Goal: Task Accomplishment & Management: Complete application form

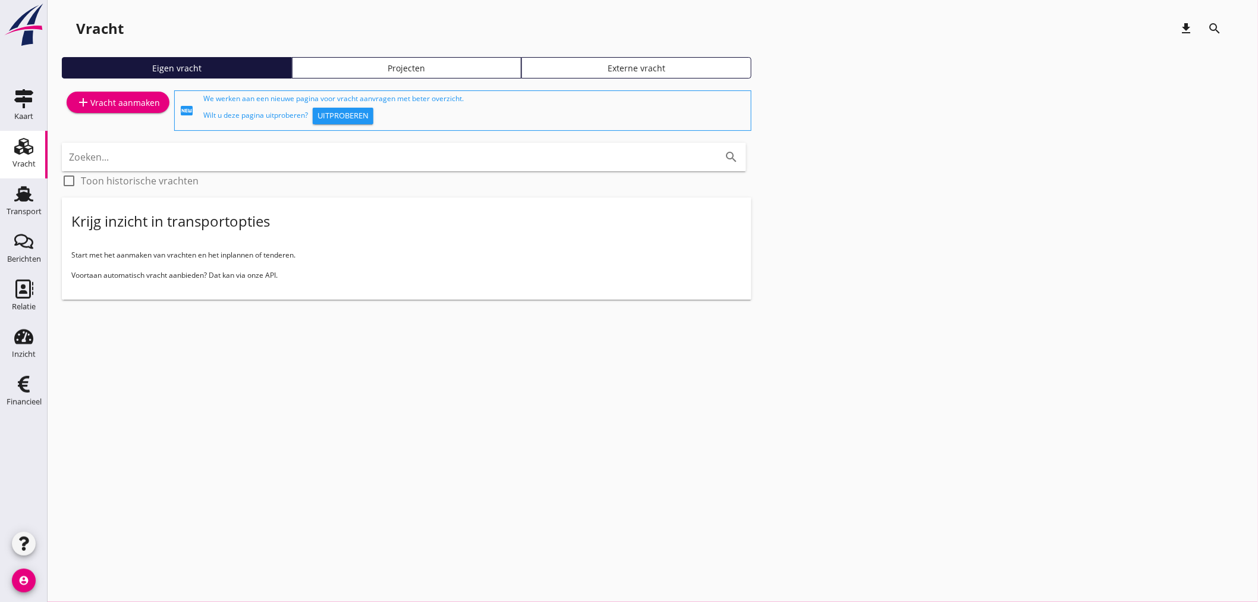
click at [306, 507] on div "cancel You are impersonating another user. Vracht download search Eigen vracht …" at bounding box center [653, 301] width 1210 height 602
click at [42, 203] on link "Transport Transport" at bounding box center [24, 202] width 48 height 48
click at [27, 203] on div "Transport" at bounding box center [24, 211] width 35 height 17
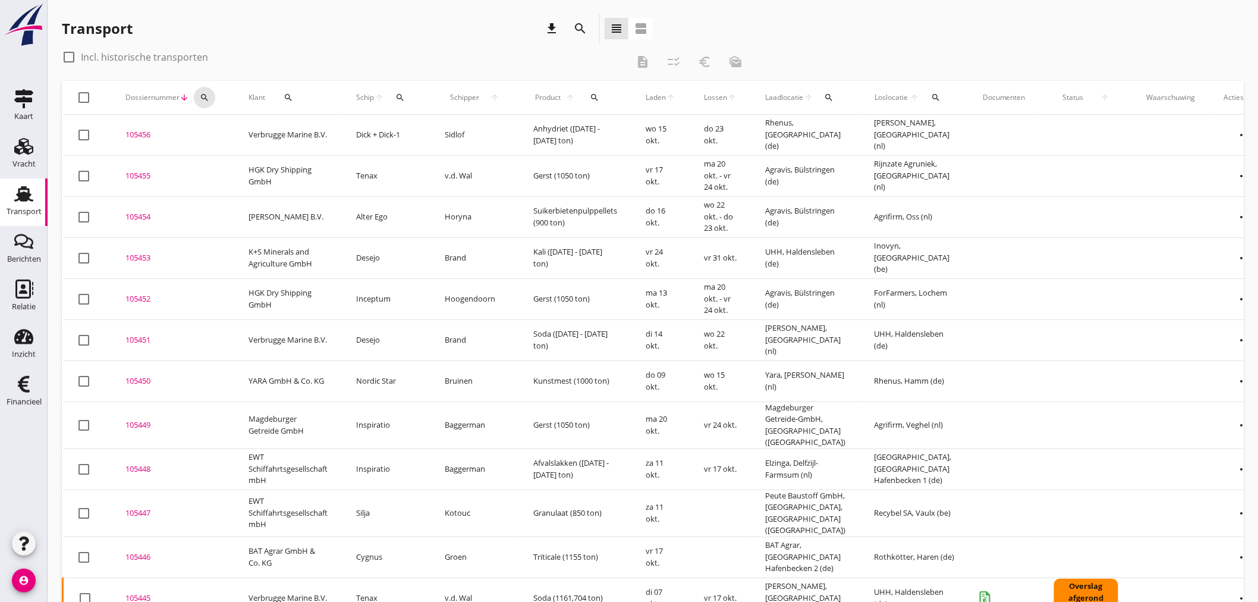
drag, startPoint x: 203, startPoint y: 97, endPoint x: 209, endPoint y: 134, distance: 37.2
click at [204, 100] on icon "search" at bounding box center [205, 98] width 10 height 10
click at [208, 134] on input "Zoeken op dossiernummer..." at bounding box center [260, 131] width 124 height 19
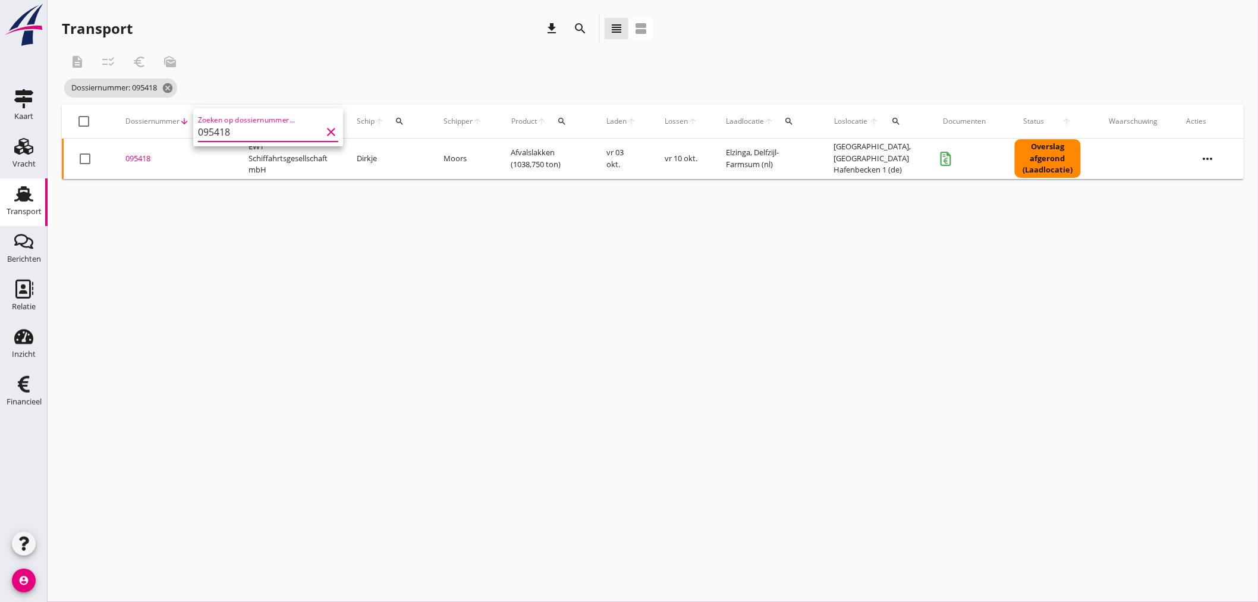
type input "095418"
click at [134, 160] on div "095418" at bounding box center [172, 159] width 95 height 12
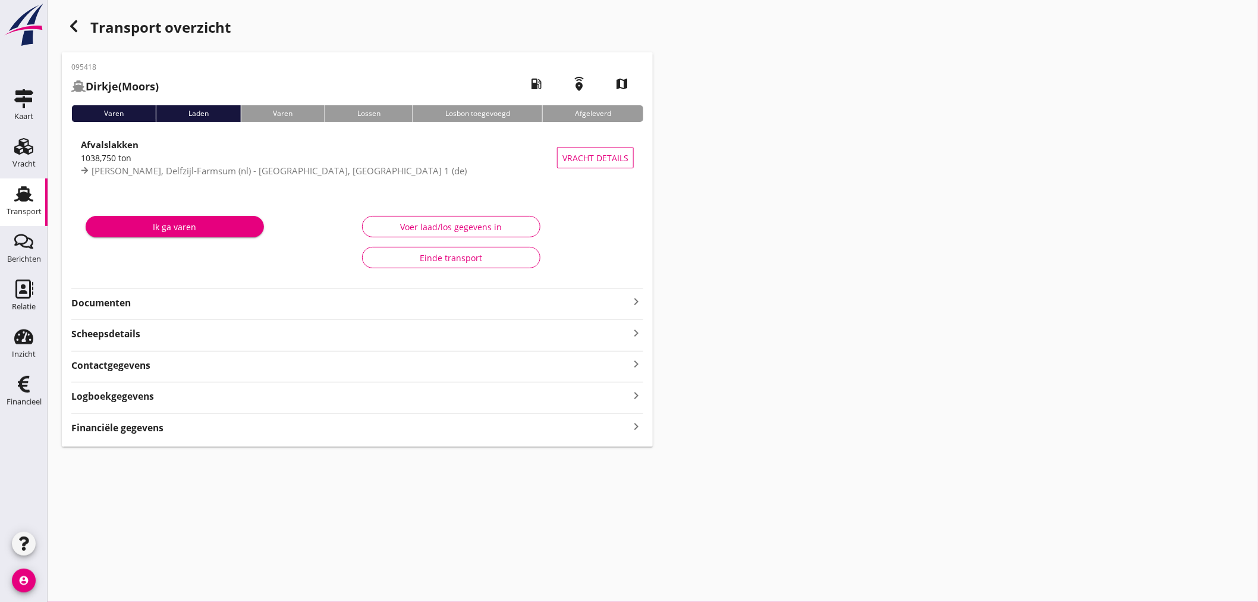
drag, startPoint x: 140, startPoint y: 430, endPoint x: 358, endPoint y: 430, distance: 218.8
click at [152, 428] on strong "Financiële gegevens" at bounding box center [117, 428] width 92 height 14
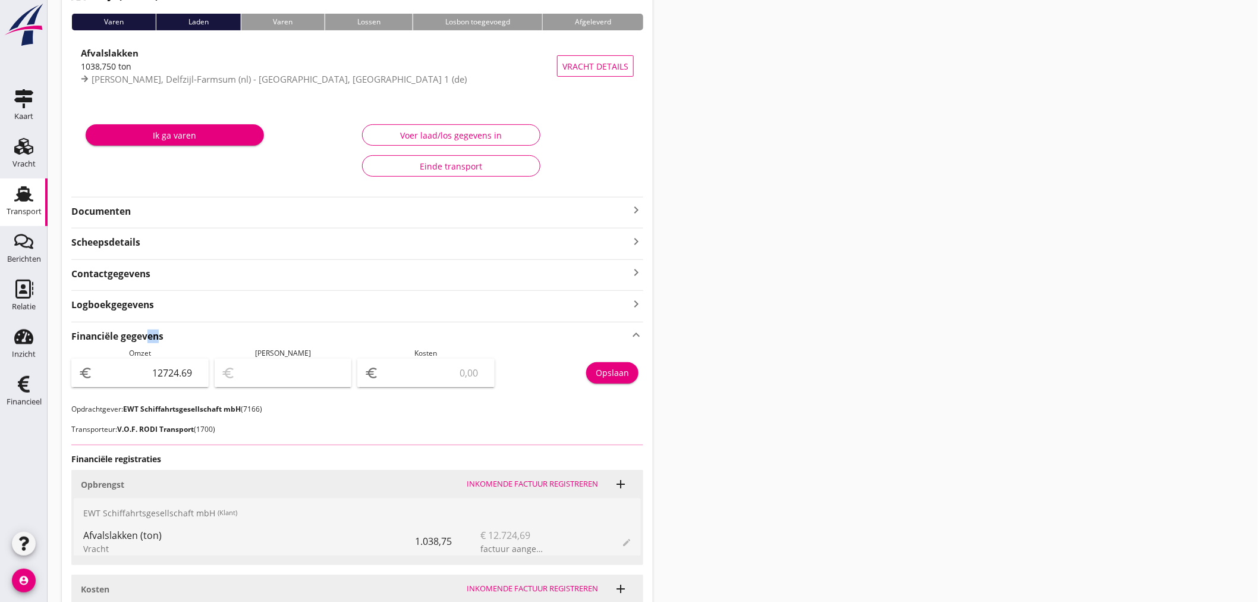
scroll to position [264, 0]
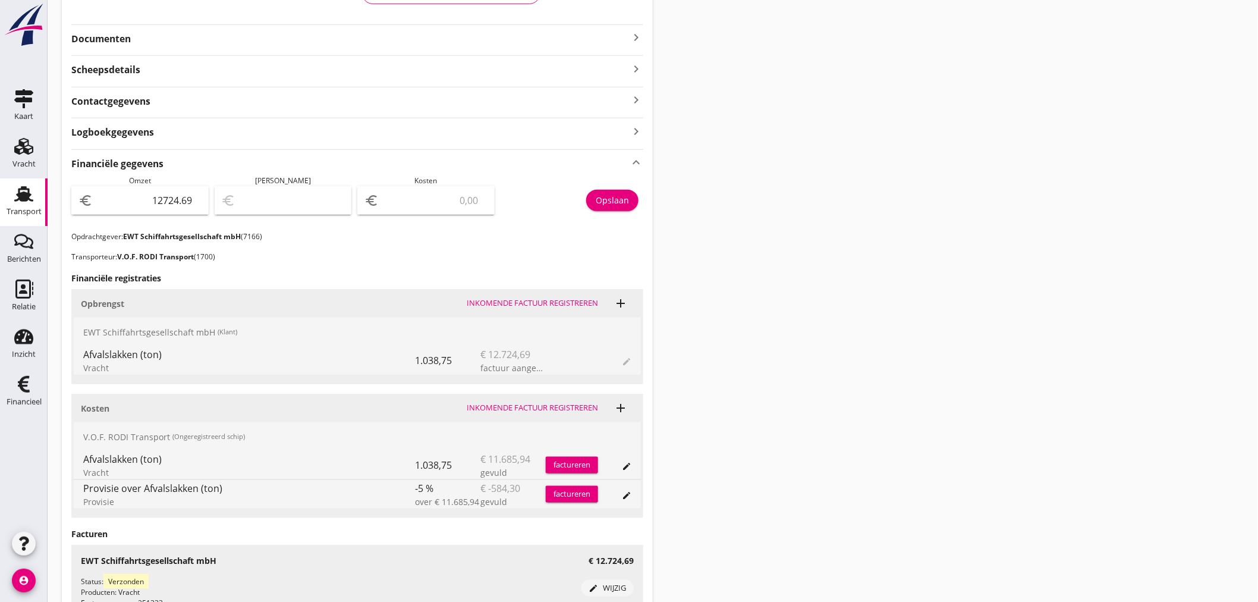
click at [446, 201] on input "number" at bounding box center [434, 200] width 106 height 19
type input "12723.69"
type input "1"
type input "12713.69"
type input "11"
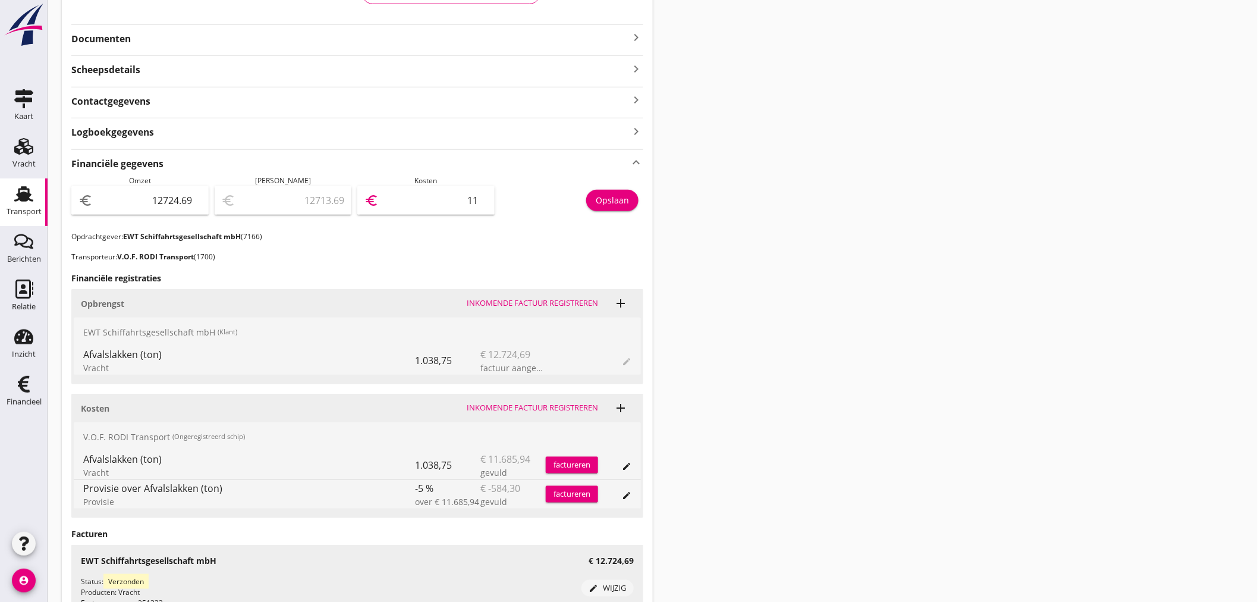
type input "12613.69"
type input "111"
type input "11614.69"
type input "1110"
type input "1623.69"
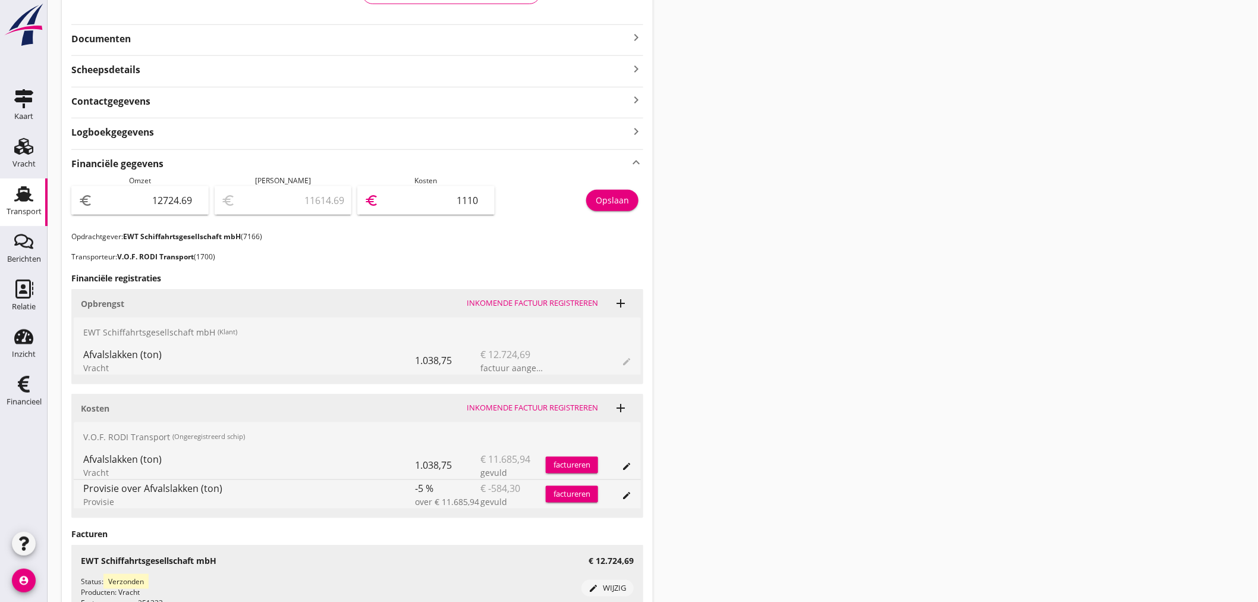
type input "11101"
type input "1623.09"
type input "11101.6"
type input "1623.05"
type input "11101.64"
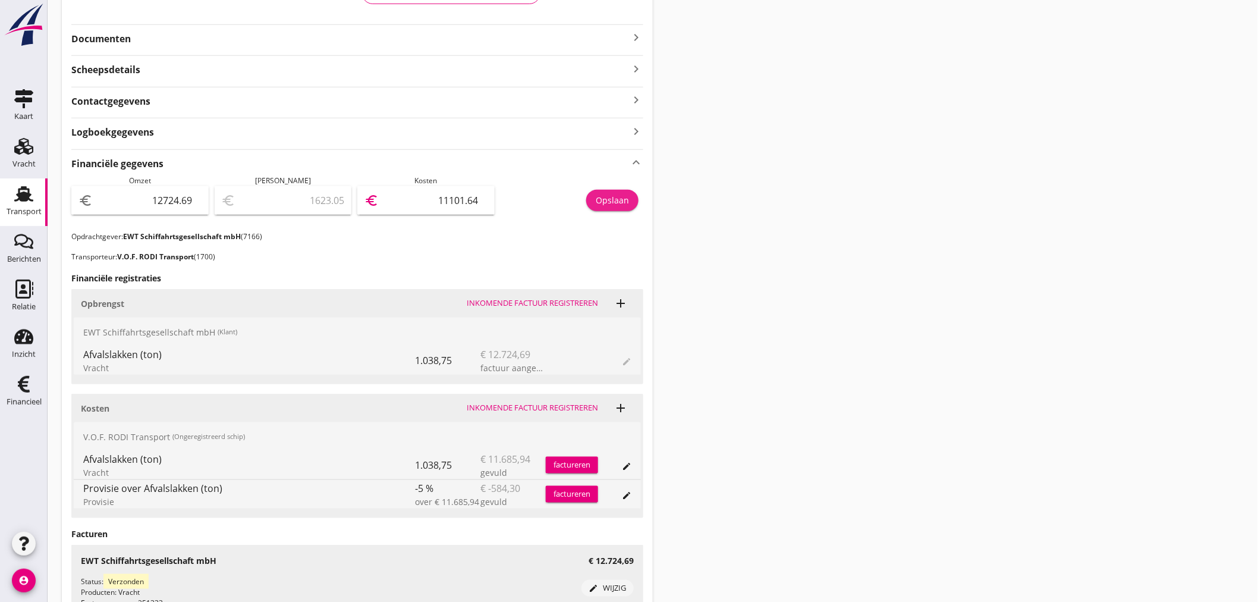
drag, startPoint x: 606, startPoint y: 199, endPoint x: 627, endPoint y: 224, distance: 32.5
click at [614, 213] on div "Opslaan" at bounding box center [572, 203] width 143 height 56
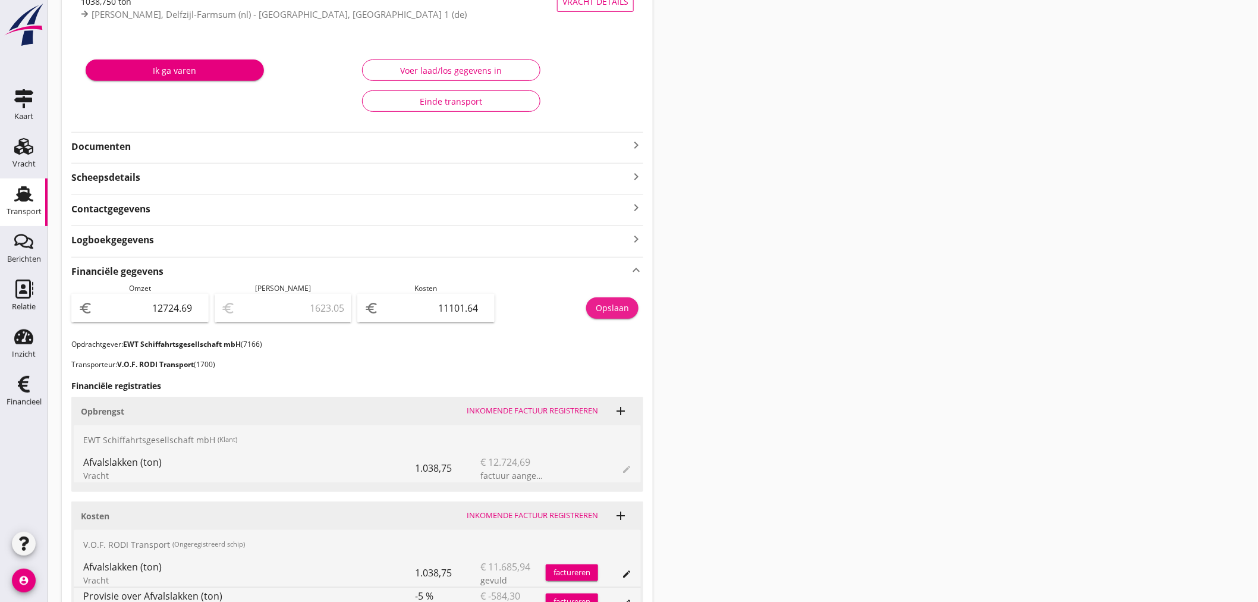
scroll to position [0, 0]
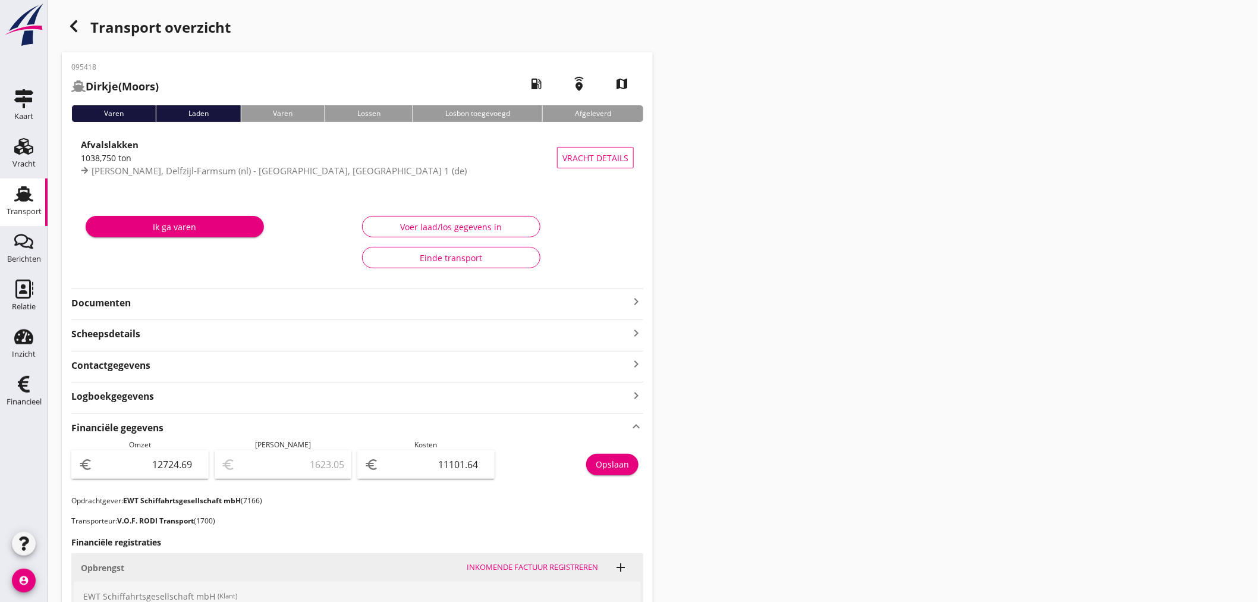
click at [639, 300] on icon "keyboard_arrow_right" at bounding box center [636, 301] width 14 height 14
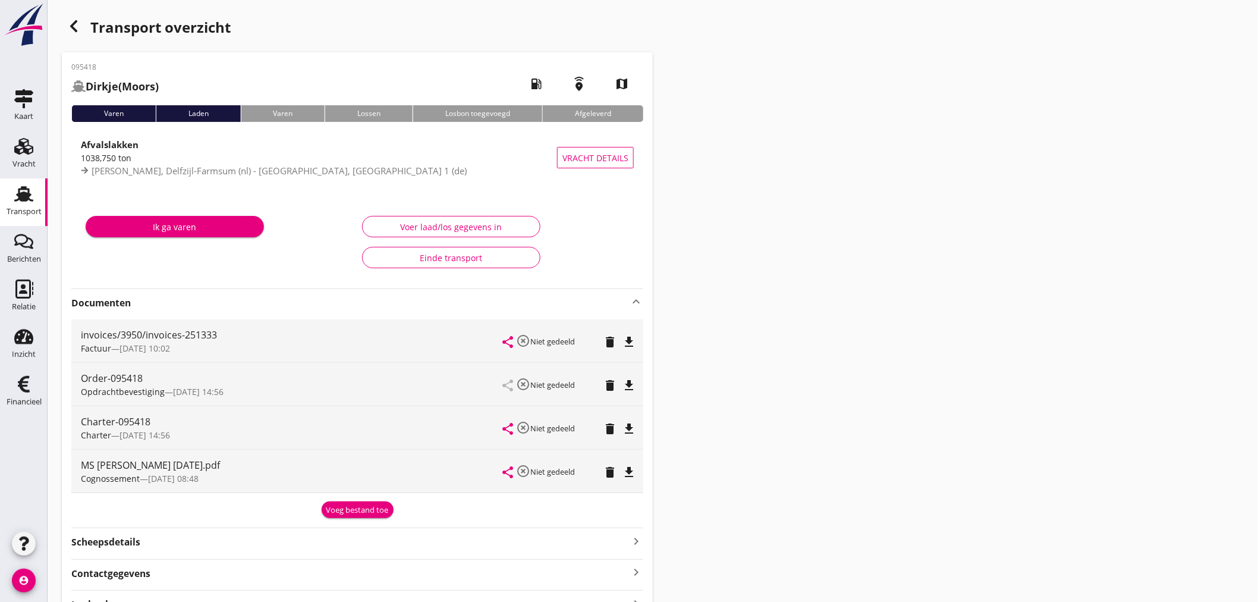
click at [361, 512] on div "Voeg bestand toe" at bounding box center [357, 510] width 62 height 12
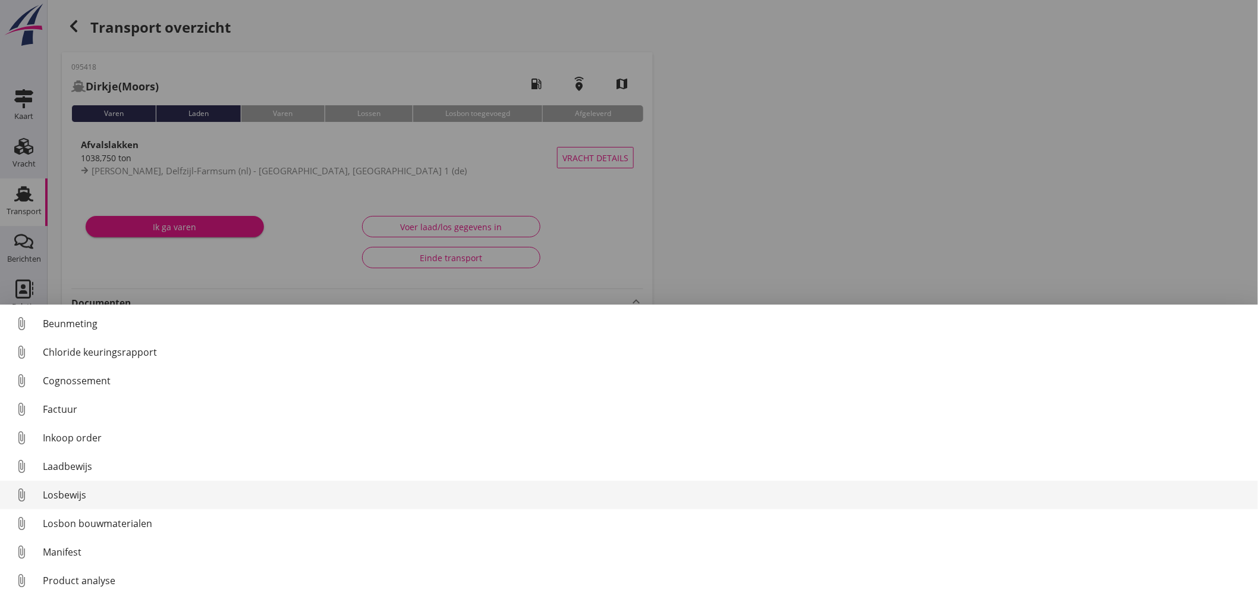
click at [61, 498] on div "Losbewijs" at bounding box center [646, 494] width 1206 height 14
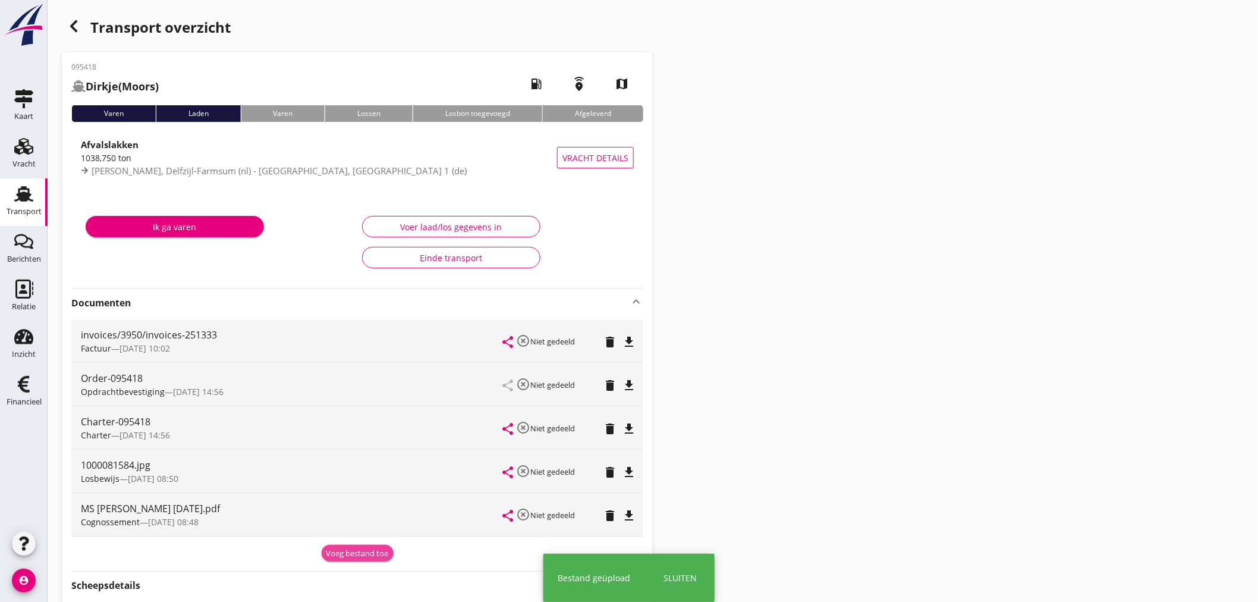
click at [334, 552] on div "Voeg bestand toe" at bounding box center [357, 553] width 62 height 12
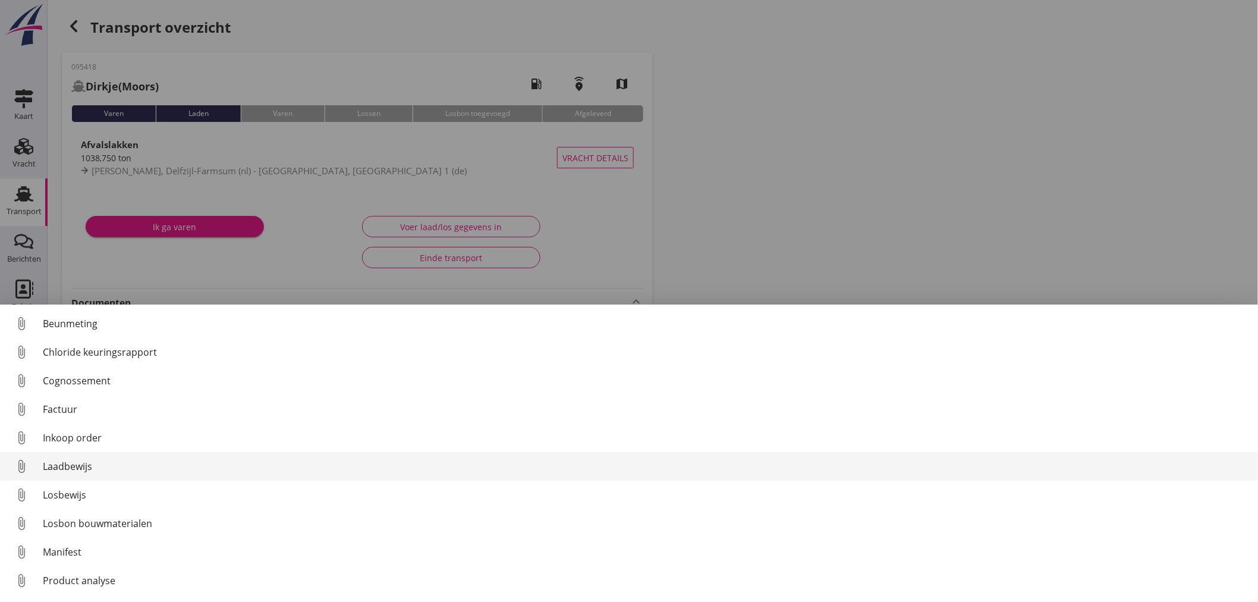
click at [72, 467] on div "Laadbewijs" at bounding box center [646, 466] width 1206 height 14
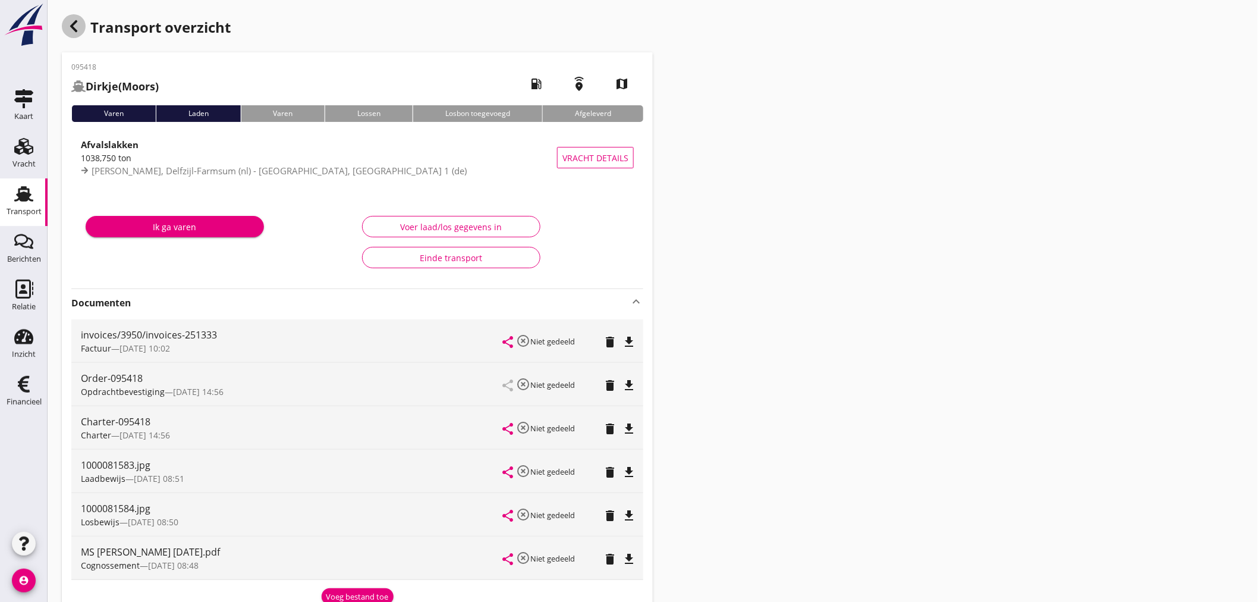
click at [74, 33] on icon "button" at bounding box center [74, 26] width 14 height 14
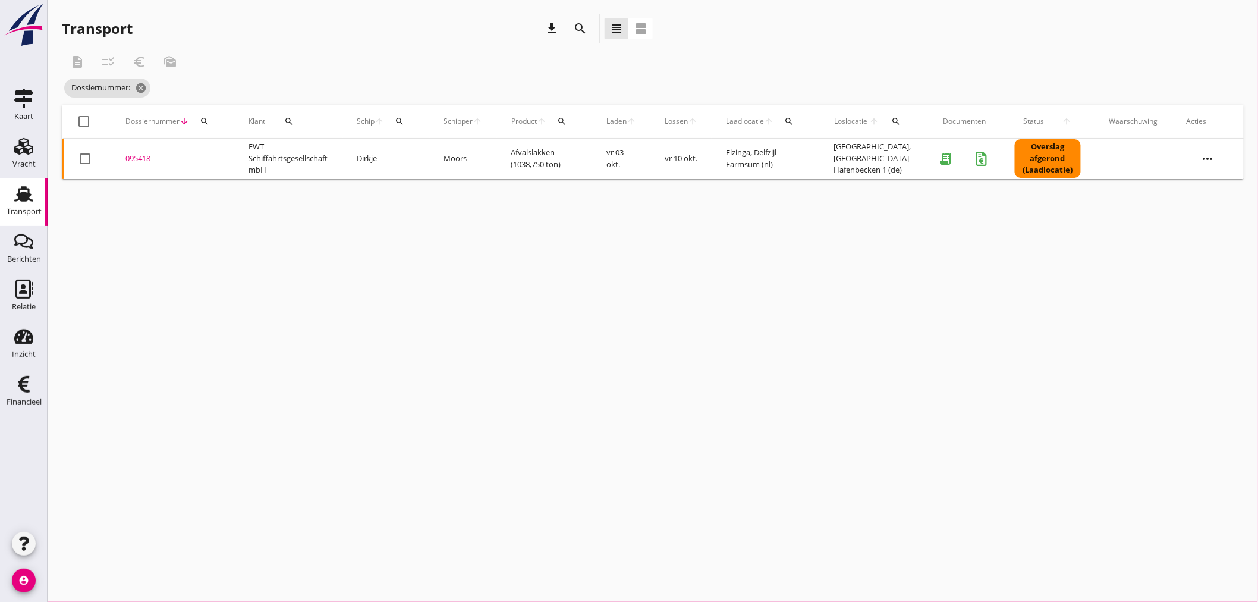
click at [410, 121] on div "search" at bounding box center [399, 122] width 21 height 10
drag, startPoint x: 433, startPoint y: 165, endPoint x: 439, endPoint y: 157, distance: 10.2
click at [436, 162] on div "Zoek op (scheeps)naam arrow_drop_down" at bounding box center [474, 155] width 157 height 19
click at [438, 156] on input "Zoek op (scheeps)naam" at bounding box center [458, 155] width 124 height 19
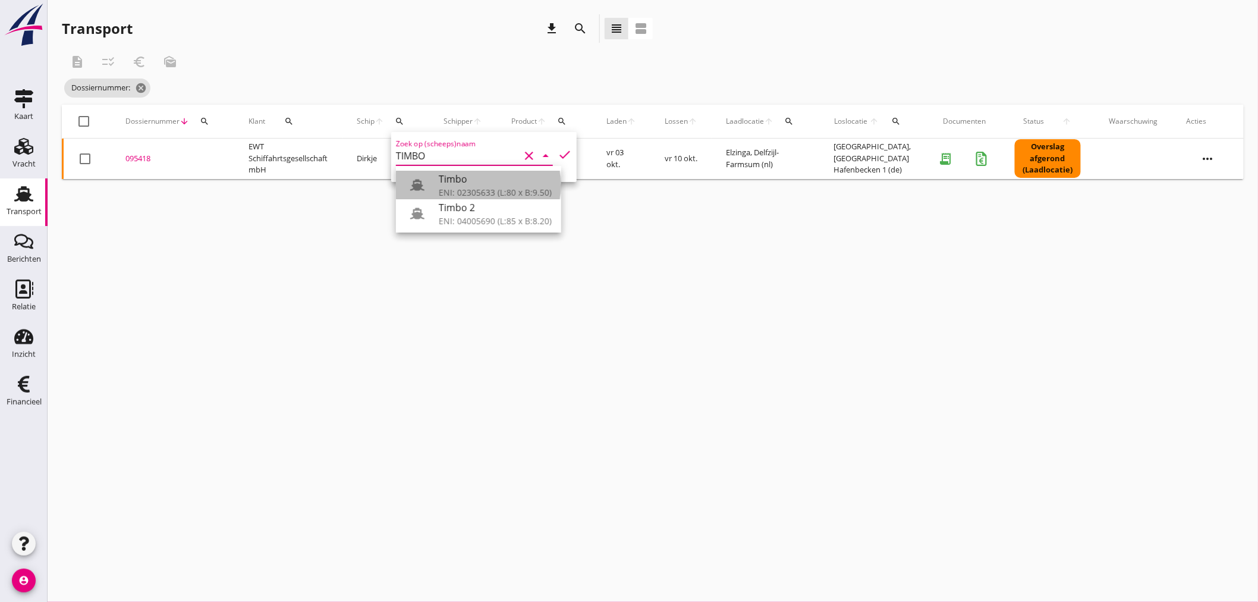
click at [483, 189] on div "ENI: 02305633 (L:80 x B:9.50)" at bounding box center [495, 192] width 113 height 12
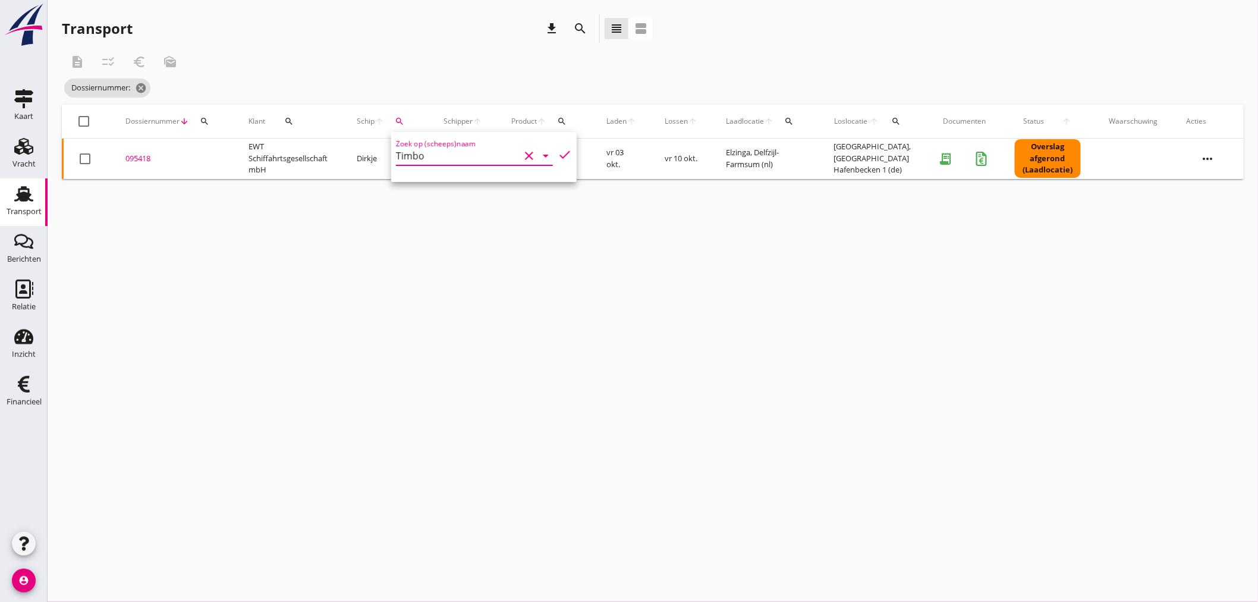
click at [560, 153] on icon "check" at bounding box center [565, 154] width 14 height 14
type input "Timbo"
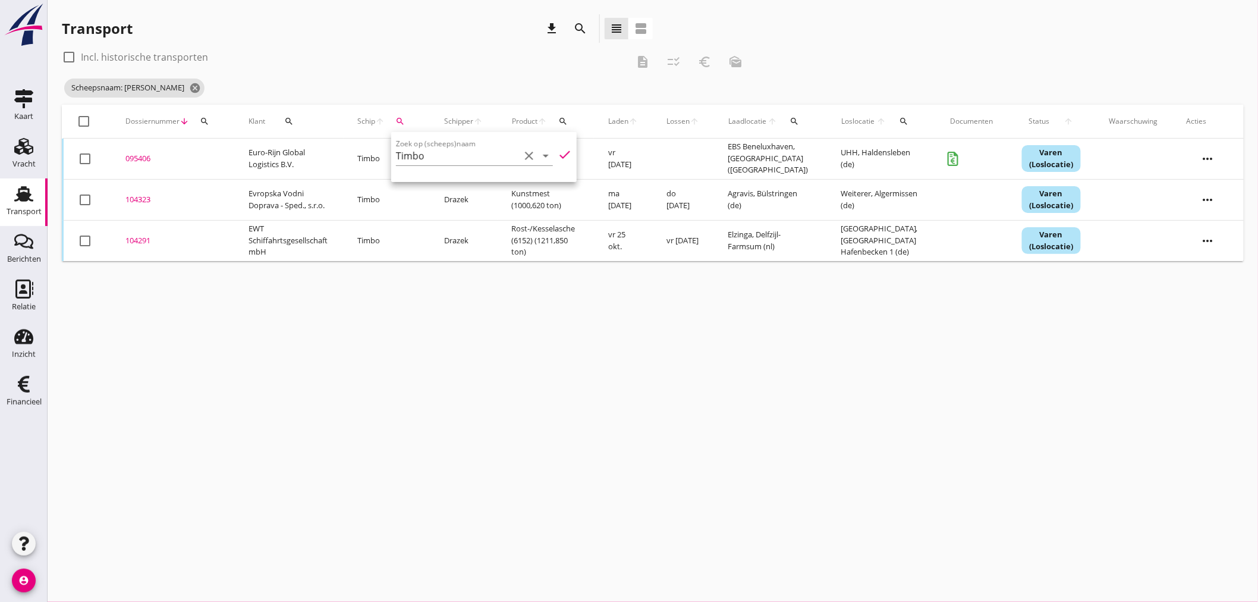
click at [129, 158] on div "095406" at bounding box center [172, 159] width 95 height 12
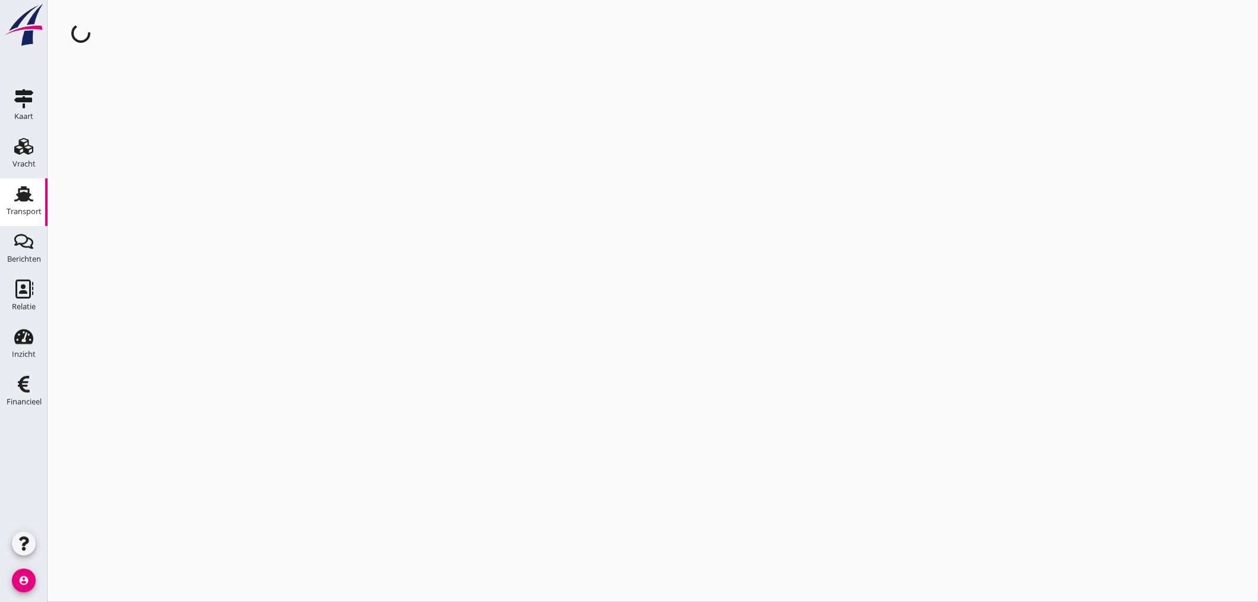
click at [129, 158] on div "cancel You are impersonating another user." at bounding box center [653, 301] width 1210 height 602
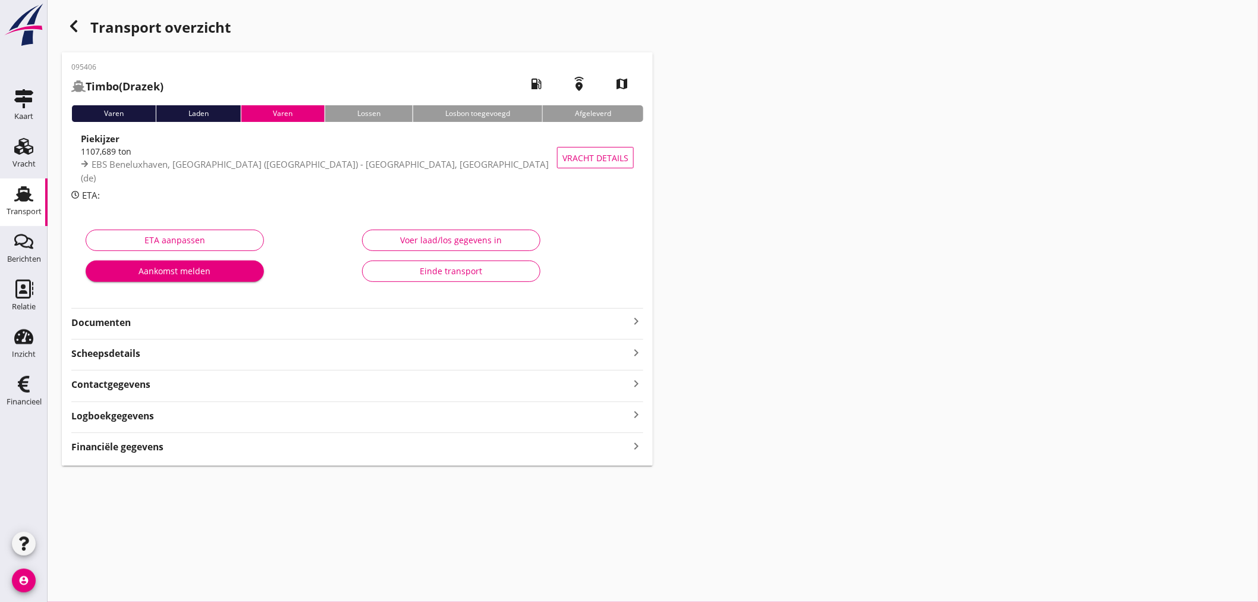
click at [637, 448] on icon "keyboard_arrow_right" at bounding box center [636, 446] width 14 height 16
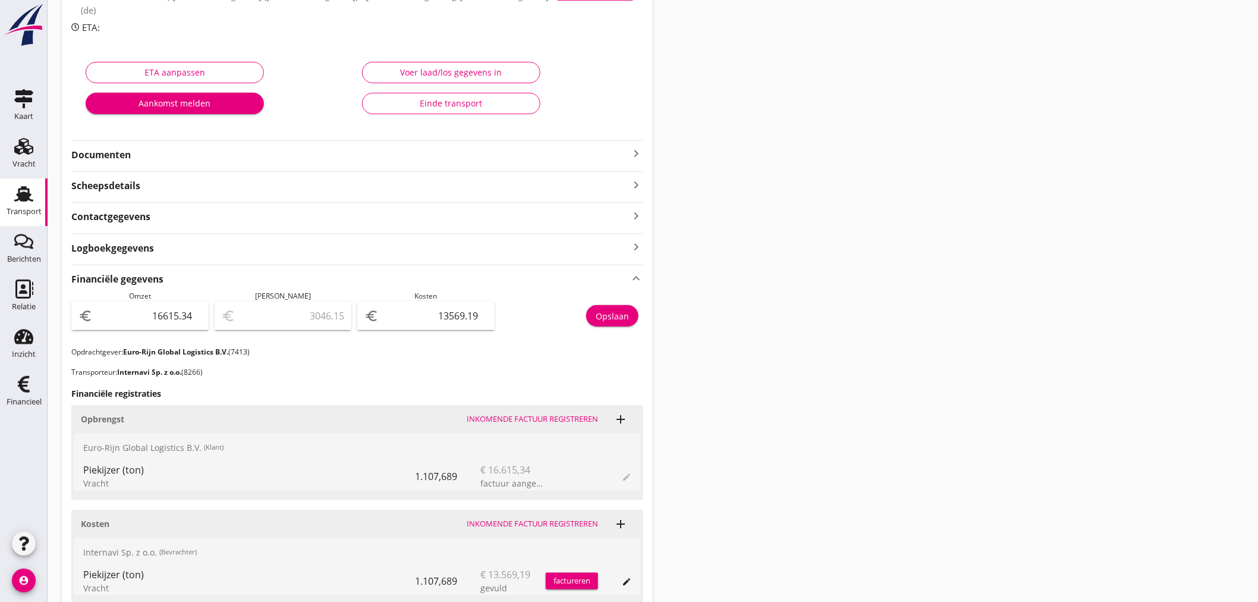
scroll to position [198, 0]
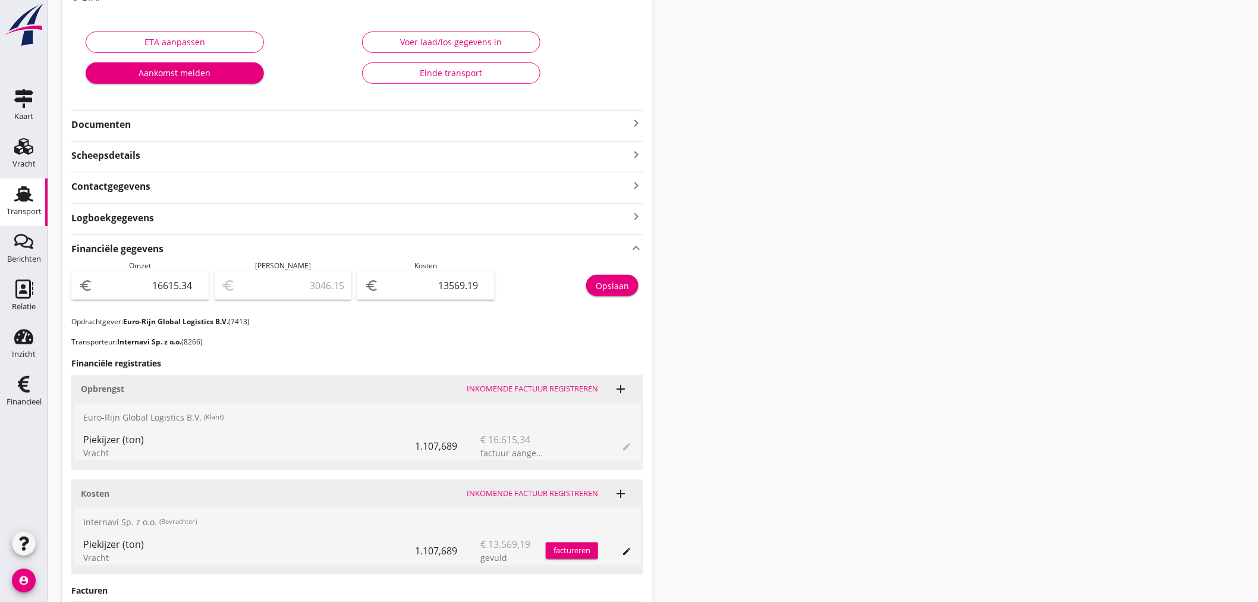
click at [638, 118] on icon "keyboard_arrow_right" at bounding box center [636, 123] width 14 height 14
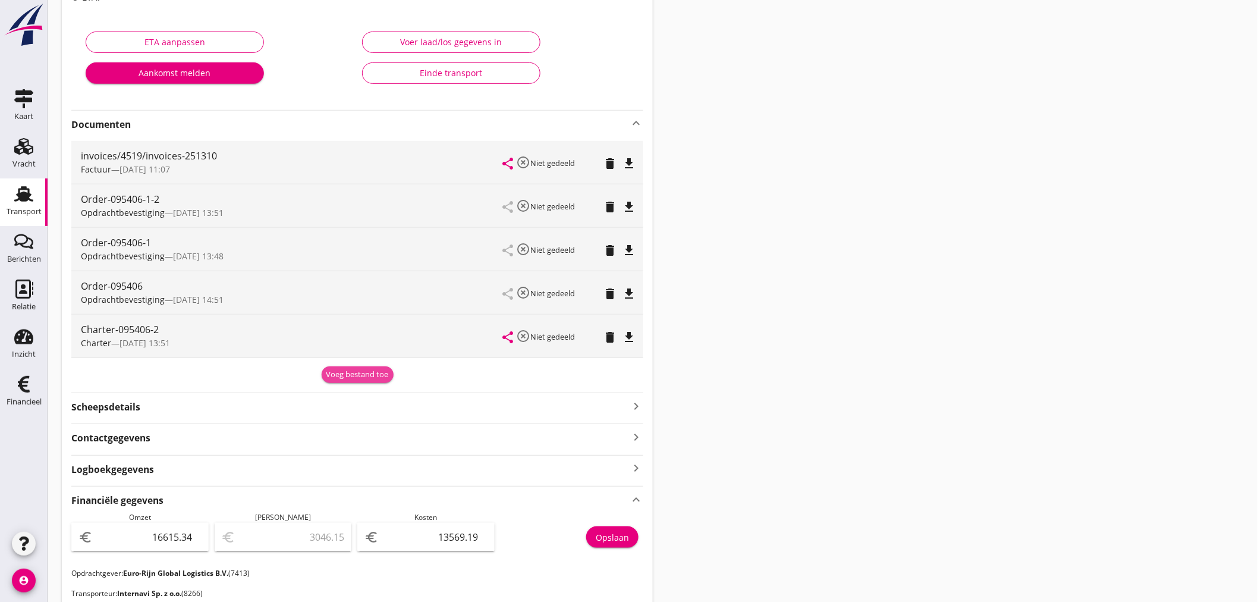
click at [364, 373] on div "Voeg bestand toe" at bounding box center [357, 375] width 62 height 12
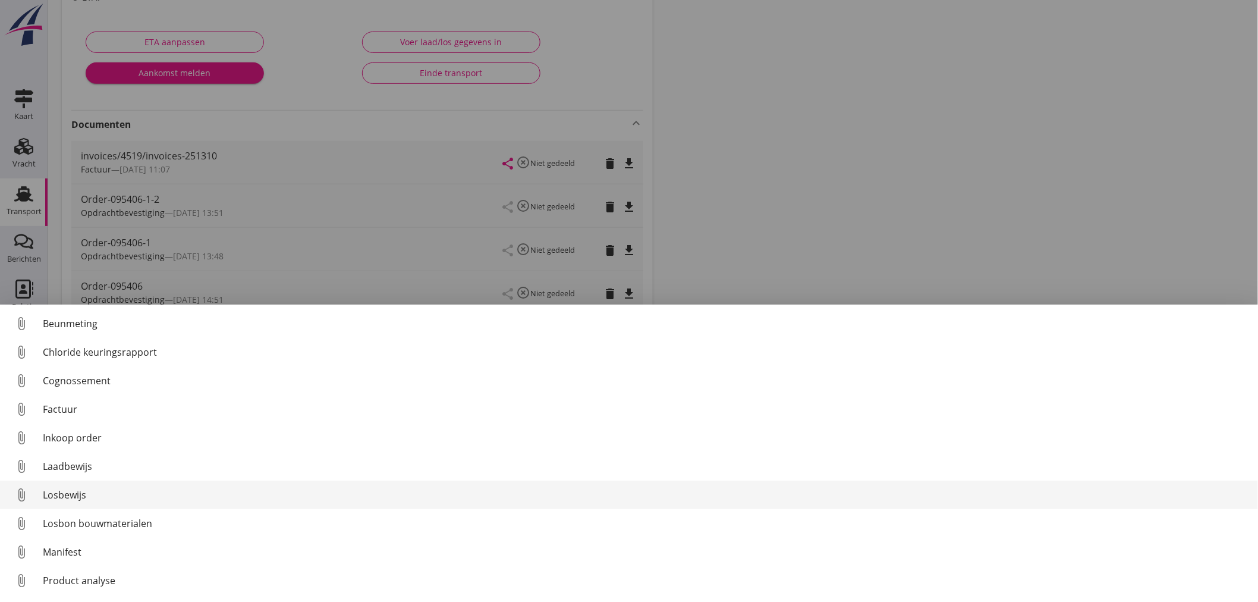
click at [70, 499] on div "Losbewijs" at bounding box center [646, 494] width 1206 height 14
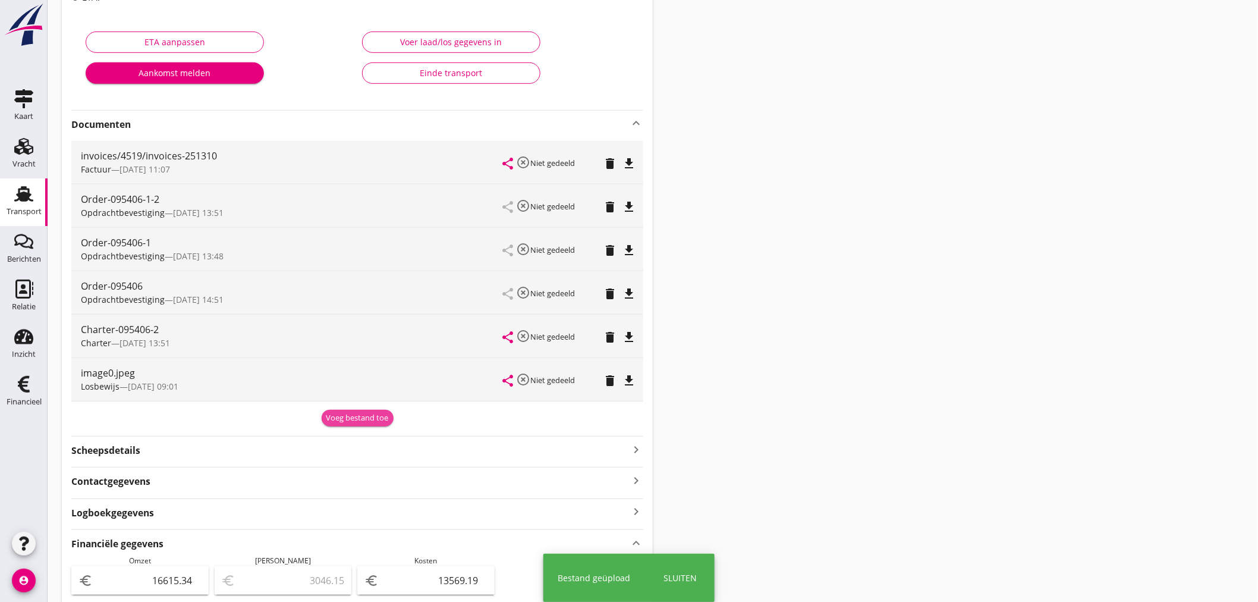
click at [342, 416] on div "Voeg bestand toe" at bounding box center [357, 418] width 62 height 12
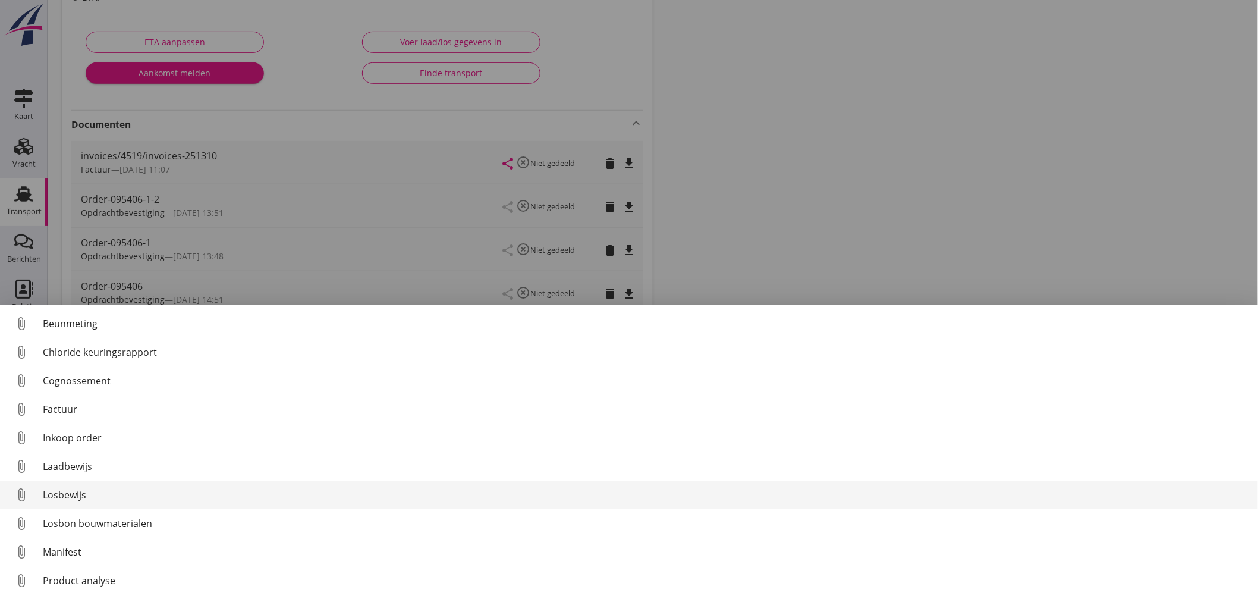
click at [74, 494] on div "Losbewijs" at bounding box center [646, 494] width 1206 height 14
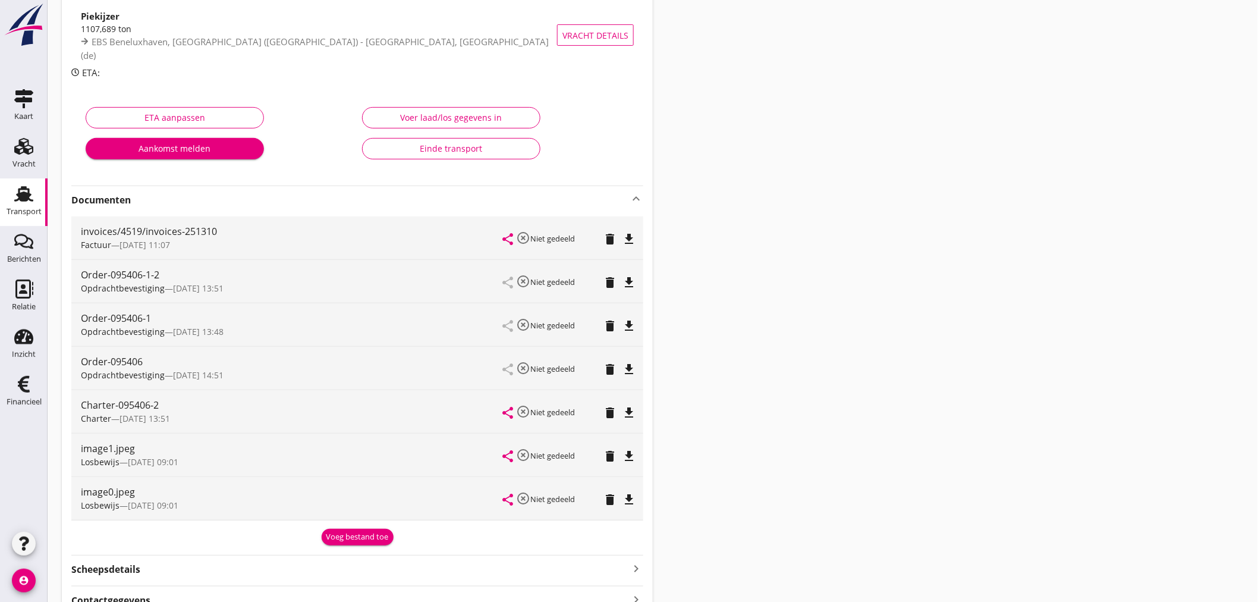
scroll to position [0, 0]
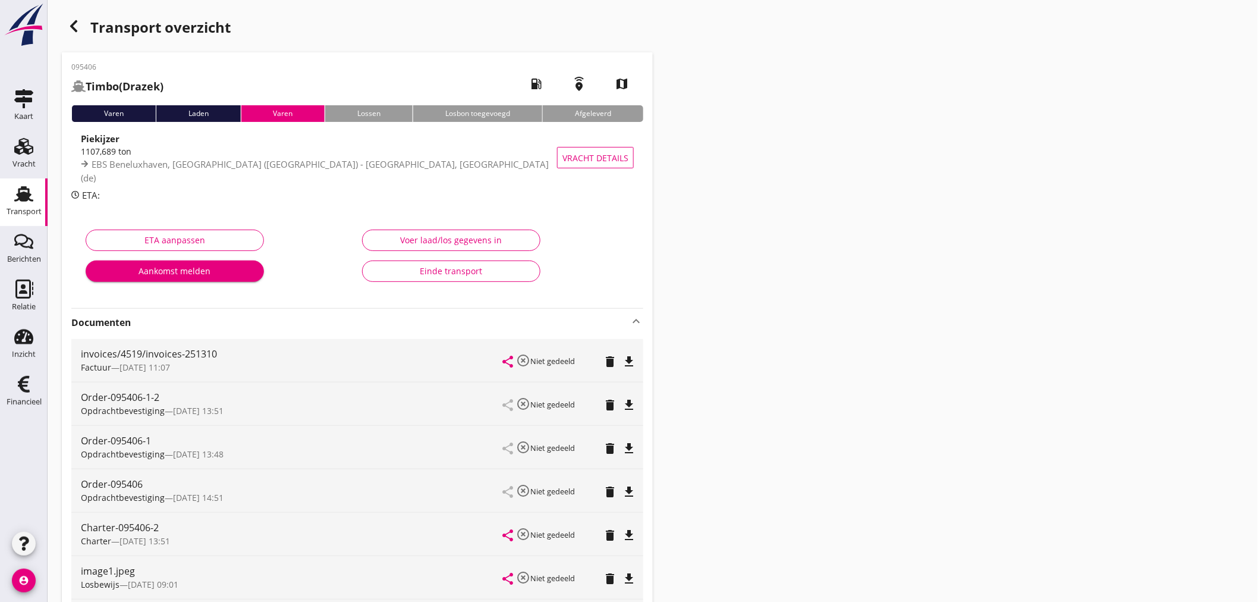
click at [74, 26] on icon "button" at bounding box center [74, 26] width 14 height 14
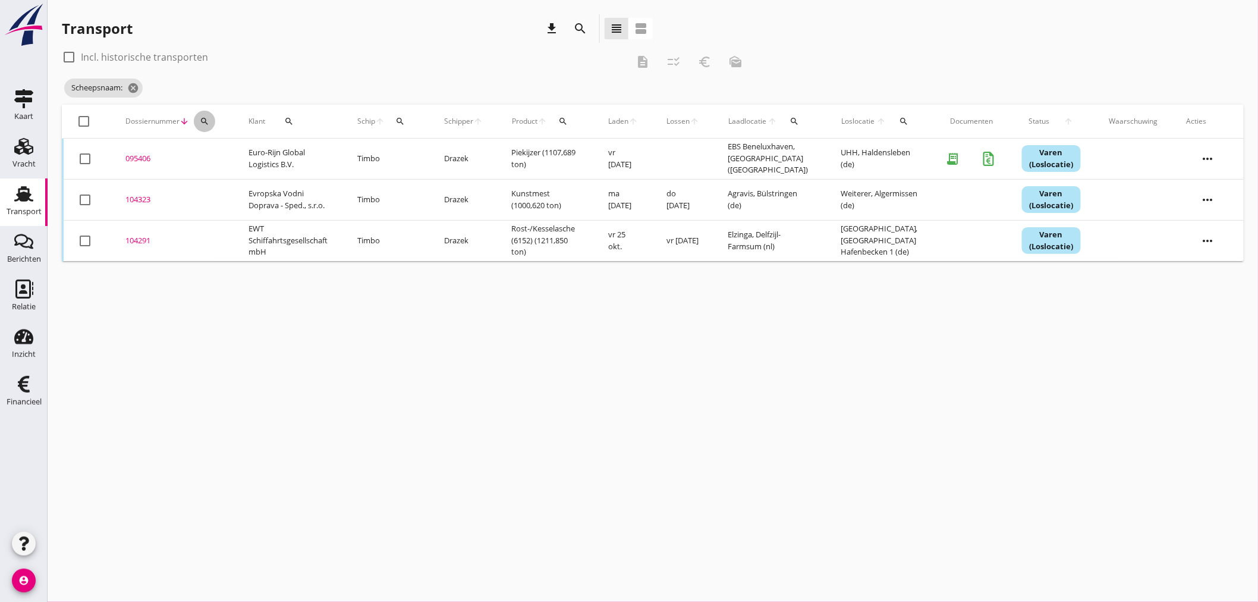
click at [215, 116] on div "Dossiernummer arrow_downward search" at bounding box center [172, 121] width 95 height 29
drag, startPoint x: 199, startPoint y: 120, endPoint x: 220, endPoint y: 137, distance: 26.6
click at [204, 122] on icon "search" at bounding box center [205, 122] width 10 height 10
click at [228, 153] on input "Zoeken op dossiernummer..." at bounding box center [260, 155] width 124 height 19
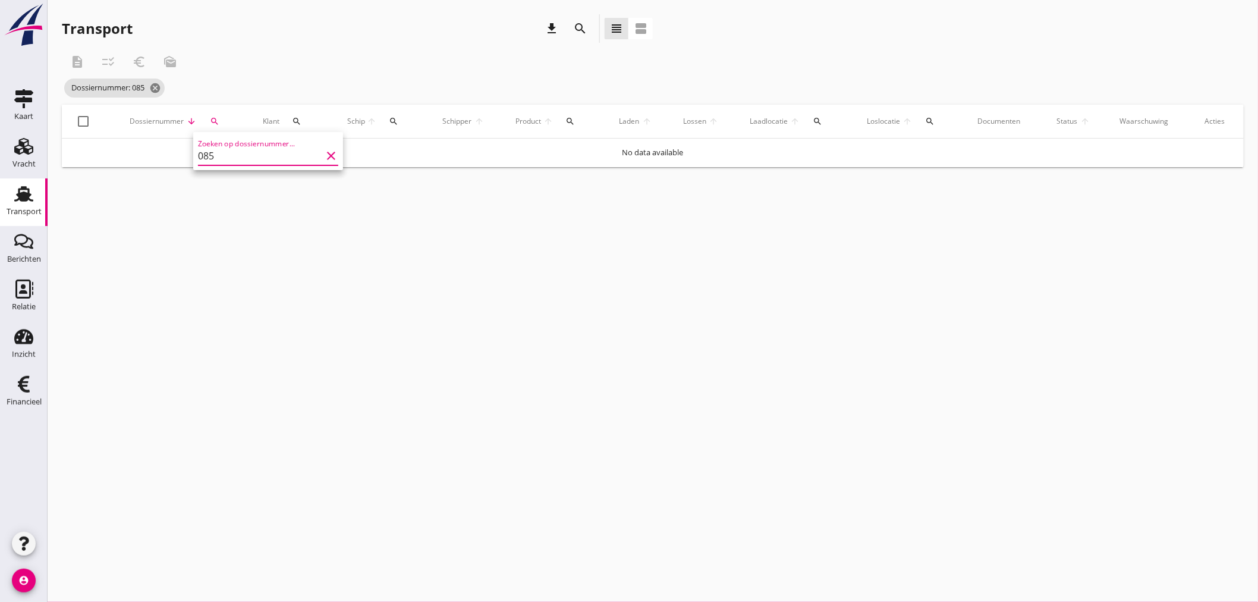
type input "0852"
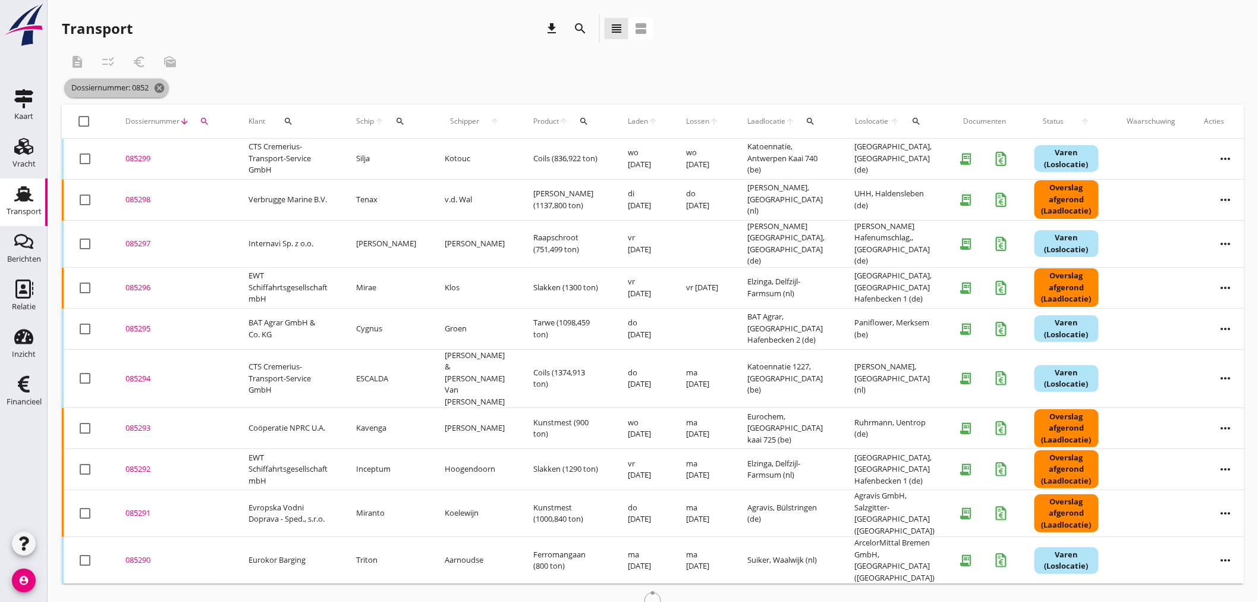
click at [162, 91] on icon "cancel" at bounding box center [159, 88] width 12 height 12
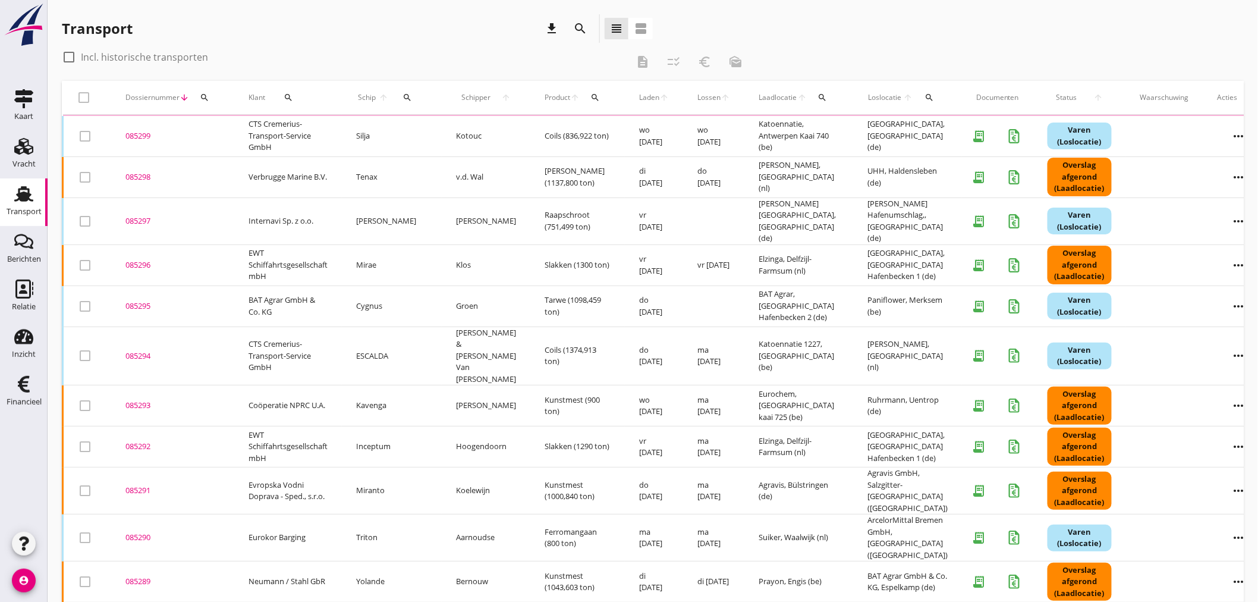
click at [201, 96] on icon "search" at bounding box center [205, 98] width 10 height 10
click at [211, 125] on input "Zoeken op dossiernummer..." at bounding box center [260, 131] width 124 height 19
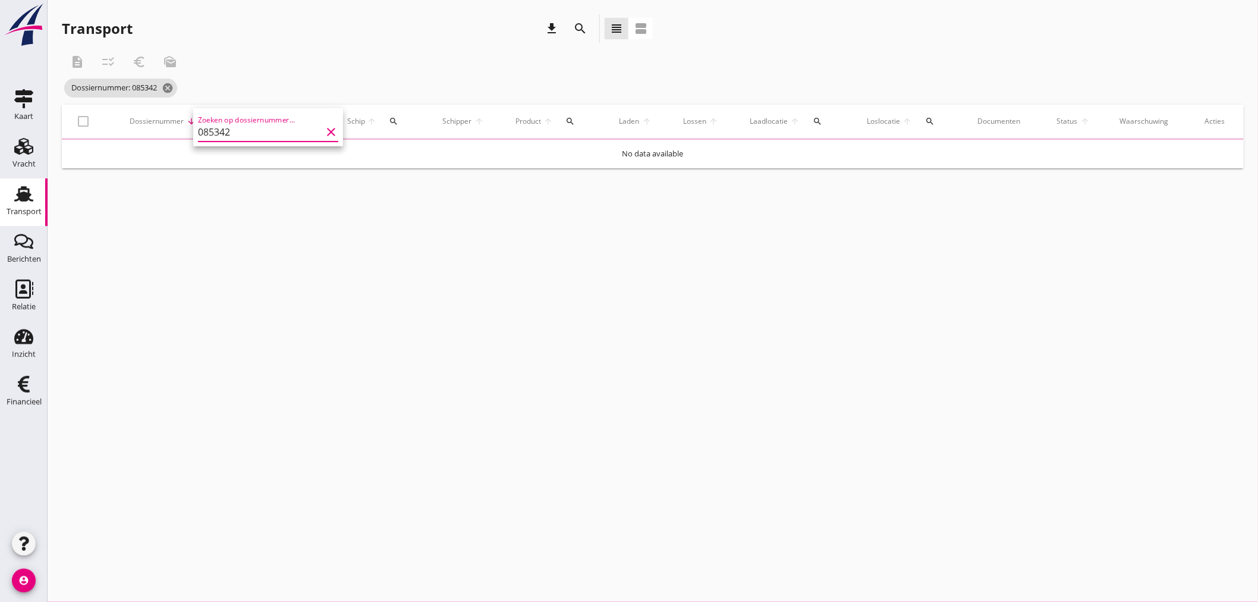
type input "085342"
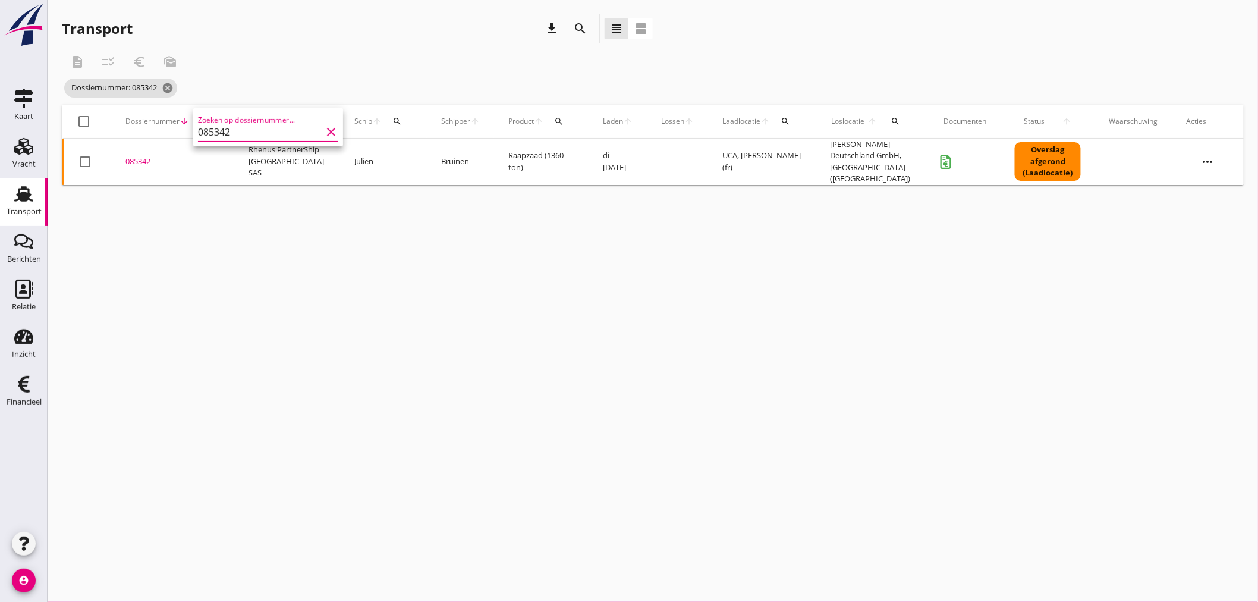
click at [141, 157] on div "085342" at bounding box center [172, 162] width 95 height 12
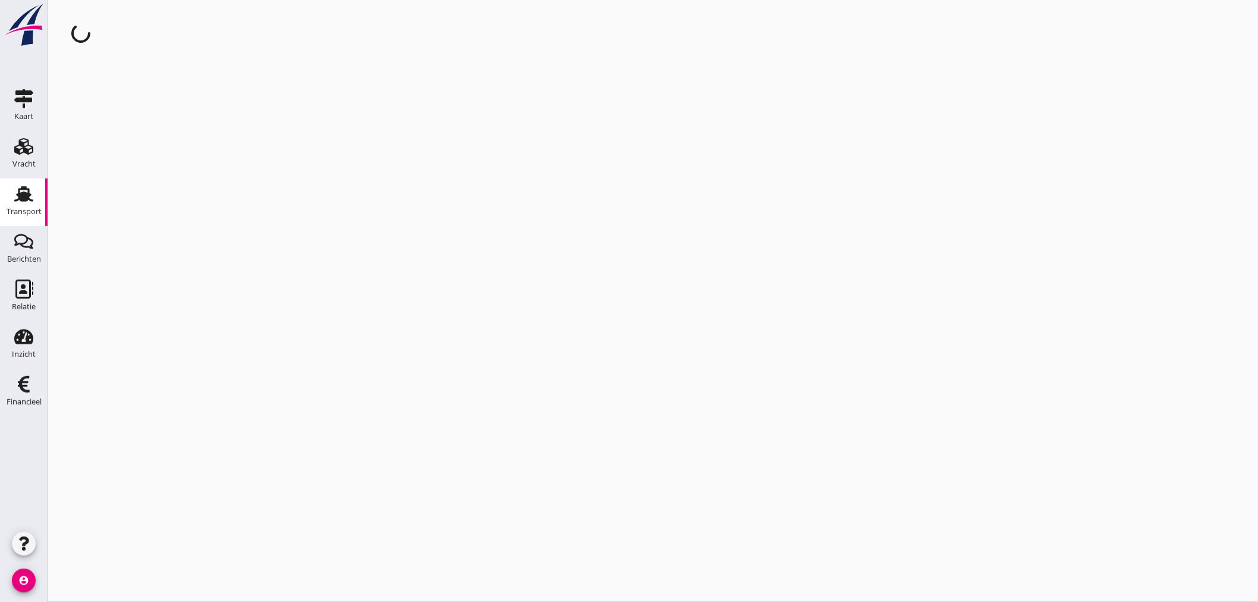
click at [143, 156] on div "cancel You are impersonating another user." at bounding box center [653, 301] width 1210 height 602
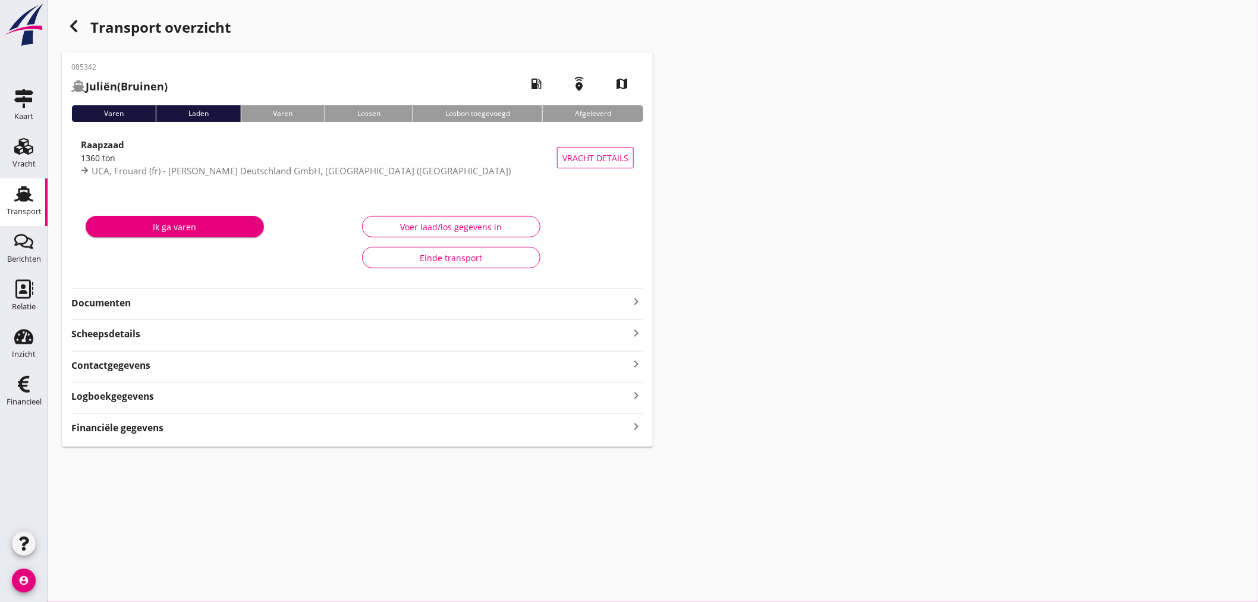
click at [159, 429] on strong "Financiële gegevens" at bounding box center [117, 428] width 92 height 14
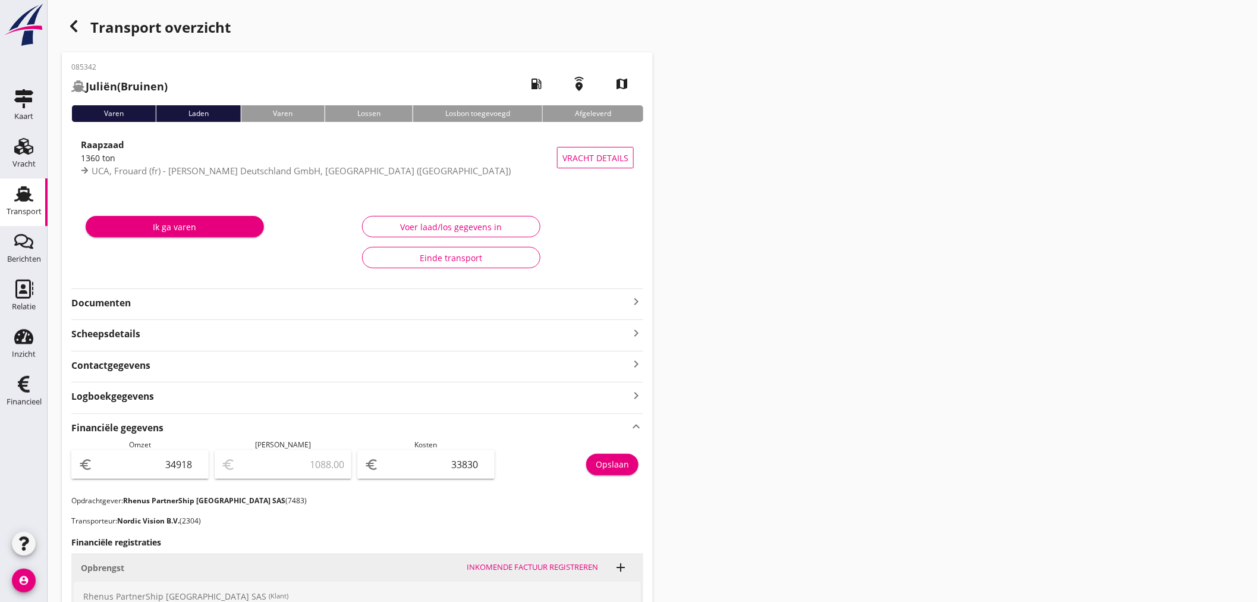
click at [68, 27] on icon "button" at bounding box center [74, 26] width 14 height 14
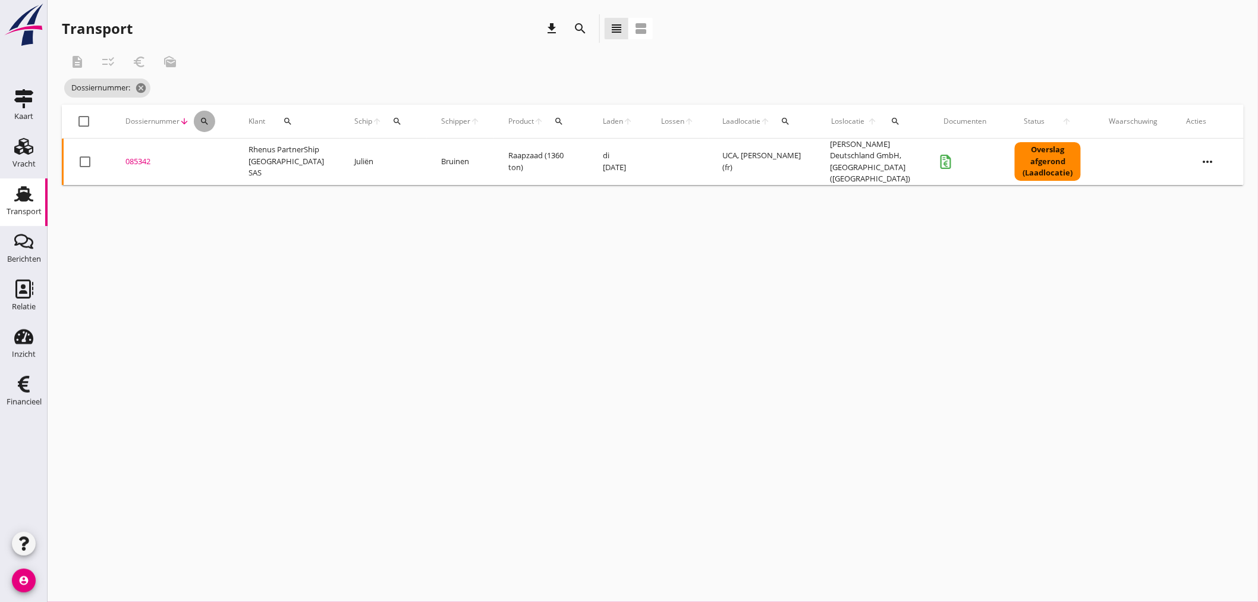
drag, startPoint x: 199, startPoint y: 120, endPoint x: 209, endPoint y: 144, distance: 26.2
click at [200, 121] on icon "search" at bounding box center [205, 122] width 10 height 10
click at [210, 160] on input "Zoeken op dossiernummer..." at bounding box center [260, 155] width 124 height 19
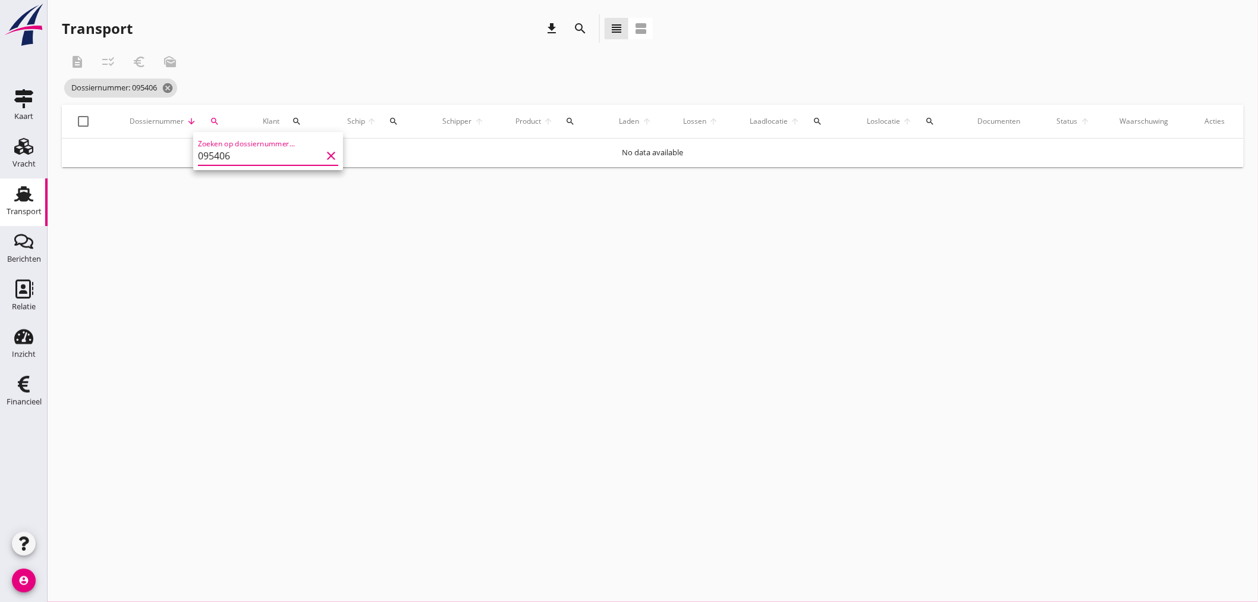
type input "095406"
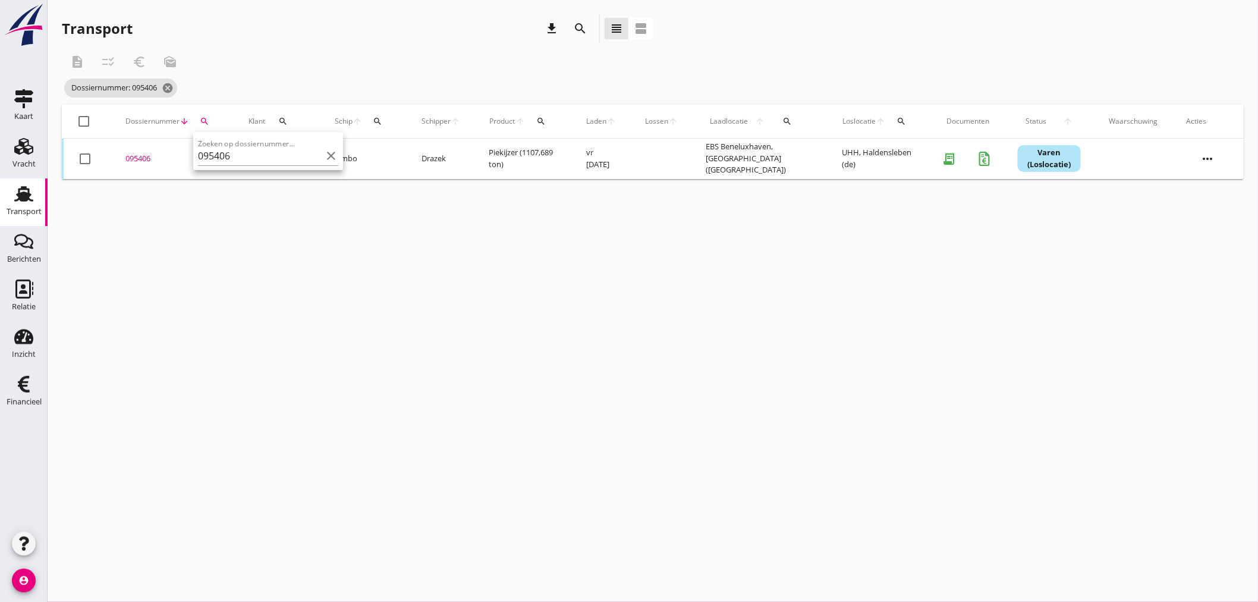
drag, startPoint x: 163, startPoint y: 165, endPoint x: 141, endPoint y: 162, distance: 22.2
click at [141, 162] on div "095406" at bounding box center [172, 159] width 95 height 12
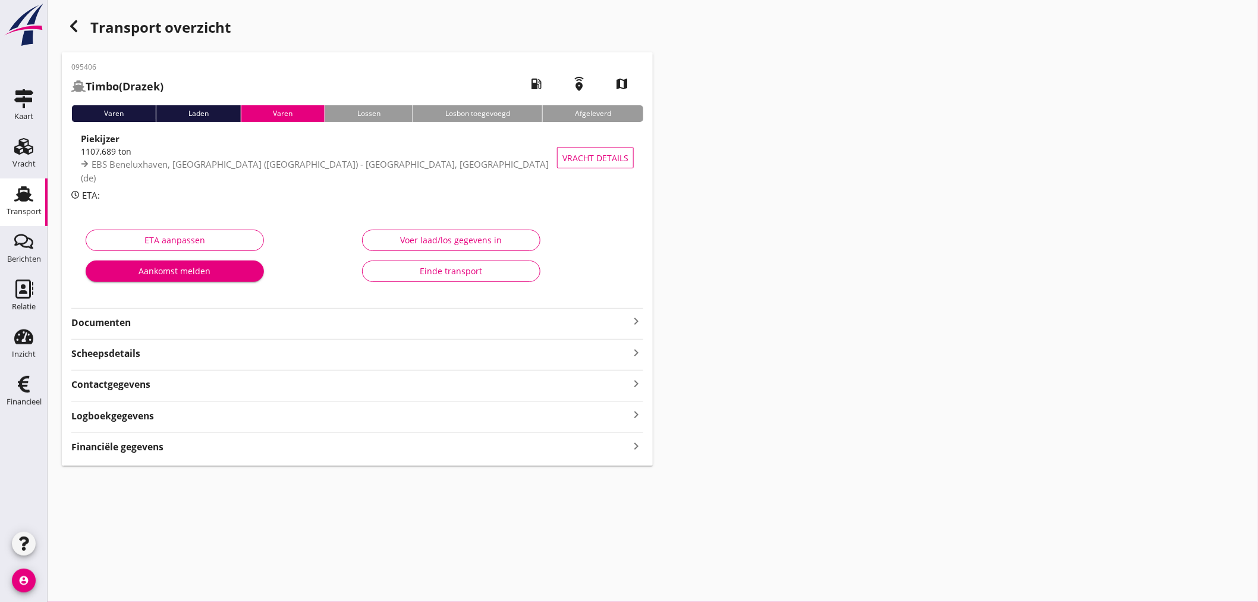
drag, startPoint x: 129, startPoint y: 452, endPoint x: 192, endPoint y: 452, distance: 63.0
click at [128, 452] on strong "Financiële gegevens" at bounding box center [117, 447] width 92 height 14
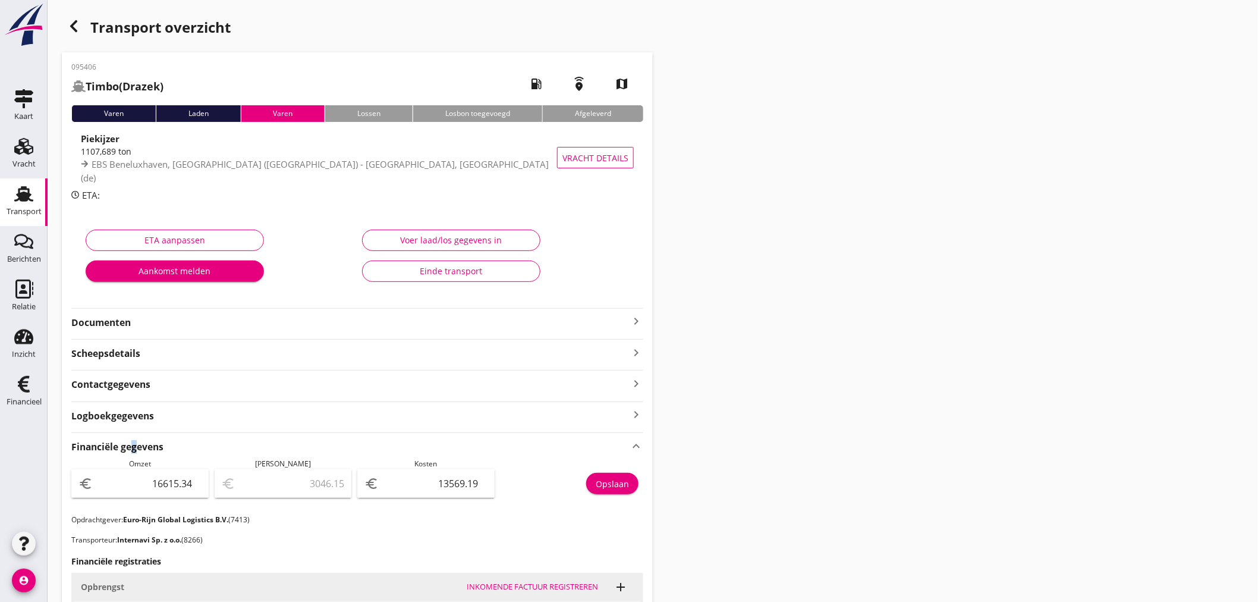
click at [74, 19] on icon "button" at bounding box center [74, 26] width 14 height 14
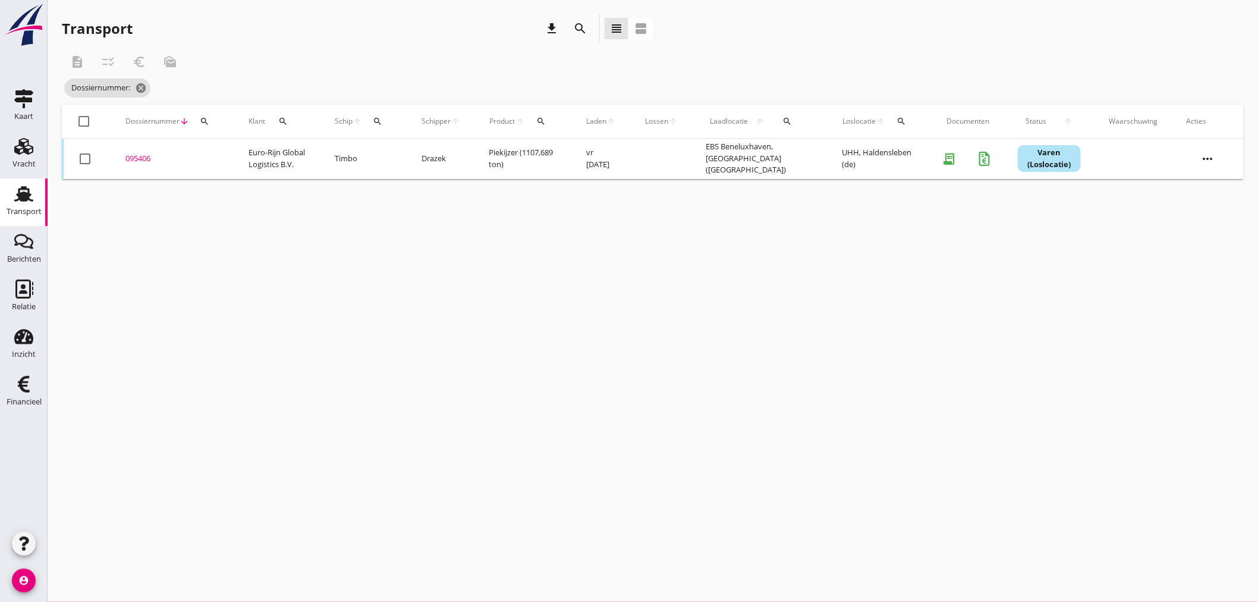
click at [206, 119] on icon "search" at bounding box center [205, 122] width 10 height 10
click at [218, 158] on input "Zoeken op dossiernummer..." at bounding box center [260, 155] width 124 height 19
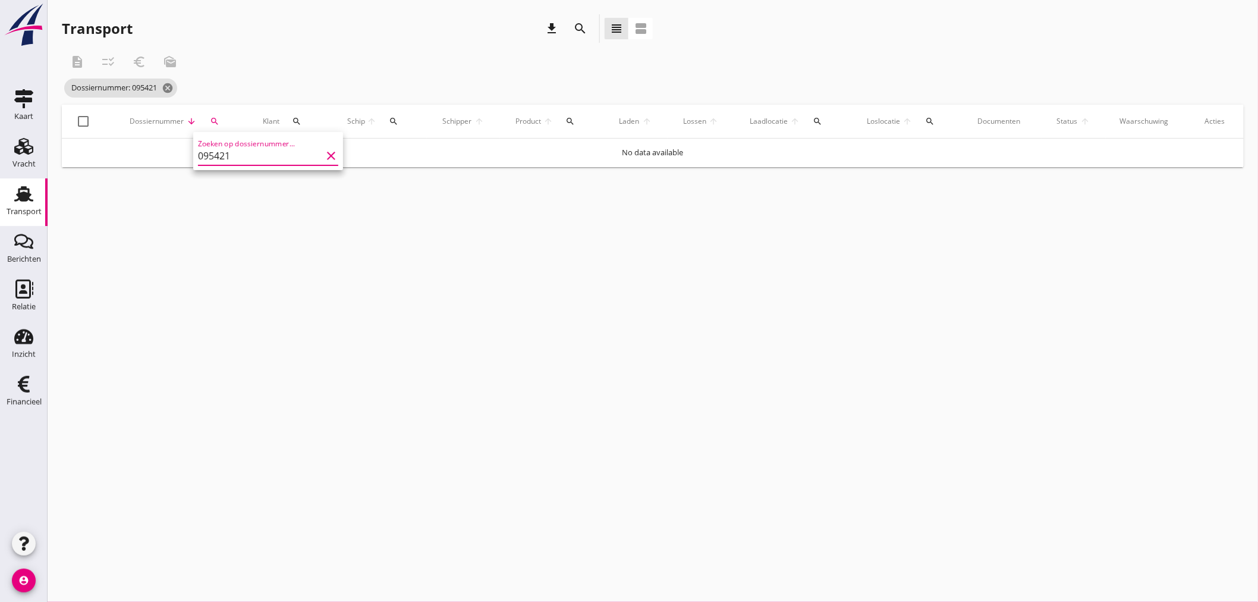
type input "095421"
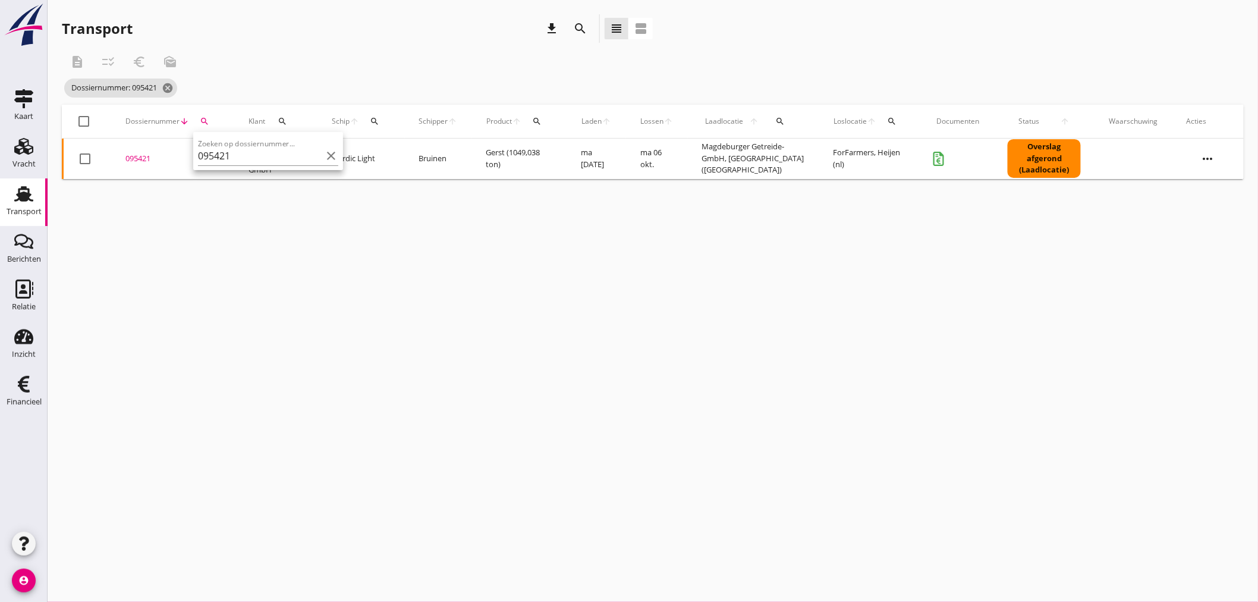
click at [763, 222] on div "cancel You are impersonating another user. Transport download search view_headl…" at bounding box center [653, 301] width 1210 height 602
click at [146, 159] on div "095421" at bounding box center [172, 159] width 95 height 12
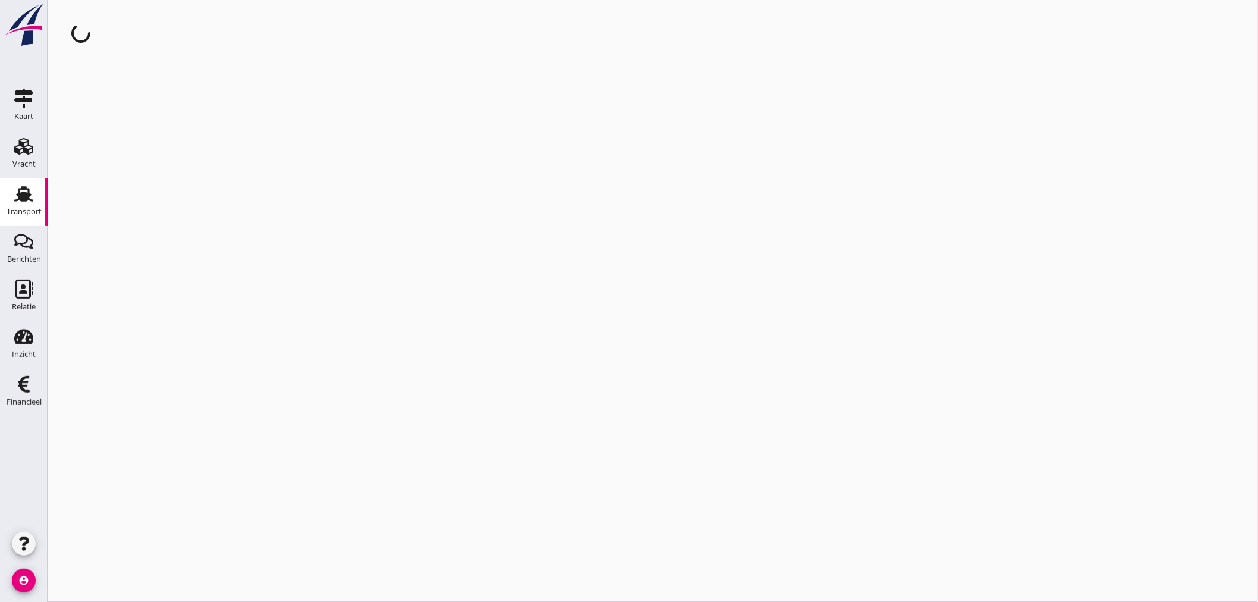
click at [146, 159] on div "cancel You are impersonating another user." at bounding box center [653, 301] width 1210 height 602
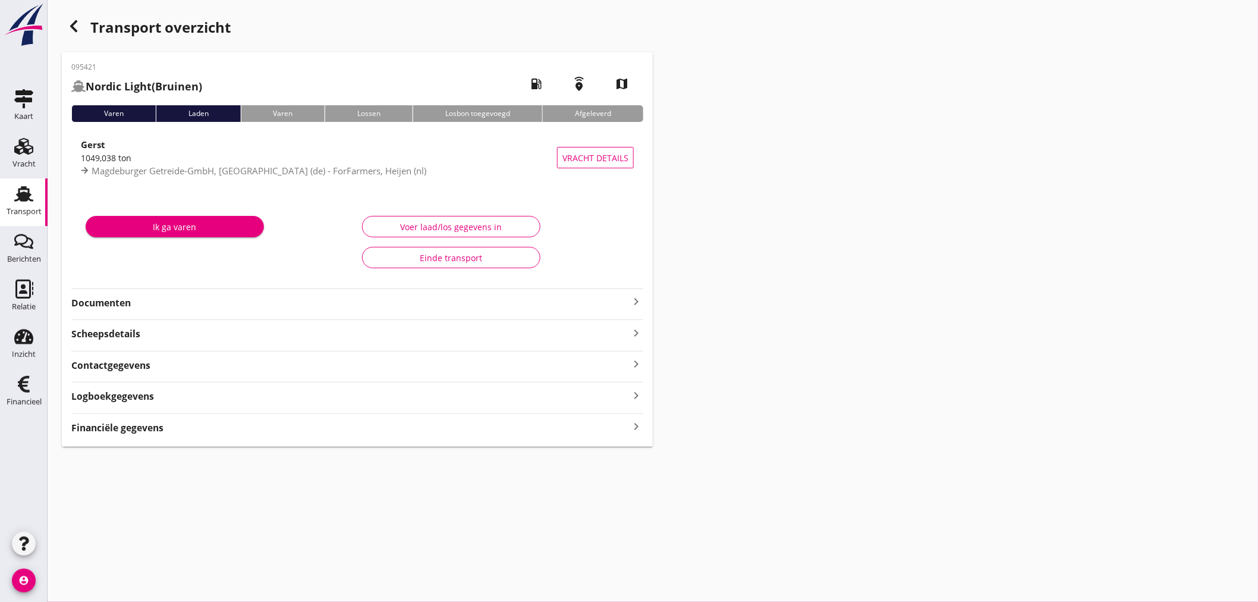
click at [139, 427] on strong "Financiële gegevens" at bounding box center [117, 428] width 92 height 14
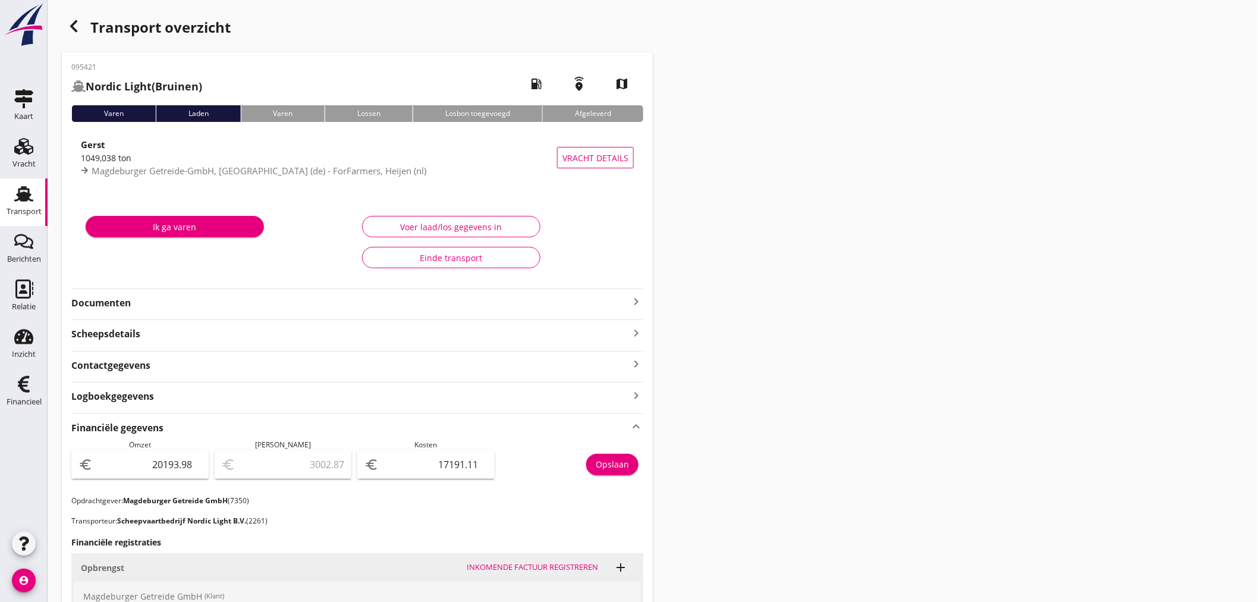
click at [633, 300] on icon "keyboard_arrow_right" at bounding box center [636, 301] width 14 height 14
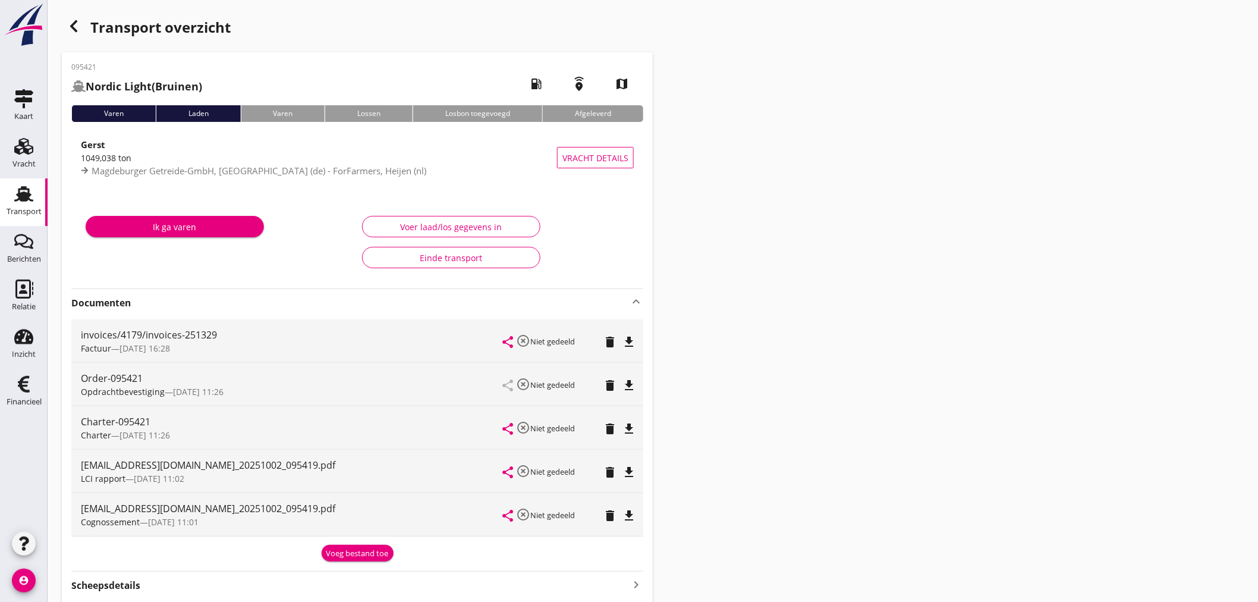
click at [68, 26] on icon "button" at bounding box center [74, 26] width 14 height 14
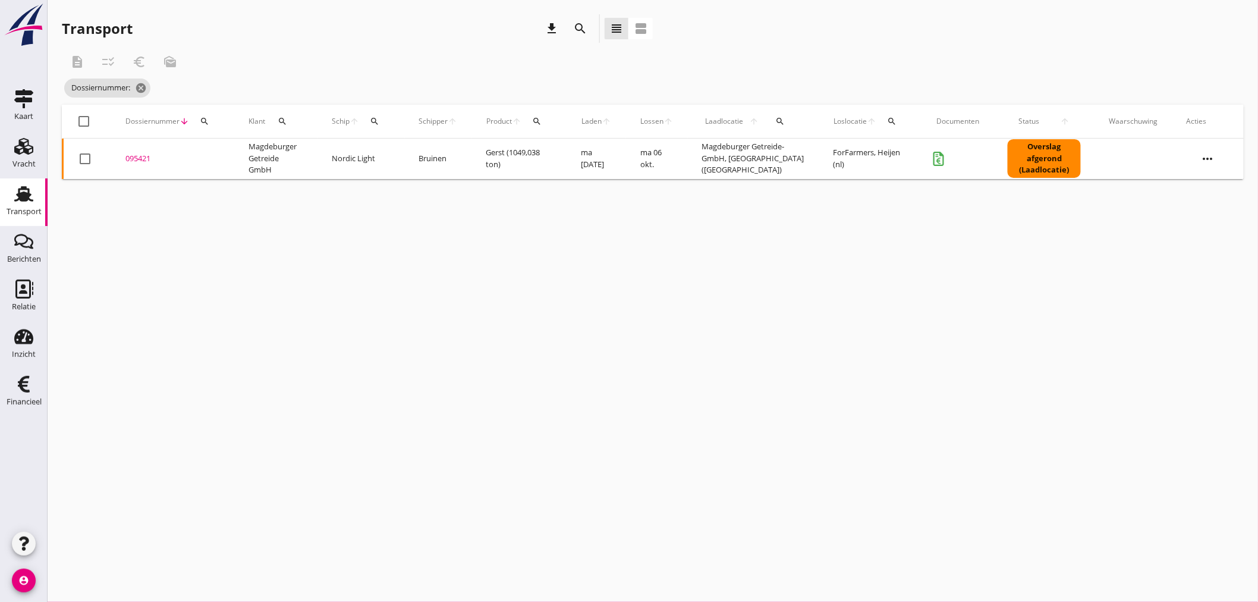
drag, startPoint x: 375, startPoint y: 122, endPoint x: 397, endPoint y: 147, distance: 32.8
click at [375, 123] on icon "search" at bounding box center [375, 122] width 10 height 10
click at [402, 155] on input "Zoek op (scheeps)naam" at bounding box center [435, 155] width 124 height 19
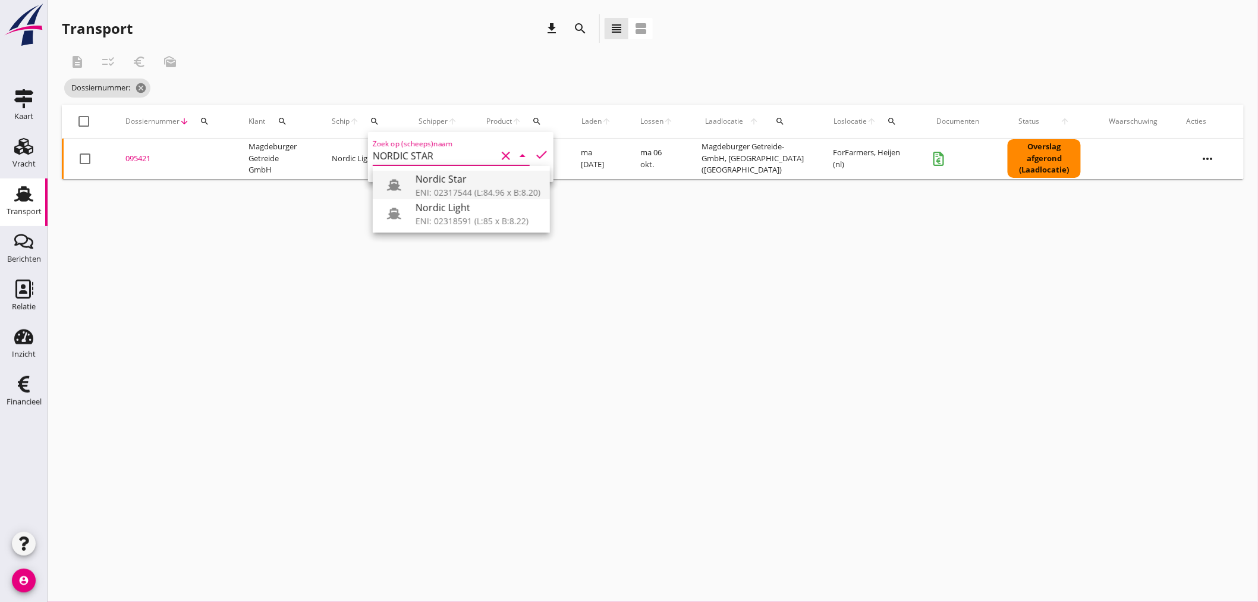
click at [460, 189] on div "ENI: 02317544 (L:84.96 x B:8.20)" at bounding box center [478, 192] width 125 height 12
click at [426, 180] on div "Nordic Star" at bounding box center [478, 179] width 125 height 14
click at [535, 152] on icon "check" at bounding box center [541, 154] width 14 height 14
type input "Nordic Star"
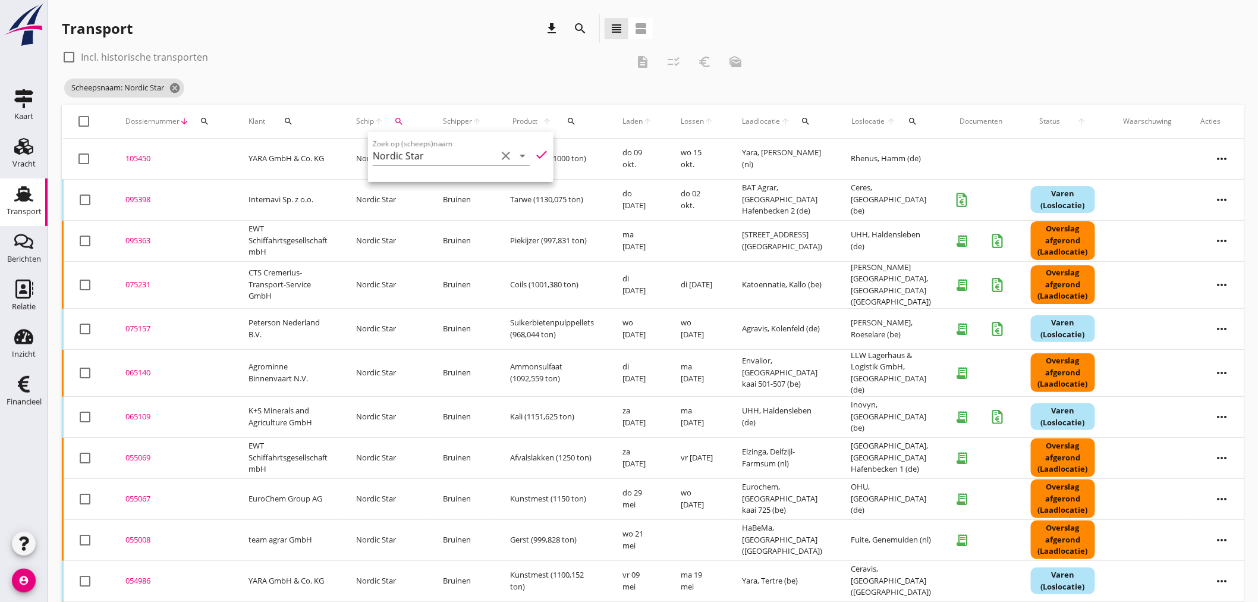
click at [443, 48] on div "check_box_outline_blank Incl. historische transporten" at bounding box center [345, 57] width 566 height 19
click at [138, 194] on div "095398" at bounding box center [172, 200] width 95 height 12
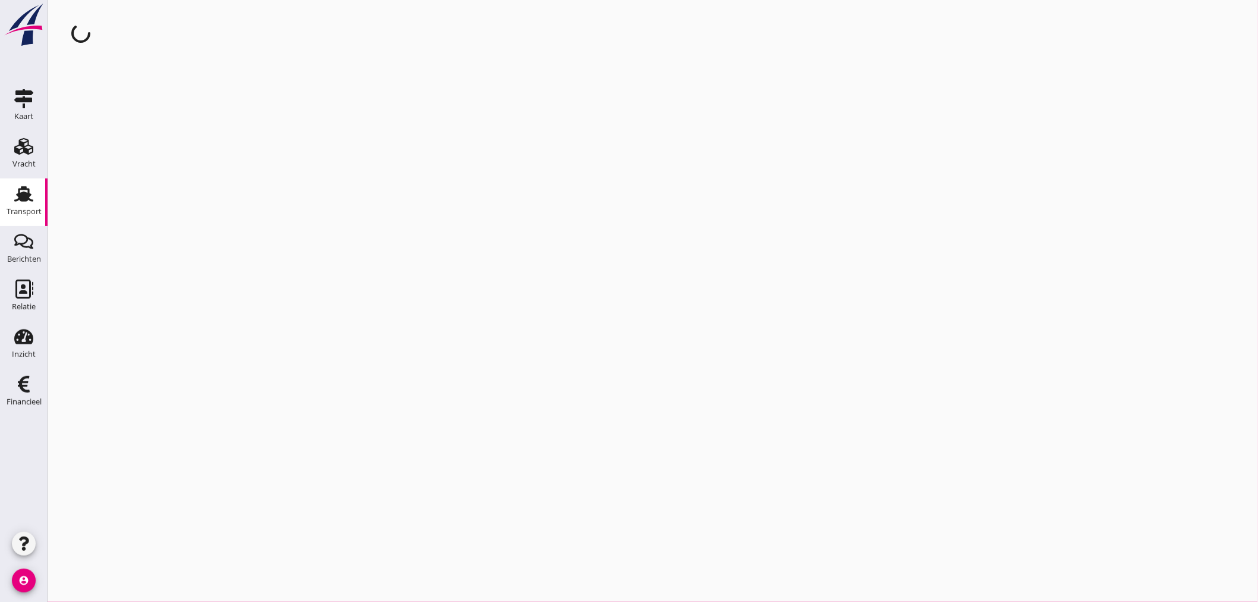
click at [138, 194] on div "cancel You are impersonating another user." at bounding box center [653, 301] width 1210 height 602
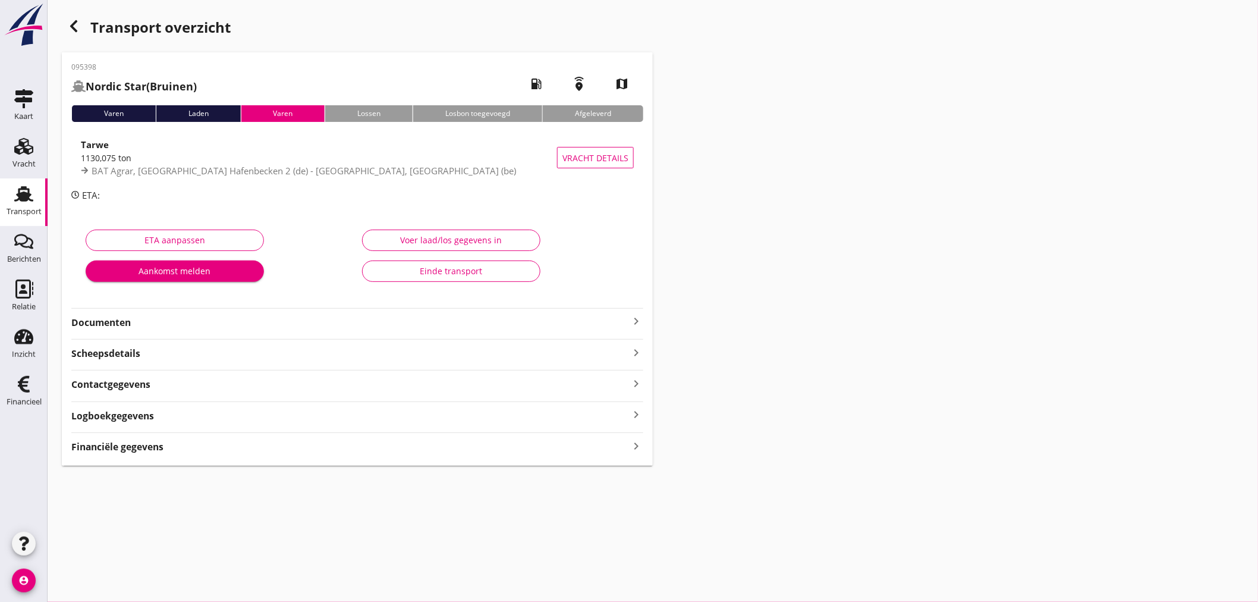
click at [634, 445] on icon "keyboard_arrow_right" at bounding box center [636, 446] width 14 height 16
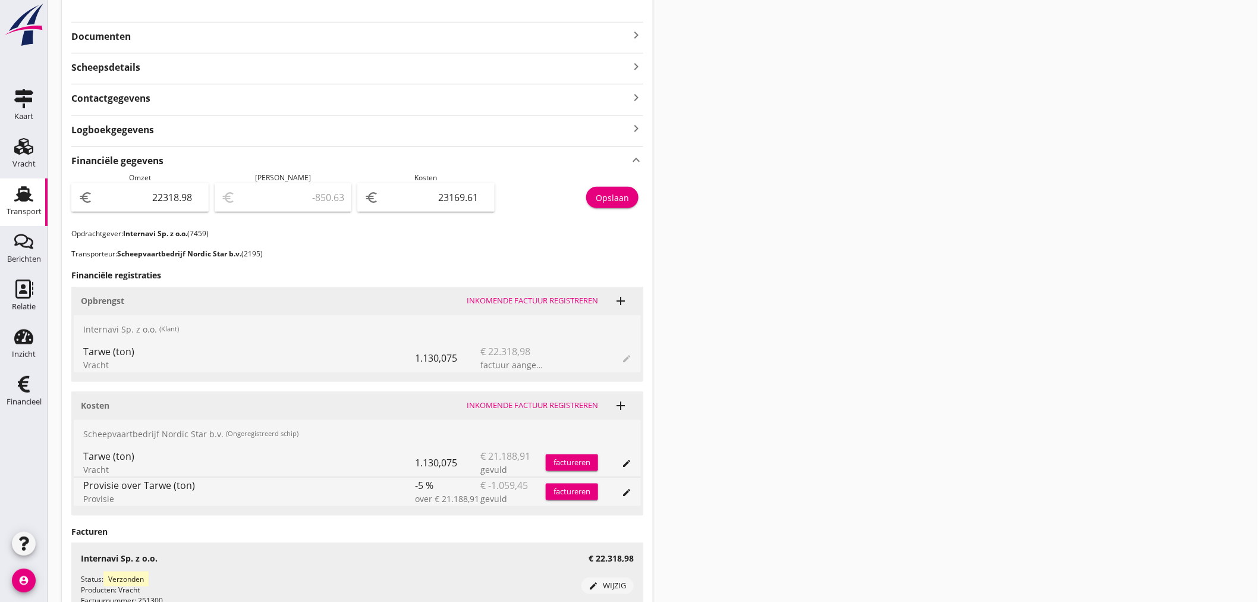
scroll to position [264, 0]
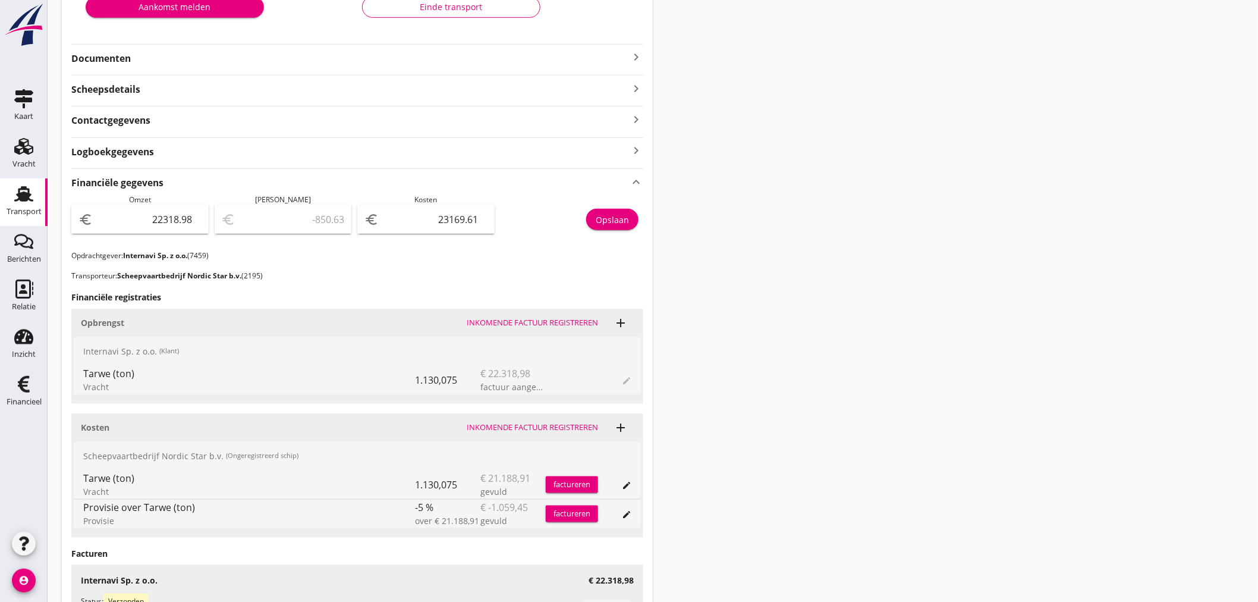
click at [634, 55] on icon "keyboard_arrow_right" at bounding box center [636, 57] width 14 height 14
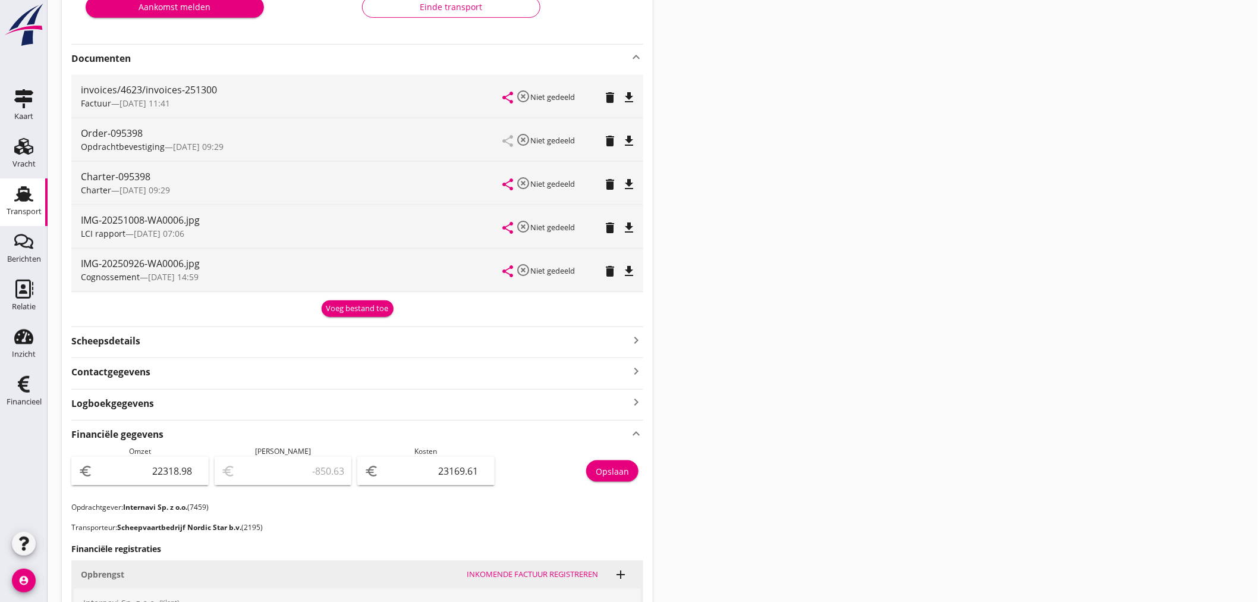
click at [377, 306] on div "Voeg bestand toe" at bounding box center [357, 309] width 62 height 12
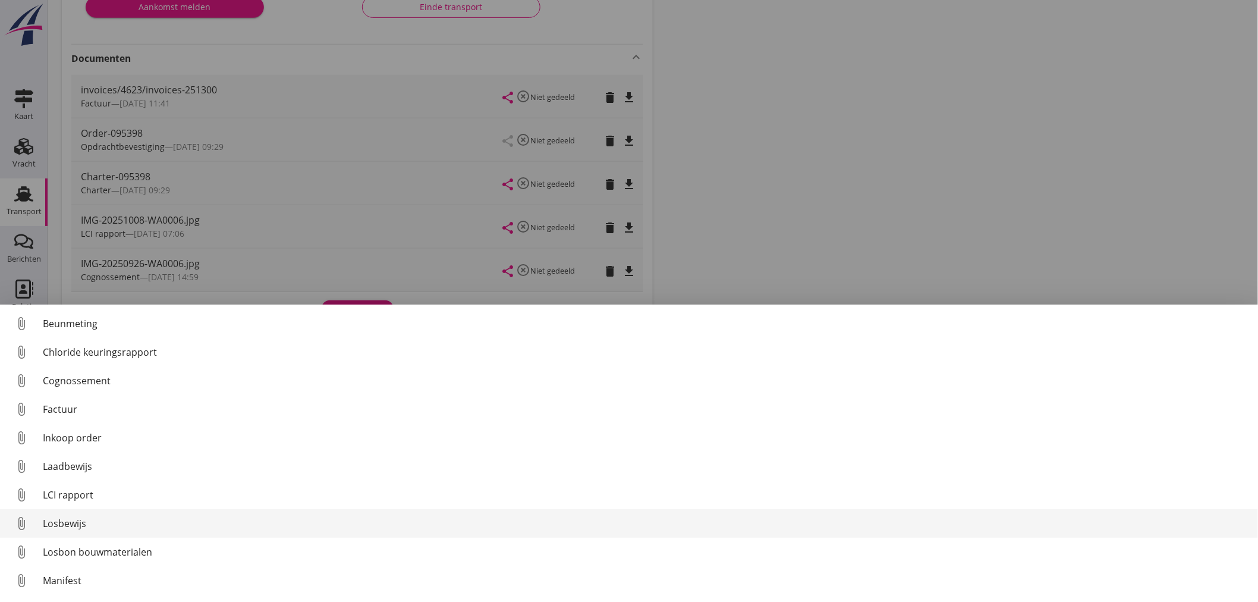
click at [73, 528] on div "Losbewijs" at bounding box center [646, 523] width 1206 height 14
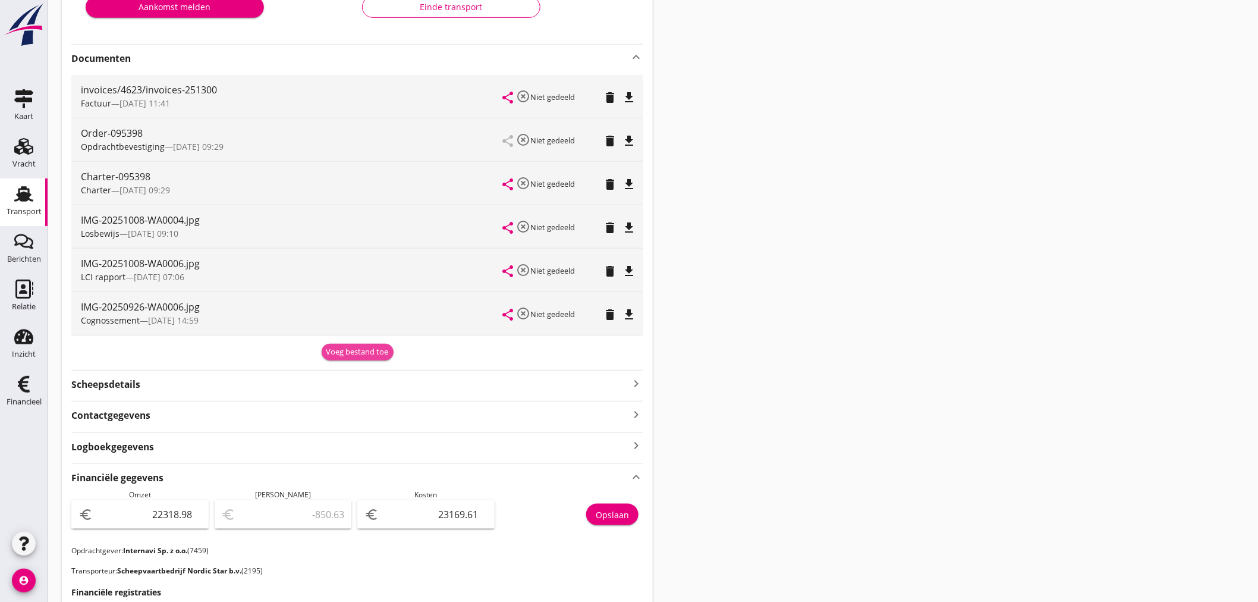
click at [361, 351] on div "Voeg bestand toe" at bounding box center [357, 352] width 62 height 12
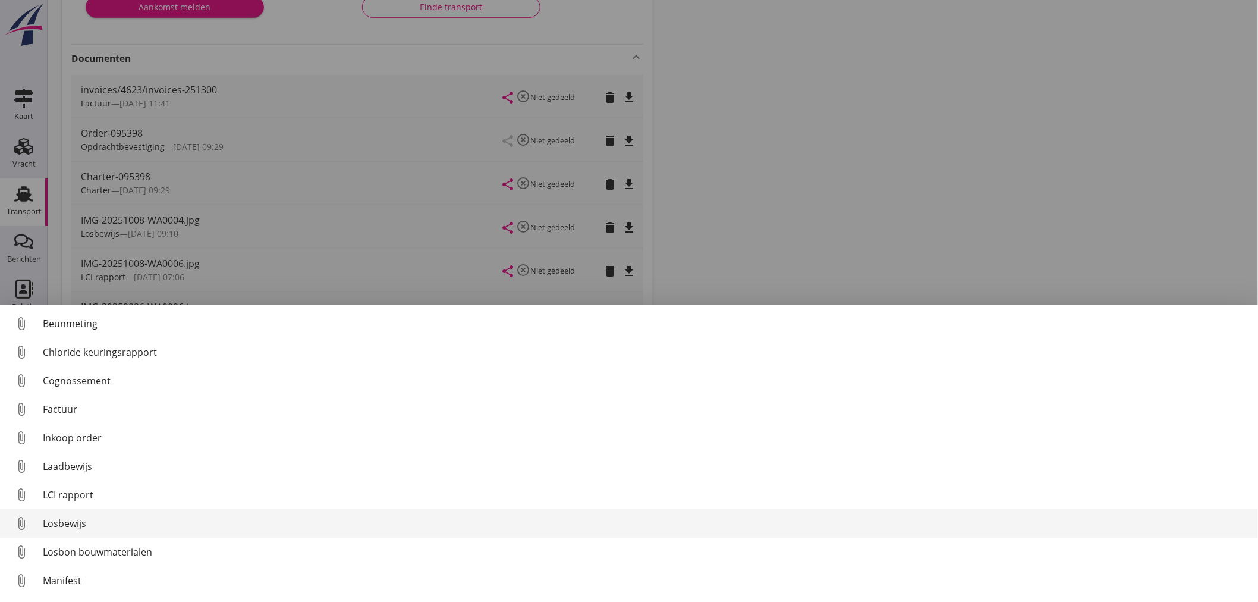
click at [64, 526] on div "Losbewijs" at bounding box center [646, 523] width 1206 height 14
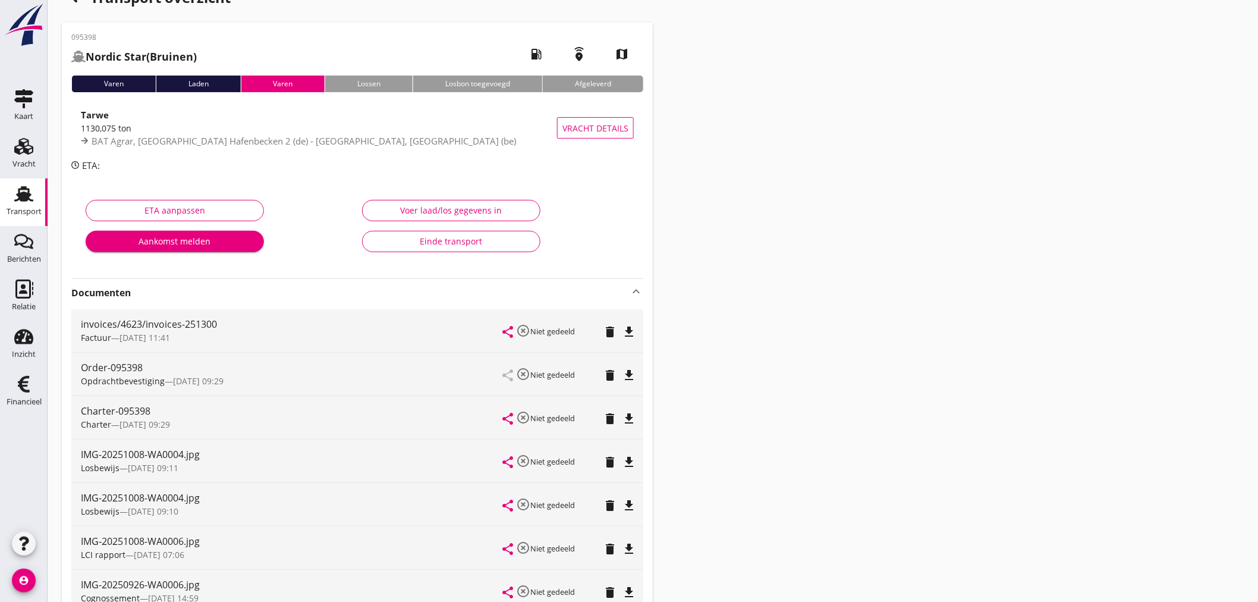
scroll to position [0, 0]
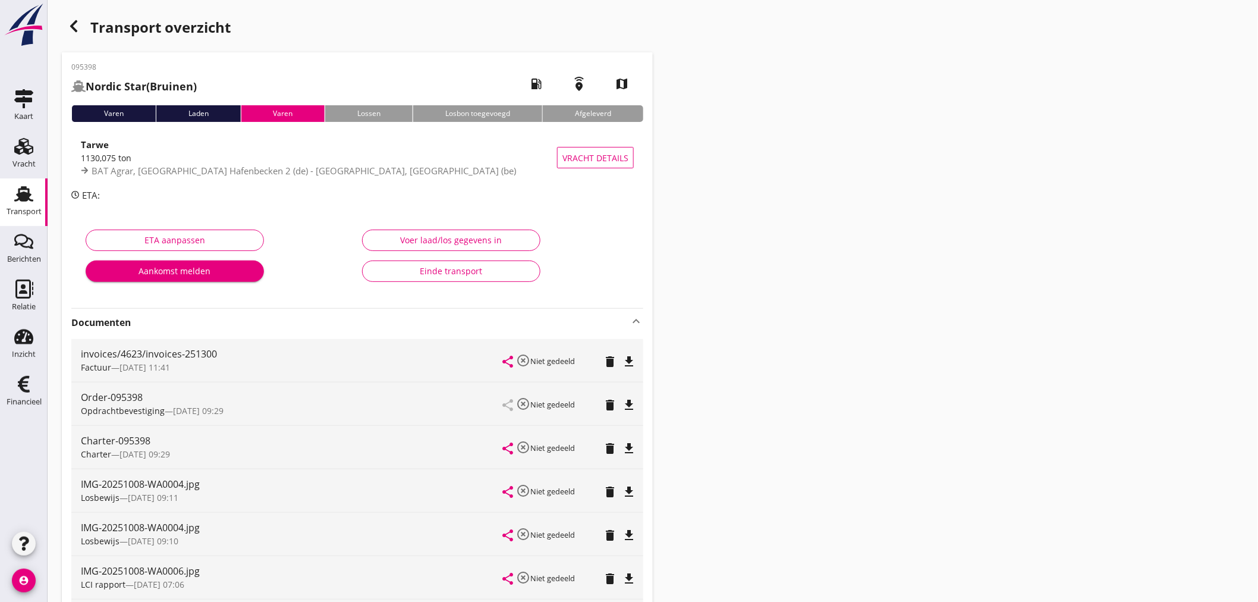
click at [74, 24] on use "button" at bounding box center [73, 26] width 7 height 12
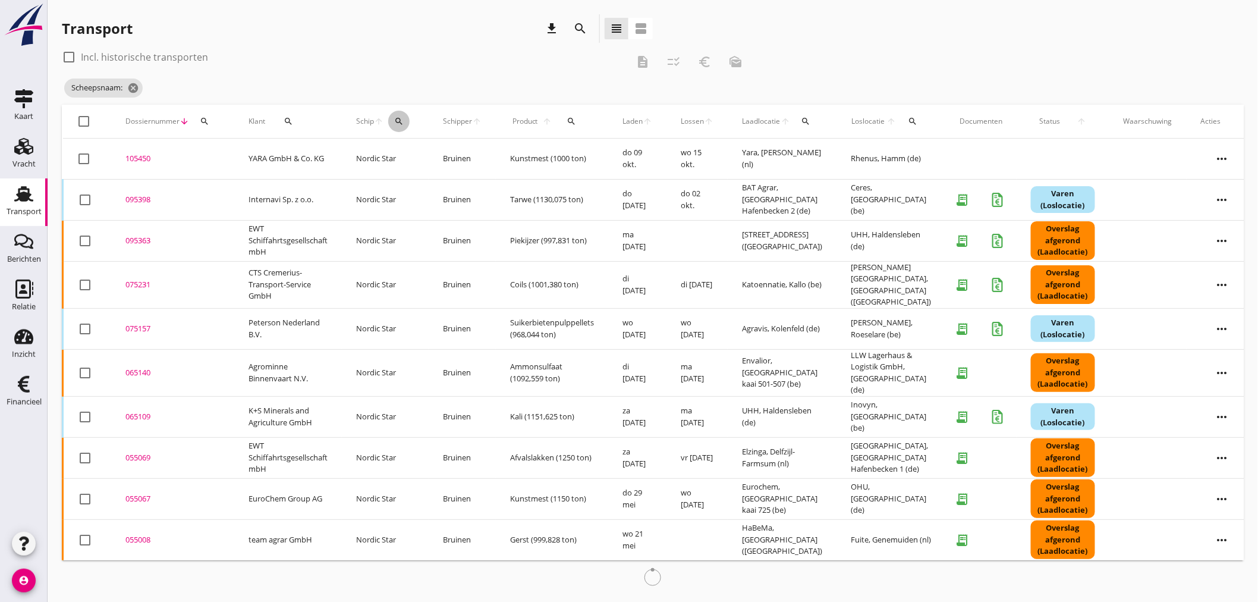
click at [400, 119] on icon "search" at bounding box center [399, 122] width 10 height 10
click at [410, 153] on input "Zoek op (scheeps)naam" at bounding box center [456, 155] width 124 height 19
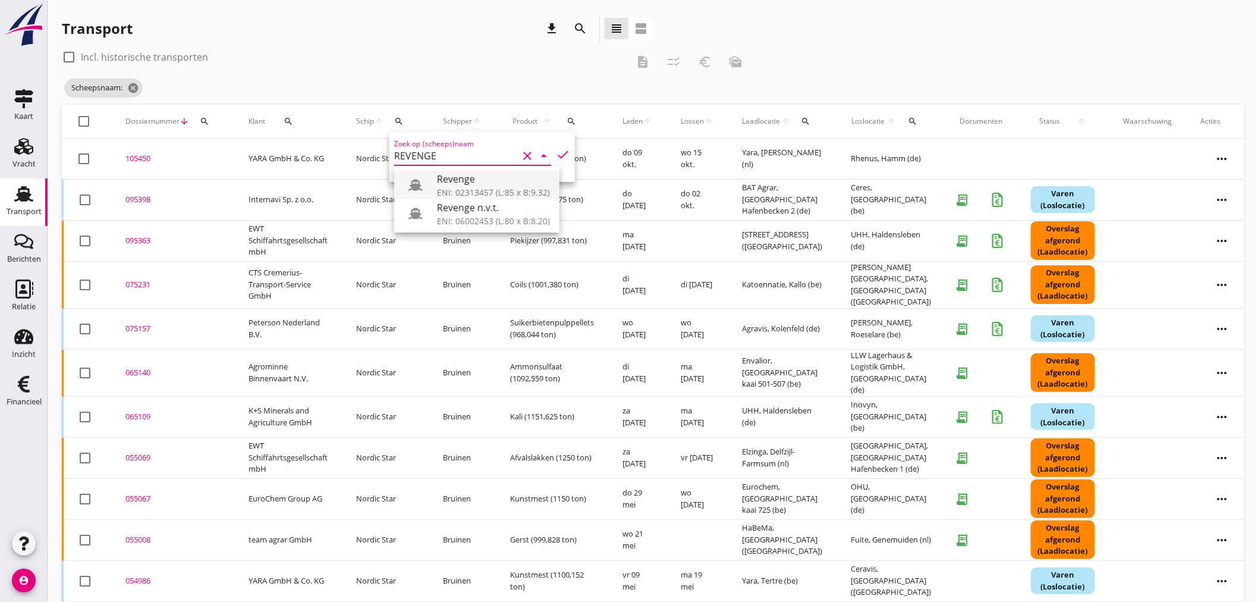
click at [464, 185] on div "Revenge" at bounding box center [493, 179] width 113 height 14
click at [556, 147] on icon "check" at bounding box center [563, 154] width 14 height 14
type input "Revenge"
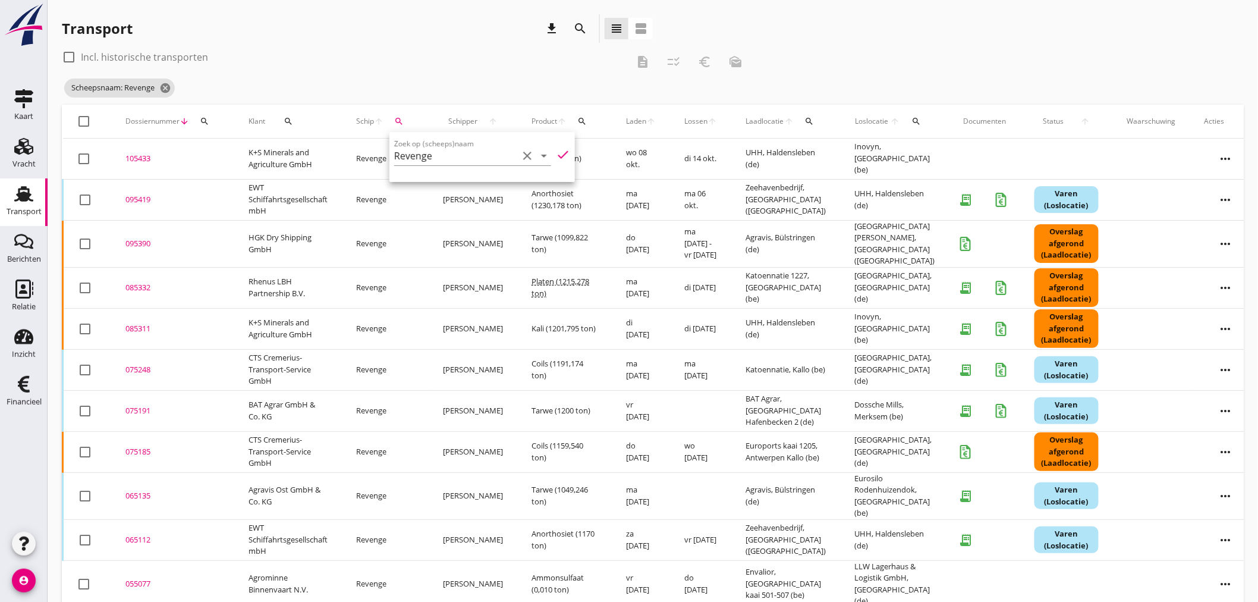
click at [402, 85] on div "Scheepsnaam: Revenge cancel" at bounding box center [407, 88] width 690 height 24
click at [146, 199] on div "095419" at bounding box center [172, 200] width 95 height 12
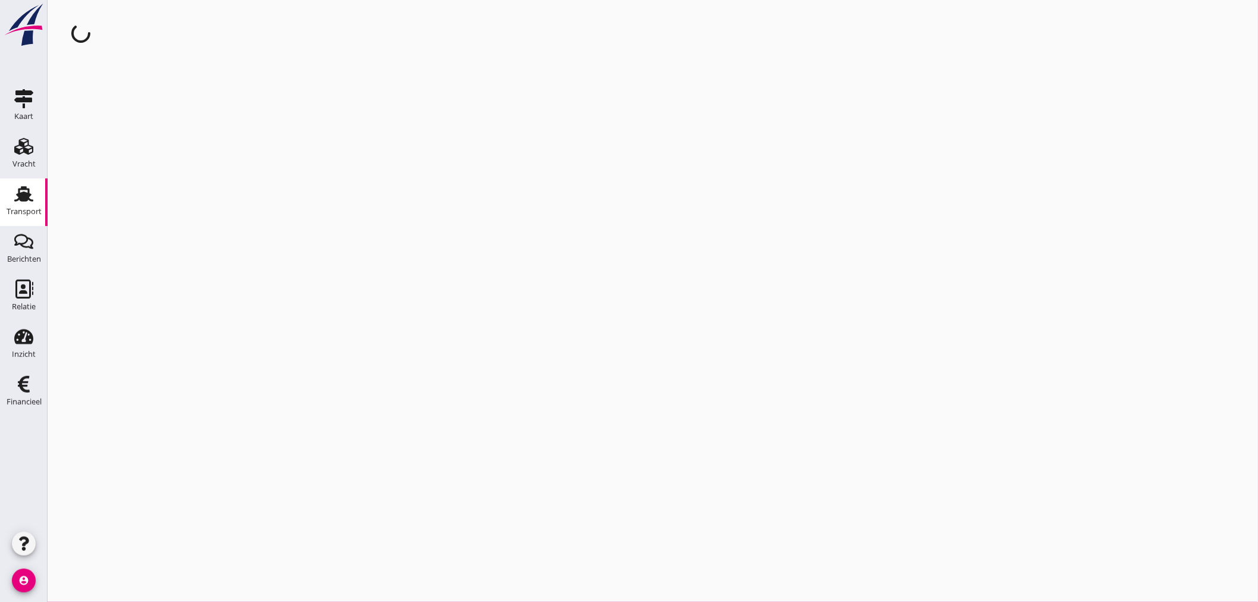
click at [146, 199] on div "cancel You are impersonating another user." at bounding box center [653, 301] width 1210 height 602
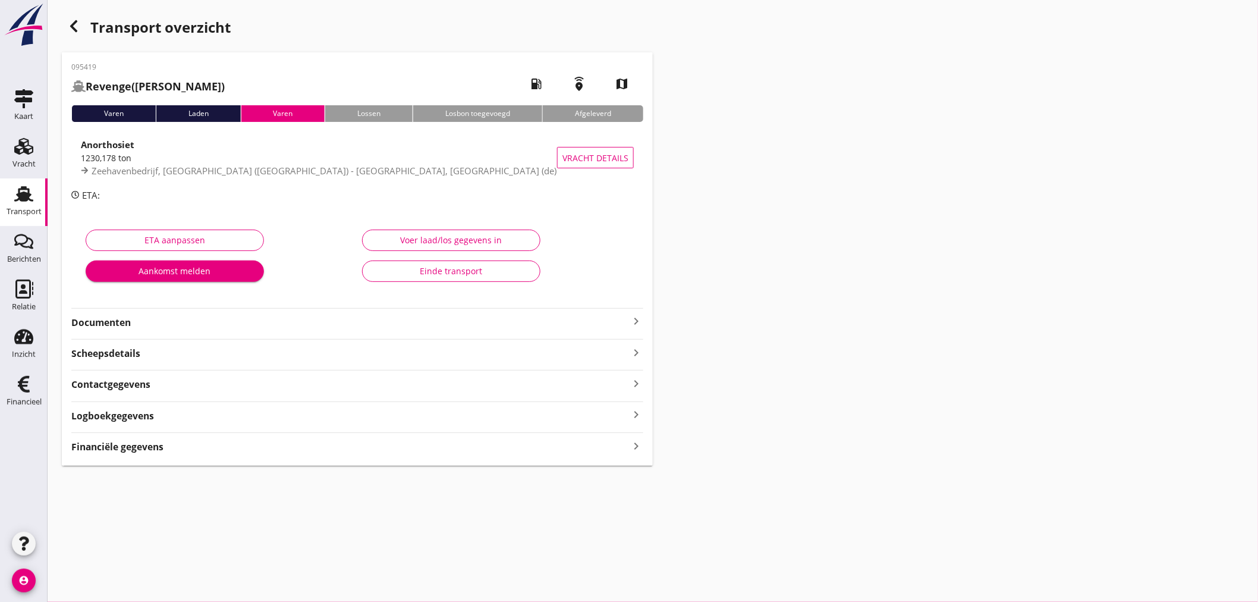
click at [78, 21] on icon "button" at bounding box center [74, 26] width 14 height 14
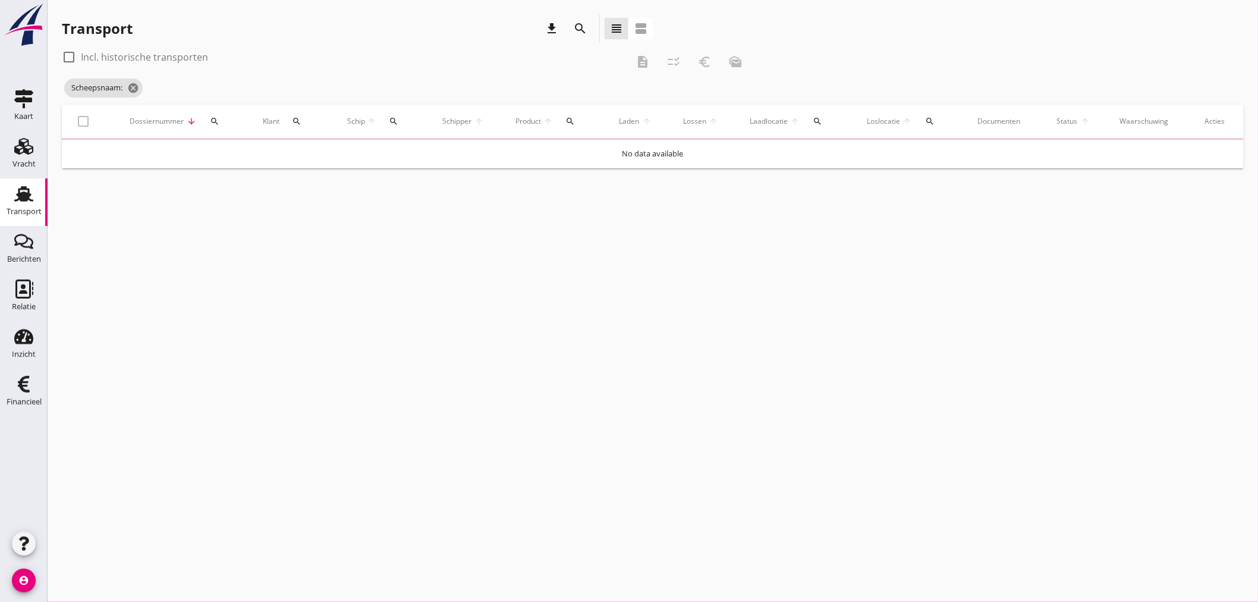
click at [212, 120] on icon "search" at bounding box center [215, 122] width 10 height 10
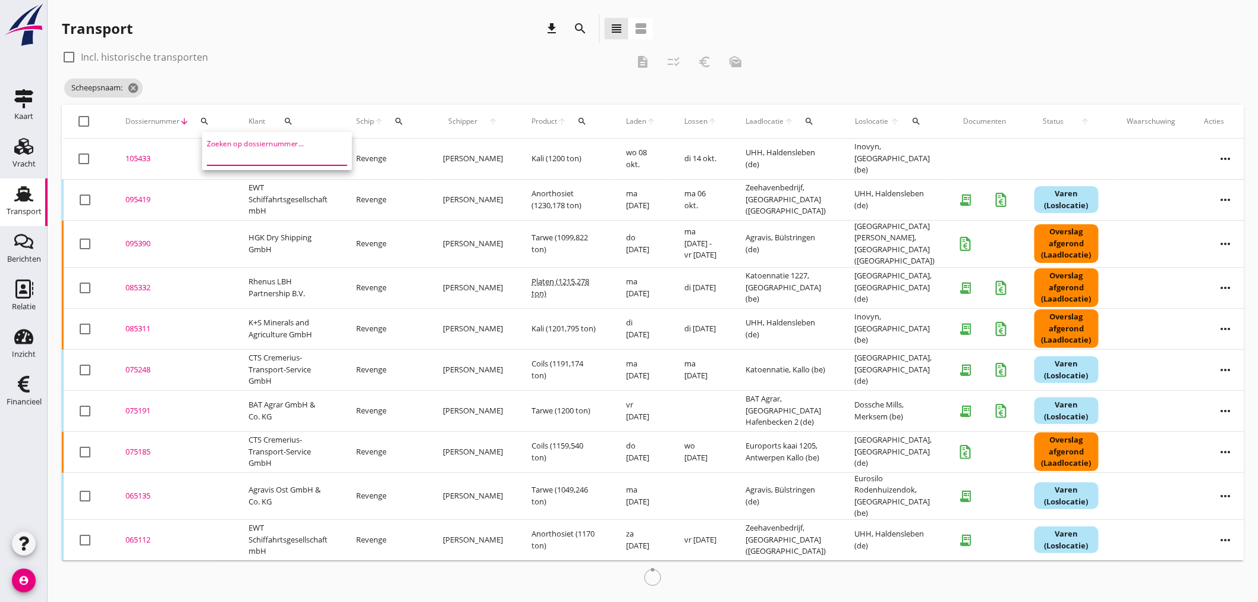
click at [229, 156] on input "Zoeken op dossiernummer..." at bounding box center [269, 155] width 124 height 19
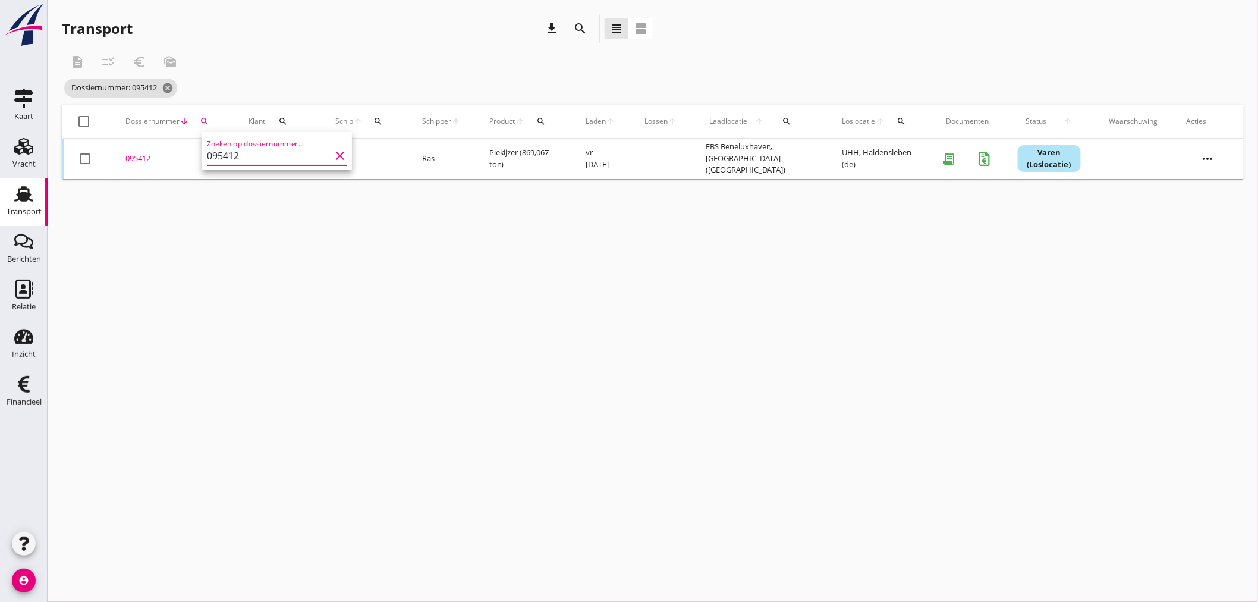
type input "095412"
drag, startPoint x: 131, startPoint y: 155, endPoint x: 141, endPoint y: 155, distance: 10.1
click at [131, 155] on div "095412" at bounding box center [172, 159] width 95 height 12
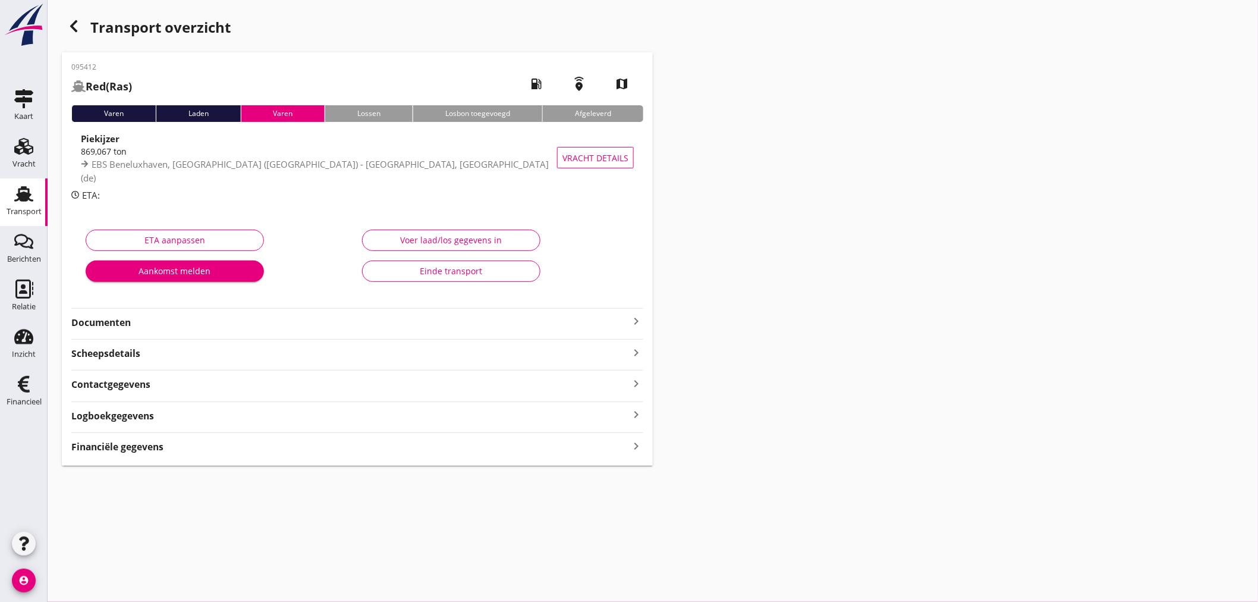
click at [109, 450] on strong "Financiële gegevens" at bounding box center [117, 447] width 92 height 14
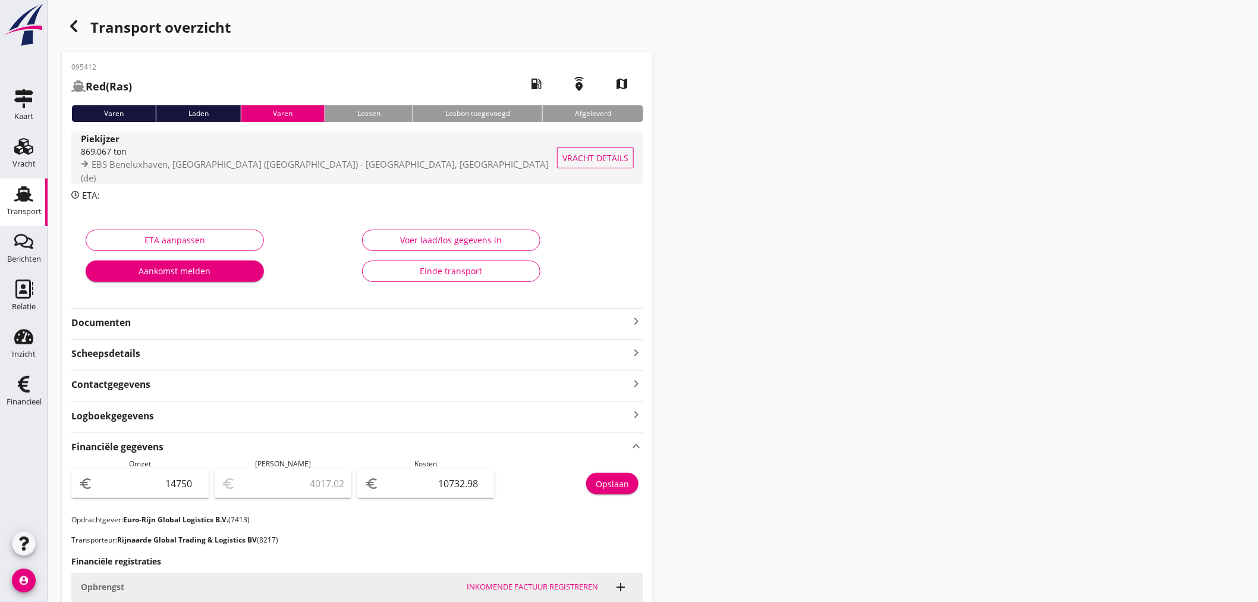
click at [182, 145] on div "Piekijzer" at bounding box center [319, 138] width 477 height 14
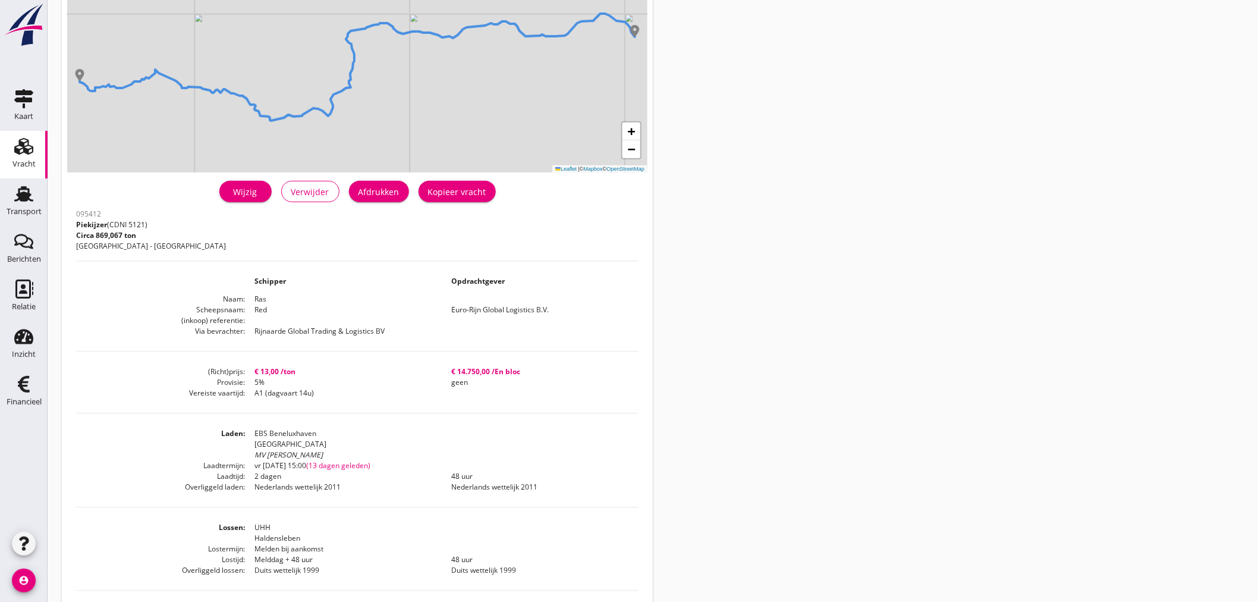
scroll to position [273, 0]
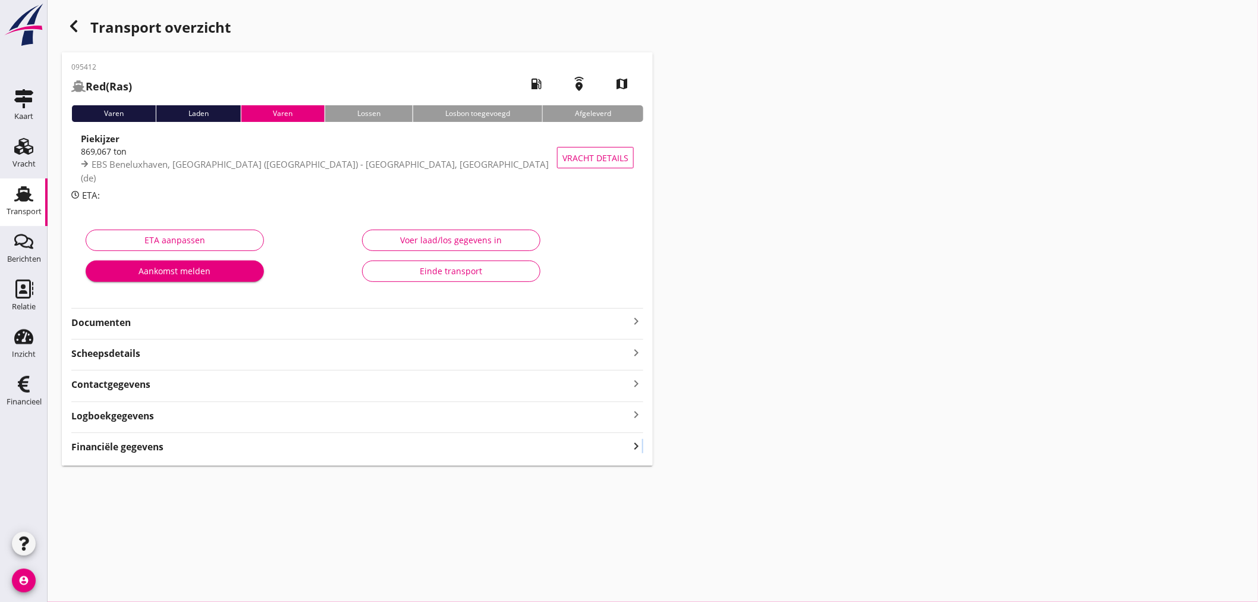
drag, startPoint x: 644, startPoint y: 435, endPoint x: 642, endPoint y: 443, distance: 8.5
click at [642, 443] on div "095412 Red (Ras) local_gas_station emergency_share map Varen Laden Varen Lossen…" at bounding box center [357, 258] width 591 height 413
click at [634, 449] on icon "keyboard_arrow_right" at bounding box center [636, 446] width 14 height 16
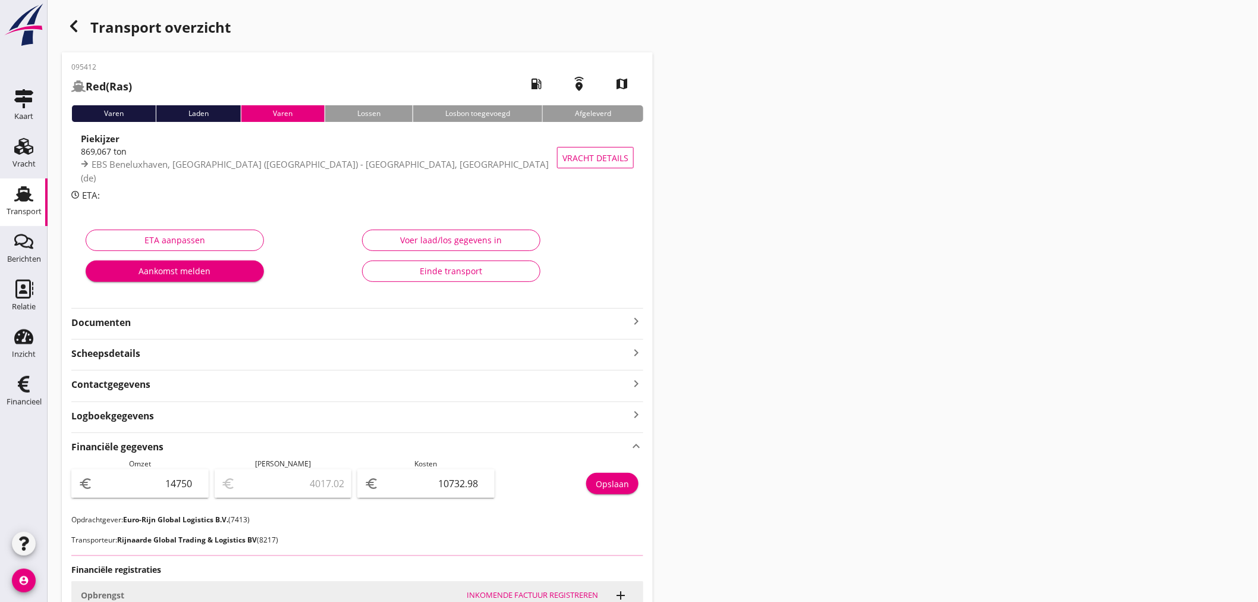
scroll to position [264, 0]
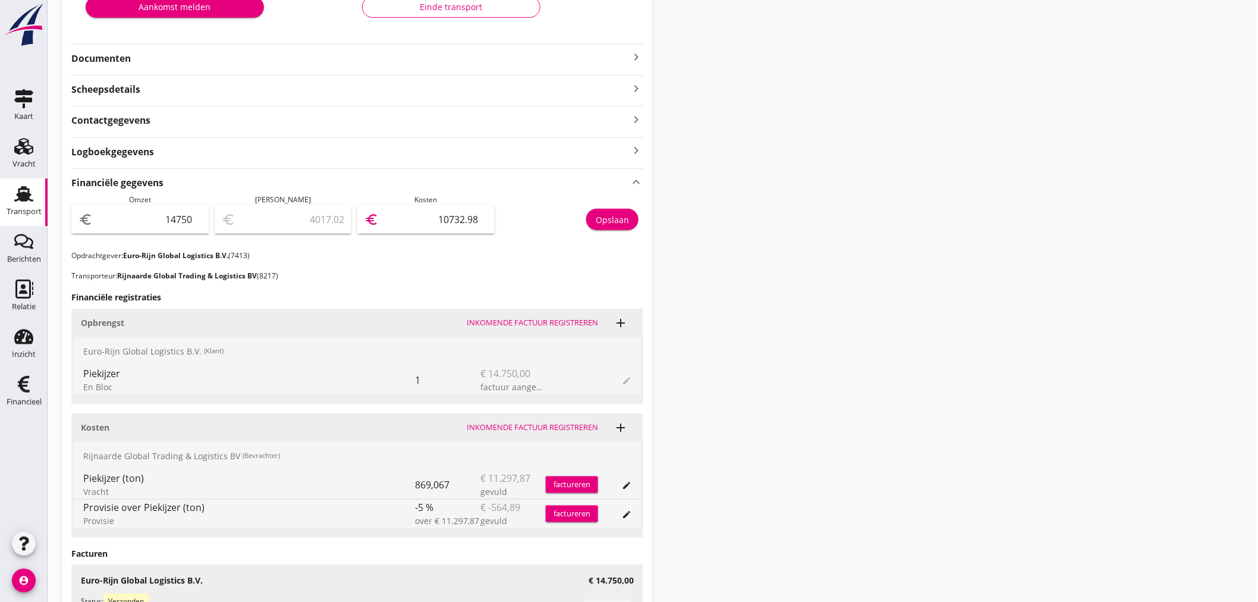
drag, startPoint x: 436, startPoint y: 219, endPoint x: 710, endPoint y: 242, distance: 275.6
click at [673, 244] on div "Transport overzicht 095412 Red (Ras) local_gas_station emergency_share map Vare…" at bounding box center [653, 227] width 1210 height 982
type input "14749.00"
type input "1"
type input "14736.00"
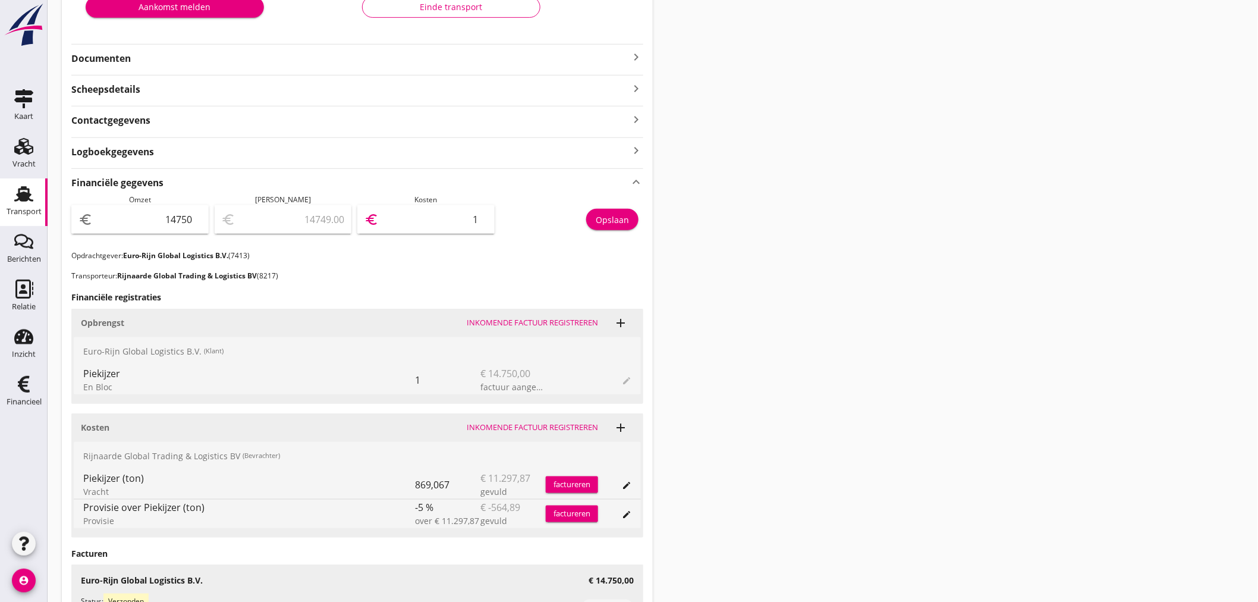
type input "14"
type input "14609.00"
type input "141"
type input "13336.00"
type input "1414"
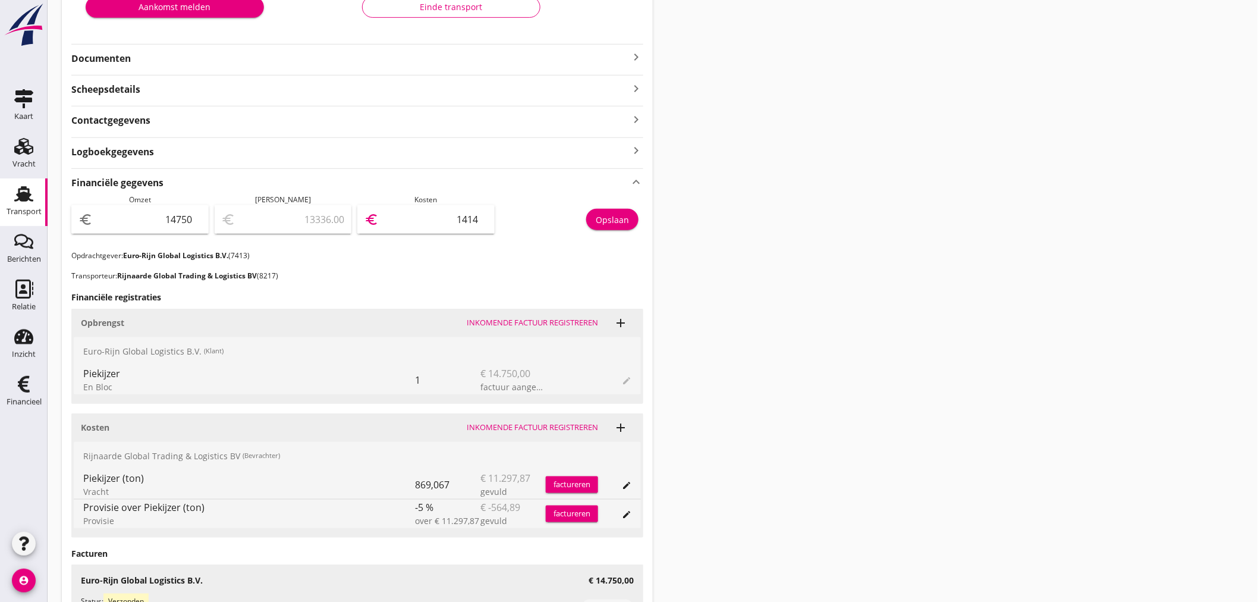
type input "602.00"
type input "14148"
type input "601.60"
type input "14148.4"
type input "601.59"
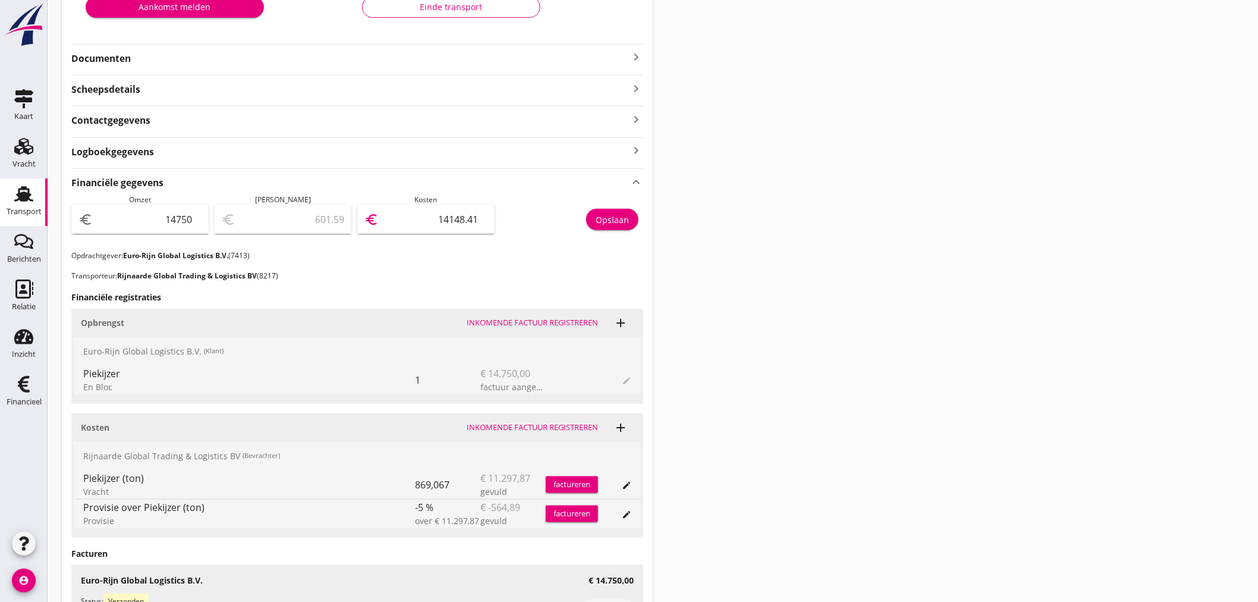
type input "14148.41"
click at [613, 216] on div "Opslaan" at bounding box center [612, 219] width 33 height 12
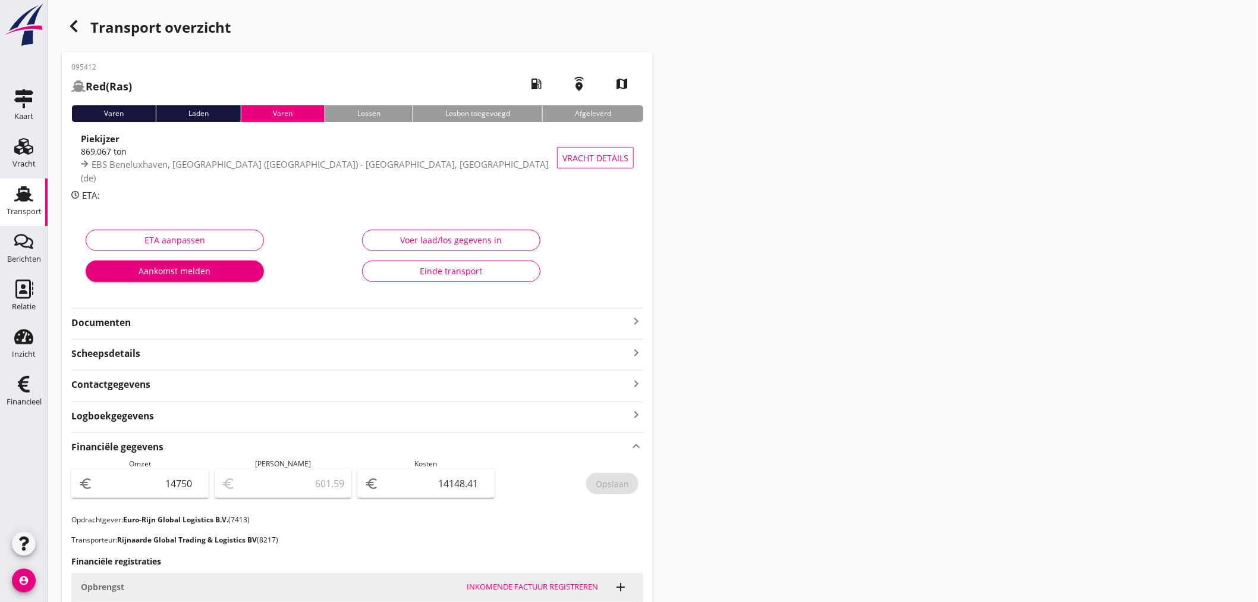
click at [73, 20] on icon "button" at bounding box center [74, 26] width 14 height 14
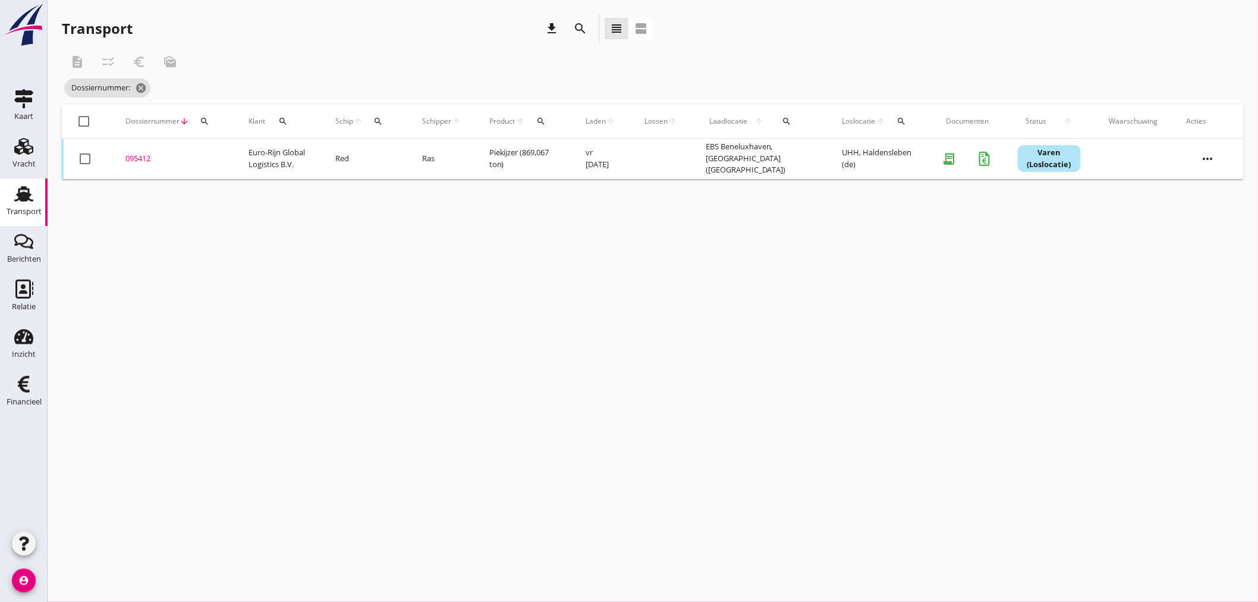
click at [383, 119] on icon "search" at bounding box center [378, 122] width 10 height 10
click at [397, 159] on input "Zoek op (scheeps)naam" at bounding box center [441, 155] width 124 height 19
click at [435, 182] on div "Reinmar" at bounding box center [478, 179] width 113 height 14
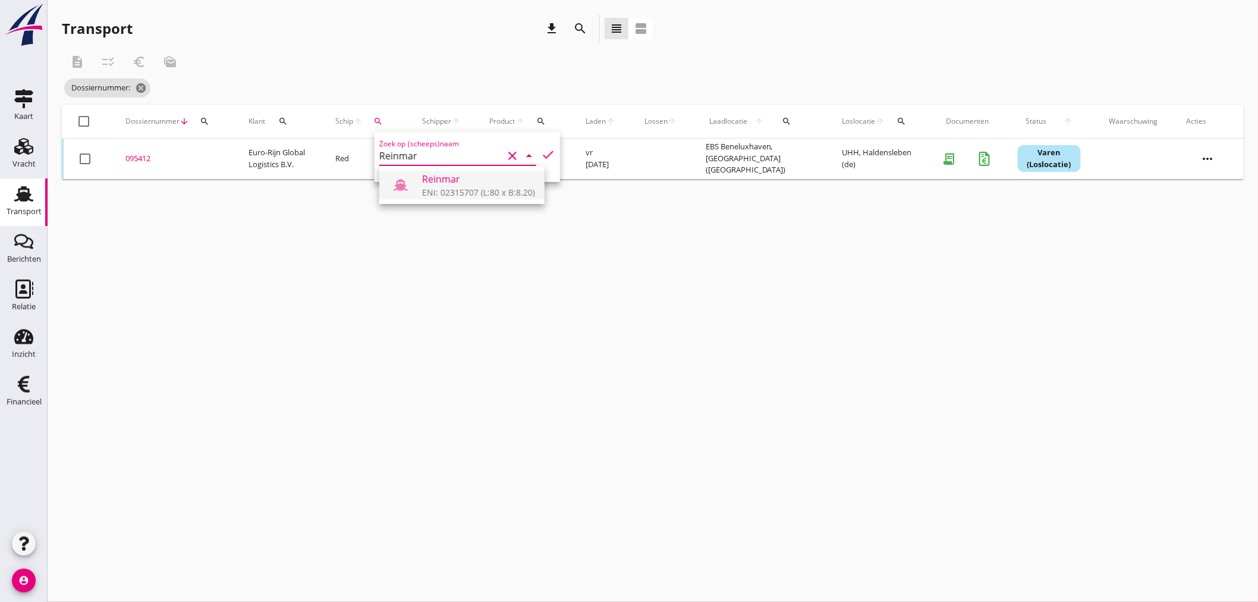
click at [430, 188] on div "ENI: 02315707 (L:80 x B:8.20)" at bounding box center [478, 192] width 113 height 12
click at [543, 152] on icon "check" at bounding box center [548, 154] width 14 height 14
type input "Reinmar"
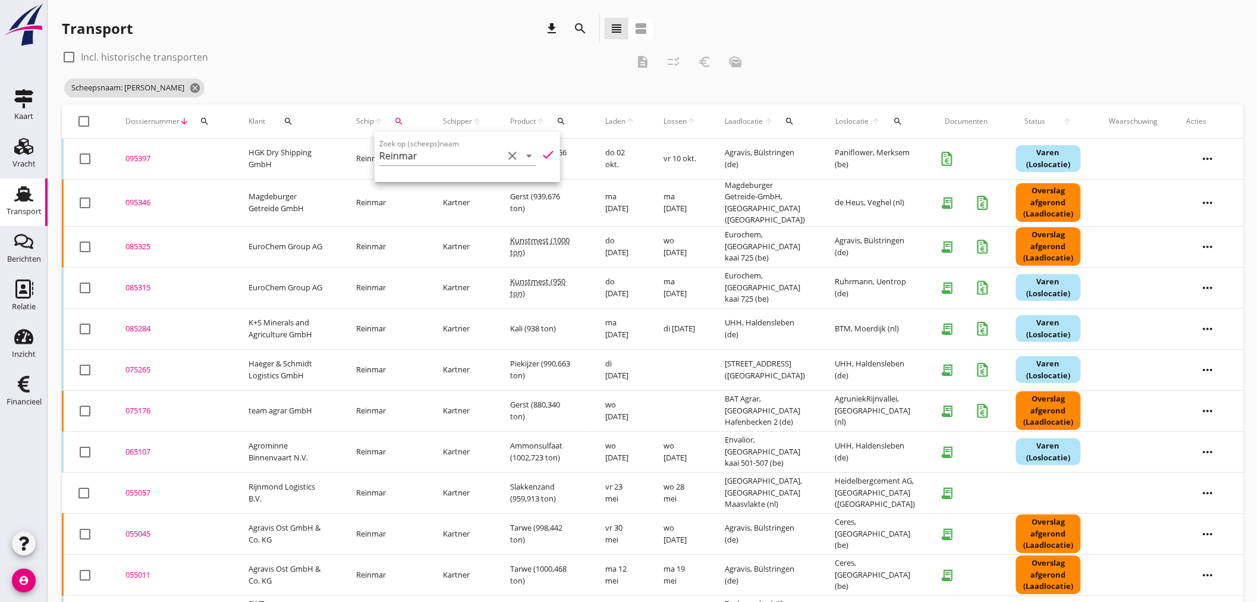
click at [411, 50] on div "check_box_outline_blank Incl. historische transporten" at bounding box center [345, 57] width 566 height 19
click at [133, 157] on div "095397" at bounding box center [172, 159] width 95 height 12
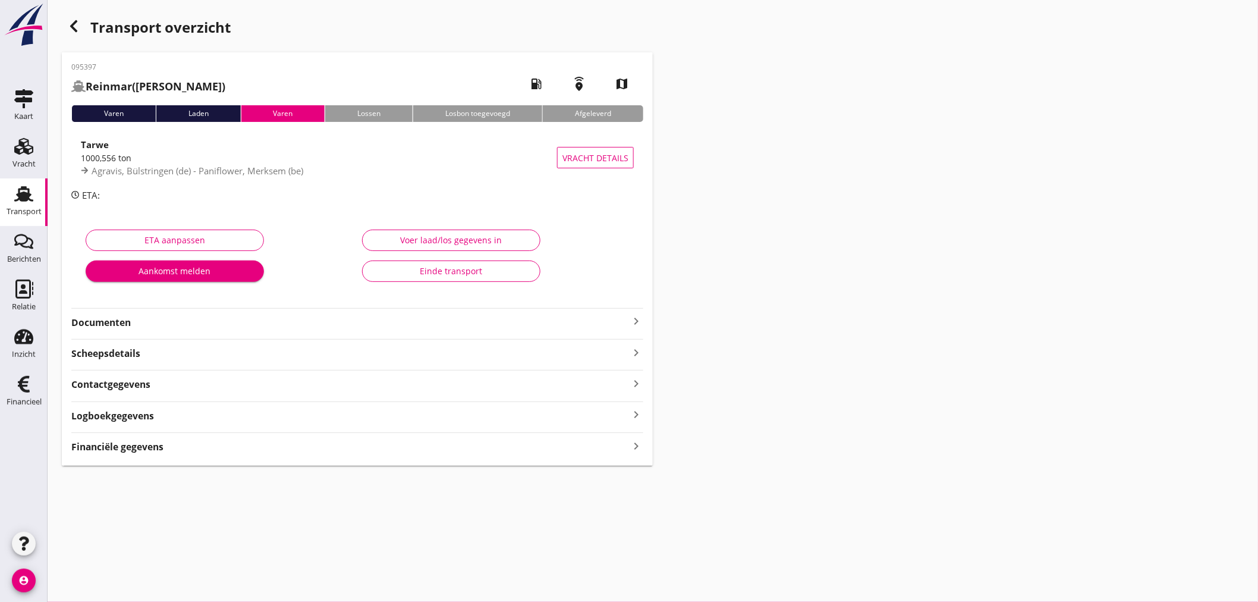
click at [634, 443] on icon "keyboard_arrow_right" at bounding box center [636, 446] width 14 height 16
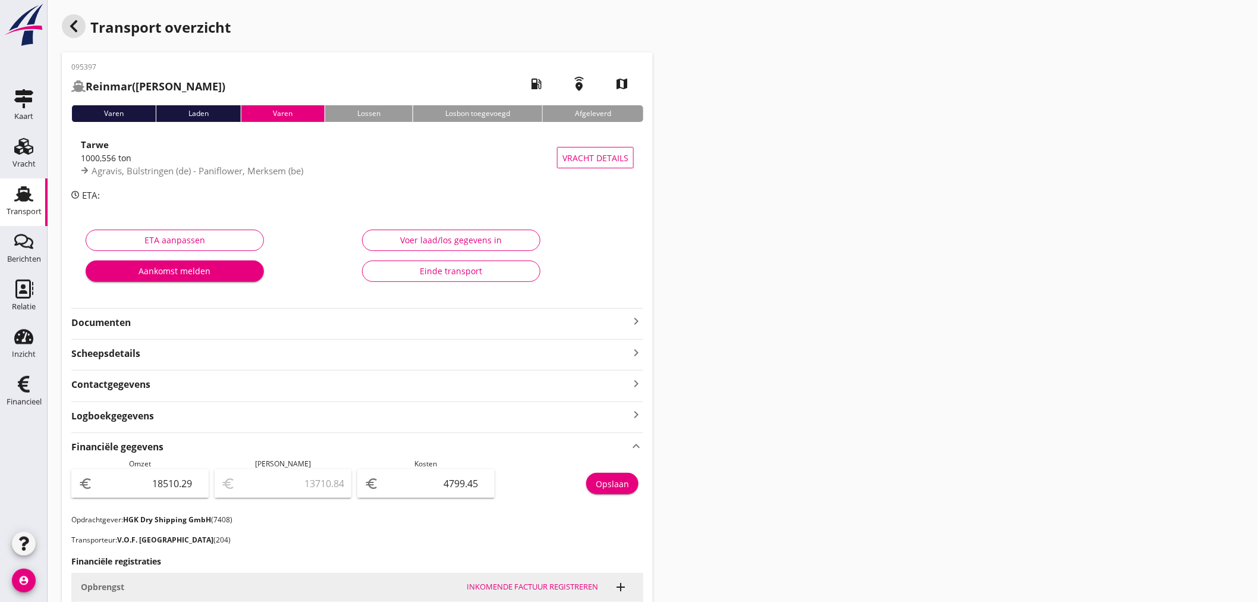
drag, startPoint x: 70, startPoint y: 26, endPoint x: 516, endPoint y: 182, distance: 473.0
click at [70, 26] on icon "button" at bounding box center [74, 26] width 14 height 14
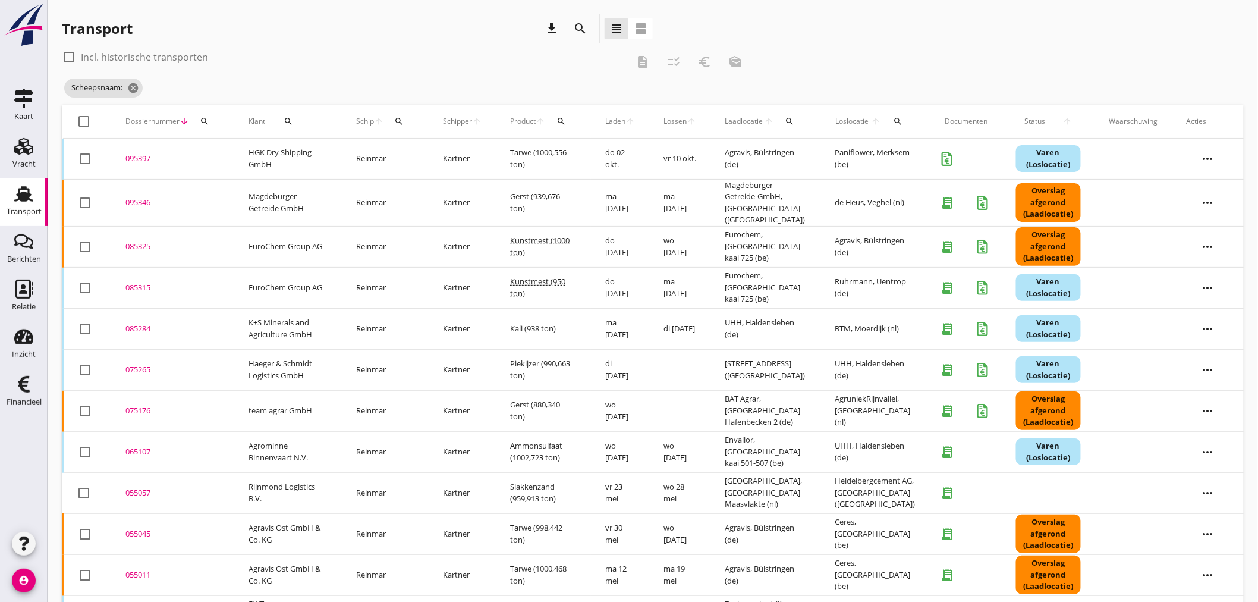
click at [136, 156] on div "095397" at bounding box center [172, 159] width 95 height 12
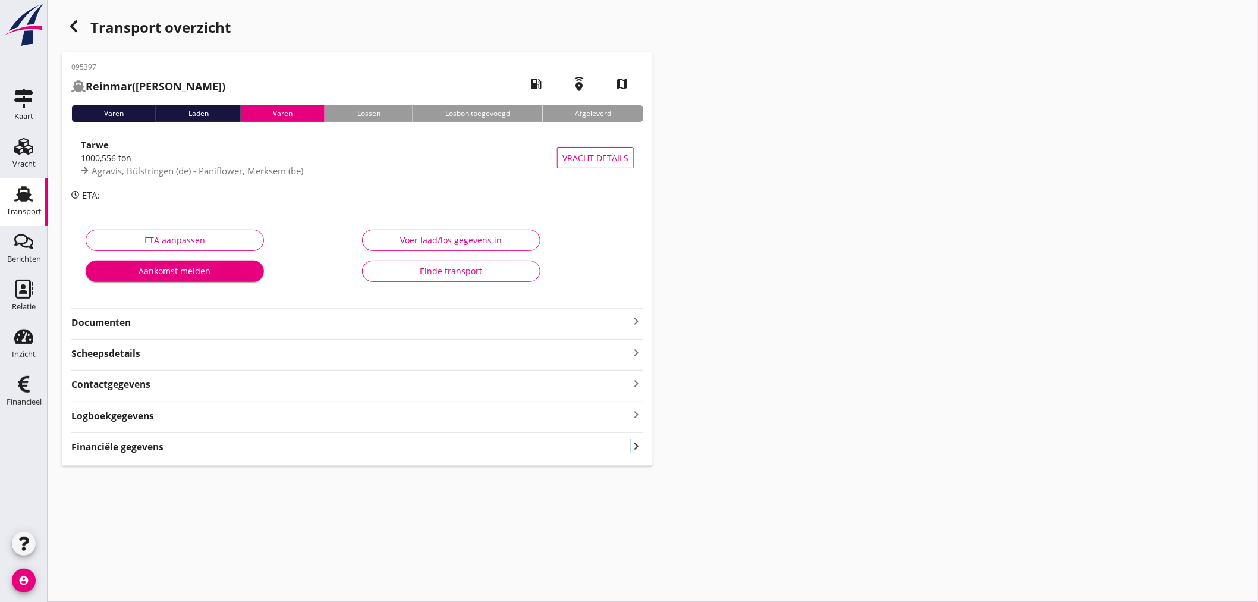
click at [629, 445] on icon "keyboard_arrow_right" at bounding box center [636, 446] width 14 height 16
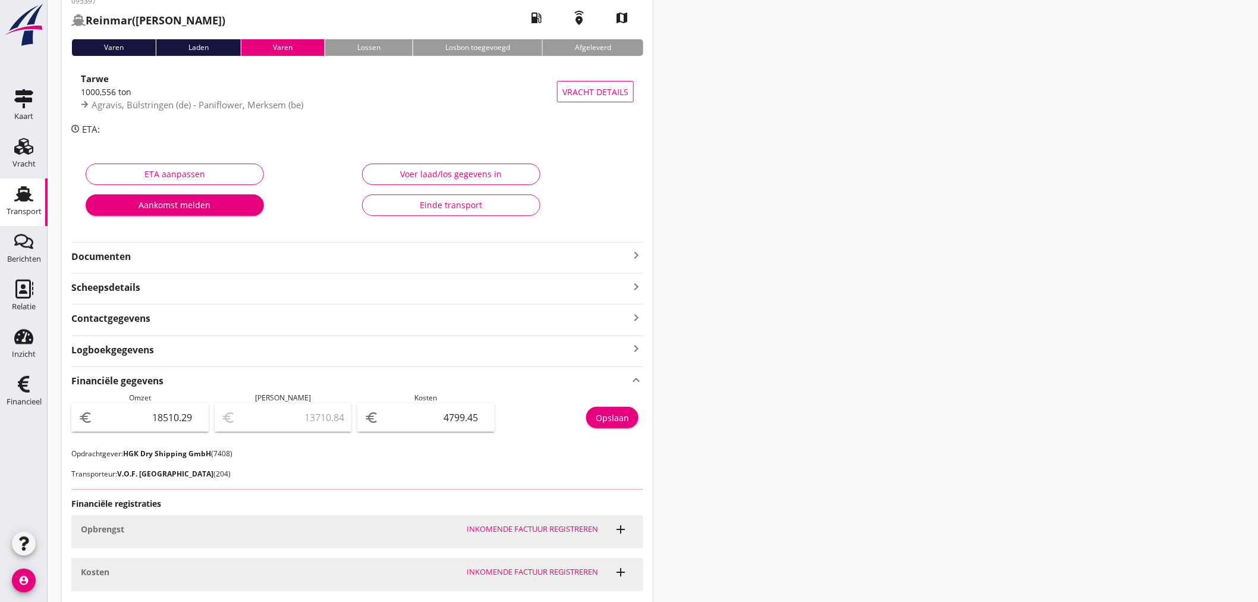
scroll to position [153, 0]
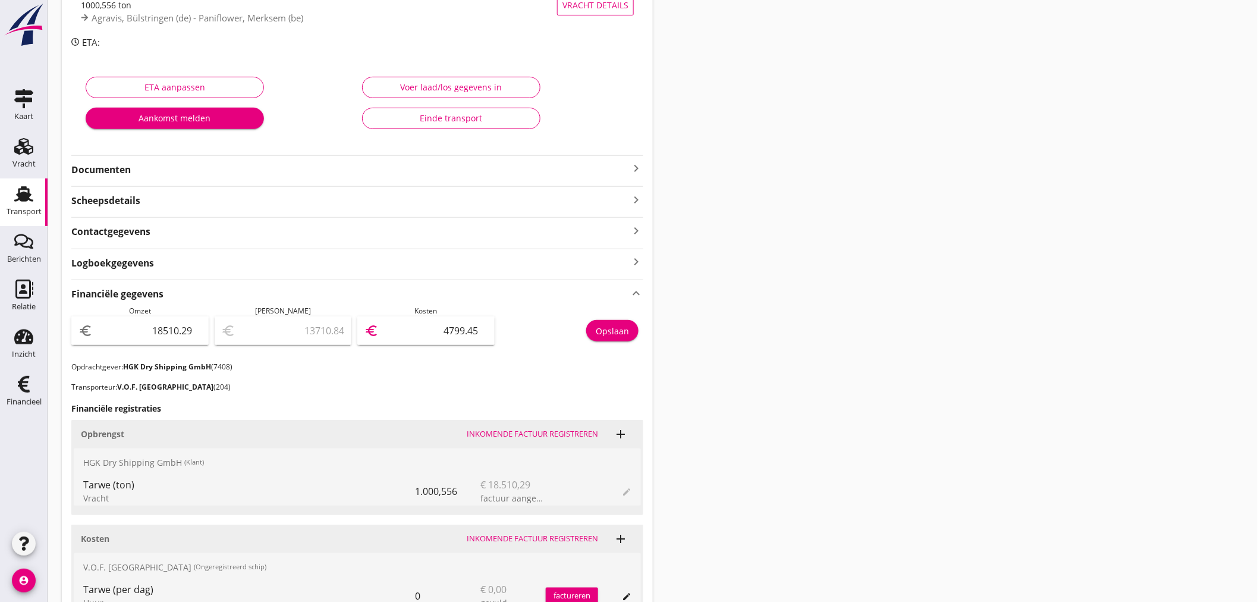
drag, startPoint x: 431, startPoint y: 329, endPoint x: 800, endPoint y: 401, distance: 375.5
click at [798, 401] on div "Transport overzicht 095397 Reinmar (Kartner) local_gas_station emergency_share …" at bounding box center [653, 323] width 1210 height 953
type input "18509.29"
type input "1"
type input "18500.29"
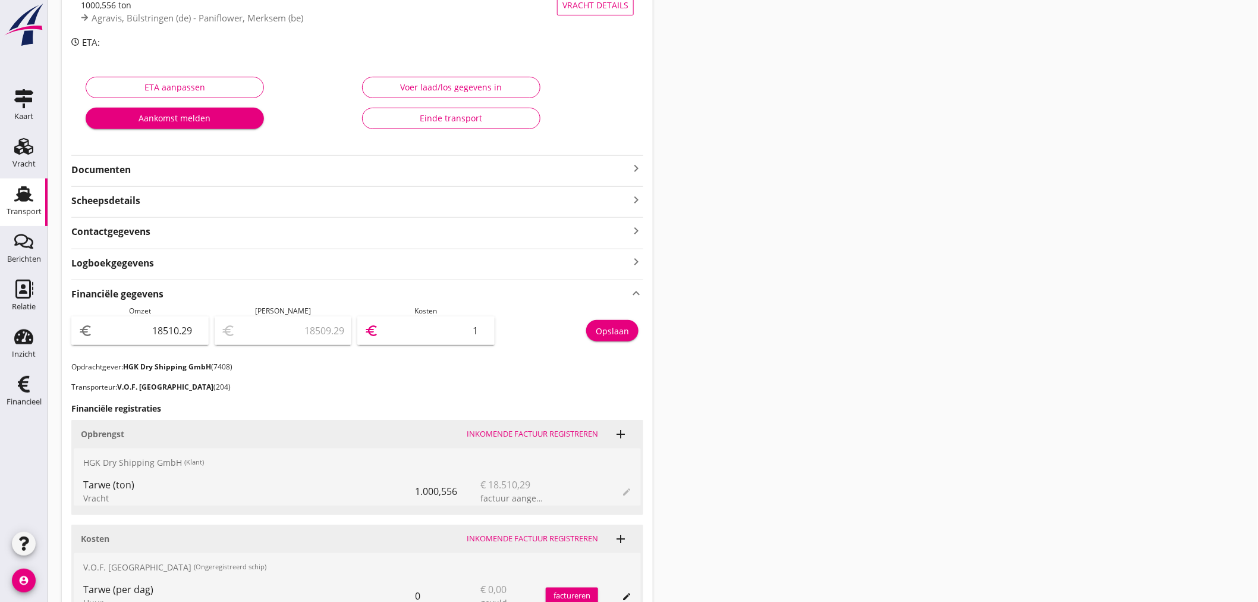
type input "10"
type input "18410.29"
type input "100"
type input "17502.29"
type input "1008"
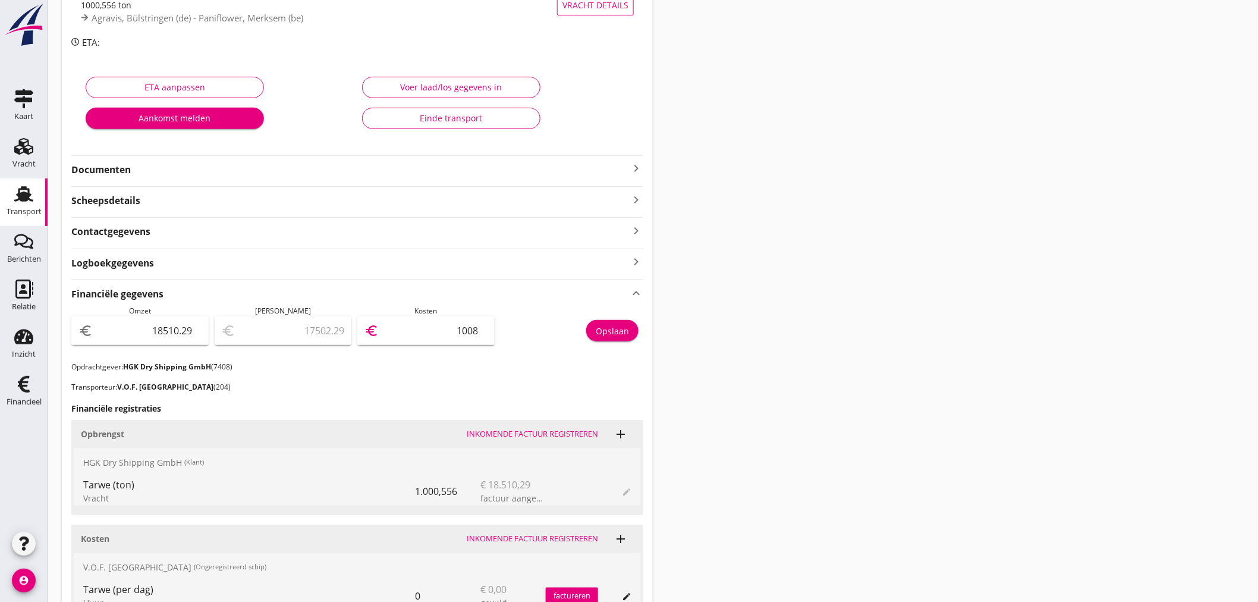
type input "8424.29"
type input "10086"
type input "8423.99"
type input "10086.3"
type input "8423.96"
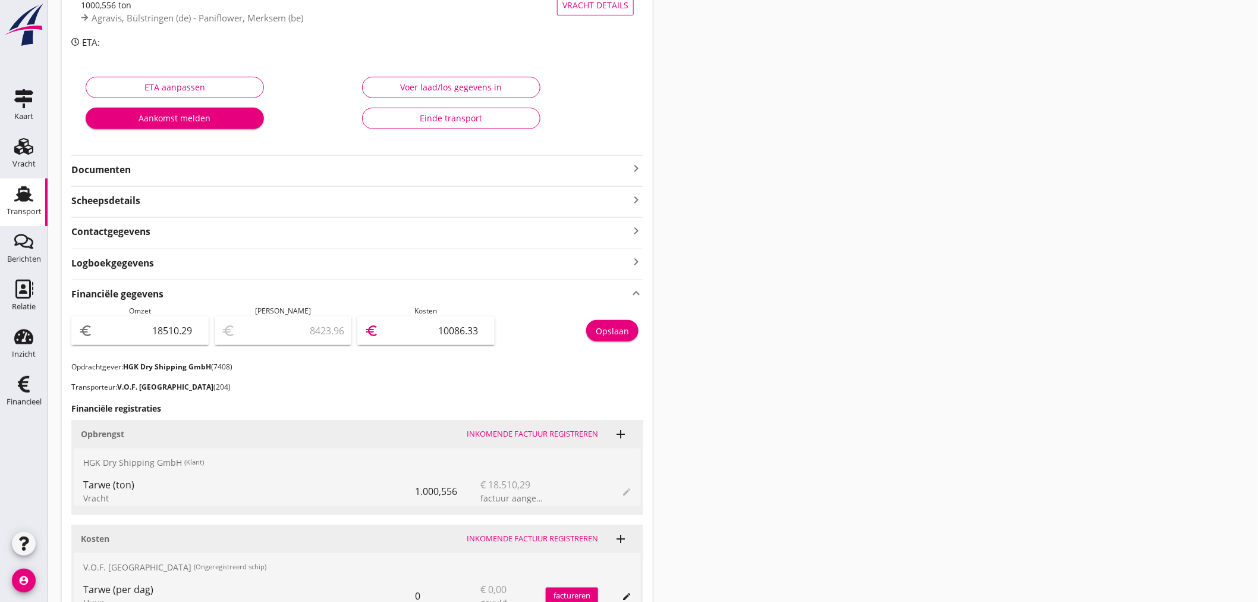
type input "10086.33"
click at [597, 325] on div "Opslaan" at bounding box center [612, 331] width 33 height 12
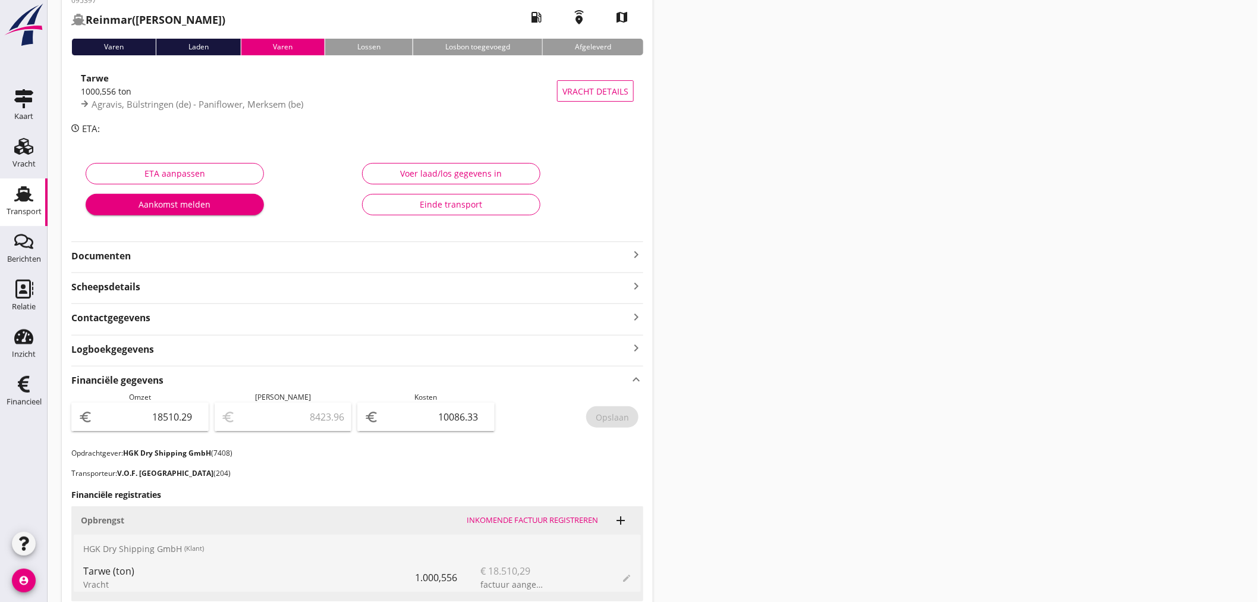
scroll to position [0, 0]
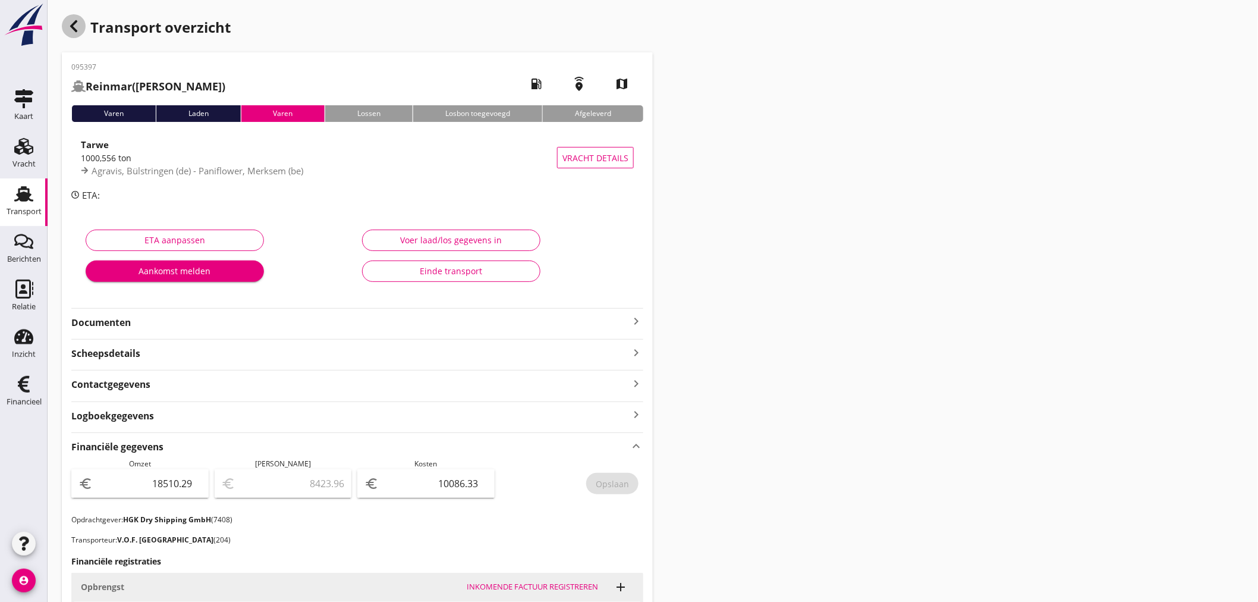
click at [74, 29] on use "button" at bounding box center [73, 26] width 7 height 12
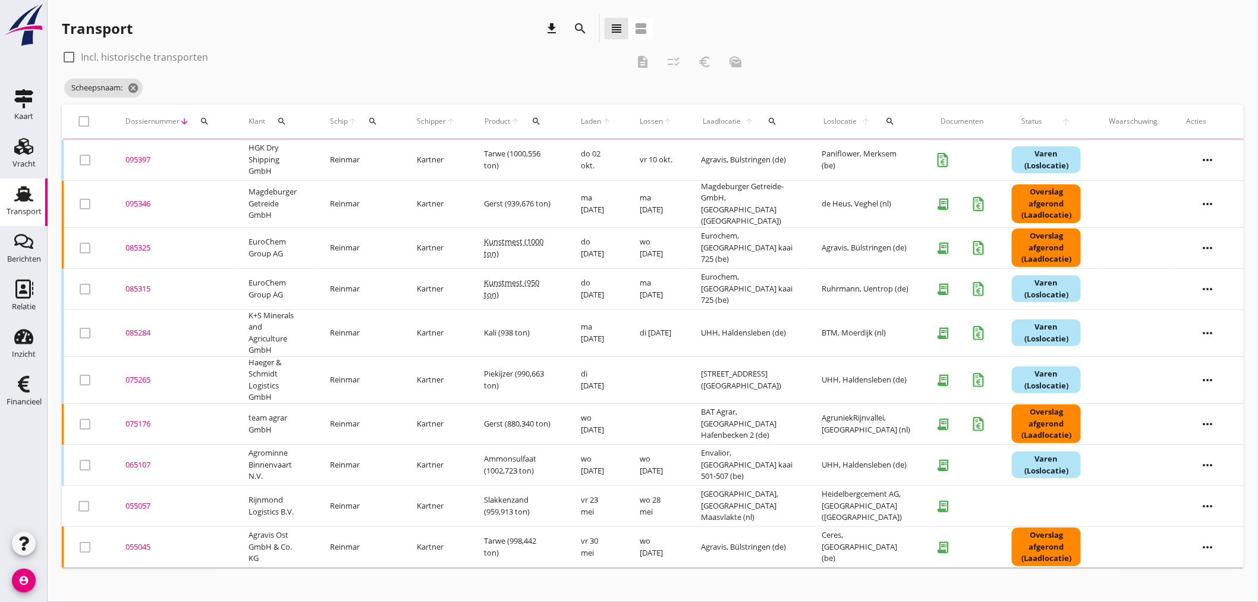
click at [375, 119] on icon "search" at bounding box center [373, 122] width 10 height 10
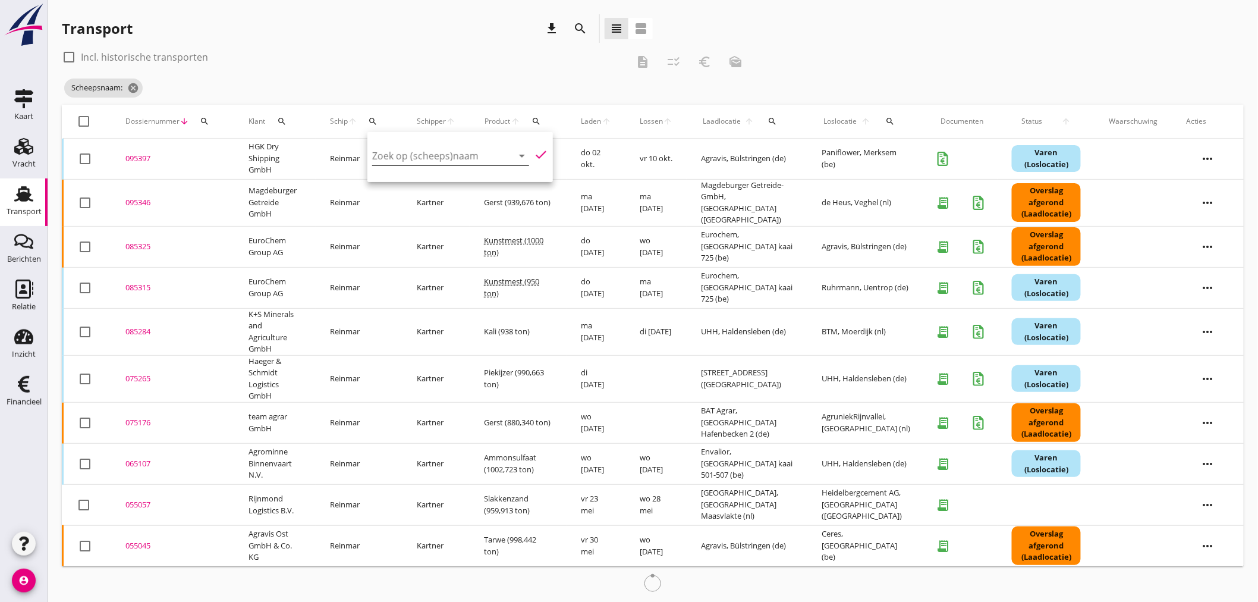
click at [380, 153] on input "Zoek op (scheeps)naam" at bounding box center [434, 155] width 124 height 19
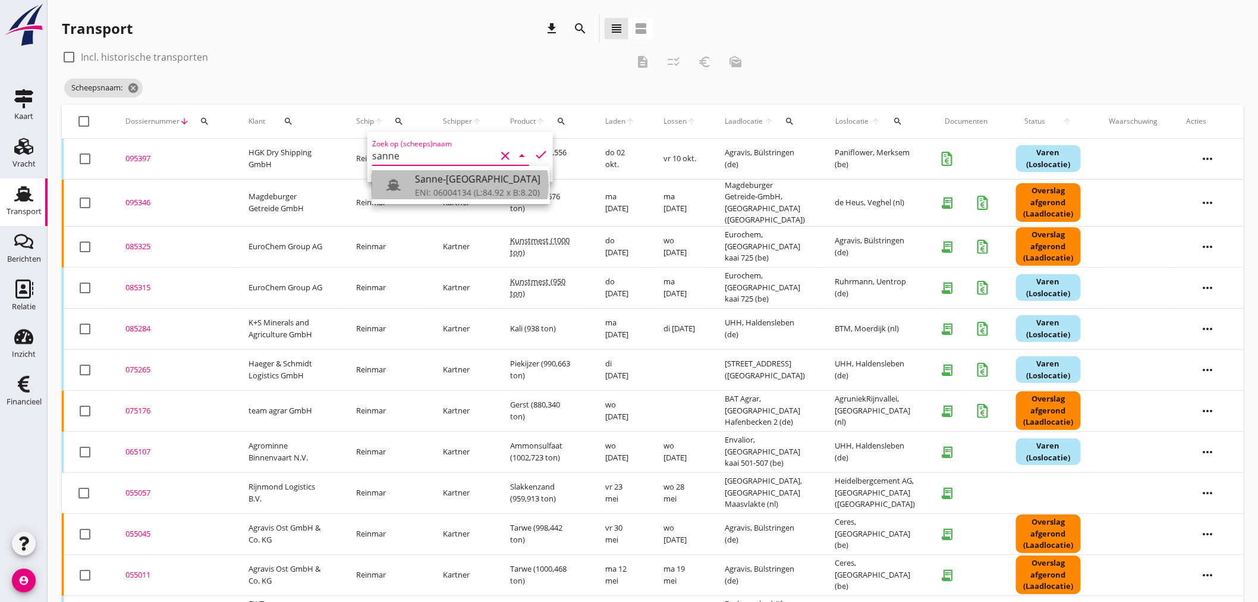
click at [432, 186] on div "ENI: 06004134 (L:84.92 x B:8.20)" at bounding box center [477, 192] width 125 height 12
click at [535, 153] on icon "check" at bounding box center [541, 154] width 14 height 14
type input "Sanne-Anouk"
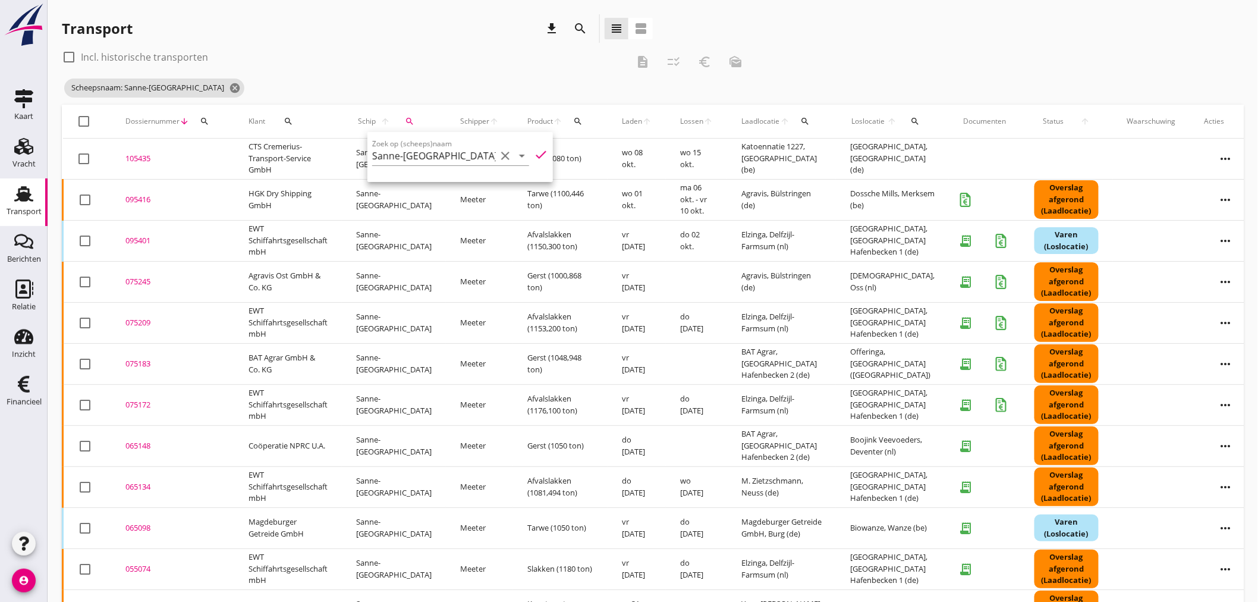
click at [454, 49] on div "check_box_outline_blank Incl. historische transporten" at bounding box center [345, 57] width 566 height 19
click at [145, 199] on div "095416" at bounding box center [172, 200] width 95 height 12
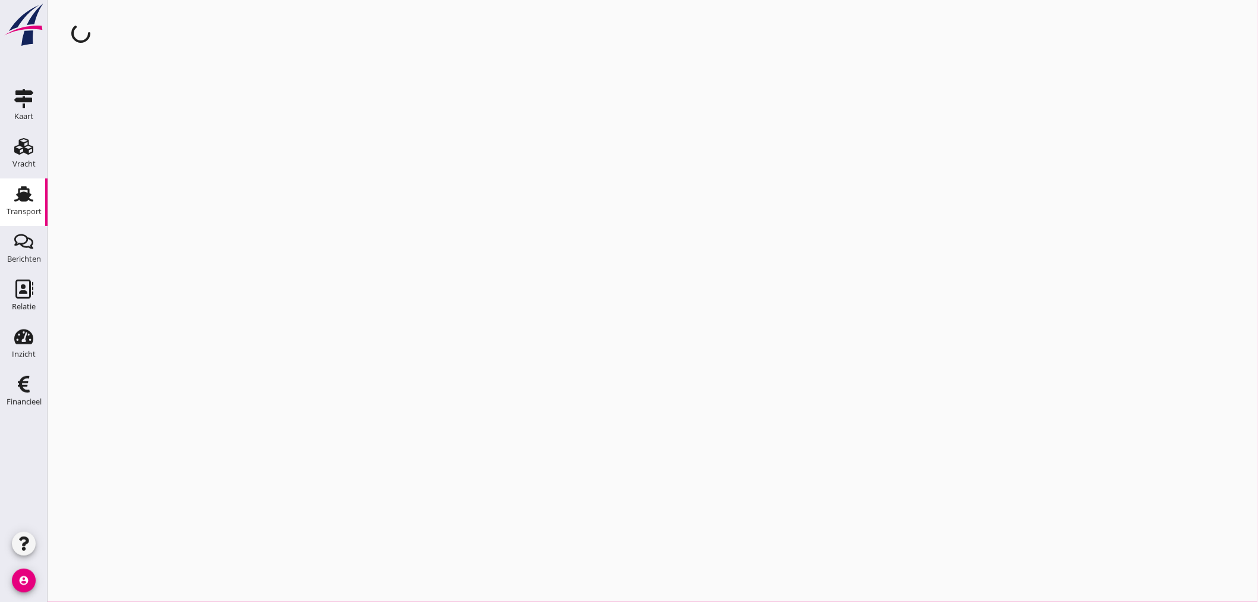
click at [145, 199] on div "cancel You are impersonating another user." at bounding box center [653, 301] width 1210 height 602
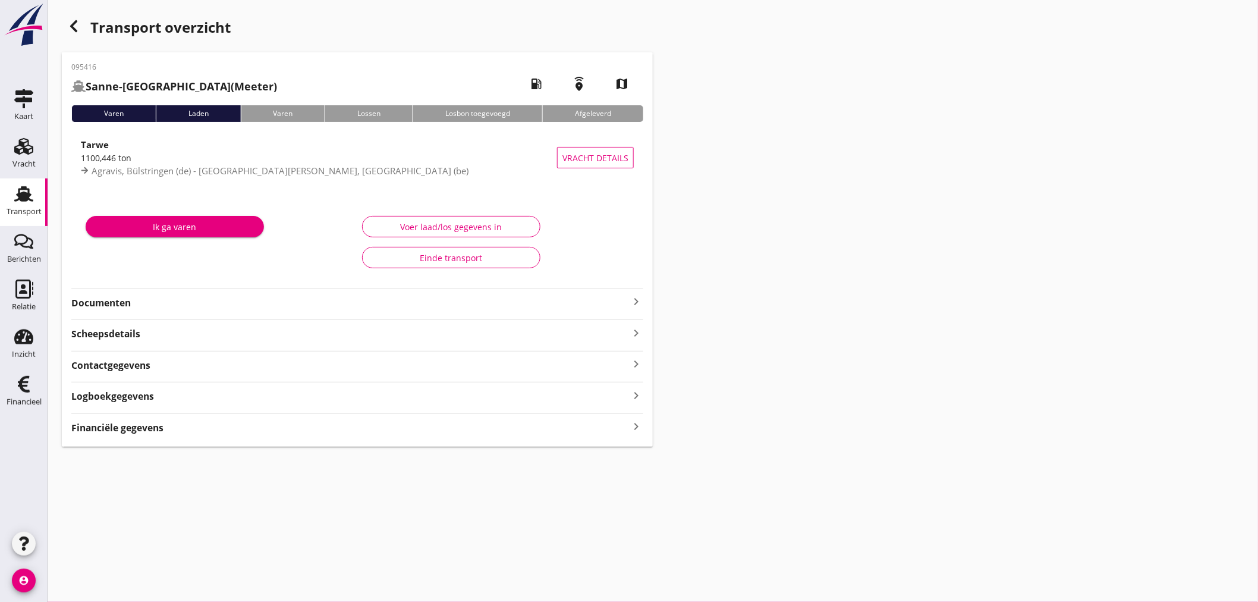
drag, startPoint x: 160, startPoint y: 429, endPoint x: 301, endPoint y: 407, distance: 141.9
click at [159, 429] on strong "Financiële gegevens" at bounding box center [117, 428] width 92 height 14
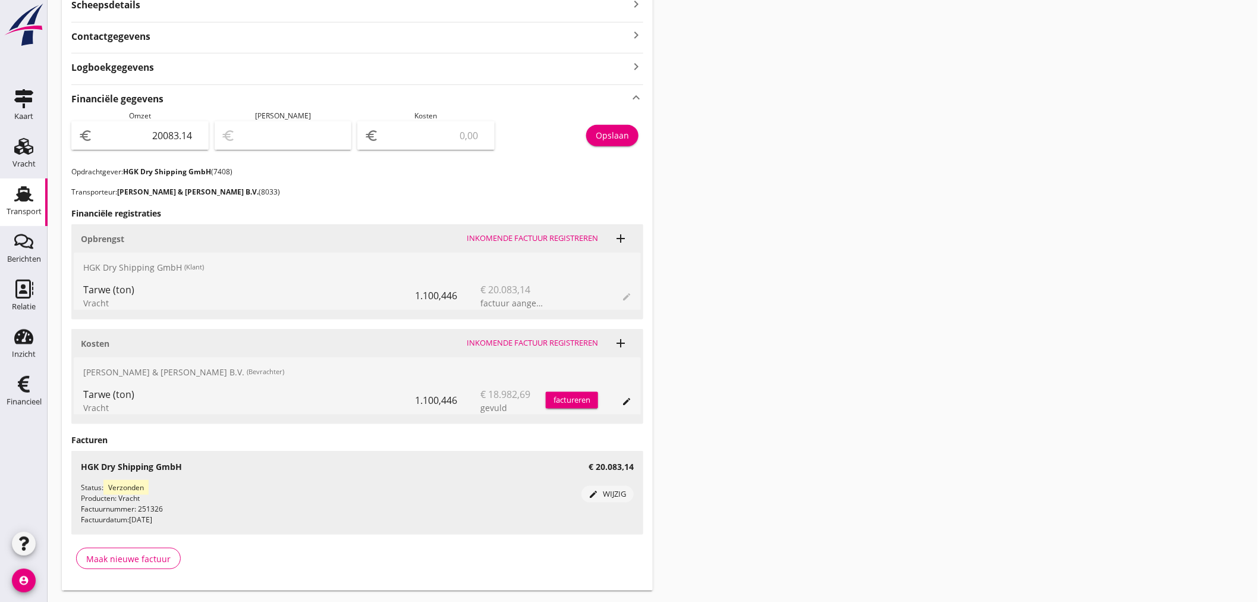
scroll to position [330, 0]
click at [446, 125] on input "number" at bounding box center [434, 134] width 106 height 19
type input "20082.14"
type input "1"
type input "20065.14"
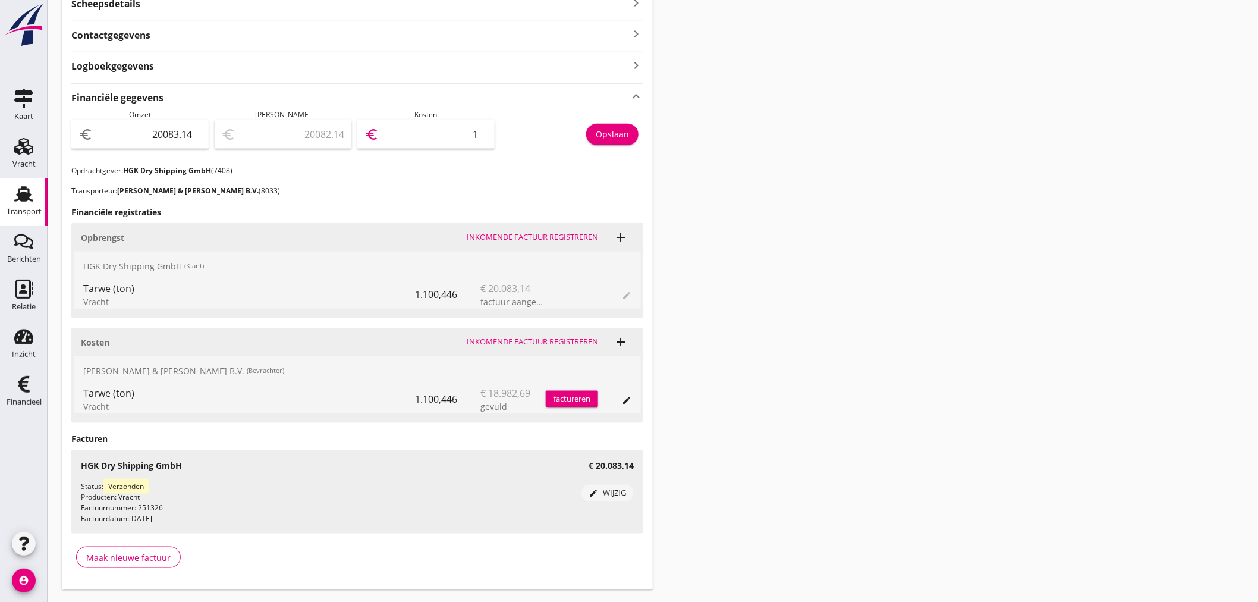
type input "18"
type input "19894.14"
type input "189"
type input "18185.14"
type input "1898"
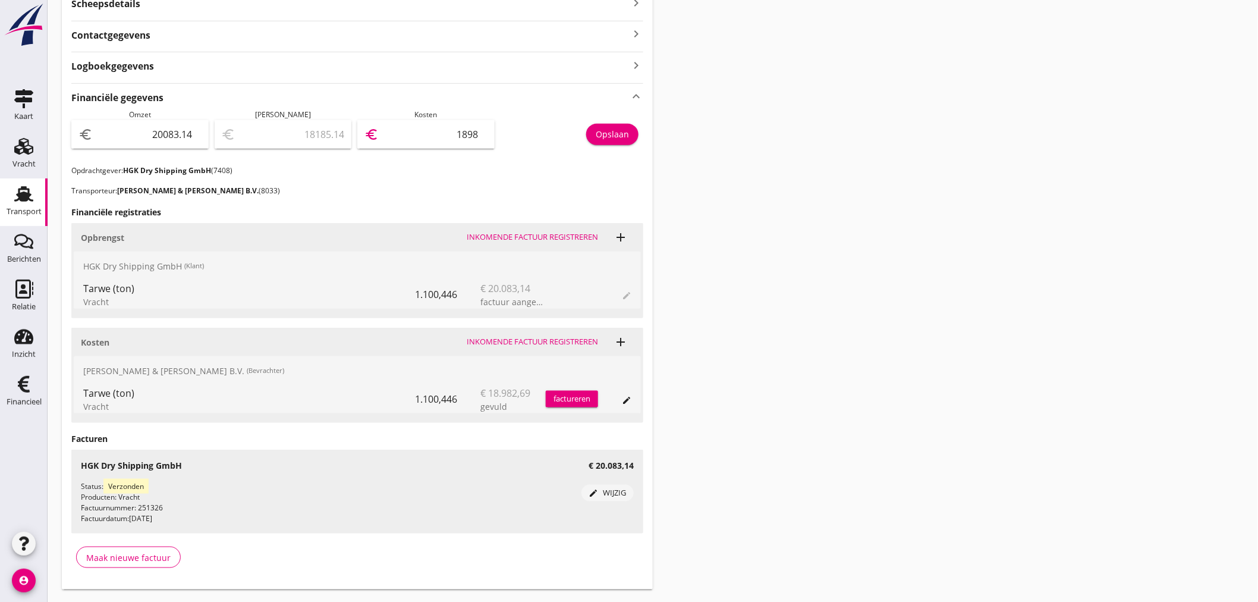
type input "1101.14"
type input "18982"
type input "1100.54"
type input "18982.6"
type input "1100.45"
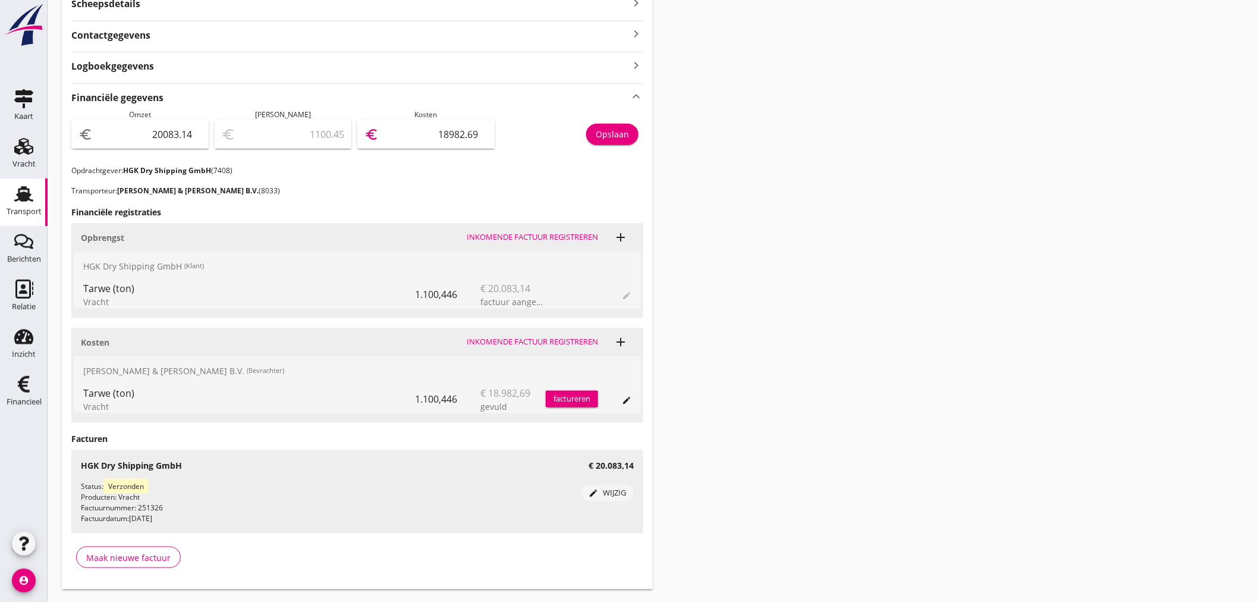
type input "18982.69"
click at [619, 139] on div "Opslaan" at bounding box center [612, 134] width 33 height 12
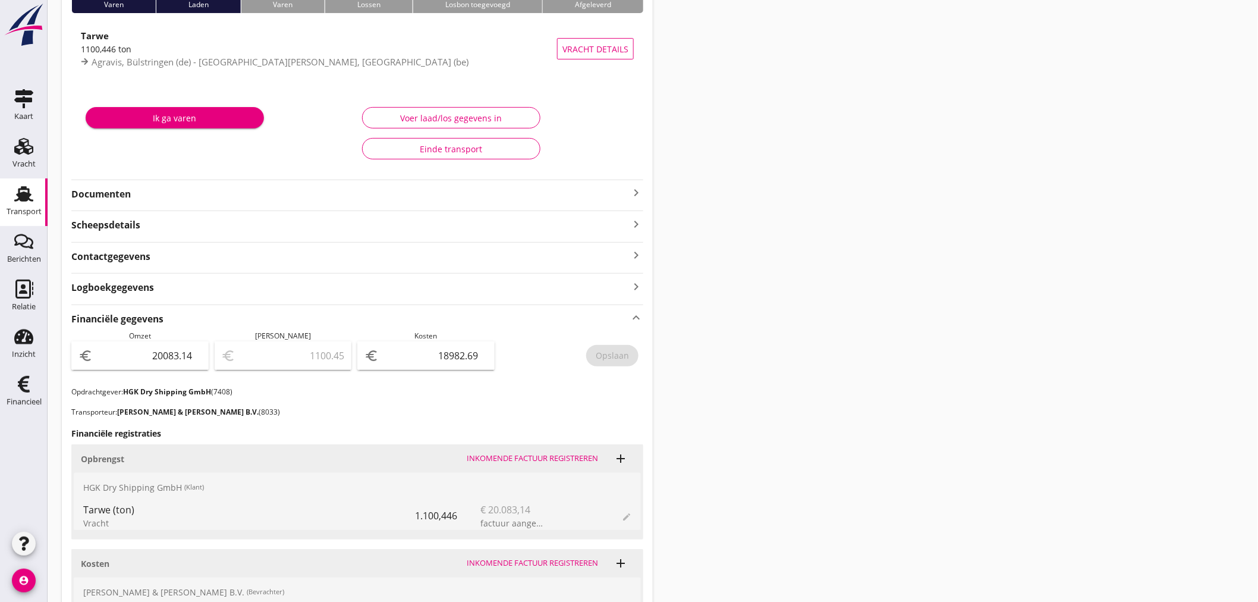
scroll to position [0, 0]
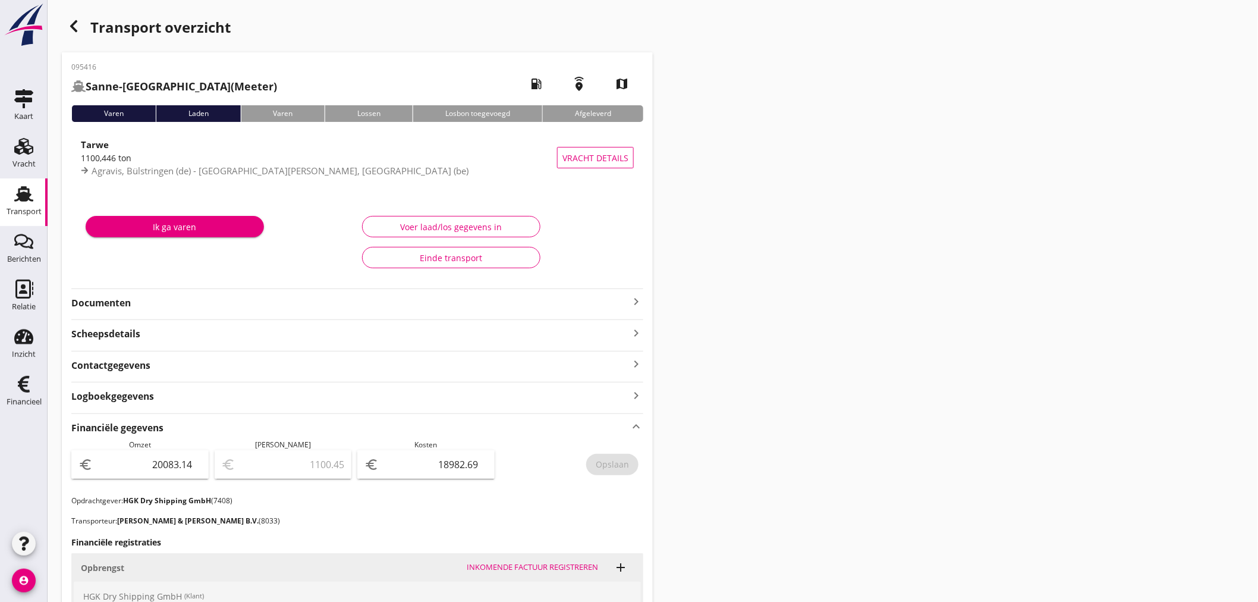
click at [633, 298] on icon "keyboard_arrow_right" at bounding box center [636, 301] width 14 height 14
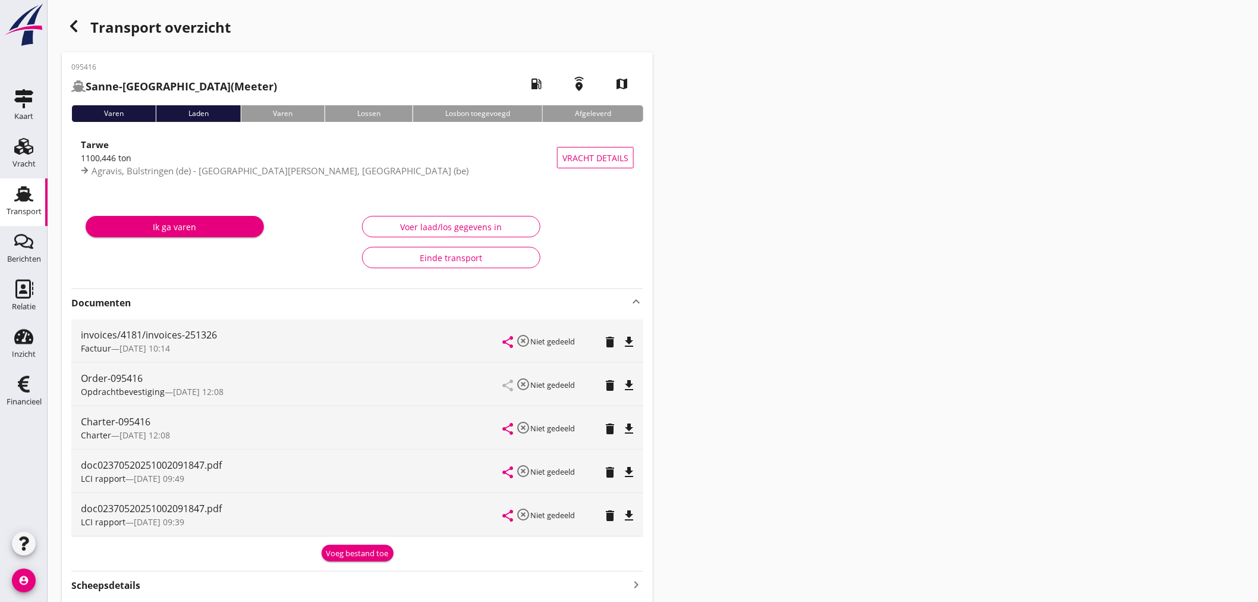
click at [363, 552] on div "Voeg bestand toe" at bounding box center [357, 553] width 62 height 12
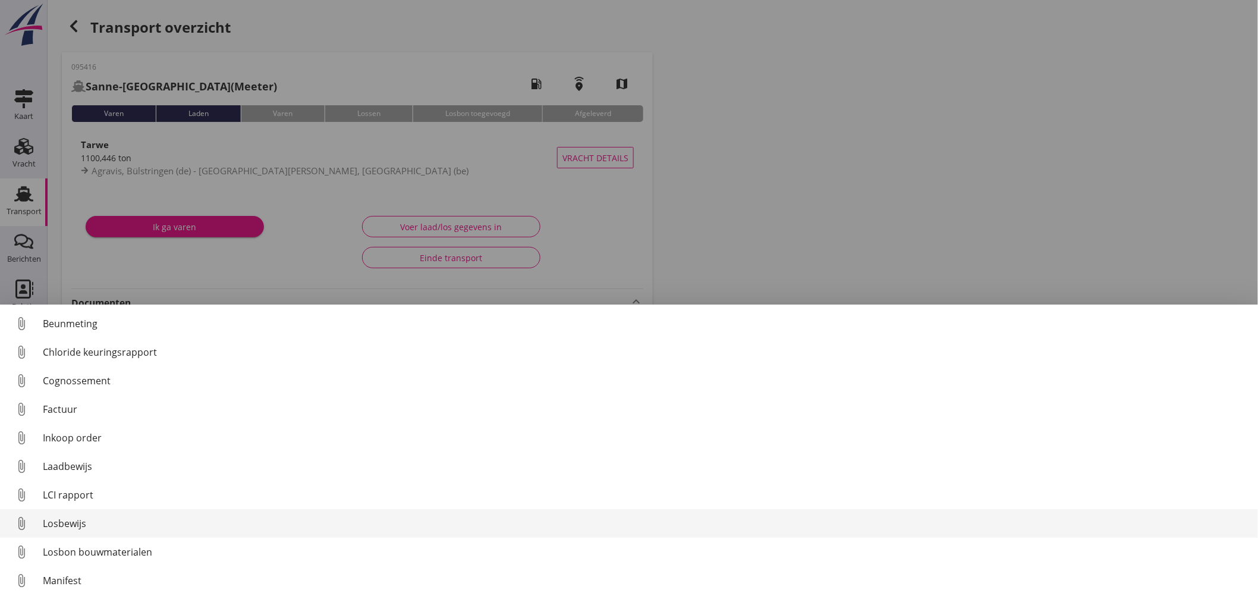
click at [83, 524] on div "Losbewijs" at bounding box center [646, 523] width 1206 height 14
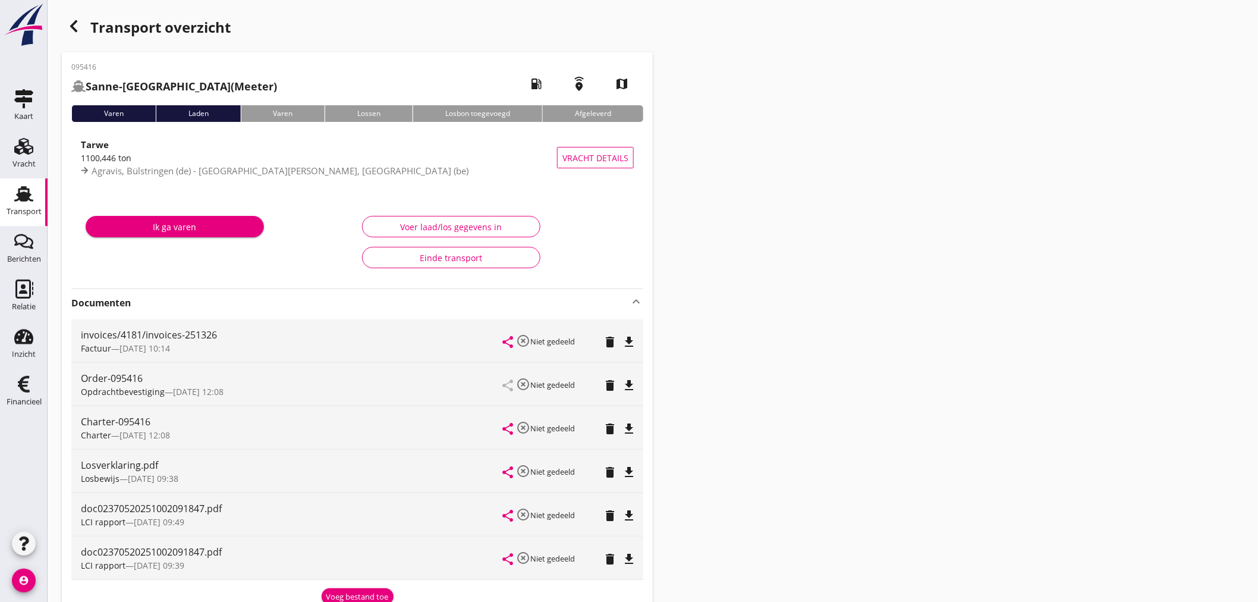
click at [328, 596] on div "Voeg bestand toe" at bounding box center [357, 597] width 62 height 12
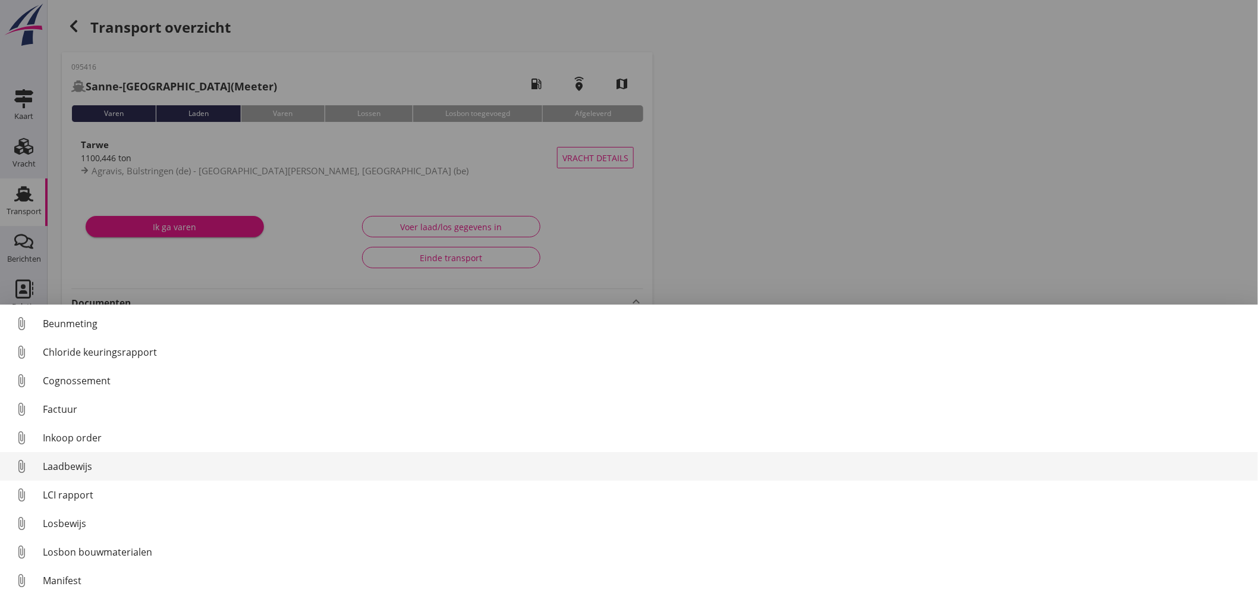
click at [87, 471] on div "Laadbewijs" at bounding box center [646, 466] width 1206 height 14
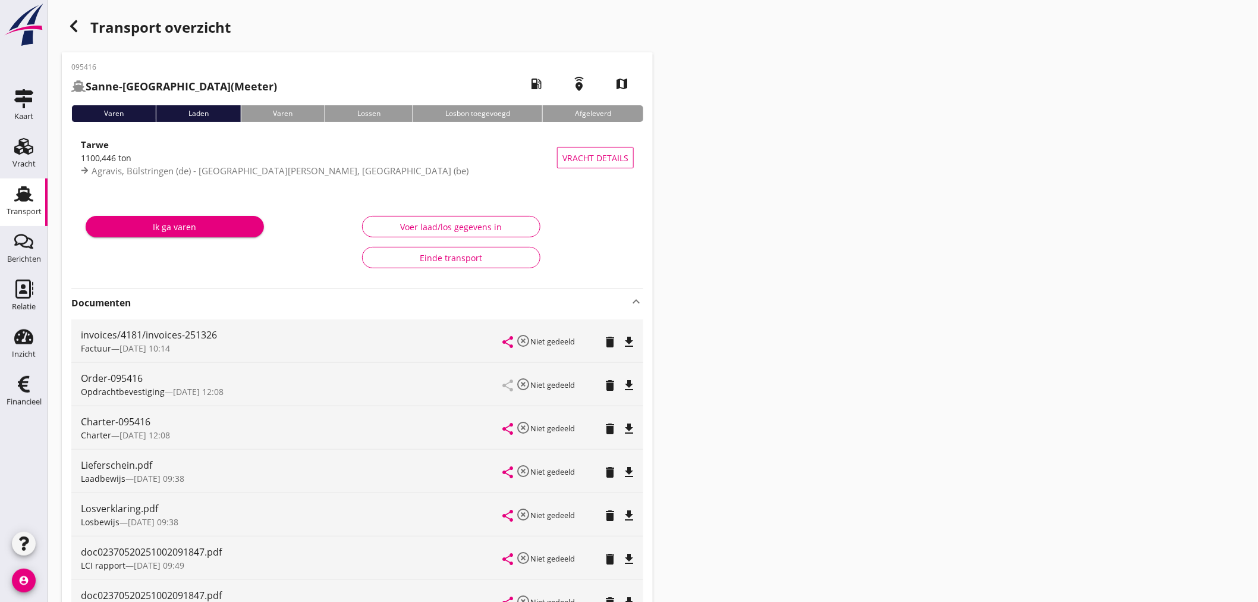
scroll to position [66, 0]
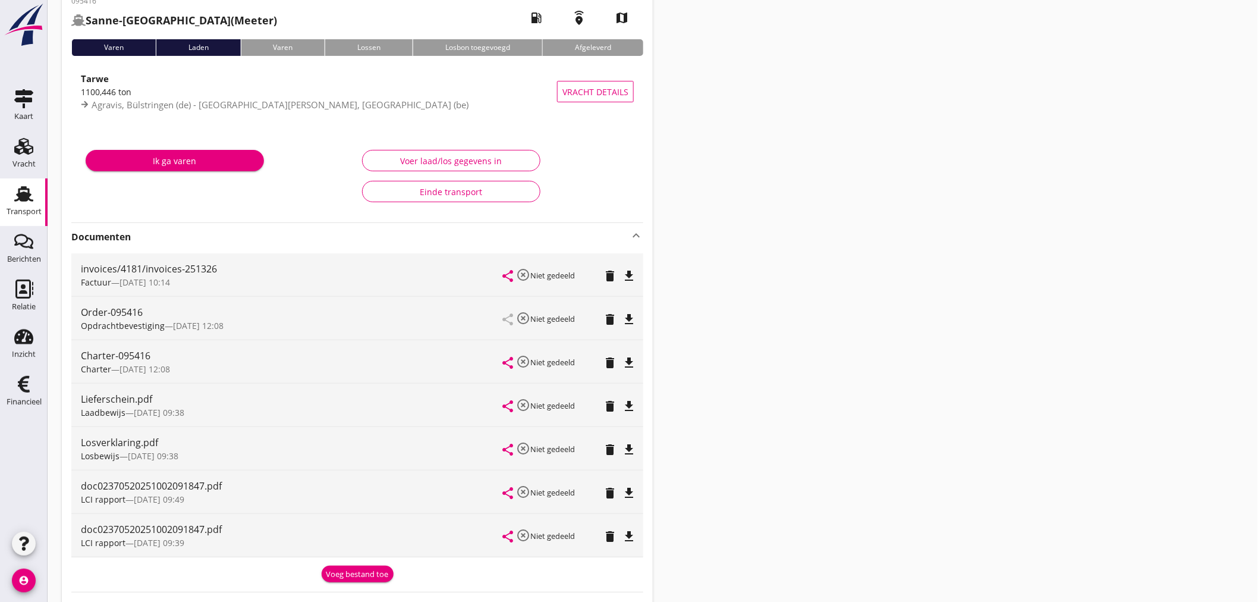
click at [632, 410] on icon "file_download" at bounding box center [629, 406] width 14 height 14
click at [339, 573] on div "Voeg bestand toe" at bounding box center [357, 574] width 62 height 12
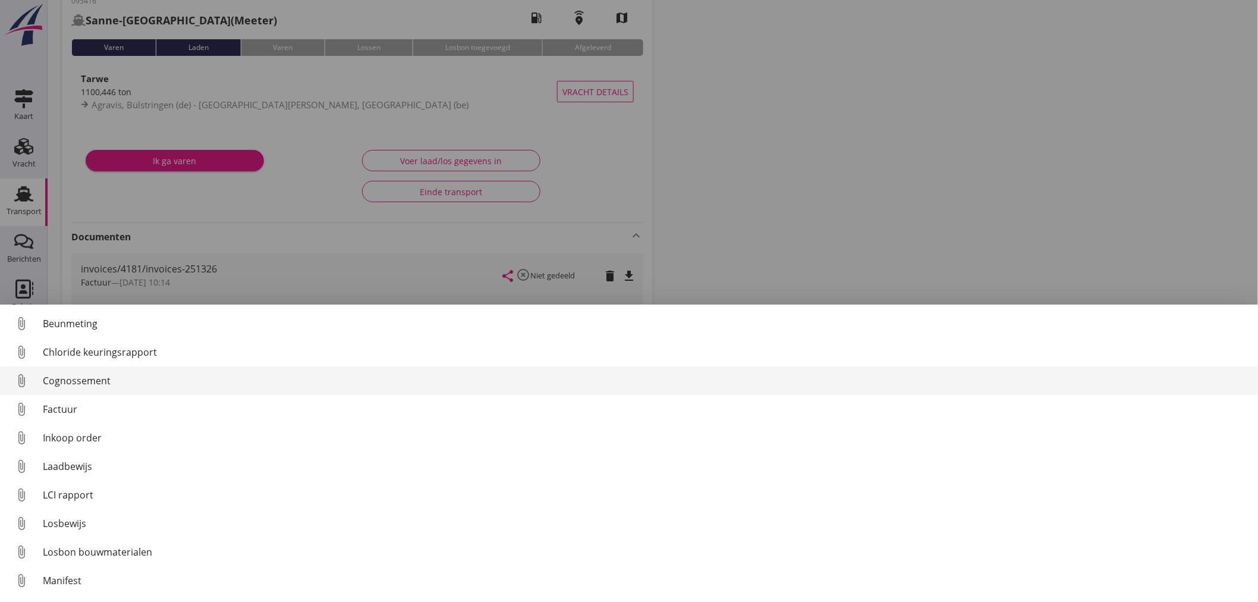
click at [61, 387] on div "Cognossement" at bounding box center [646, 380] width 1206 height 14
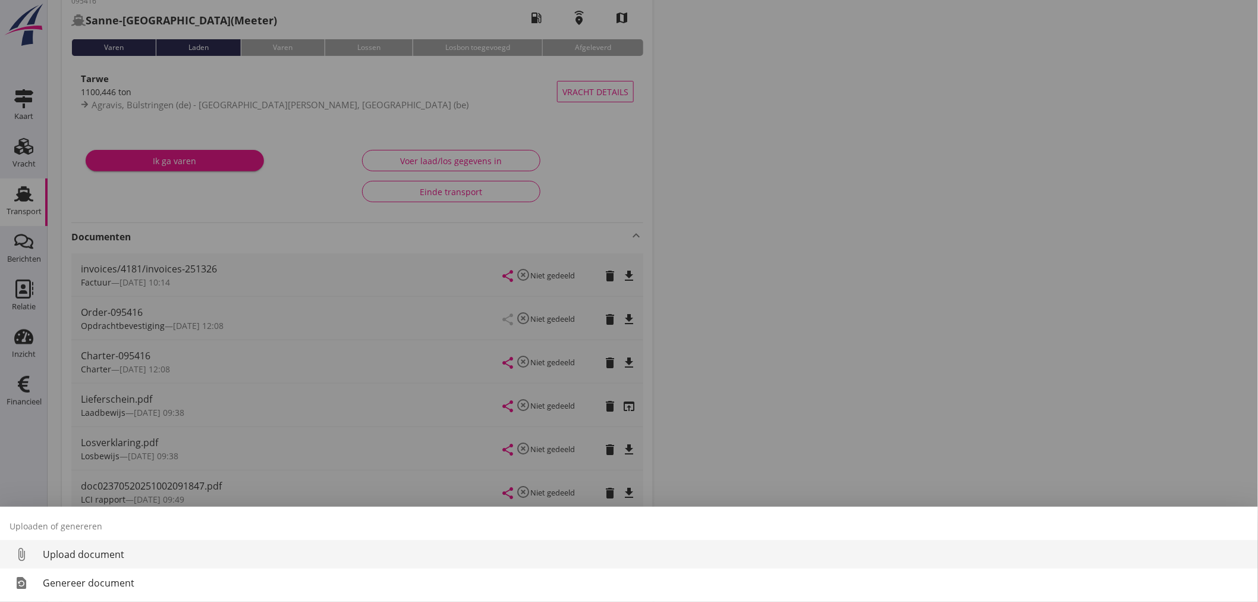
drag, startPoint x: 102, startPoint y: 562, endPoint x: 103, endPoint y: 555, distance: 6.6
click at [103, 555] on link "attach_file Upload document" at bounding box center [629, 554] width 1258 height 29
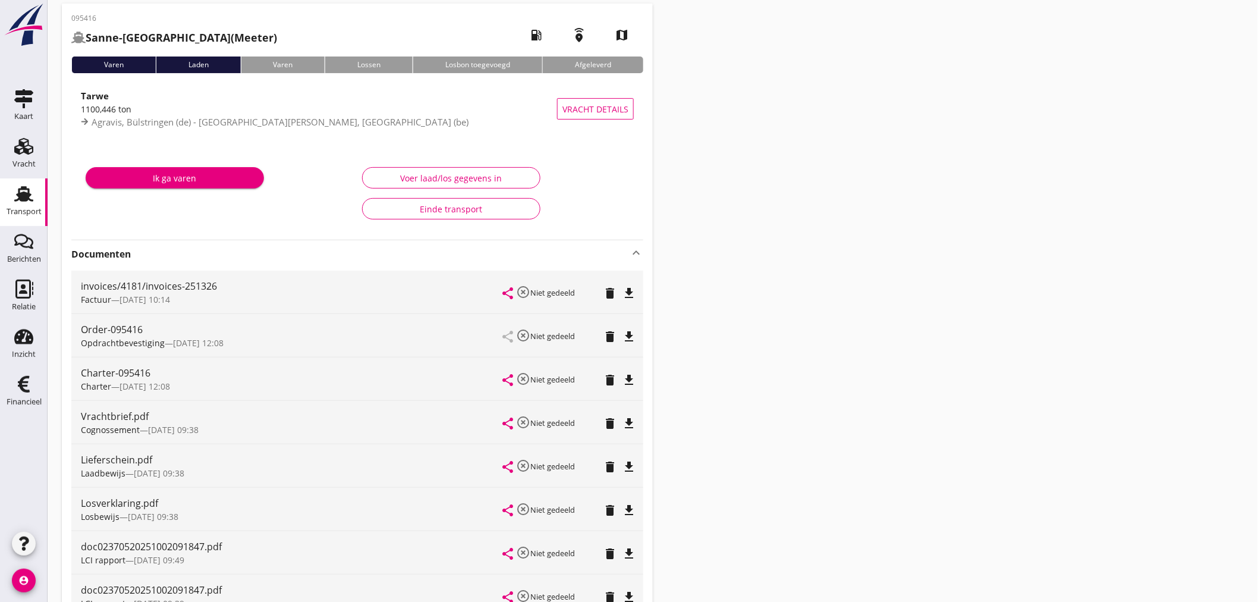
scroll to position [0, 0]
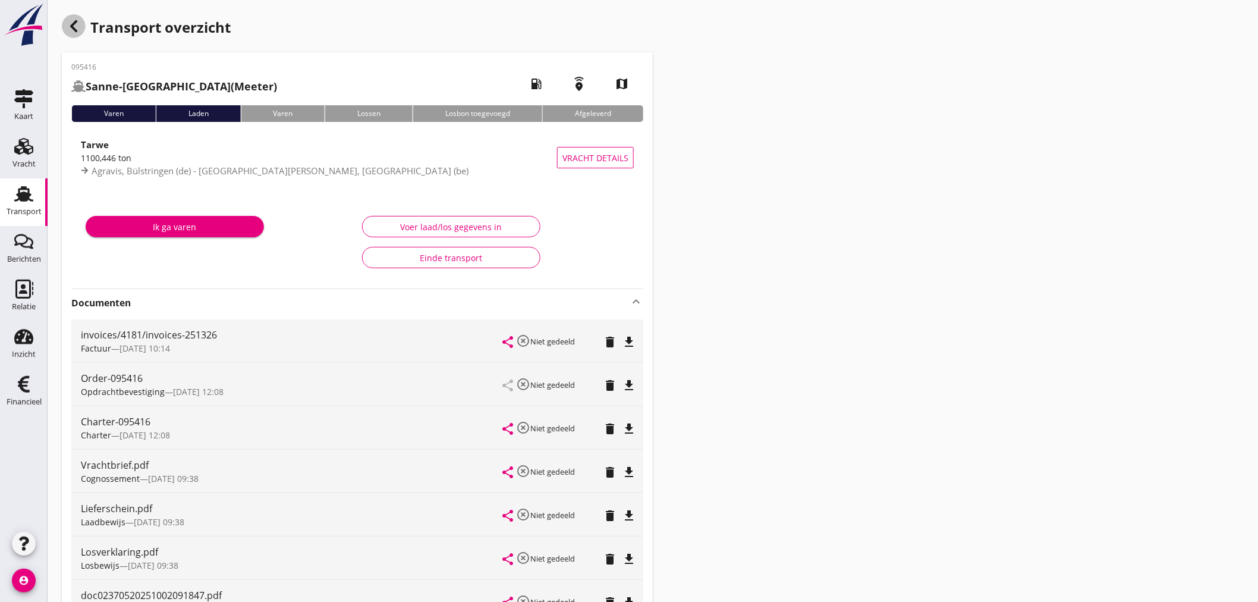
click at [74, 26] on icon "button" at bounding box center [74, 26] width 14 height 14
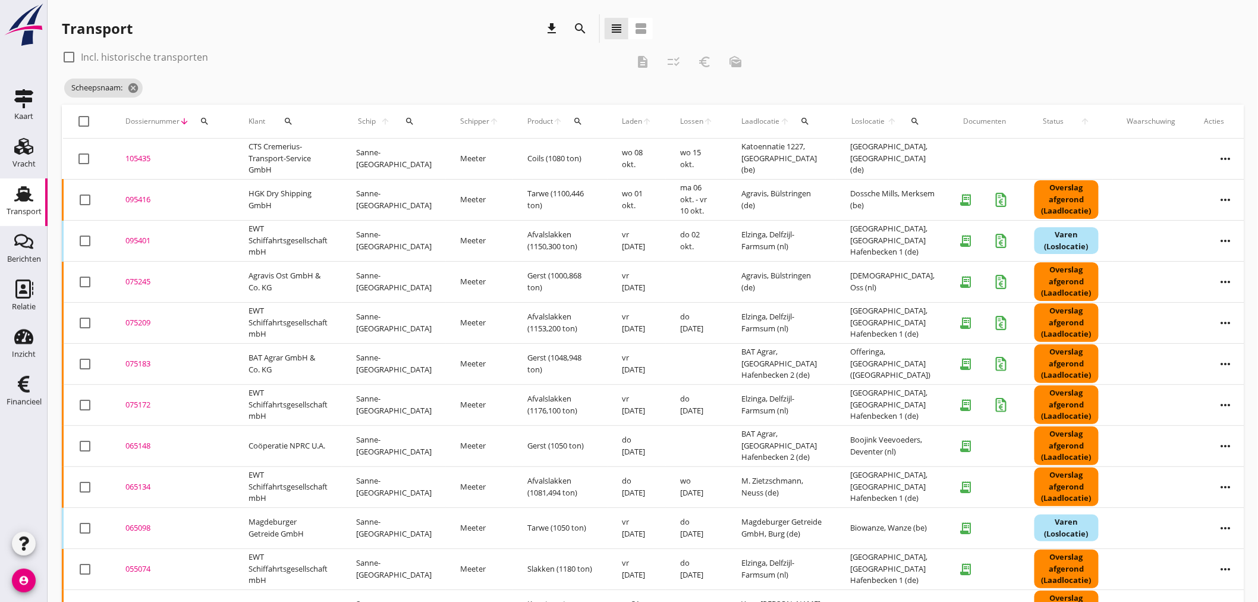
click at [405, 119] on icon "search" at bounding box center [410, 122] width 10 height 10
click at [415, 145] on div "Zoek op (scheeps)naam arrow_drop_down" at bounding box center [474, 158] width 157 height 38
click at [420, 155] on input "Zoek op (scheeps)naam" at bounding box center [458, 155] width 124 height 19
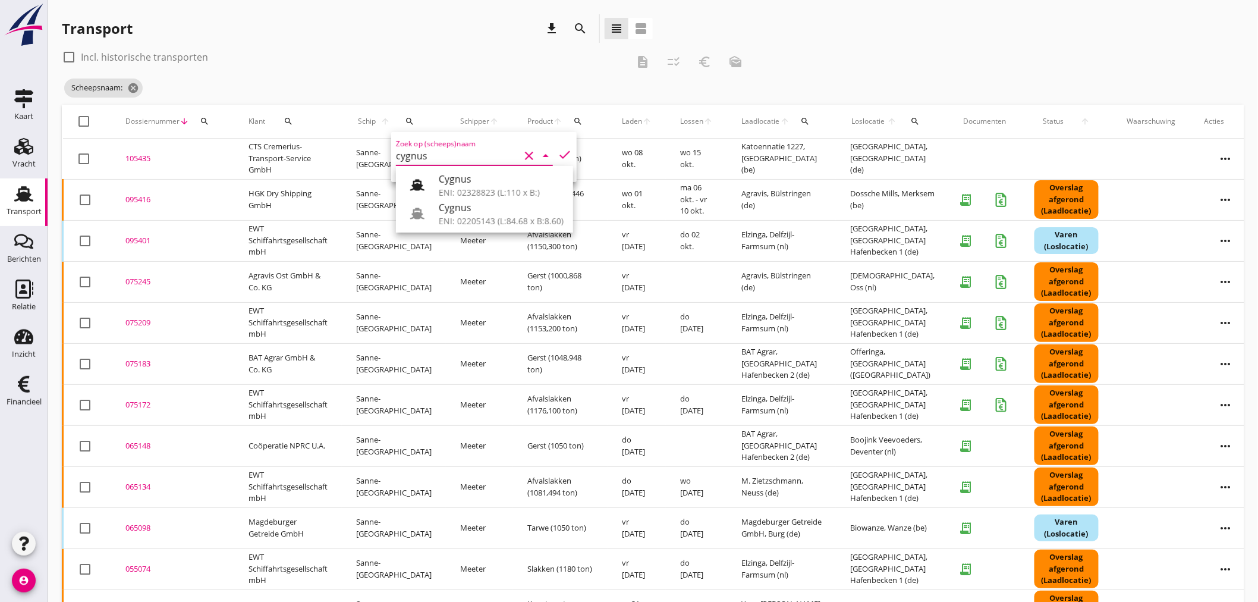
click at [492, 216] on div "ENI: 02205143 (L:84.68 x B:8.60)" at bounding box center [501, 221] width 125 height 12
click at [558, 155] on icon "check" at bounding box center [565, 154] width 14 height 14
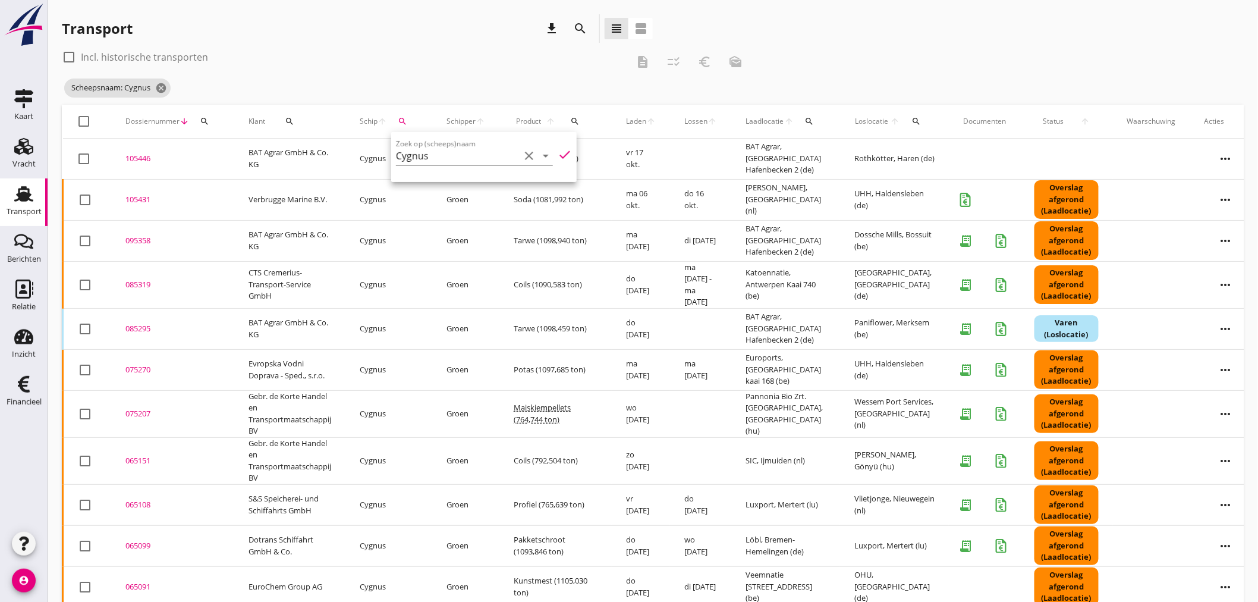
click at [446, 143] on div "Zoek op (scheeps)naam Cygnus clear arrow_drop_down" at bounding box center [474, 158] width 157 height 38
click at [448, 150] on input "Cygnus" at bounding box center [458, 155] width 124 height 19
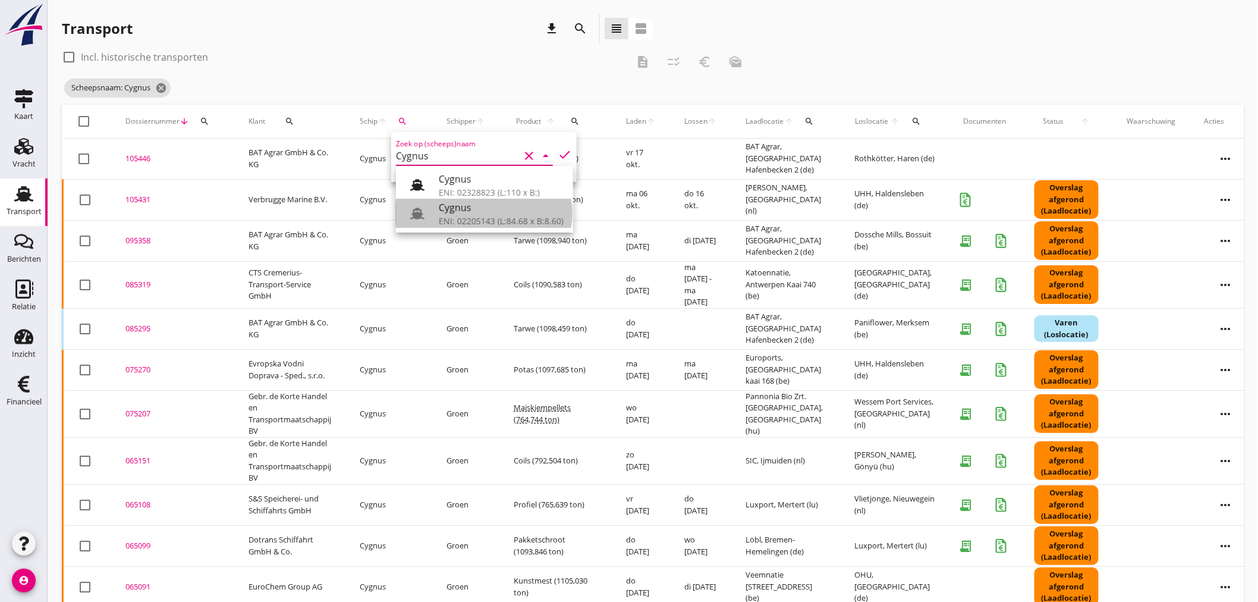
drag, startPoint x: 453, startPoint y: 204, endPoint x: 465, endPoint y: 199, distance: 13.6
click at [454, 206] on div "Cygnus" at bounding box center [501, 207] width 125 height 14
type input "Cygnus"
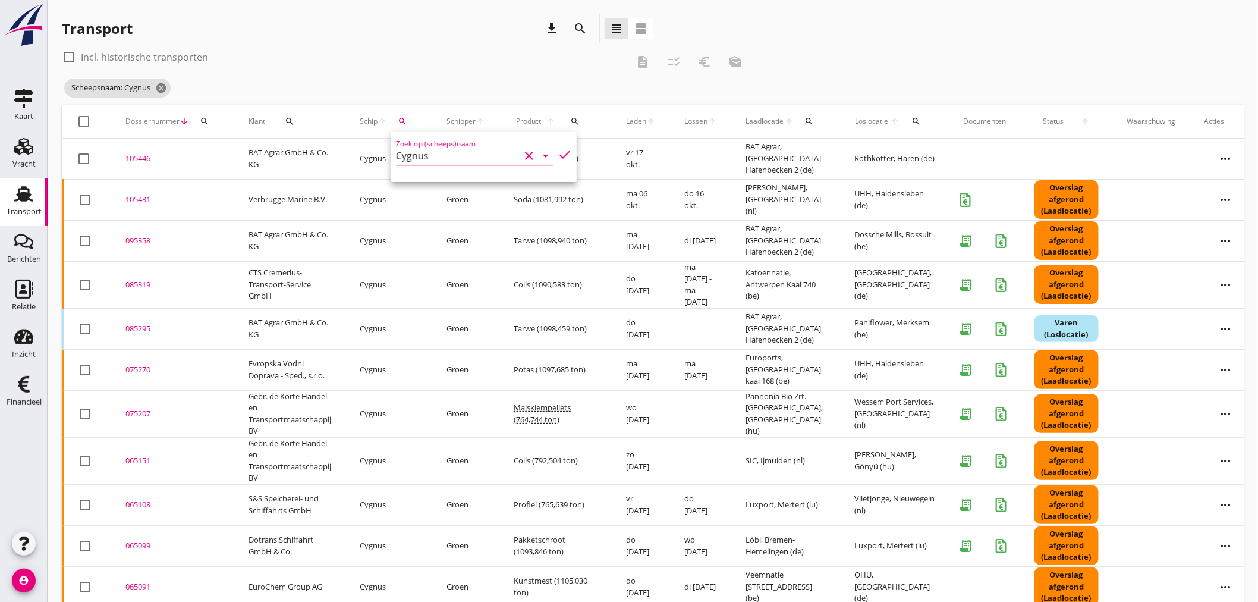
click at [559, 151] on icon "check" at bounding box center [565, 154] width 14 height 14
click at [445, 156] on input "Cygnus" at bounding box center [458, 155] width 124 height 19
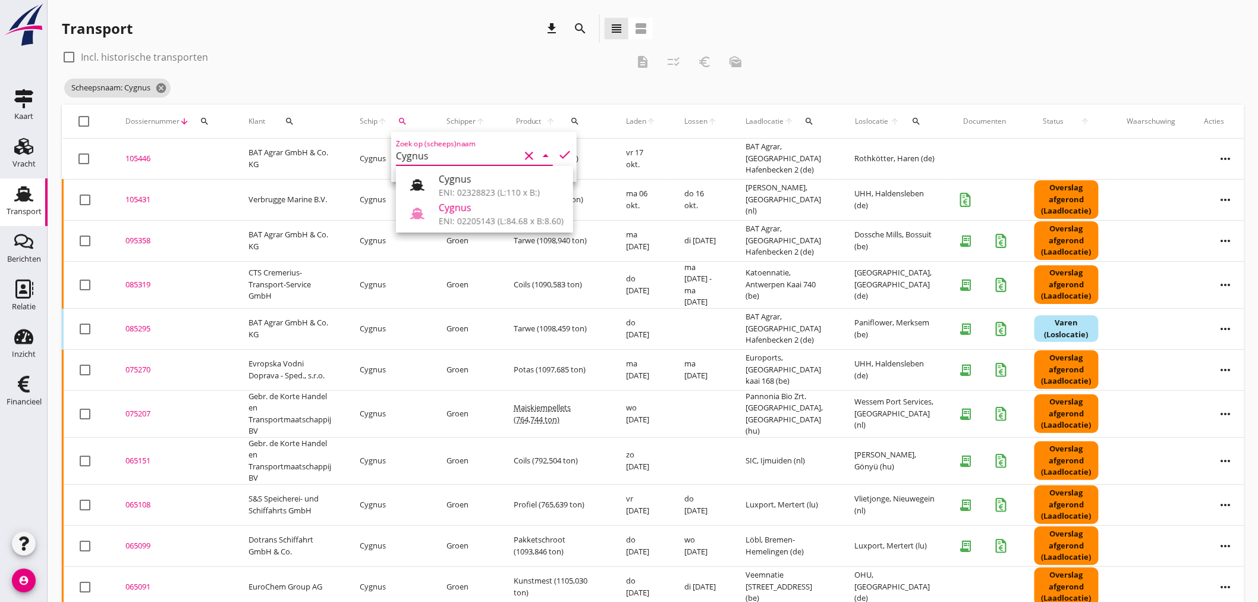
drag, startPoint x: 504, startPoint y: 183, endPoint x: 543, endPoint y: 185, distance: 38.7
click at [520, 184] on div "Cygnus" at bounding box center [501, 179] width 125 height 14
click at [558, 153] on icon "check" at bounding box center [565, 154] width 14 height 14
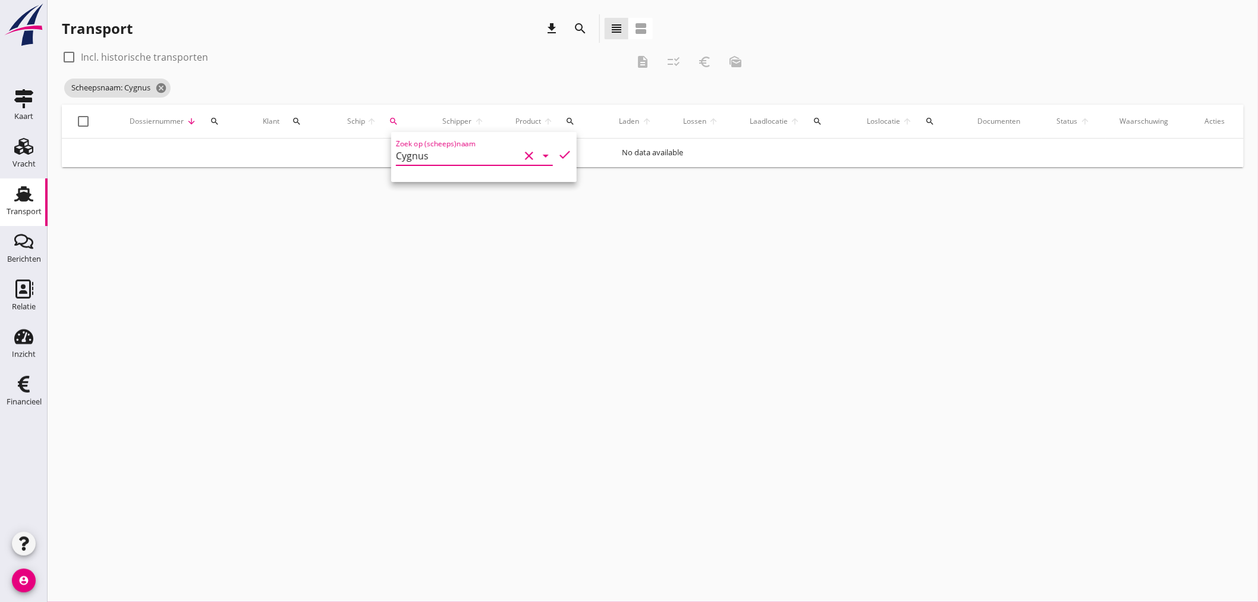
click at [447, 151] on input "Cygnus" at bounding box center [458, 155] width 124 height 19
click at [458, 228] on div "Cygnus ENI: 02328823 (L:110 x B:) Cygnus ENI: 02205143 (L:84.68 x B:8.60)" at bounding box center [484, 199] width 177 height 67
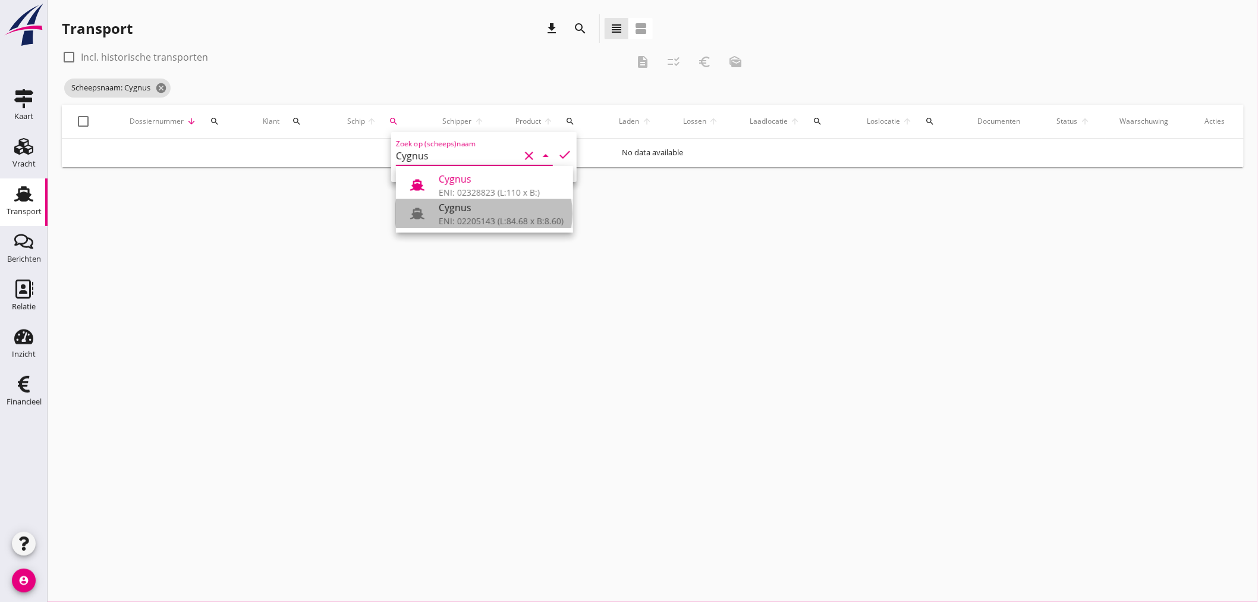
click at [458, 223] on div "ENI: 02205143 (L:84.68 x B:8.60)" at bounding box center [501, 221] width 125 height 12
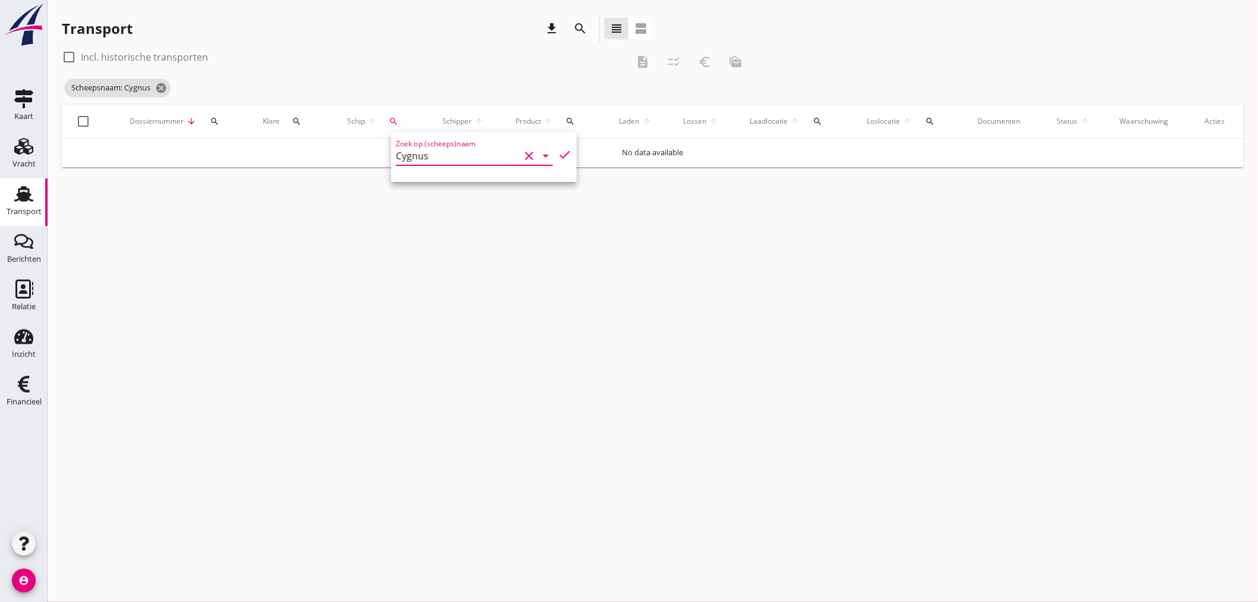
click at [558, 157] on icon "check" at bounding box center [565, 154] width 14 height 14
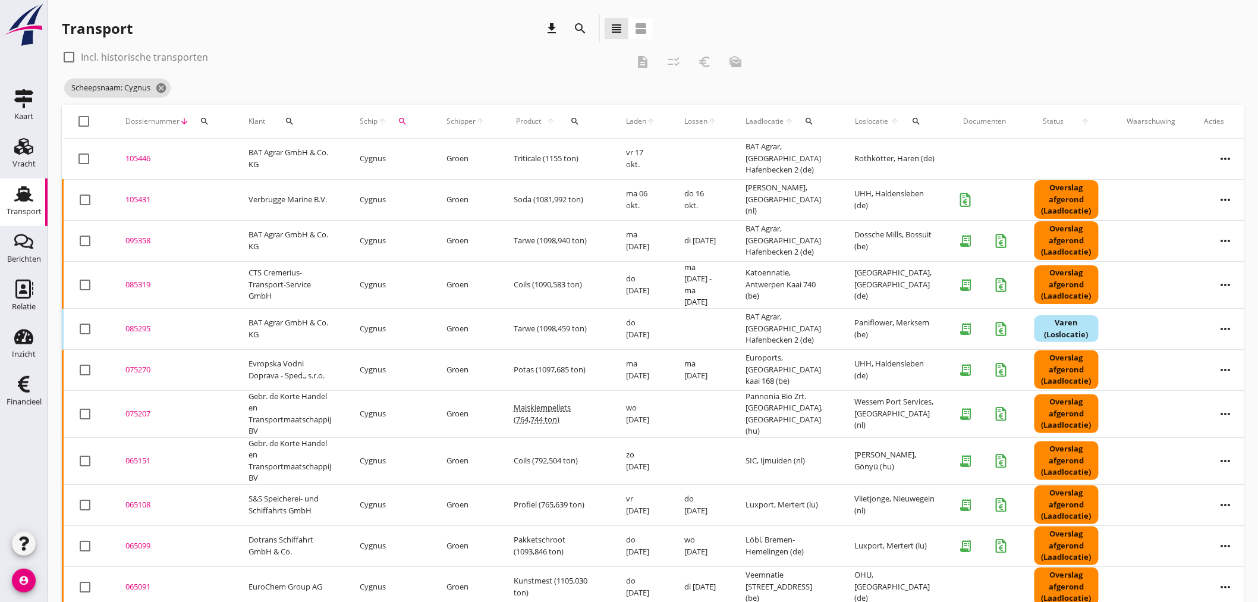
click at [139, 235] on div "095358" at bounding box center [172, 241] width 95 height 12
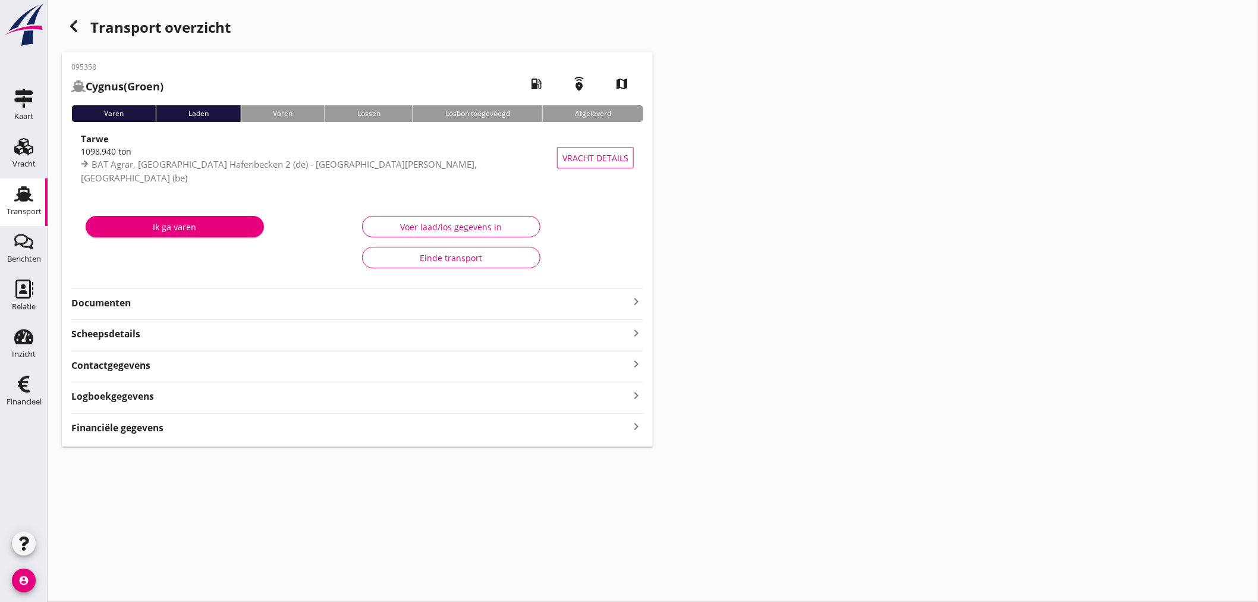
drag, startPoint x: 155, startPoint y: 430, endPoint x: 129, endPoint y: 402, distance: 38.7
click at [152, 429] on strong "Financiële gegevens" at bounding box center [117, 428] width 92 height 14
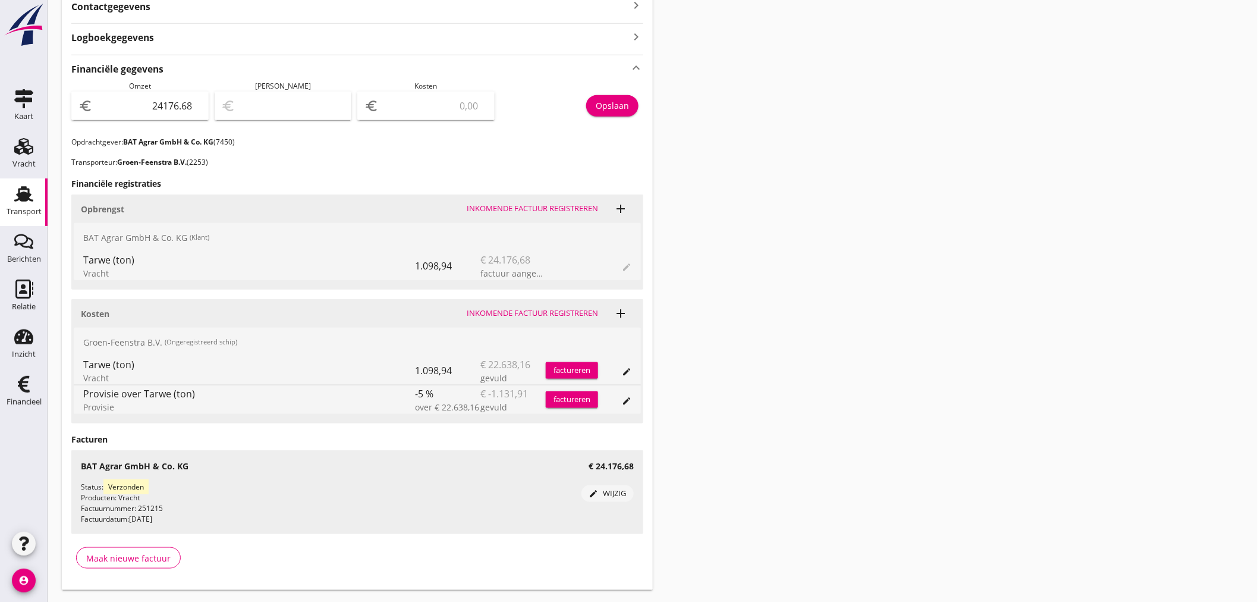
scroll to position [389, 0]
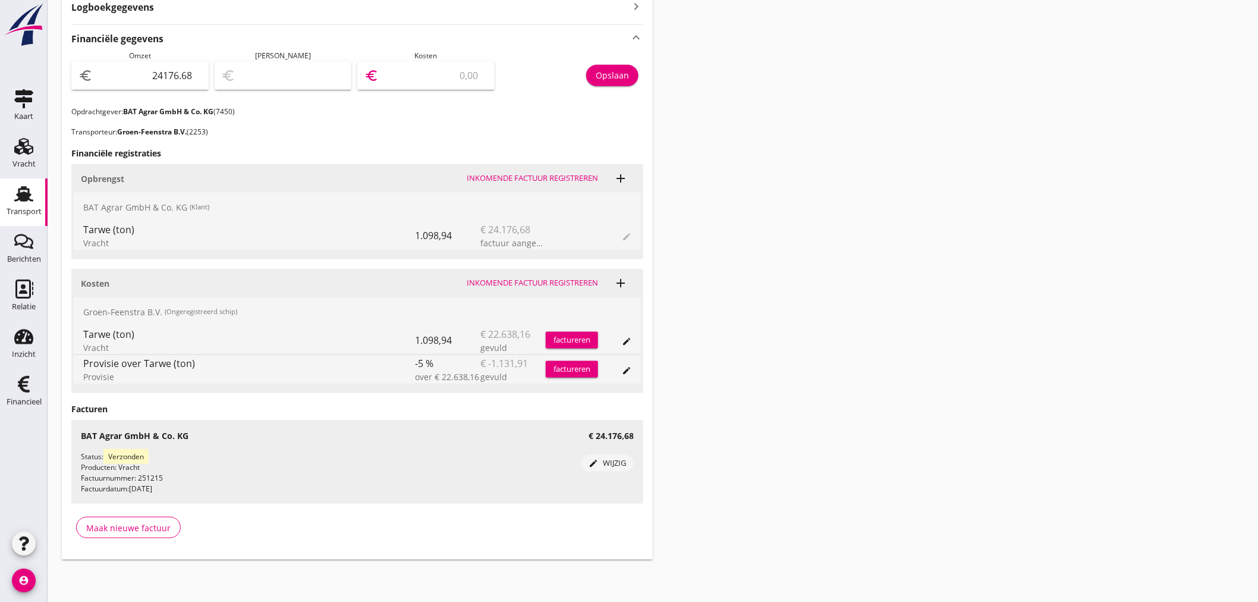
click at [430, 73] on input "number" at bounding box center [434, 75] width 106 height 19
type input "24174.68"
type input "2"
type input "24155.68"
type input "21"
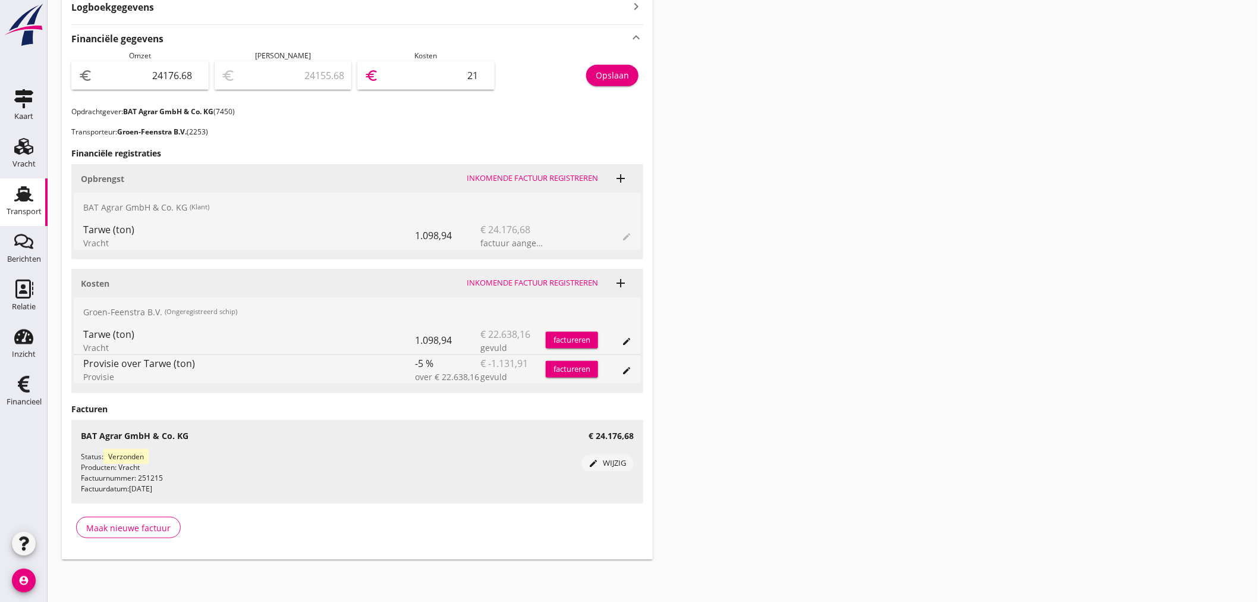
type input "23961.68"
type input "215"
type input "22026.68"
type input "2150"
type input "2670.68"
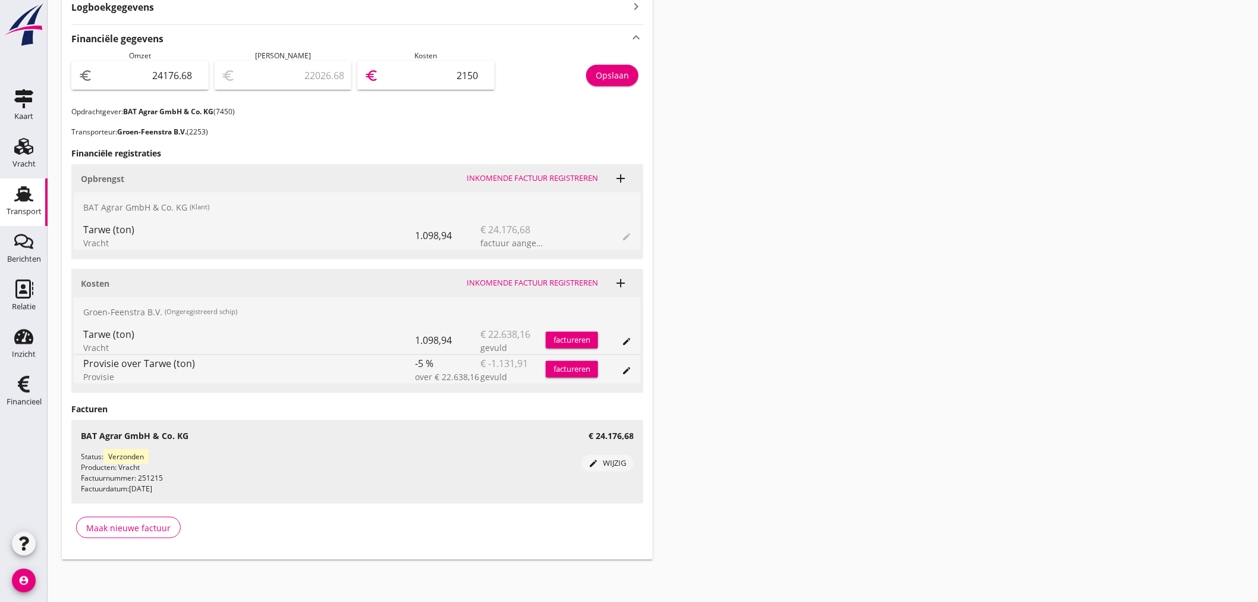
type input "21506"
type input "2670.48"
type input "21506.2"
type input "2670.43"
type input "21506.25"
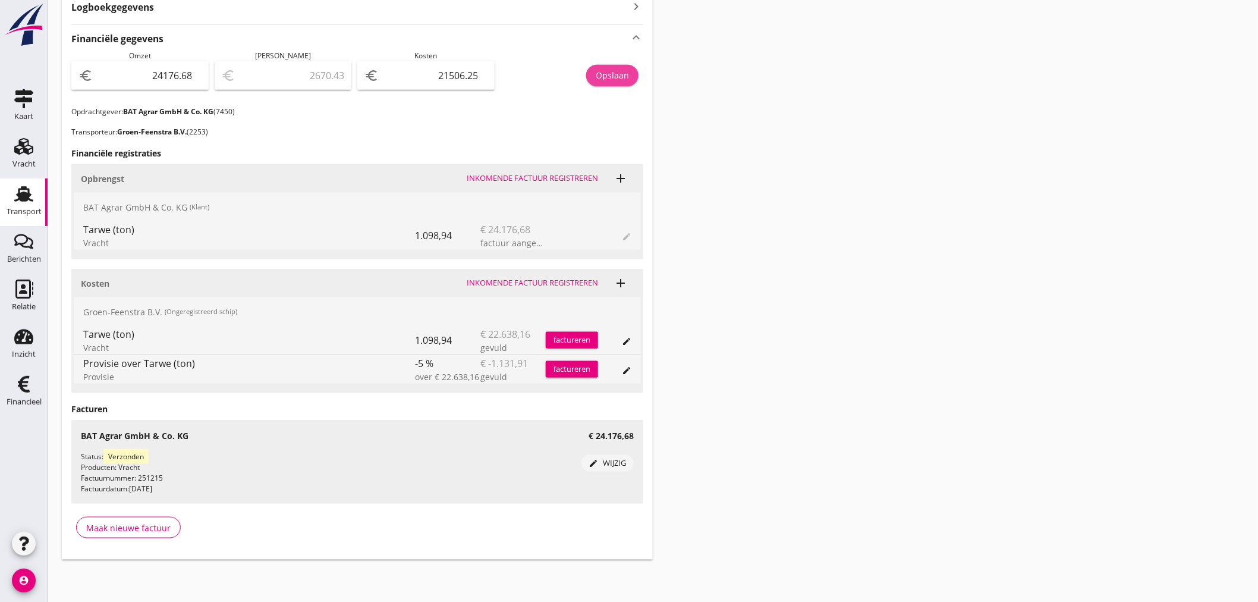
click at [609, 73] on div "Opslaan" at bounding box center [612, 75] width 33 height 12
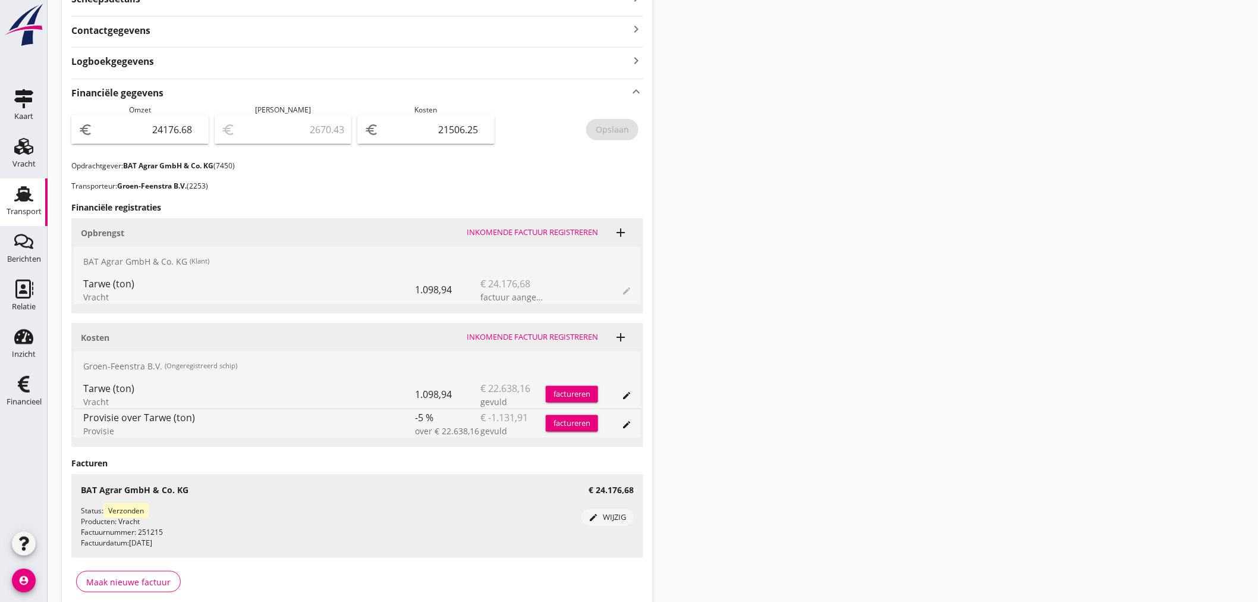
scroll to position [257, 0]
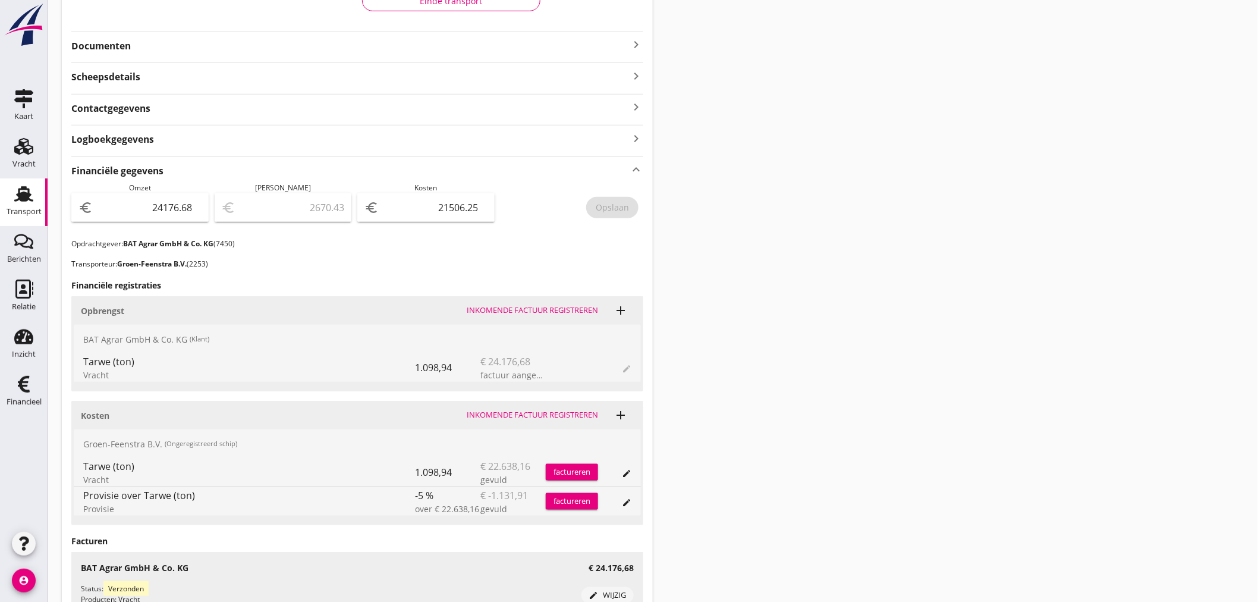
click at [640, 42] on icon "keyboard_arrow_right" at bounding box center [636, 44] width 14 height 14
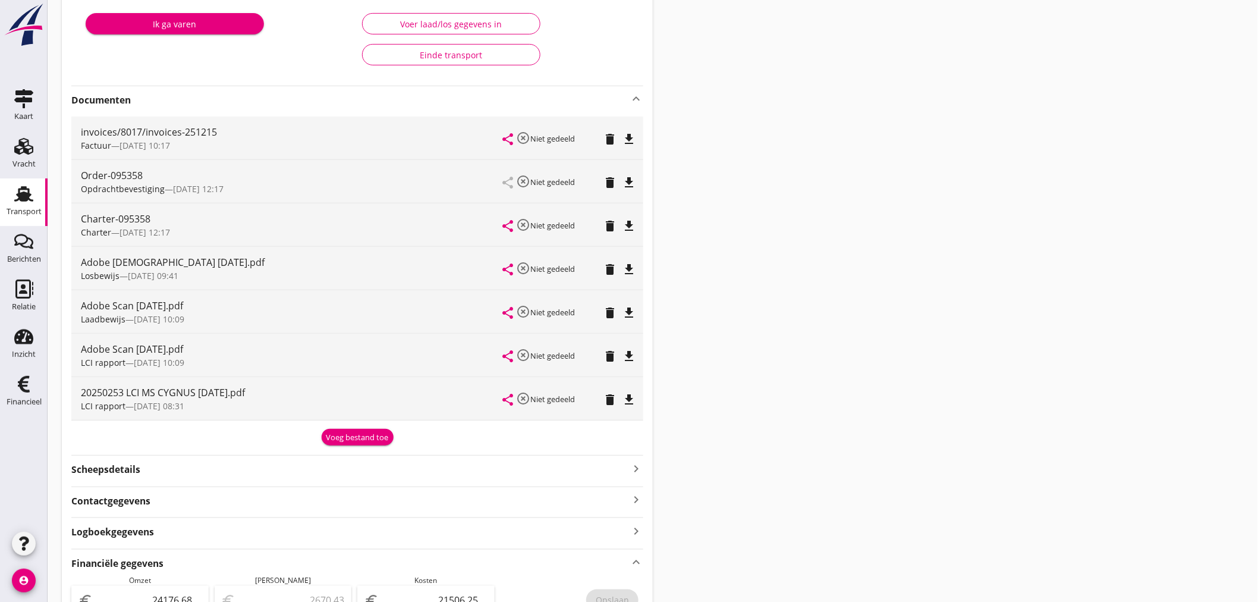
scroll to position [528, 0]
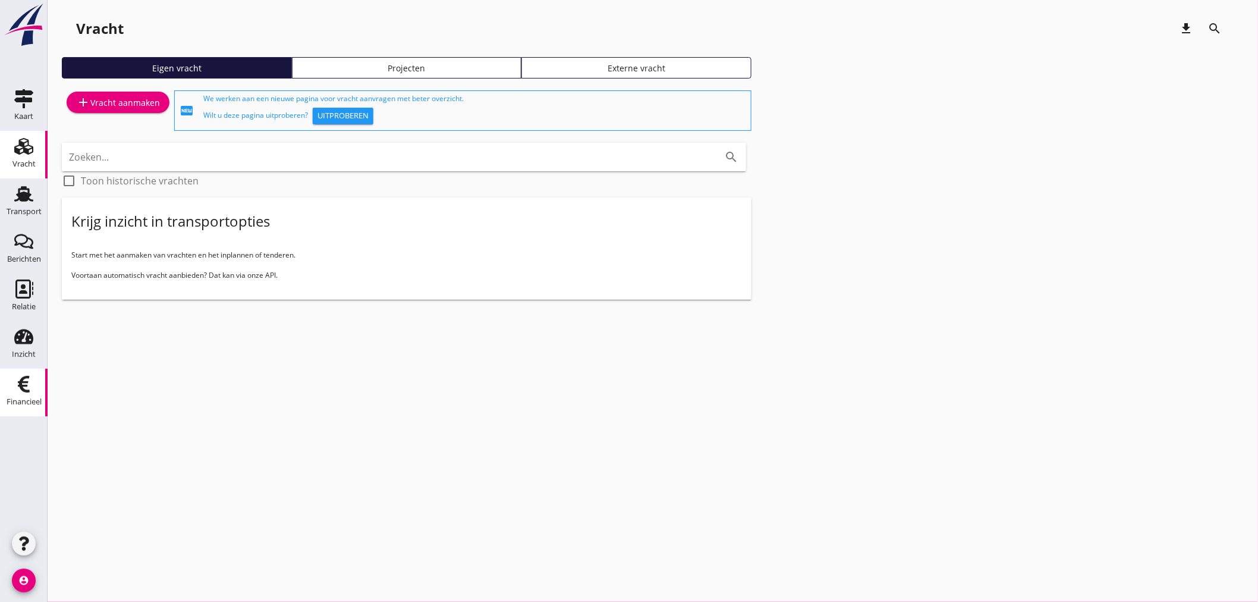
drag, startPoint x: 24, startPoint y: 383, endPoint x: 97, endPoint y: 369, distance: 75.0
click at [24, 383] on icon "Financieel" at bounding box center [23, 383] width 19 height 19
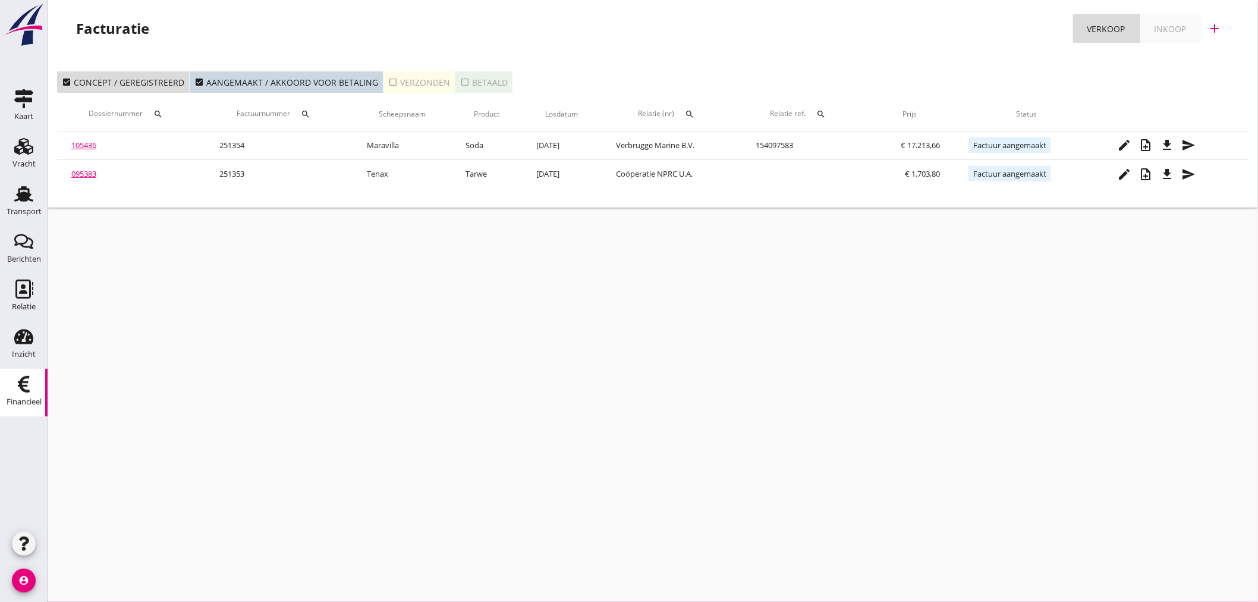
click at [1217, 27] on icon "add" at bounding box center [1215, 28] width 14 height 14
click at [1207, 56] on div "Verkoopfactuur" at bounding box center [1207, 58] width 71 height 14
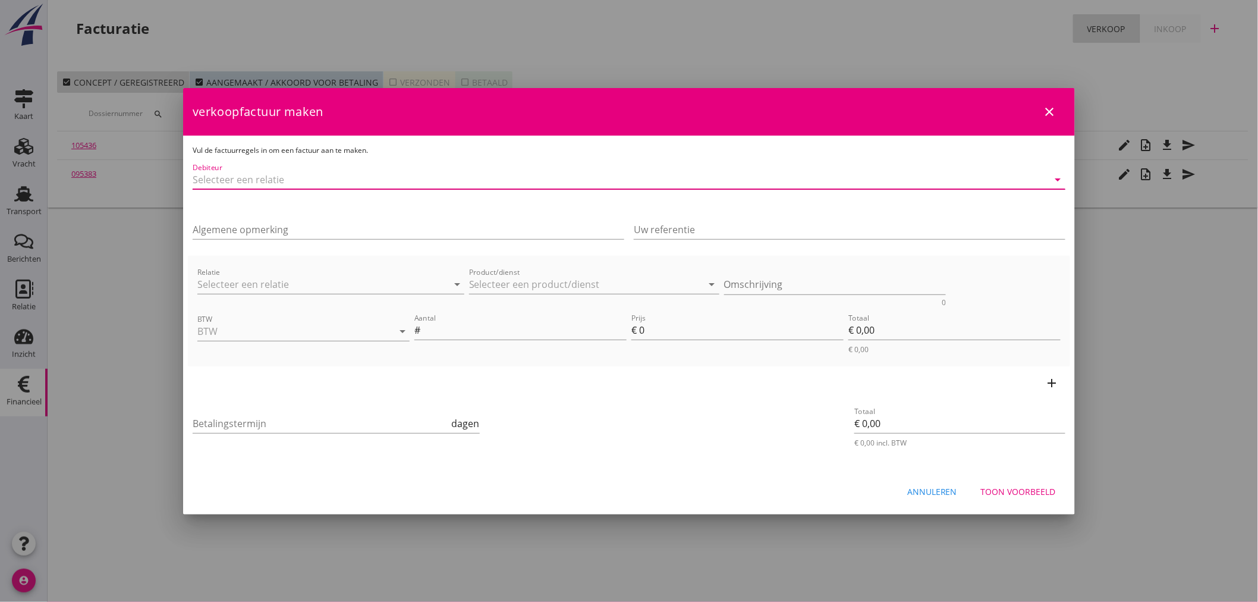
click at [324, 180] on input "Debiteur" at bounding box center [612, 179] width 839 height 19
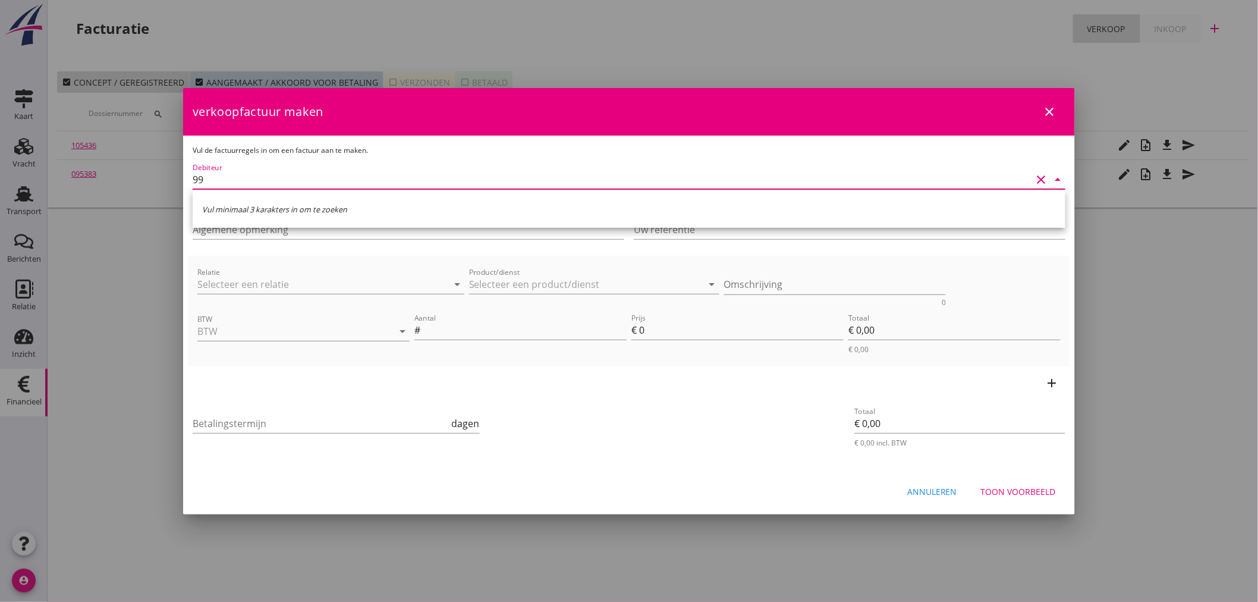
type input "9"
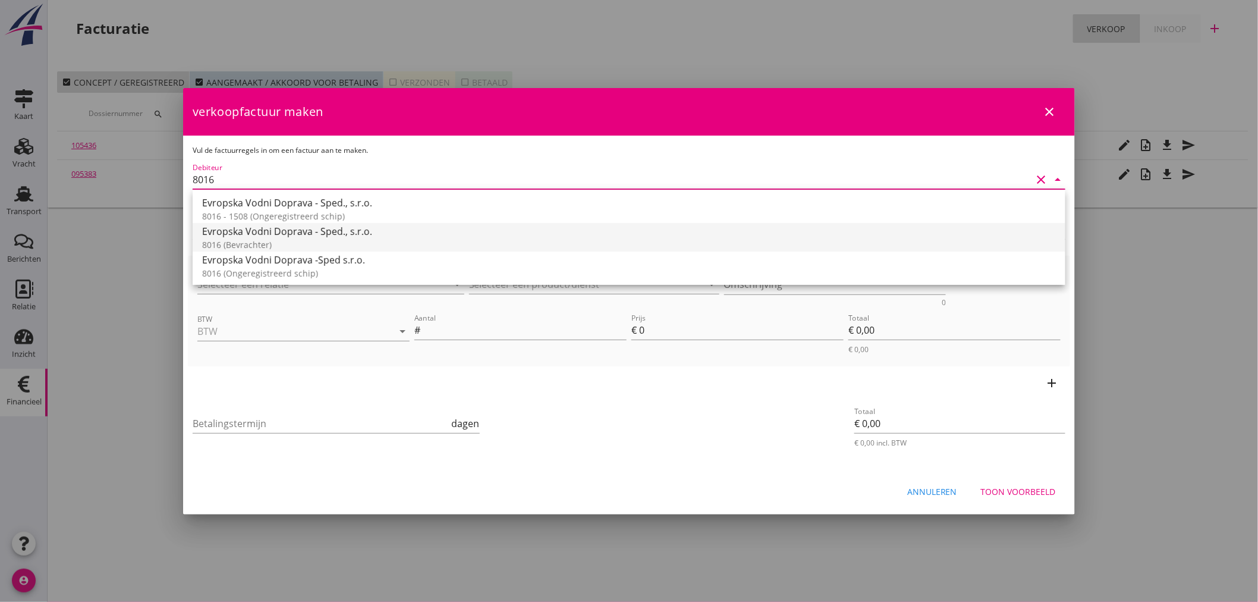
click at [270, 240] on div "8016 (Bevrachter)" at bounding box center [629, 244] width 854 height 12
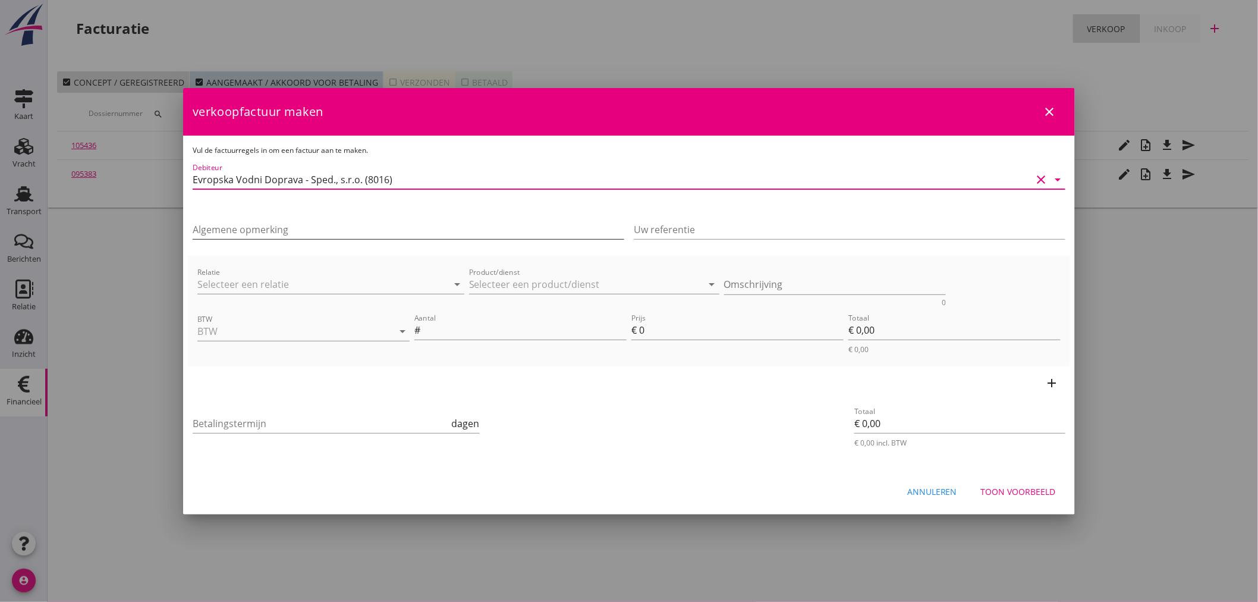
type input "Evropska Vodni Doprava - Sped., s.r.o. (8016)"
click at [282, 233] on input "Algemene opmerking" at bounding box center [409, 229] width 432 height 19
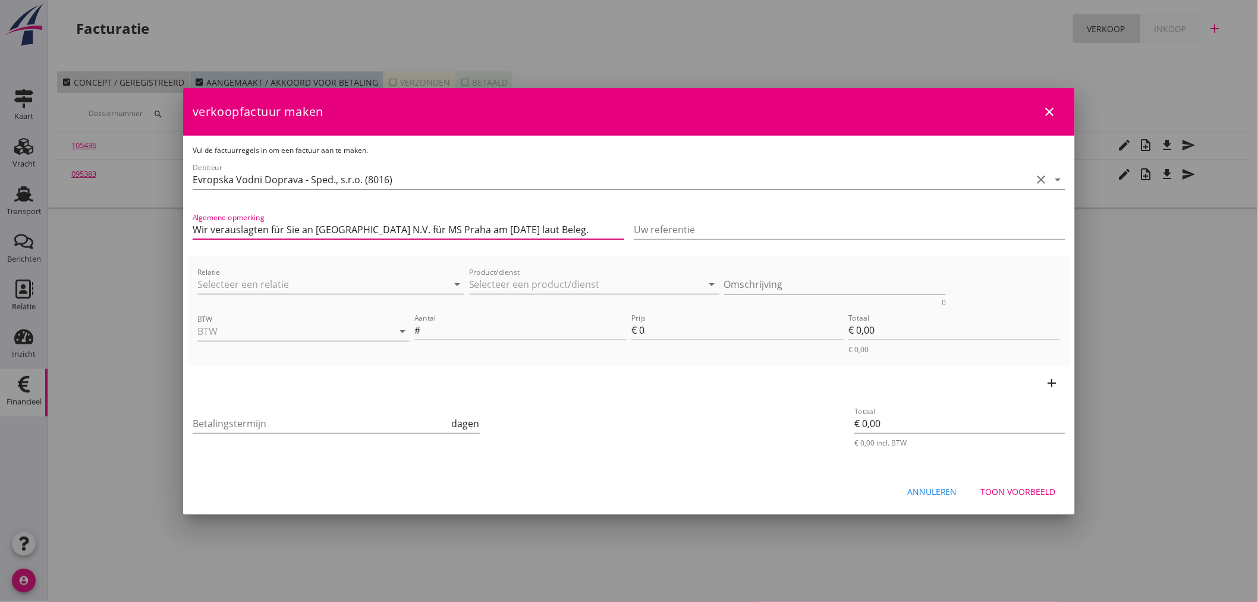
click at [474, 229] on input "Wir verauslagten für Sie an [GEOGRAPHIC_DATA] N.V. für MS Praha am [DATE] laut …" at bounding box center [409, 229] width 432 height 19
type input "Wir verauslagten für Sie an [GEOGRAPHIC_DATA] N.V. für MS Bohemia am 04.010.202…"
click at [324, 283] on input "Relatie" at bounding box center [314, 284] width 234 height 19
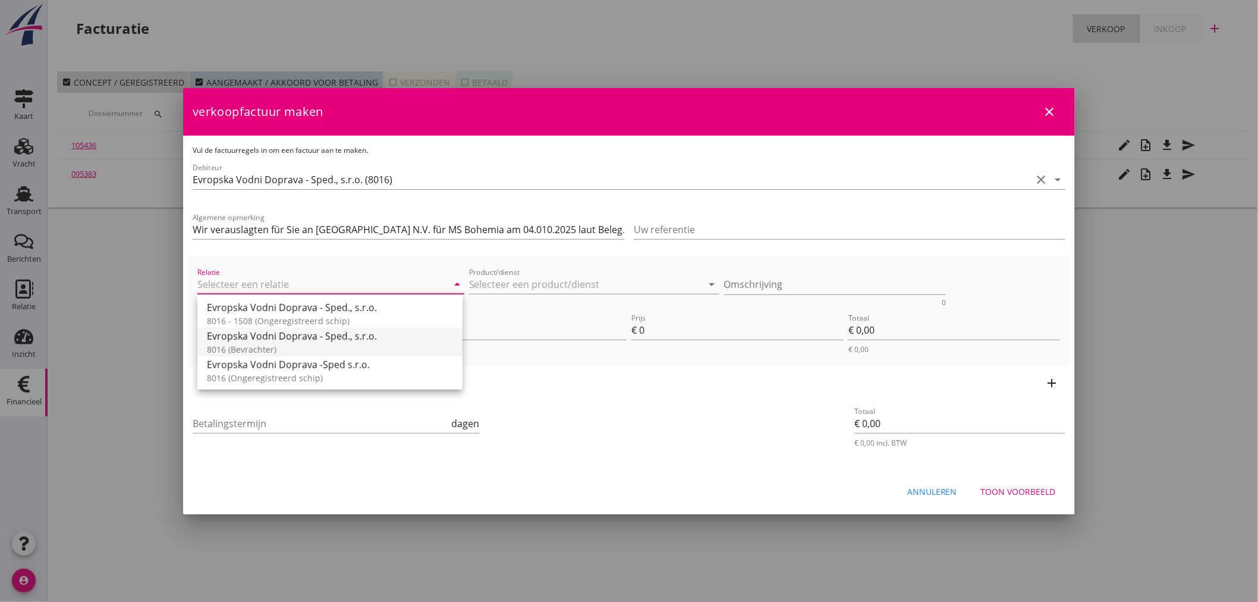
click at [265, 348] on div "8016 (Bevrachter)" at bounding box center [330, 349] width 246 height 12
type input "Evropska Vodni Doprava - Sped., s.r.o. (8016)"
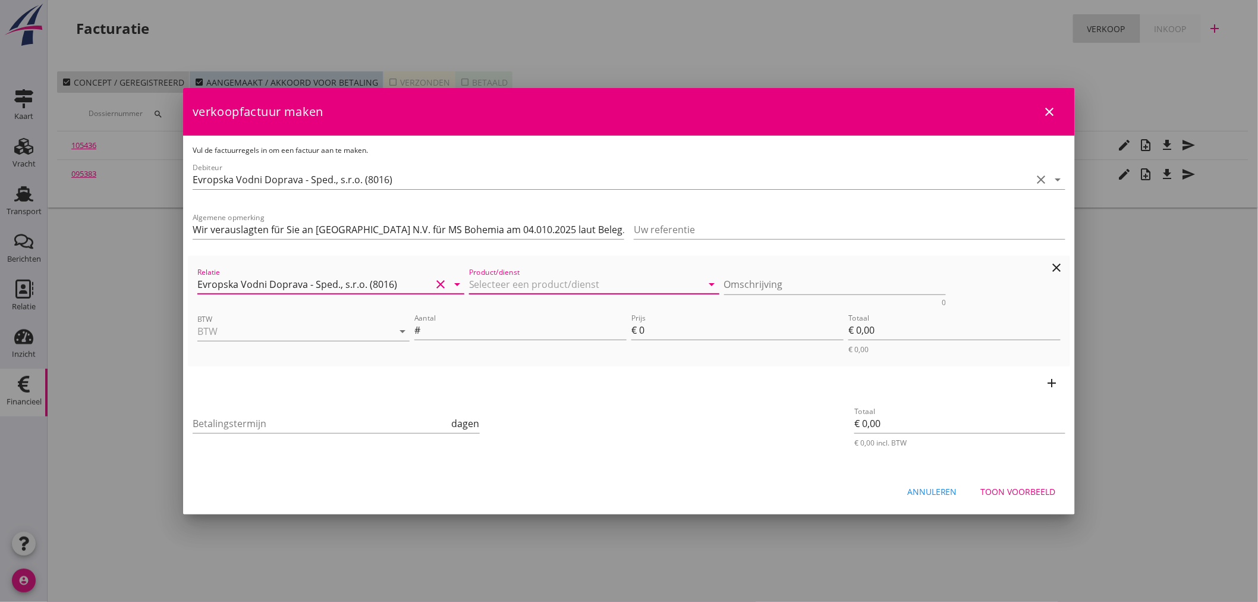
click at [519, 277] on input "Product/dienst" at bounding box center [586, 284] width 234 height 19
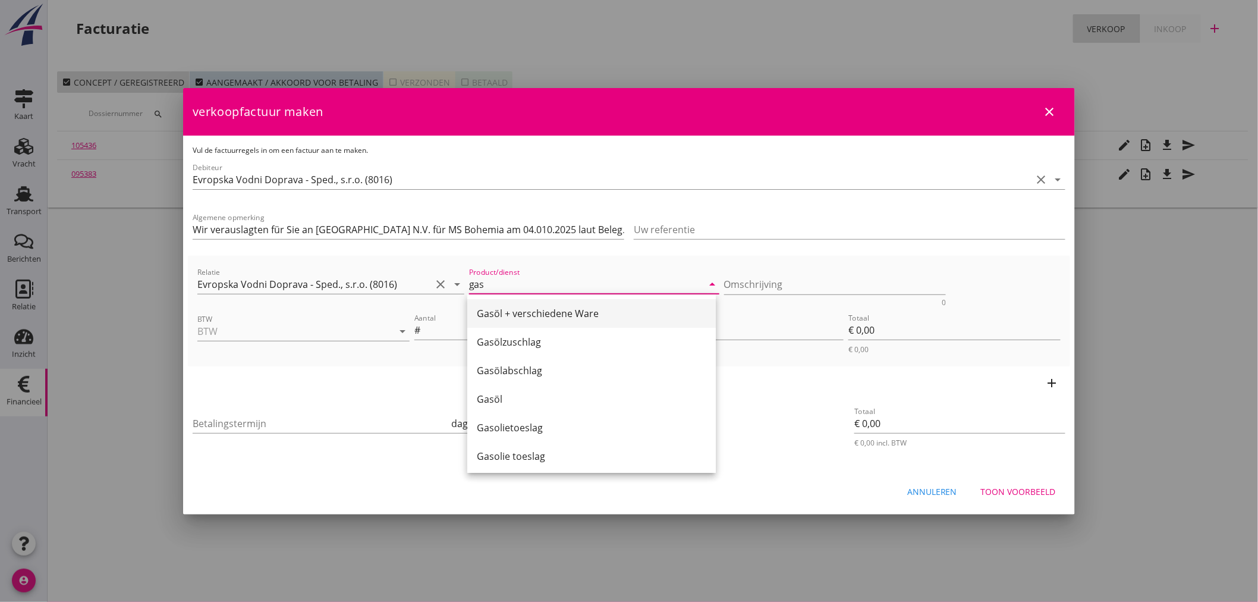
click at [531, 312] on div "Gasöl + verschiedene Ware" at bounding box center [591, 313] width 229 height 14
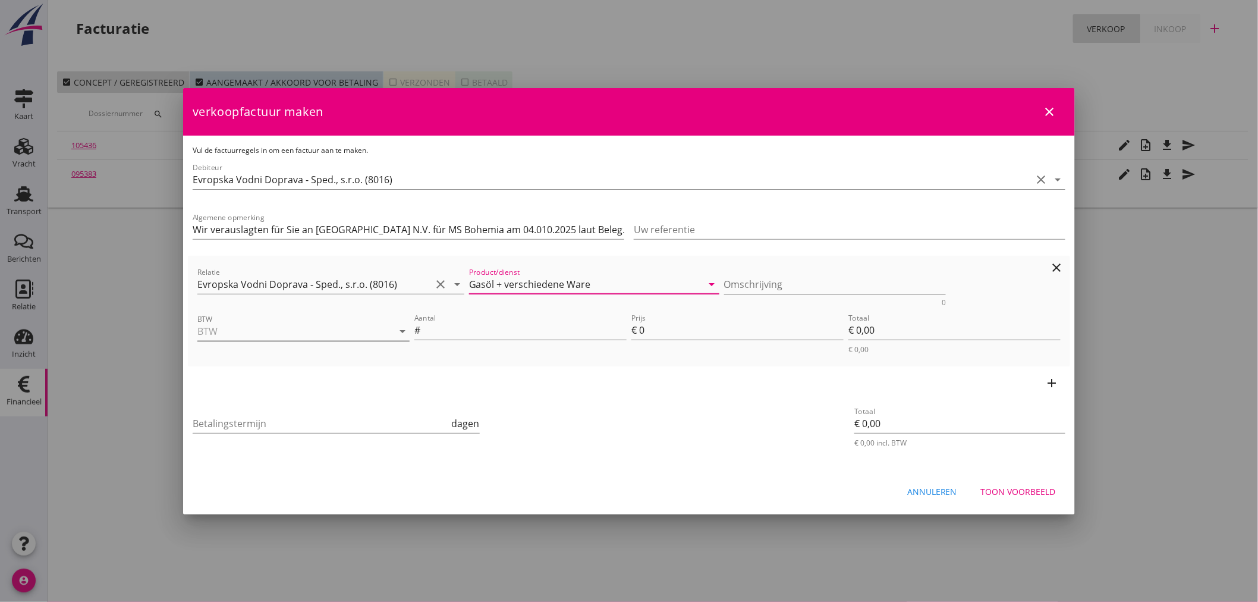
type input "Gasöl + verschiedene Ware"
click at [279, 331] on input "BTW" at bounding box center [286, 331] width 179 height 19
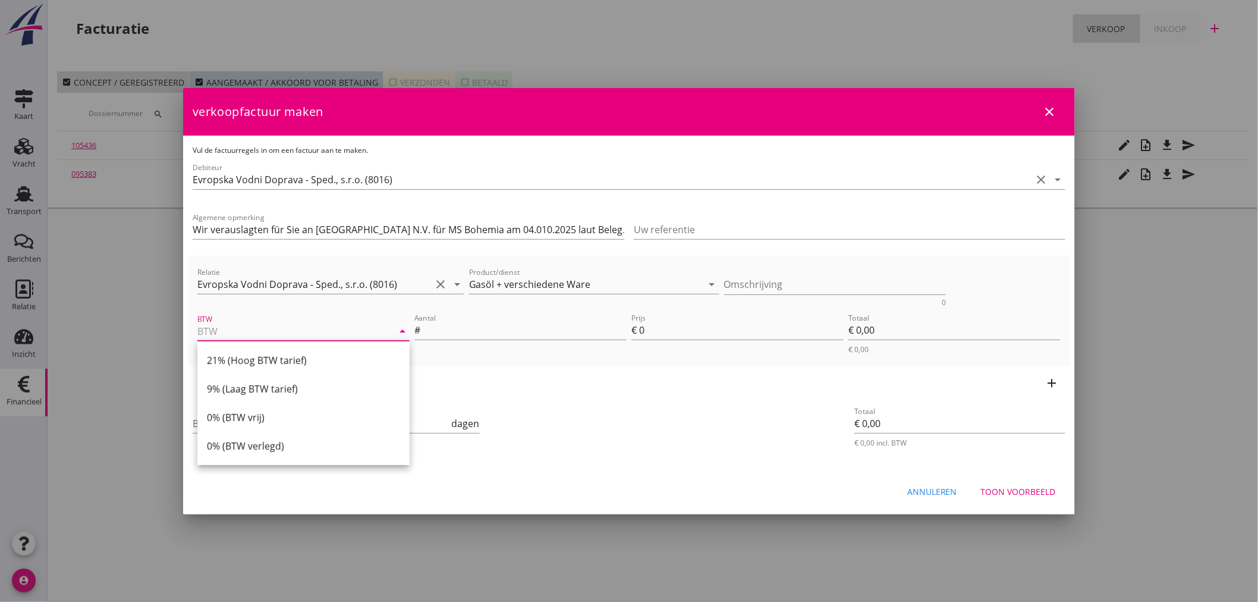
drag, startPoint x: 250, startPoint y: 363, endPoint x: 343, endPoint y: 358, distance: 93.4
click at [252, 361] on div "21% (Hoog BTW tarief)" at bounding box center [303, 360] width 193 height 14
type input "21% (Hoog BTW tarief)"
click at [477, 331] on input "Aantal" at bounding box center [525, 329] width 204 height 19
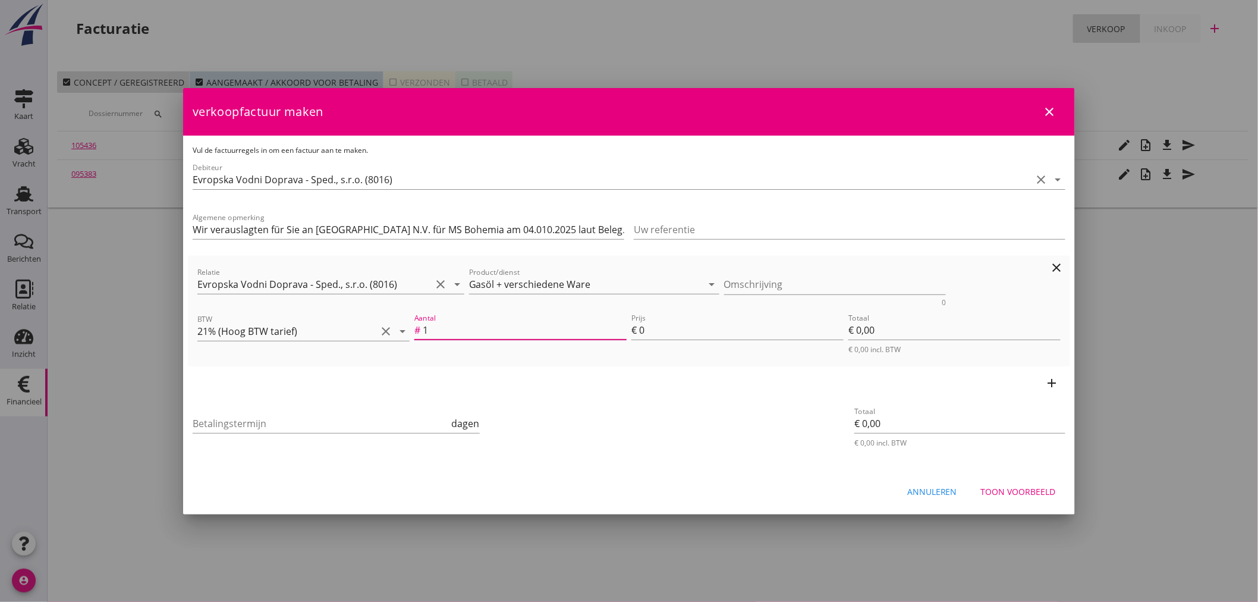
type input "1"
type input "2"
type input "€ 2,00"
type input "29"
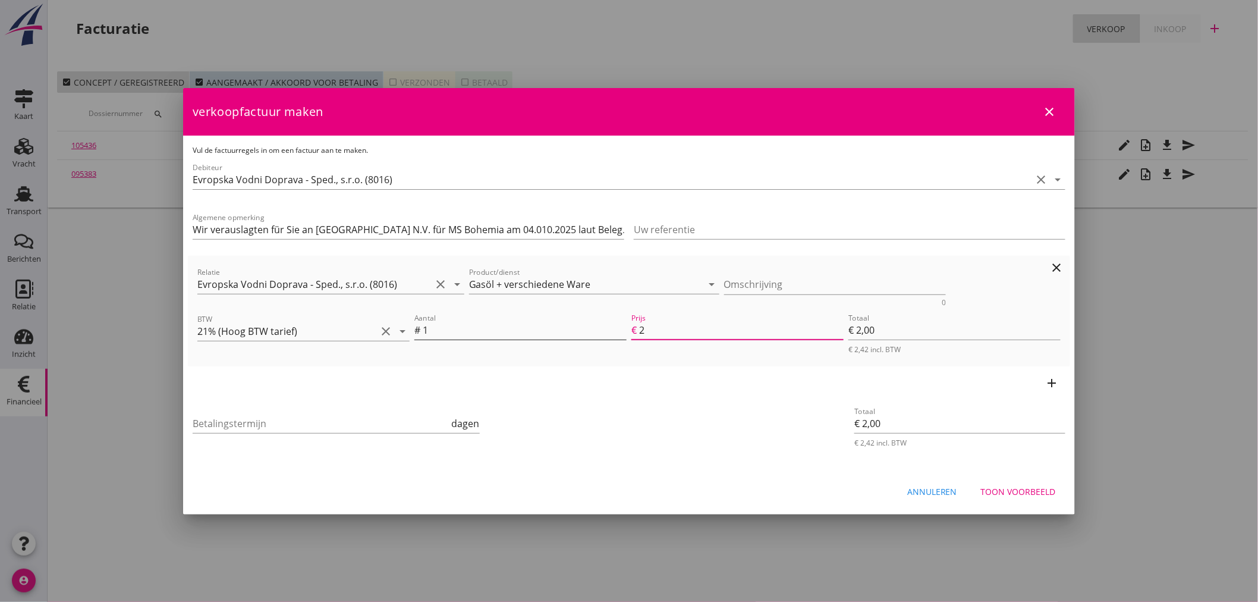
type input "€ 29,00"
type input "296"
type input "€ 296,00"
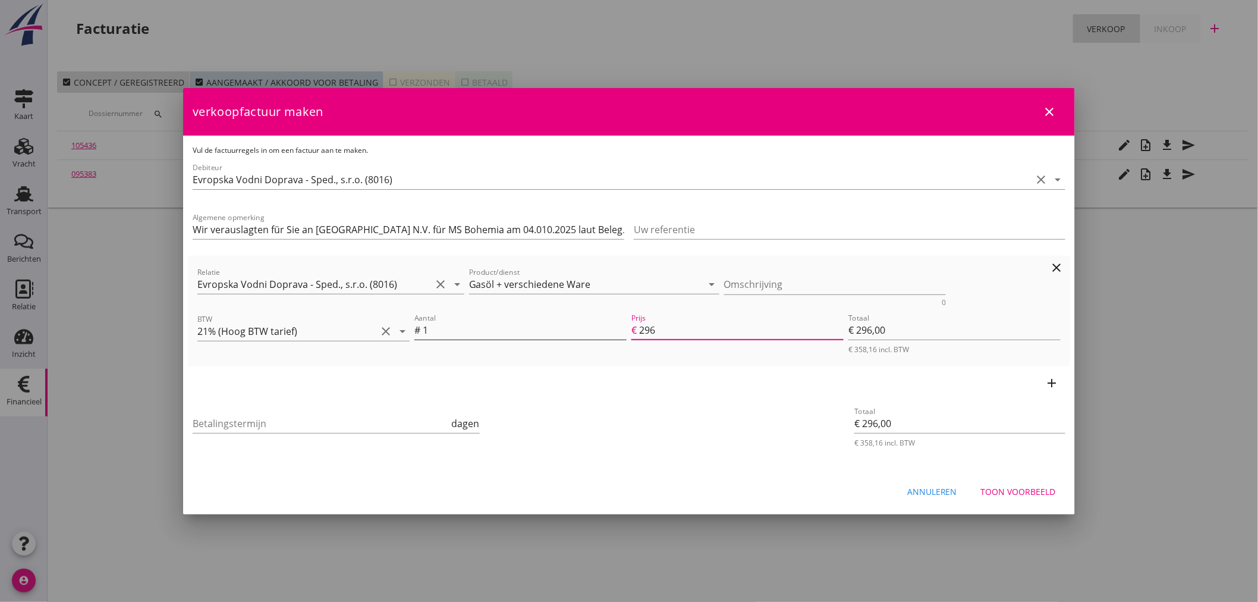
type input "2966"
type input "€ 2.966,00"
type input "€ 0,00"
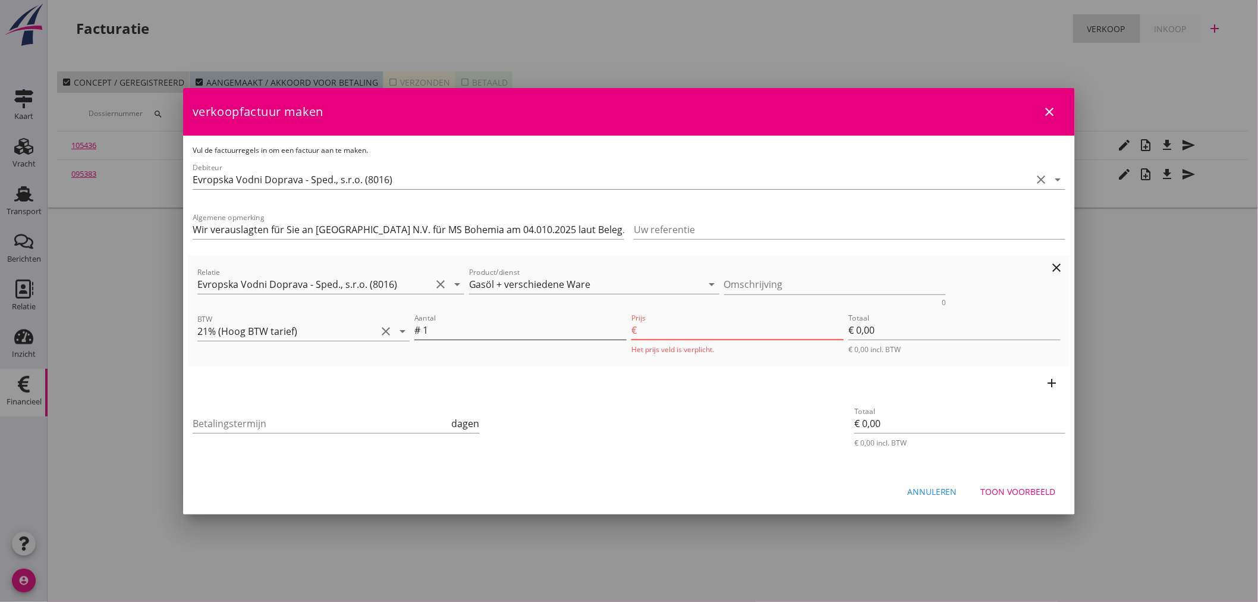
type input "2966.8"
type input "€ 2.966,80"
type input "2966.82"
type input "€ 2.966,82"
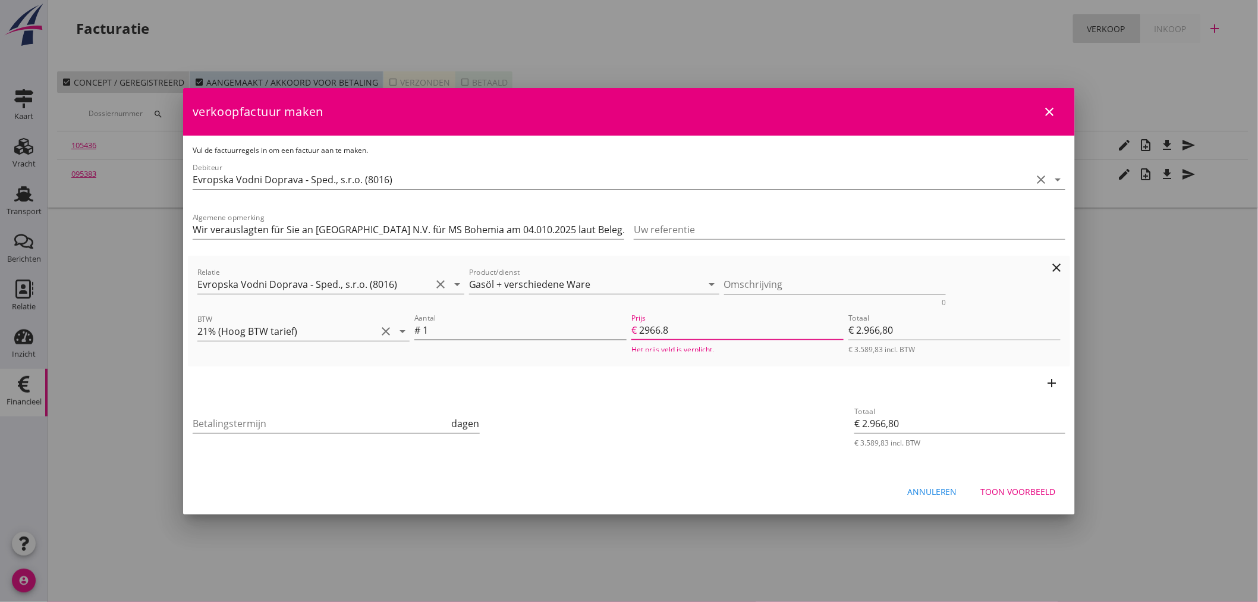
type input "€ 2.966,82"
type input "2966.82"
click at [1060, 385] on button "add" at bounding box center [1052, 382] width 17 height 17
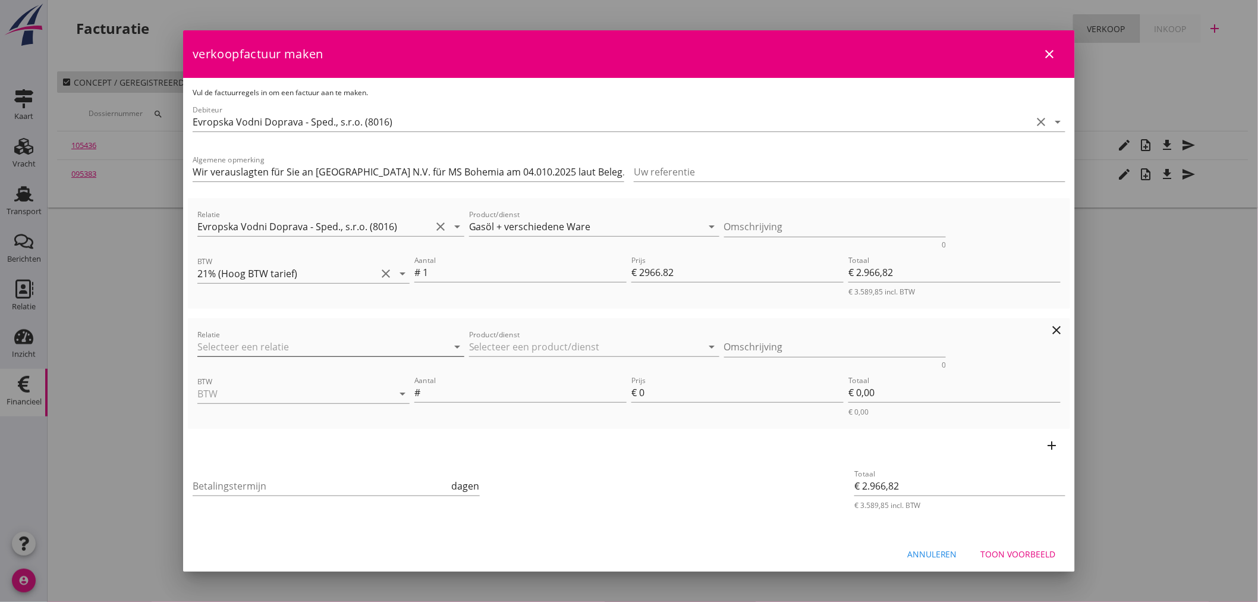
click at [223, 341] on input "Relatie" at bounding box center [314, 346] width 234 height 19
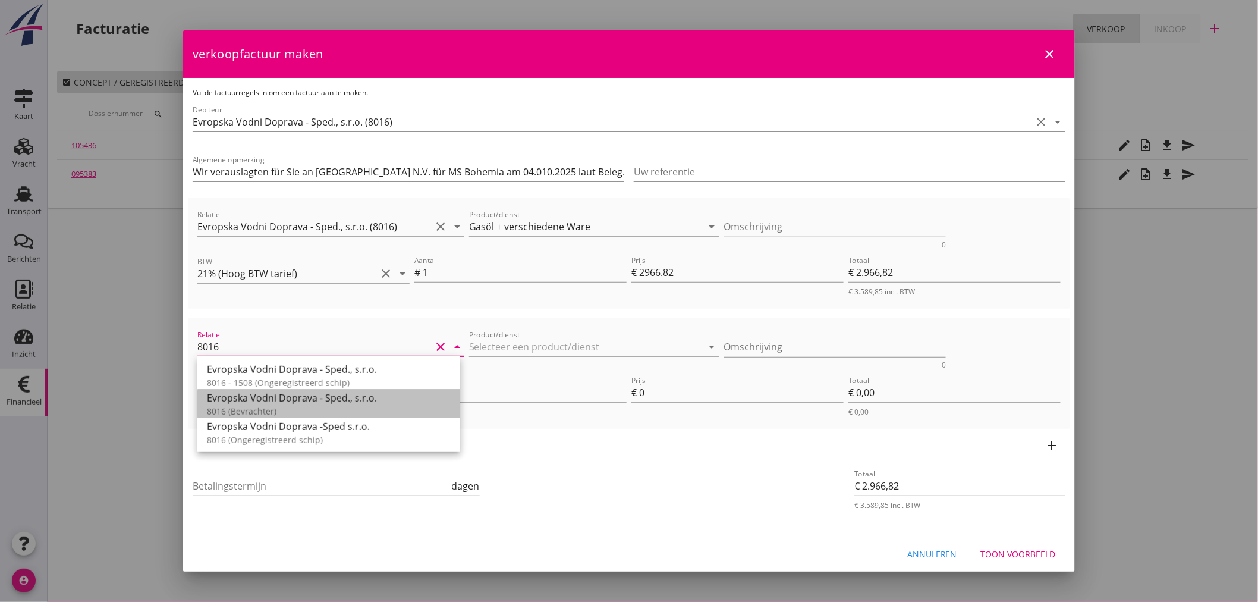
click at [231, 399] on div "Evropska Vodni Doprava - Sped., s.r.o." at bounding box center [329, 398] width 244 height 14
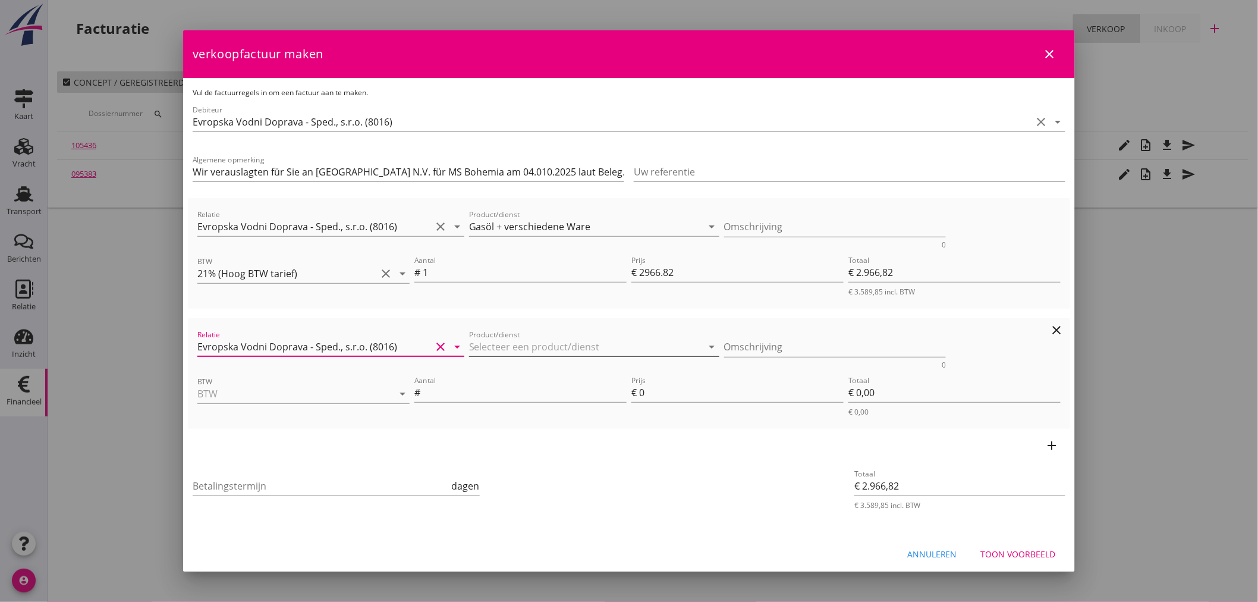
type input "Evropska Vodni Doprava - Sped., s.r.o. (8016)"
click at [505, 347] on input "Product/dienst" at bounding box center [586, 346] width 234 height 19
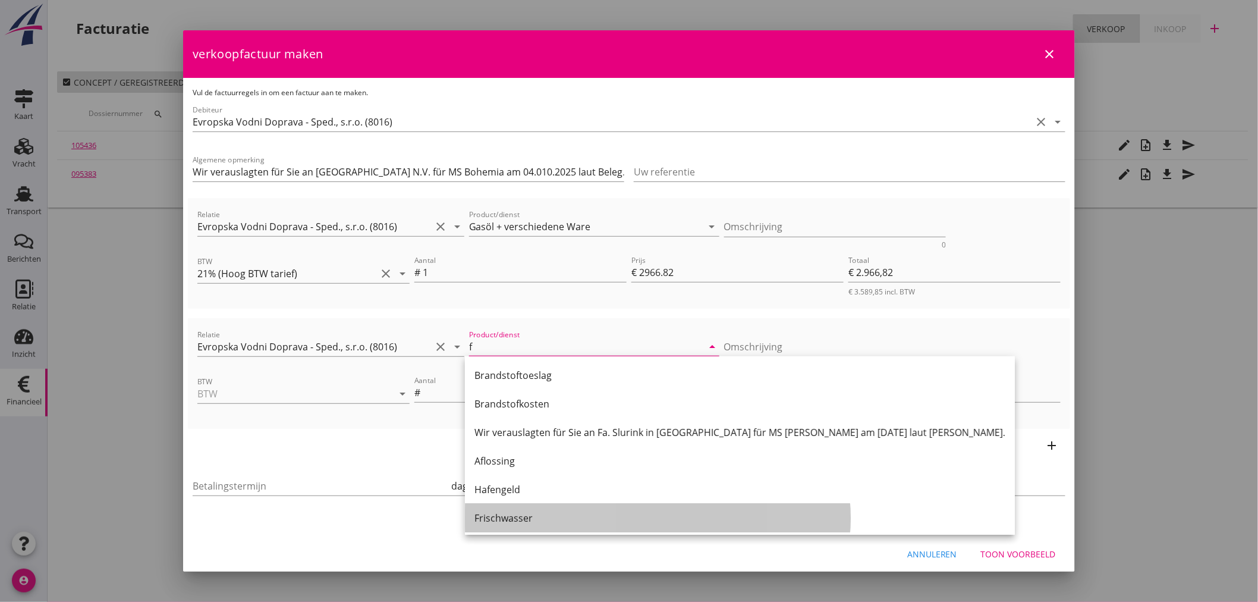
drag, startPoint x: 490, startPoint y: 514, endPoint x: 492, endPoint y: 506, distance: 7.8
click at [494, 512] on div "Frischwasser" at bounding box center [739, 518] width 531 height 14
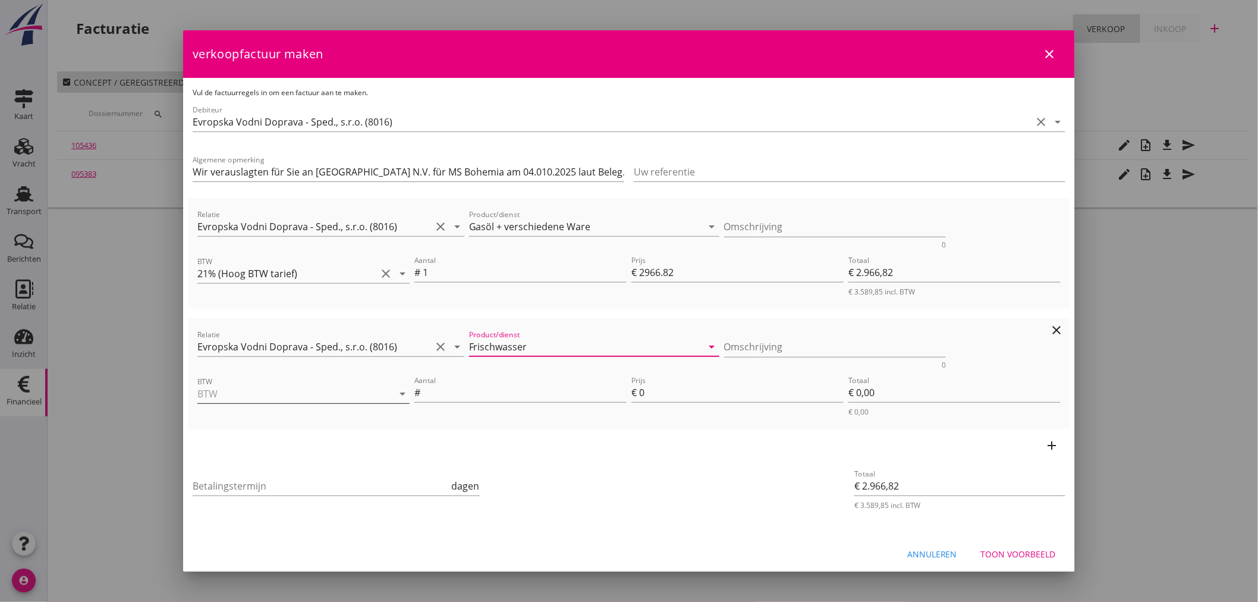
type input "Frischwasser"
click at [329, 386] on input "BTW" at bounding box center [286, 393] width 179 height 19
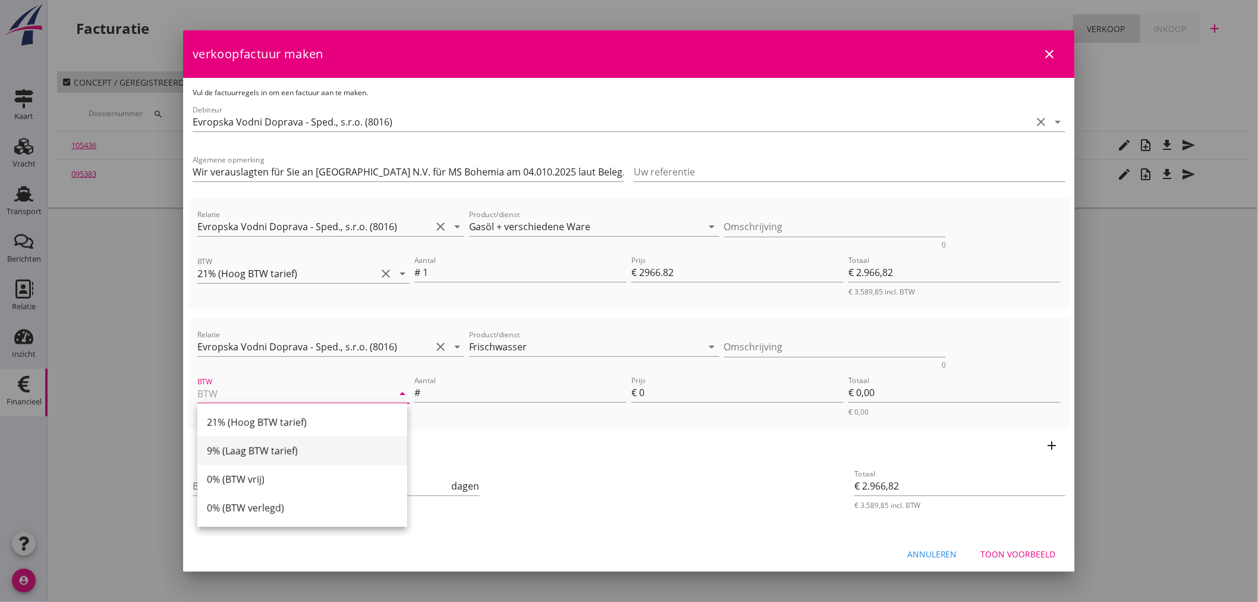
click at [256, 447] on div "9% (Laag BTW tarief)" at bounding box center [302, 450] width 191 height 14
type input "9% (Laag BTW tarief)"
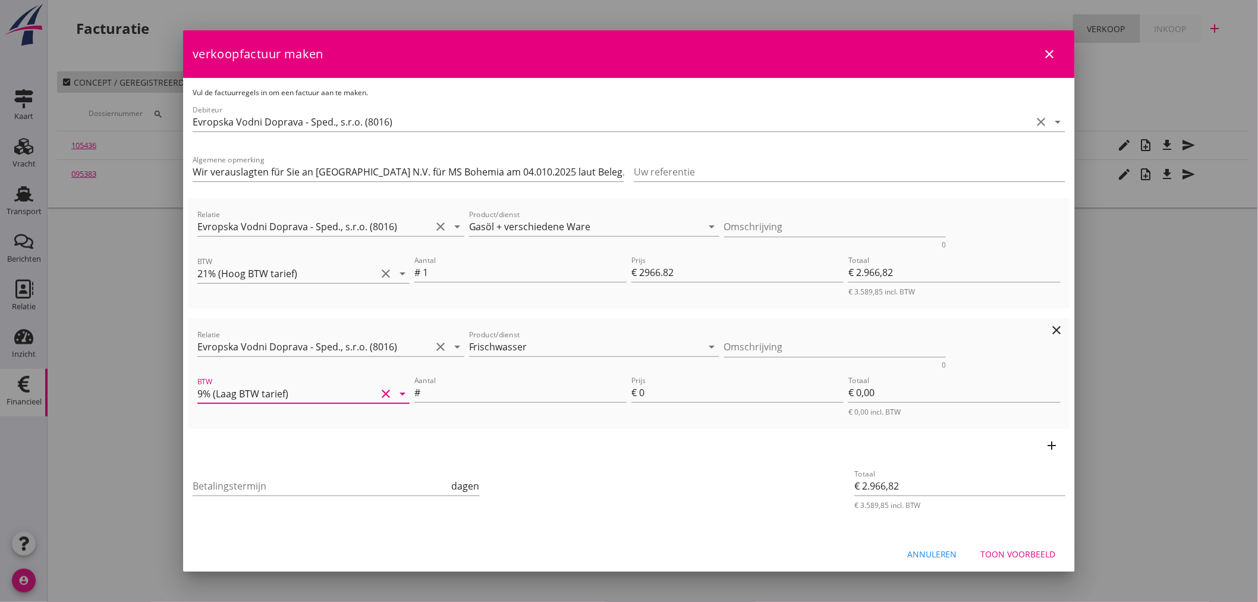
click at [455, 402] on div "Aantal #" at bounding box center [520, 398] width 212 height 31
click at [455, 389] on input "Aantal" at bounding box center [525, 392] width 204 height 19
type input "1"
type input "€ 2.968,82"
type input "2"
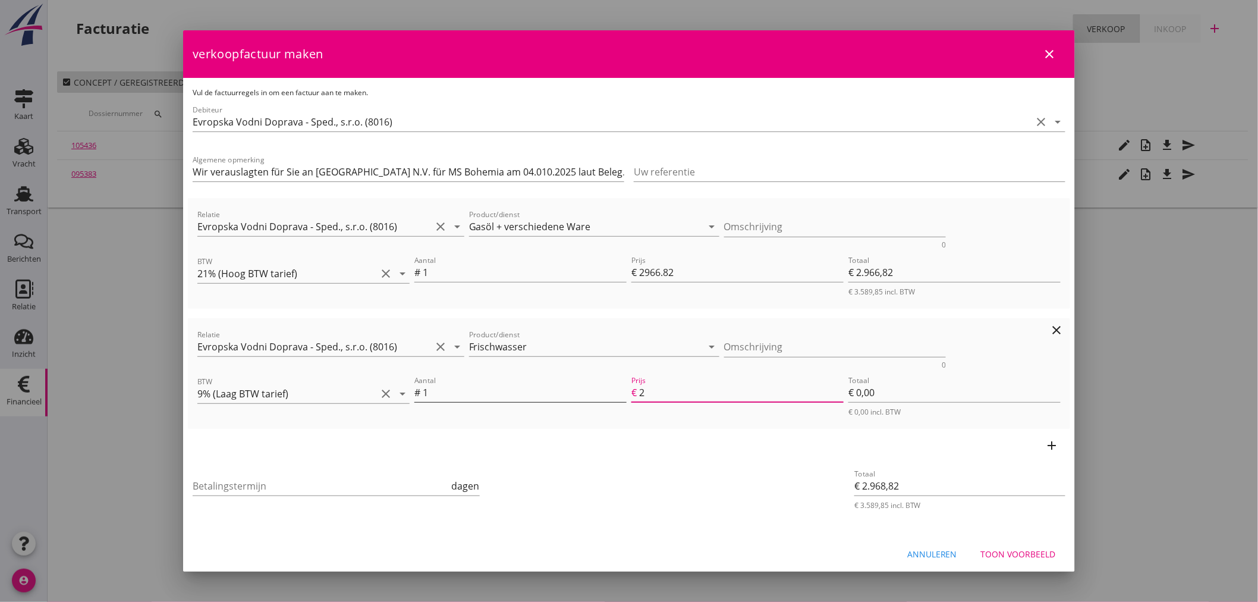
type input "€ 2,00"
type input "€ 2.989,82"
type input "23"
type input "€ 23,00"
type input "23"
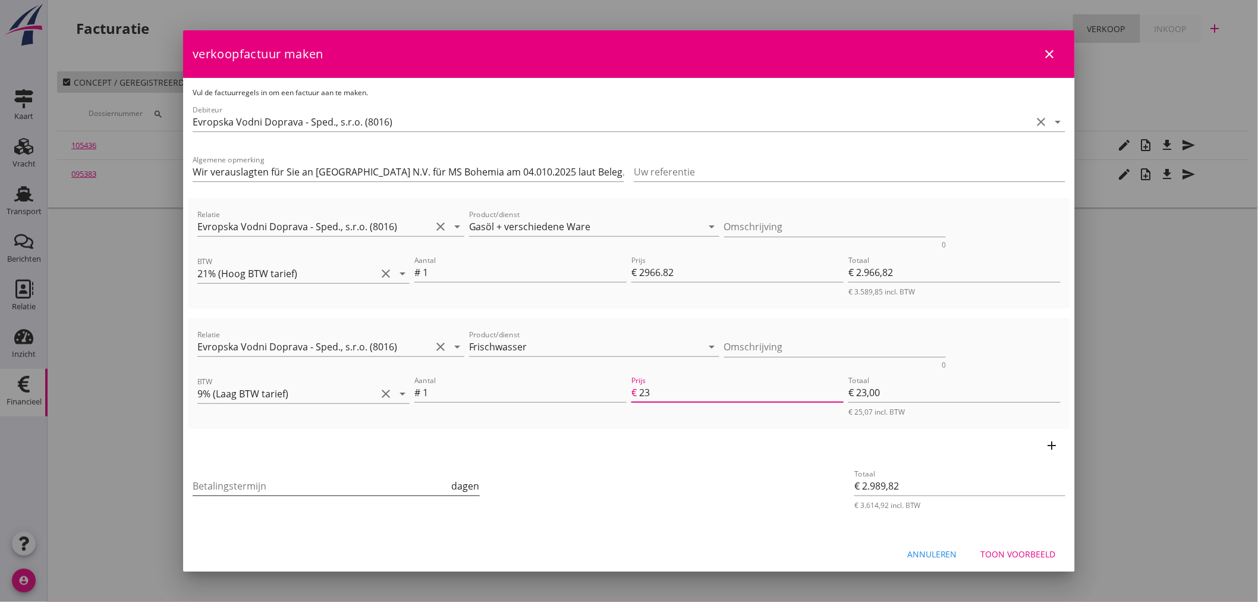
click at [298, 484] on input "Betalingstermijn" at bounding box center [321, 485] width 257 height 19
type input "21"
click at [993, 556] on div "Toon voorbeeld" at bounding box center [1018, 553] width 75 height 12
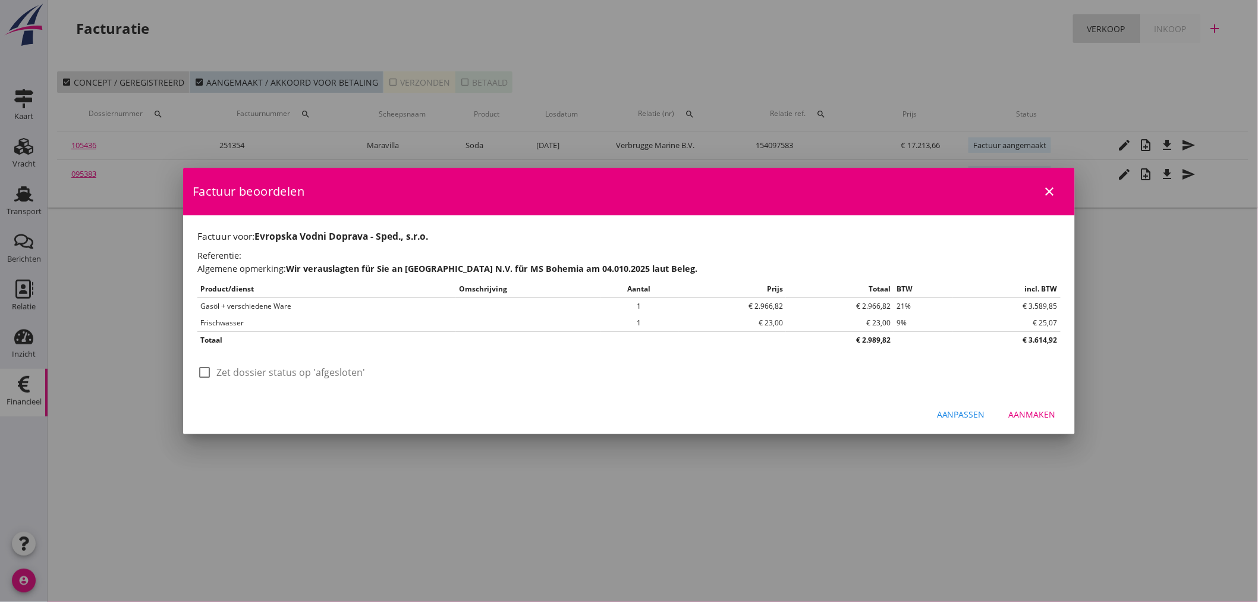
click at [1038, 413] on div "Aanmaken" at bounding box center [1032, 414] width 47 height 12
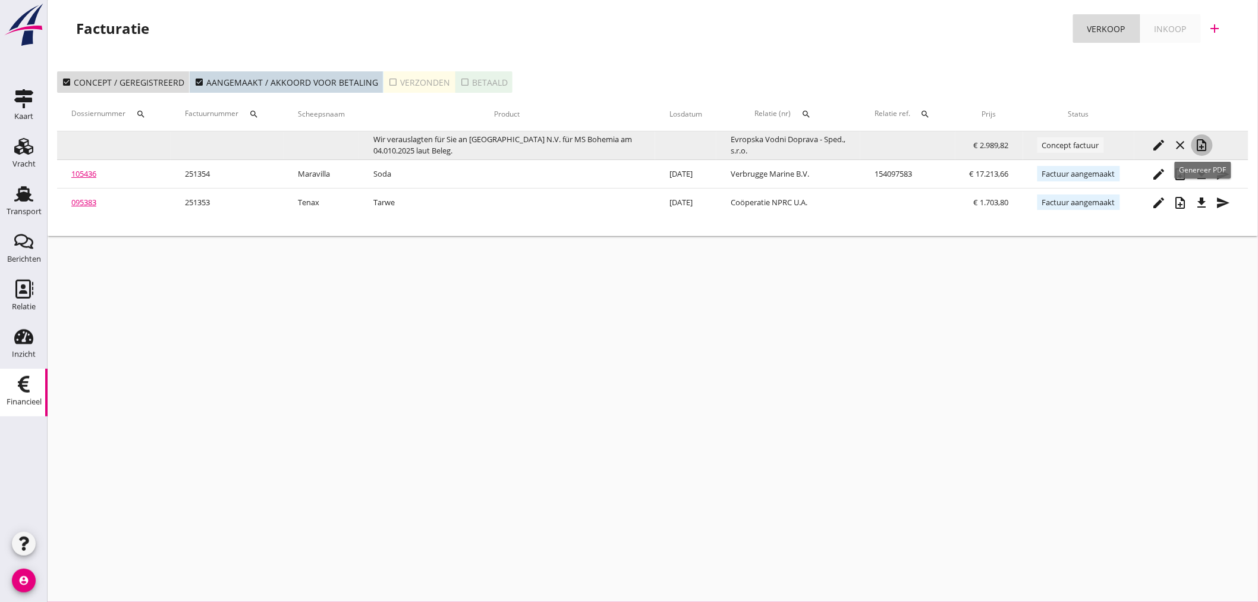
click at [1204, 143] on icon "note_add" at bounding box center [1202, 145] width 14 height 14
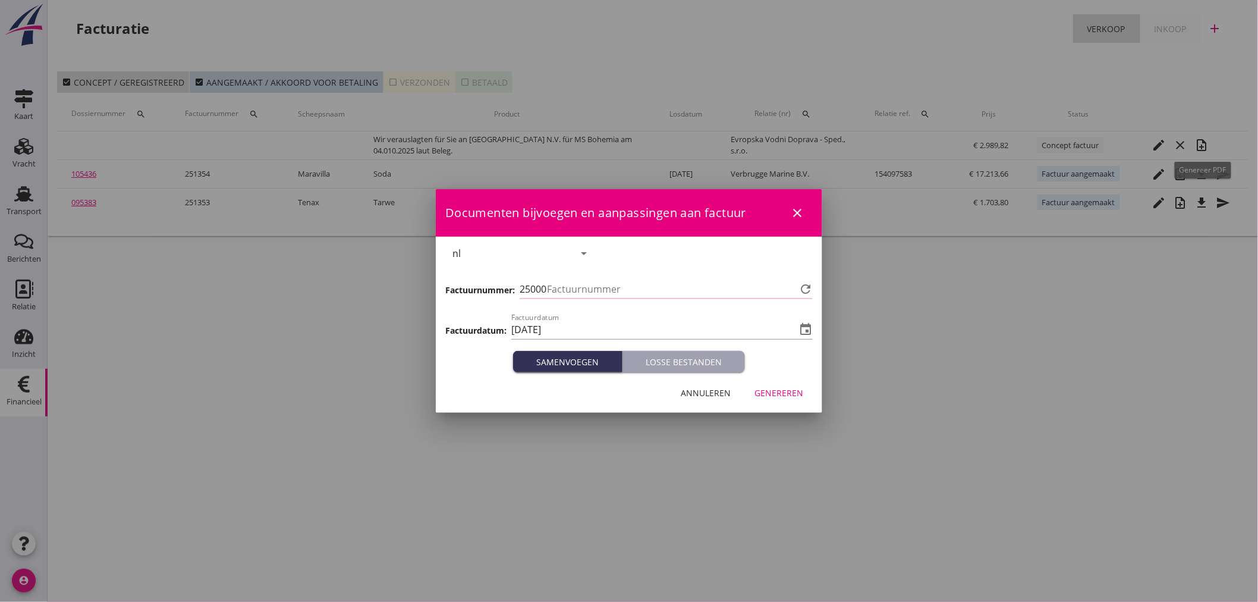
type input "1355"
drag, startPoint x: 664, startPoint y: 292, endPoint x: 688, endPoint y: 308, distance: 29.2
click at [687, 308] on div "25 Factuurnummer 1355 refresh" at bounding box center [666, 294] width 293 height 31
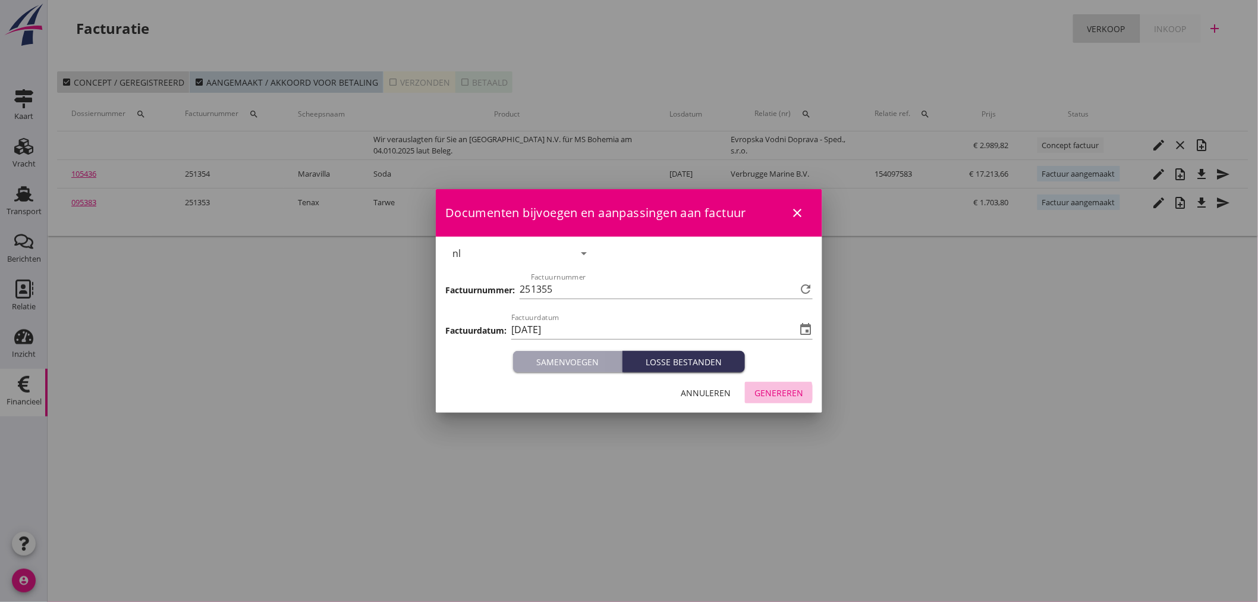
click at [770, 389] on div "Genereren" at bounding box center [778, 392] width 49 height 12
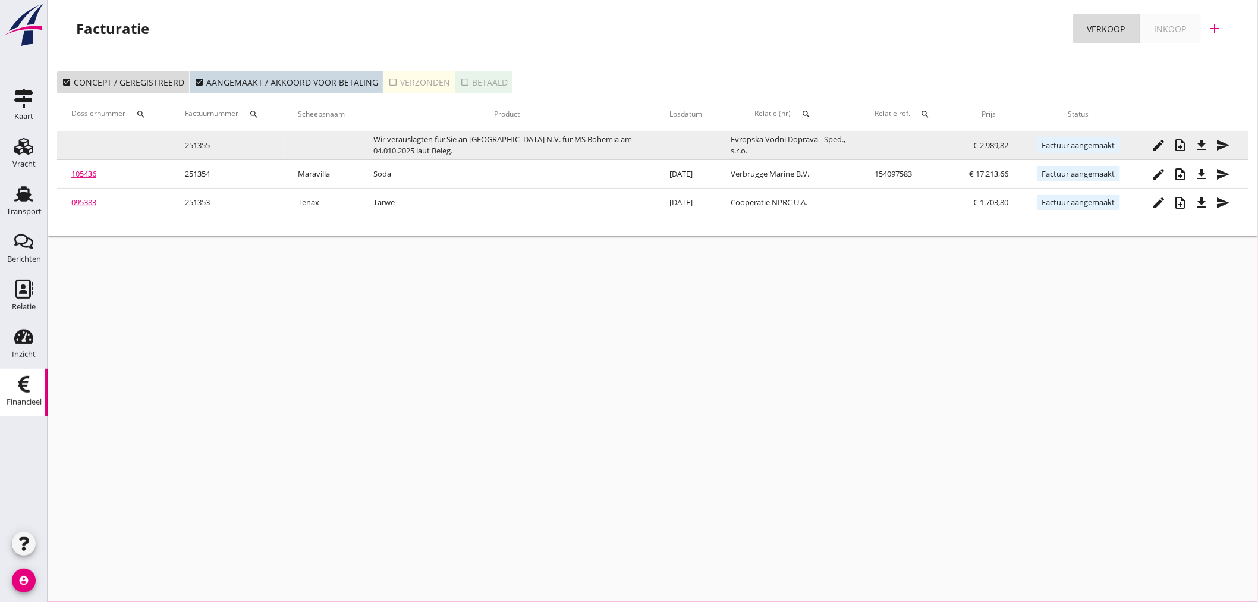
click at [1203, 155] on button "file_download" at bounding box center [1201, 144] width 21 height 21
click at [1208, 150] on icon "file_download" at bounding box center [1202, 145] width 14 height 14
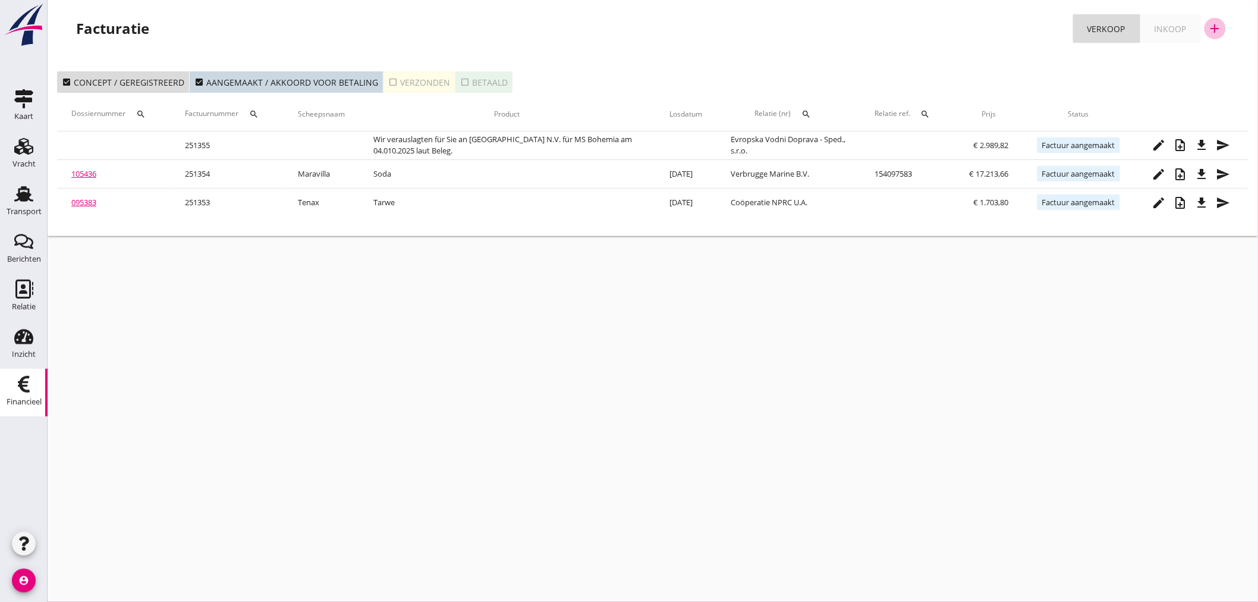
click at [1215, 24] on icon "add" at bounding box center [1215, 28] width 14 height 14
click at [1213, 56] on div "Verkoopfactuur" at bounding box center [1207, 58] width 71 height 14
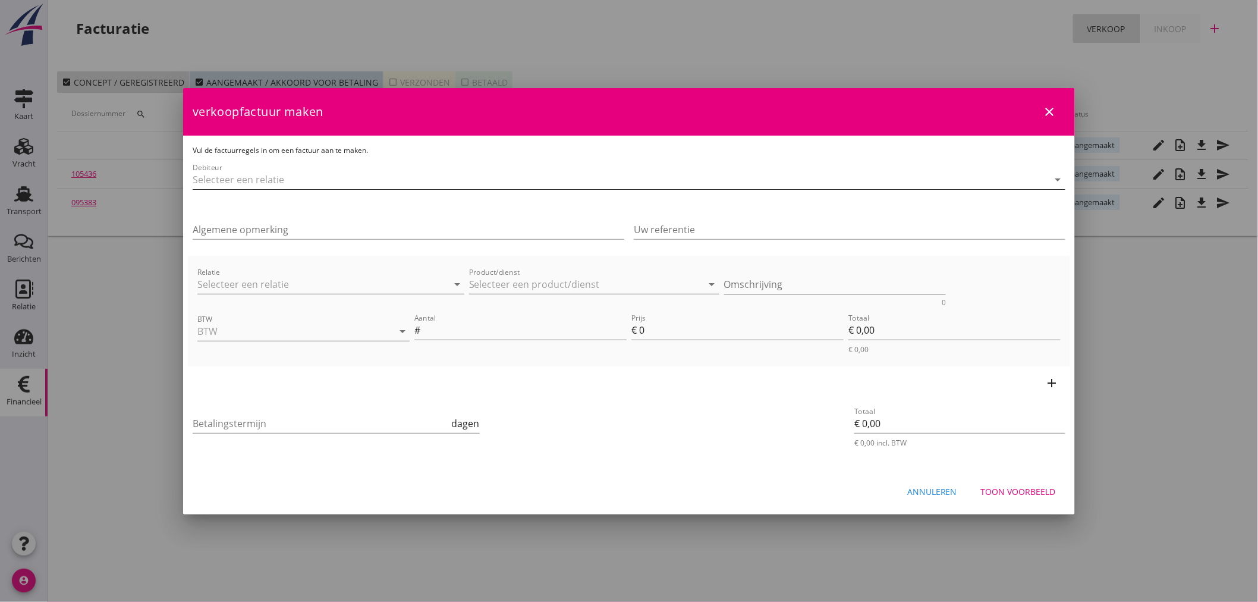
click at [258, 180] on input "Debiteur" at bounding box center [612, 179] width 839 height 19
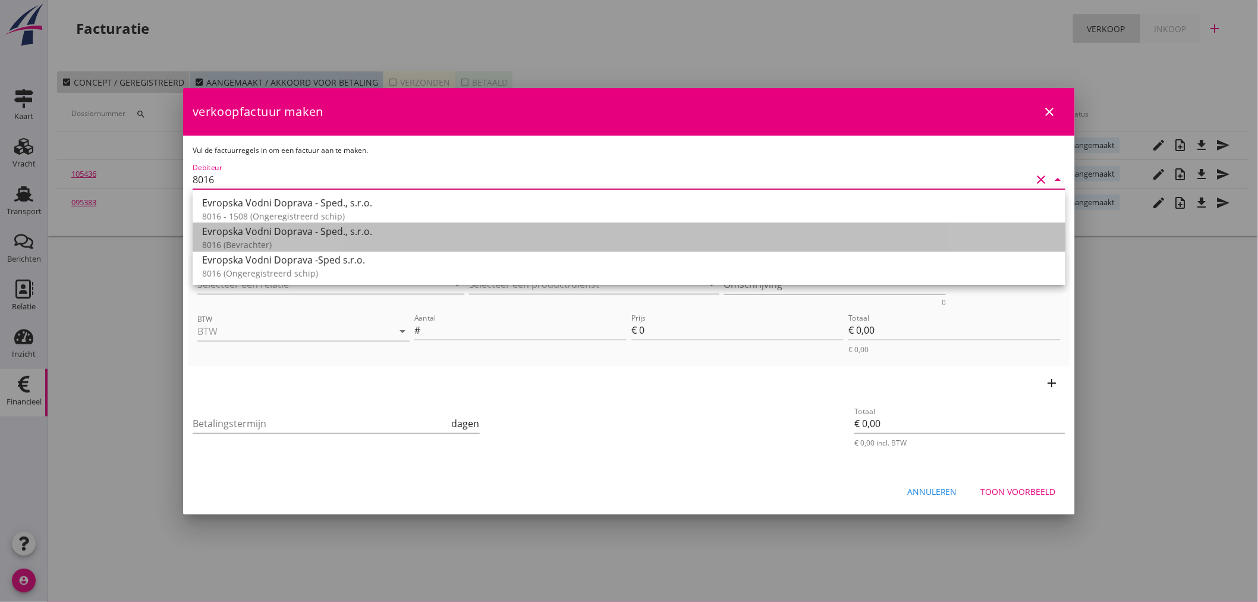
click at [292, 238] on div "Evropska Vodni Doprava - Sped., s.r.o." at bounding box center [629, 231] width 854 height 14
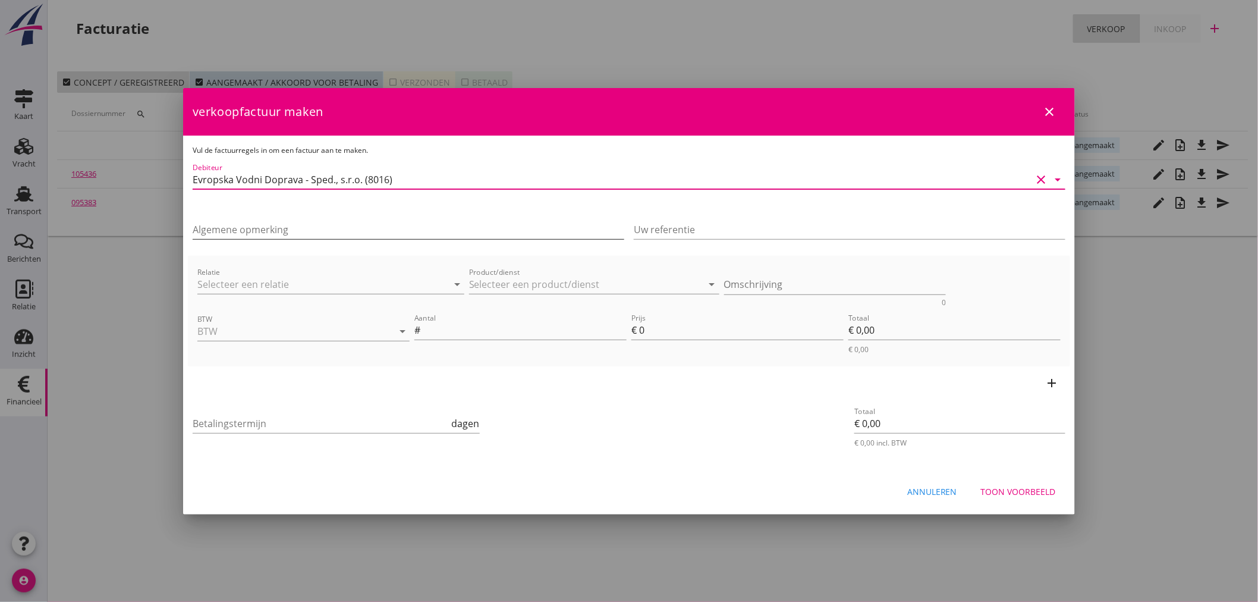
type input "Evropska Vodni Doprava - Sped., s.r.o. (8016)"
click at [291, 228] on input "Algemene opmerking" at bounding box center [409, 229] width 432 height 19
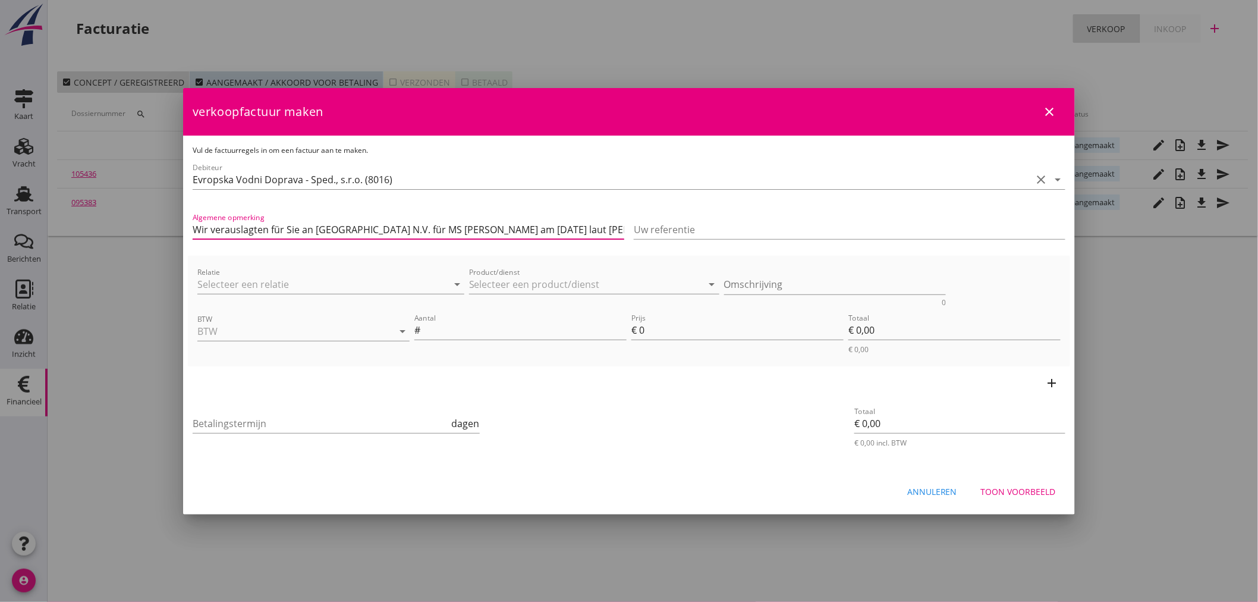
click at [523, 226] on input "Wir verauslagten für Sie an [GEOGRAPHIC_DATA] N.V. für MS [PERSON_NAME] am [DAT…" at bounding box center [409, 229] width 432 height 19
type input "Wir verauslagten für Sie an [GEOGRAPHIC_DATA] N.V. für MS [PERSON_NAME] am [DAT…"
click at [279, 282] on input "Relatie" at bounding box center [314, 284] width 234 height 19
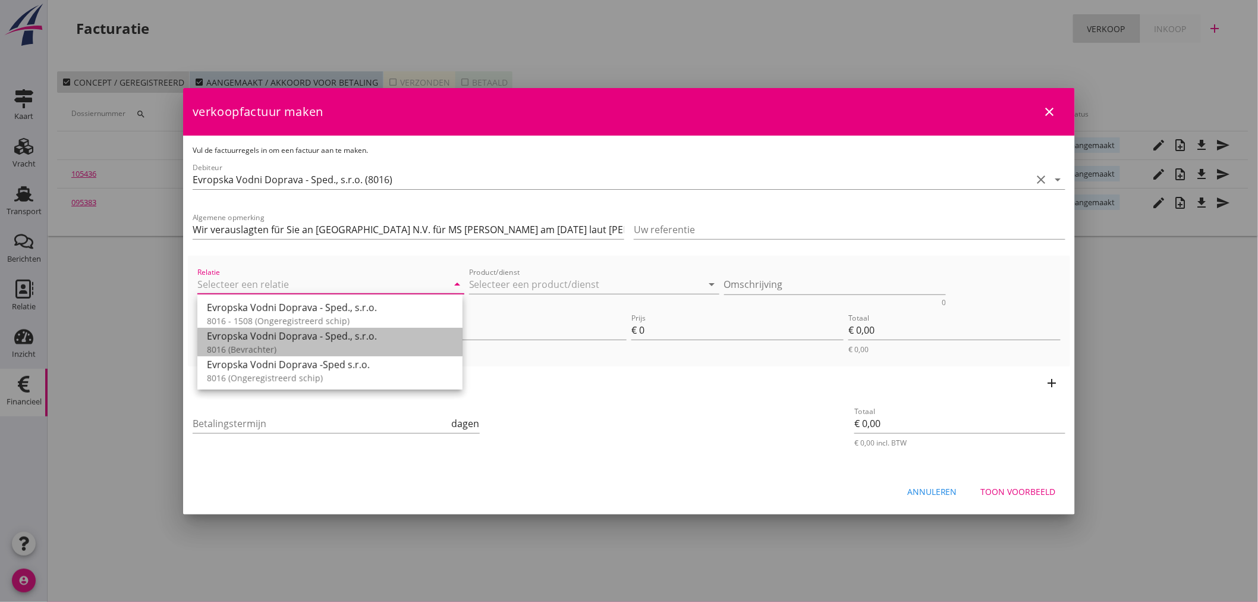
click at [287, 343] on div "8016 (Bevrachter)" at bounding box center [330, 349] width 246 height 12
type input "Evropska Vodni Doprava - Sped., s.r.o. (8016)"
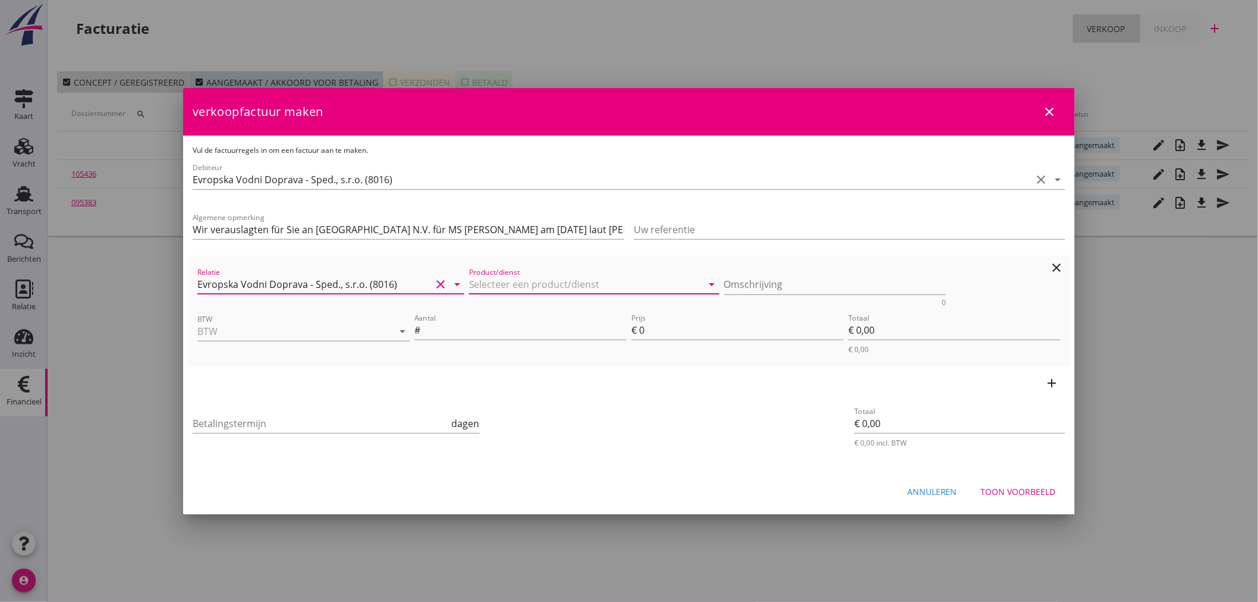
click at [568, 285] on input "Product/dienst" at bounding box center [586, 284] width 234 height 19
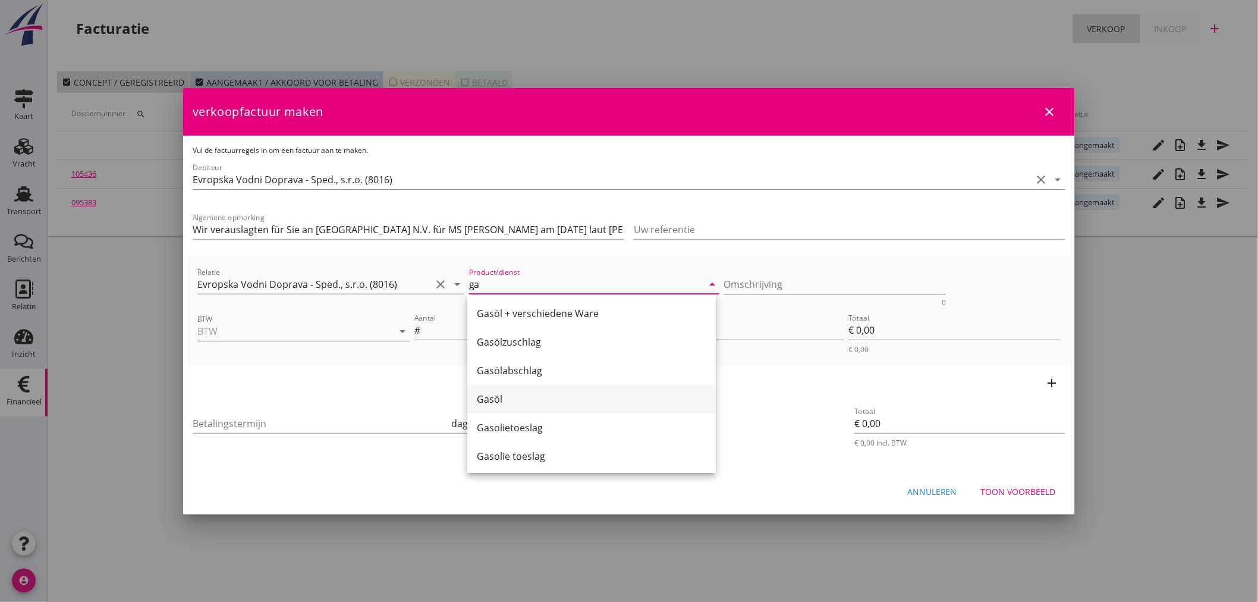
drag, startPoint x: 539, startPoint y: 311, endPoint x: 534, endPoint y: 405, distance: 93.4
click at [534, 405] on div "Gasöl + verschiedene Ware Gasölzuschlag Gasölabschlag Gasöl Gasolietoeslag Gaso…" at bounding box center [591, 384] width 248 height 181
click at [534, 405] on div "Gasöl" at bounding box center [591, 399] width 229 height 14
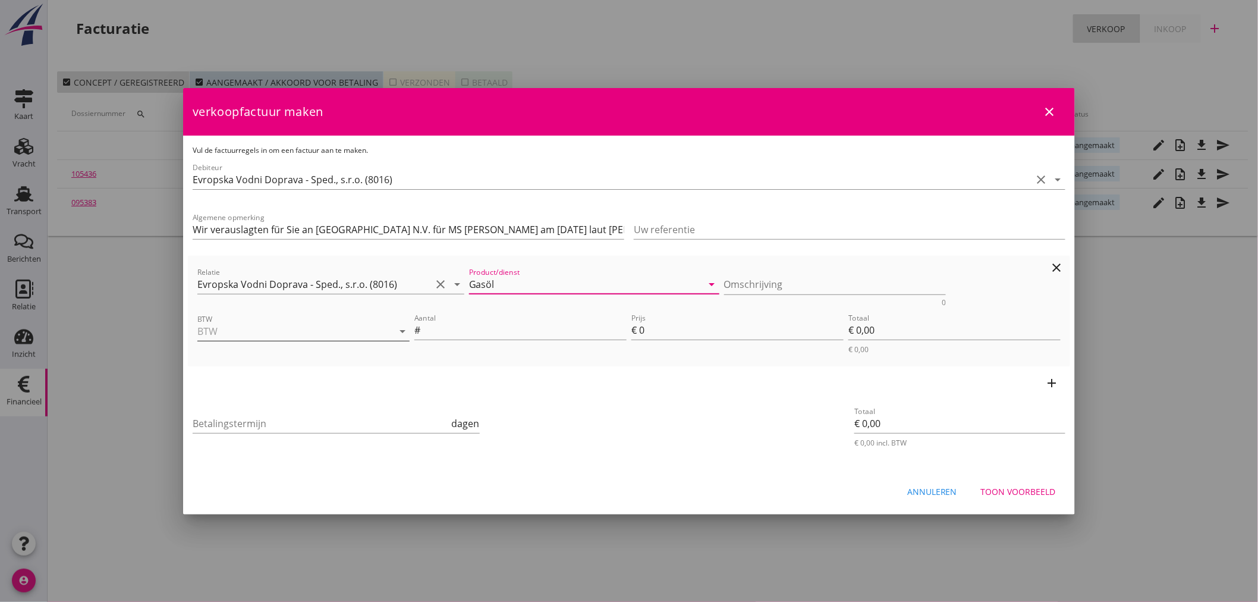
type input "Gasöl"
click at [301, 325] on input "BTW" at bounding box center [286, 331] width 179 height 19
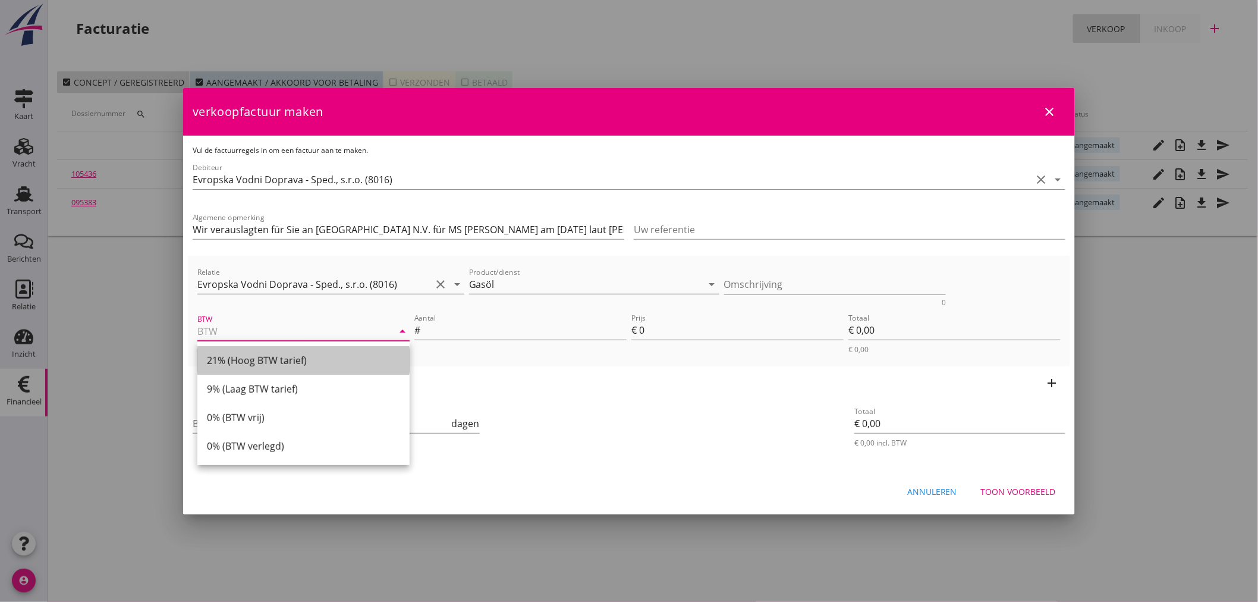
drag, startPoint x: 292, startPoint y: 359, endPoint x: 389, endPoint y: 339, distance: 99.6
click at [294, 360] on div "21% (Hoog BTW tarief)" at bounding box center [303, 360] width 193 height 14
type input "21% (Hoog BTW tarief)"
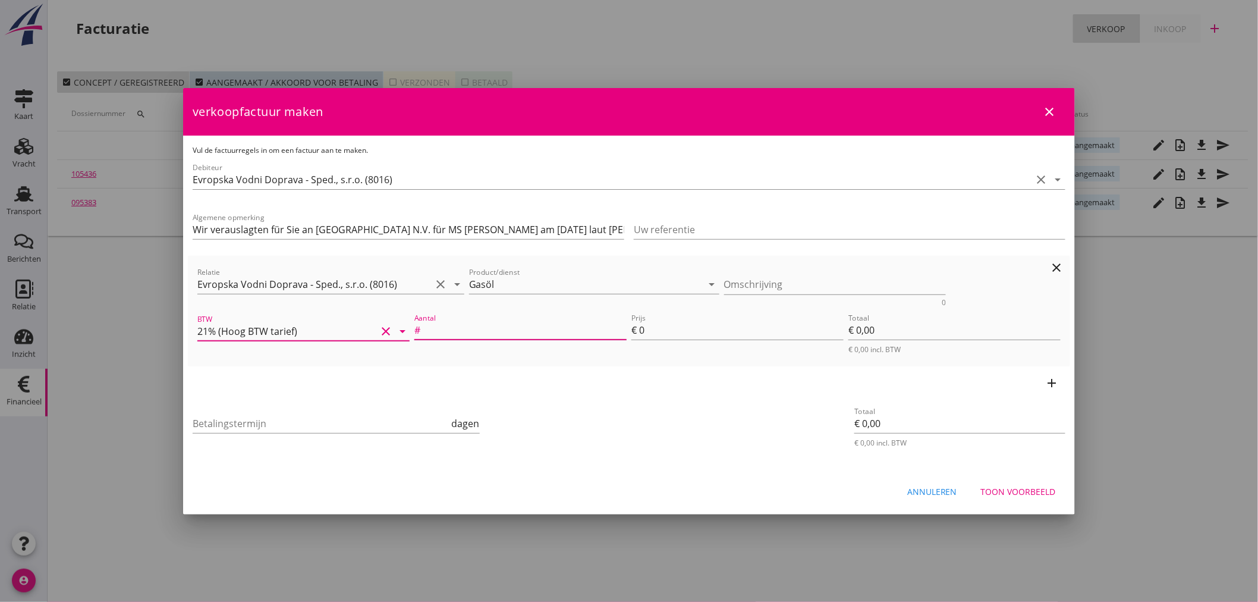
click at [455, 333] on input "Aantal" at bounding box center [525, 329] width 204 height 19
type input "1"
type input "5"
type input "€ 5,00"
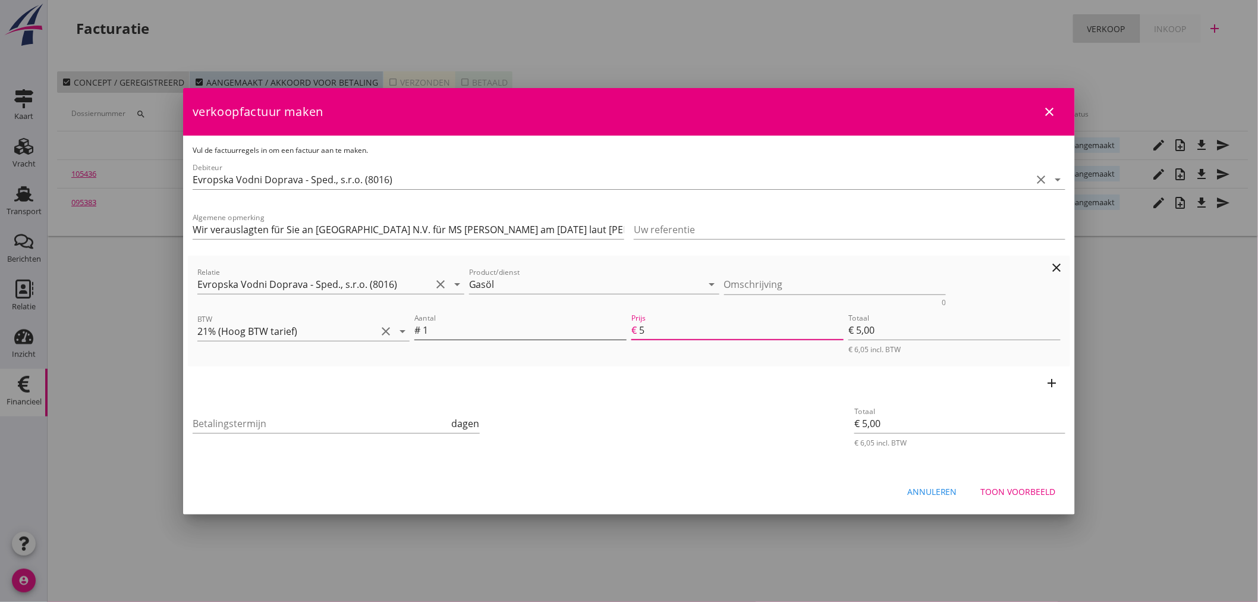
type input "53"
type input "€ 53,00"
type input "531"
type input "€ 531,00"
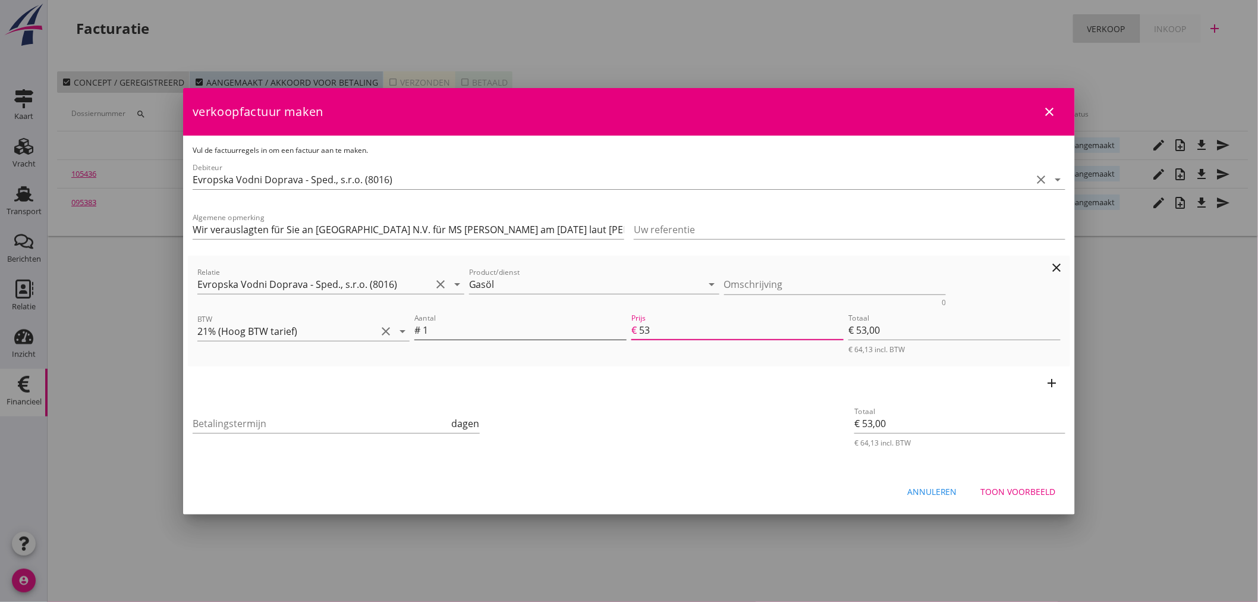
type input "€ 531,00"
type input "5316"
type input "€ 5.316,00"
type input "€ 0,00"
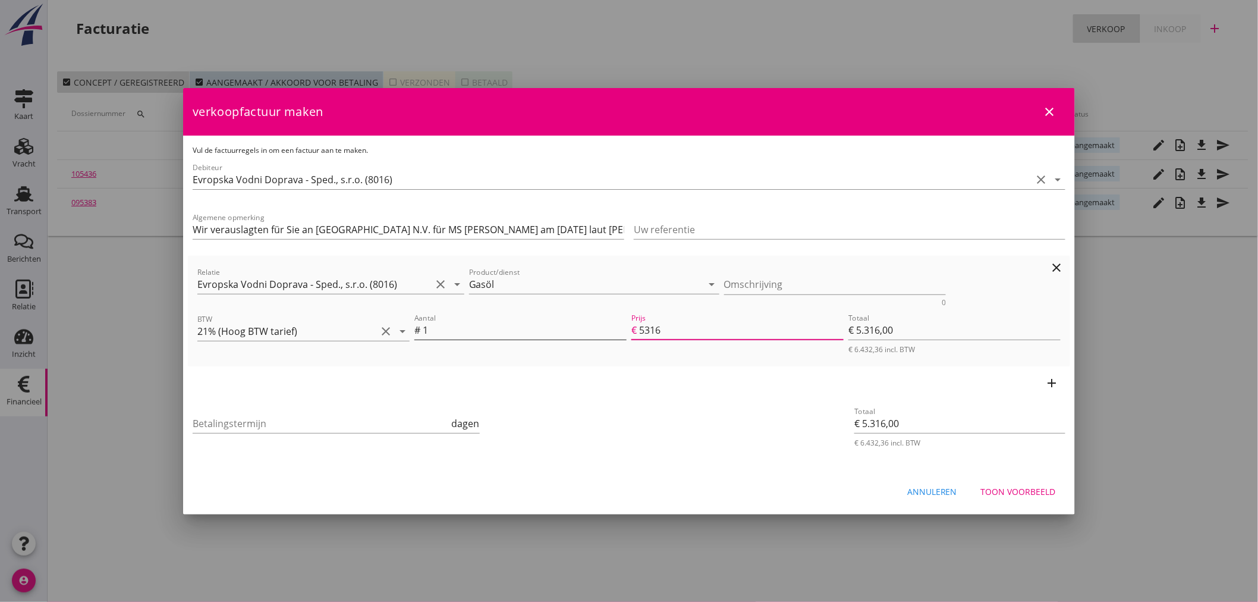
type input "€ 0,00"
type input "5316.7"
type input "€ 5.316,70"
type input "5316.72"
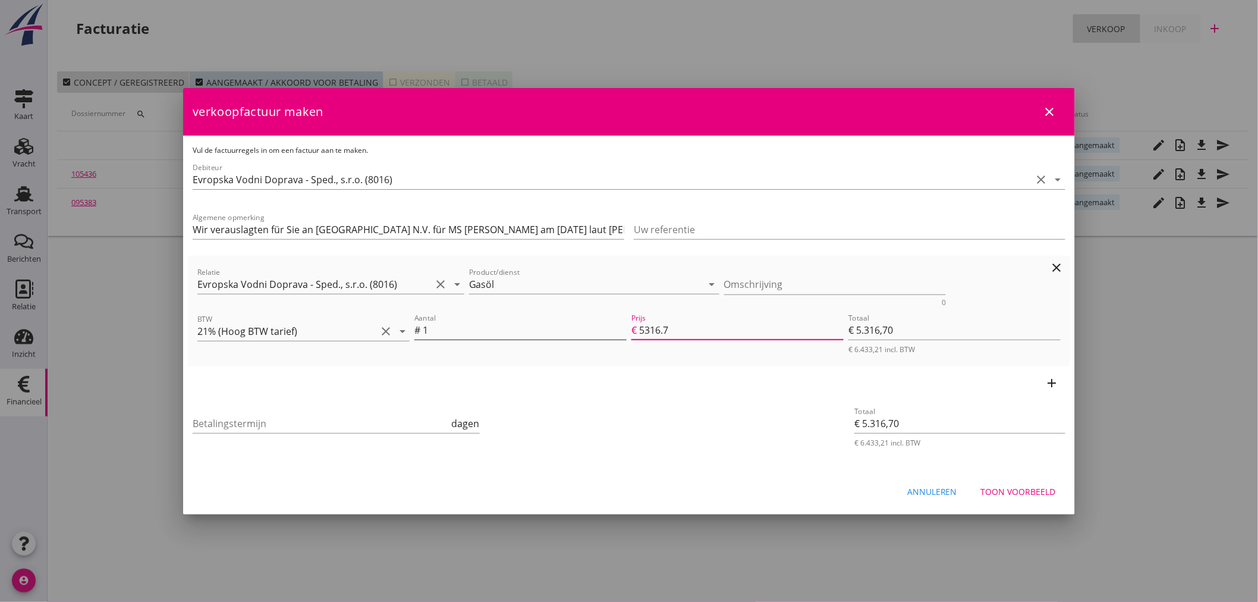
type input "€ 5.316,72"
type input "5316.72"
click at [1053, 385] on icon "add" at bounding box center [1052, 383] width 14 height 14
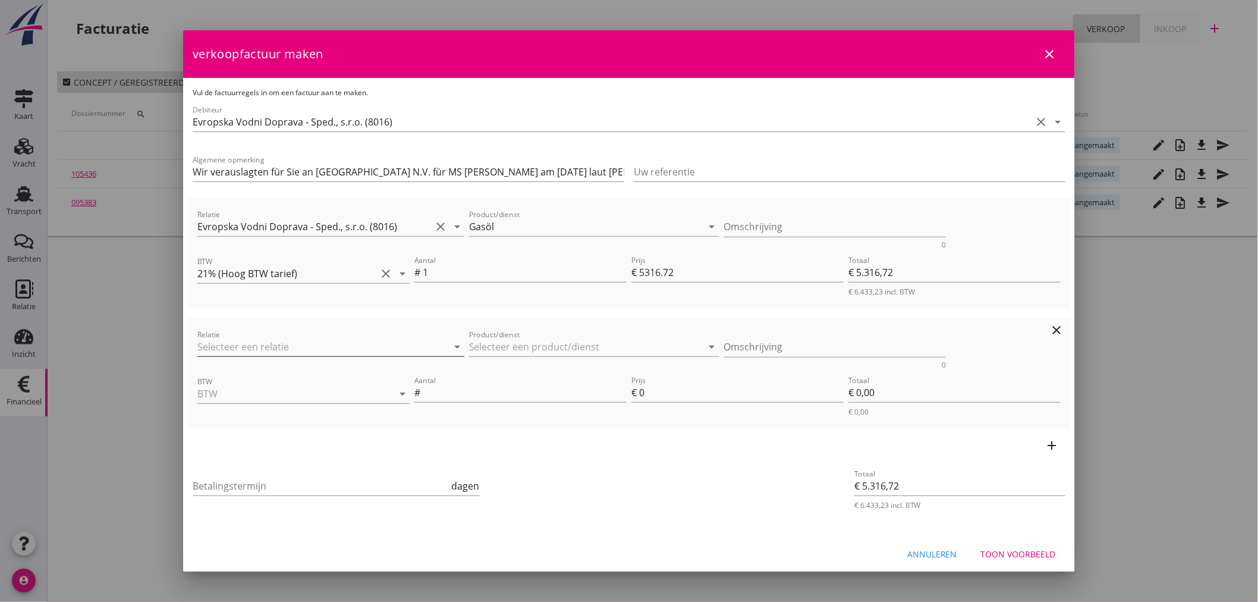
click at [293, 348] on input "Relatie" at bounding box center [314, 346] width 234 height 19
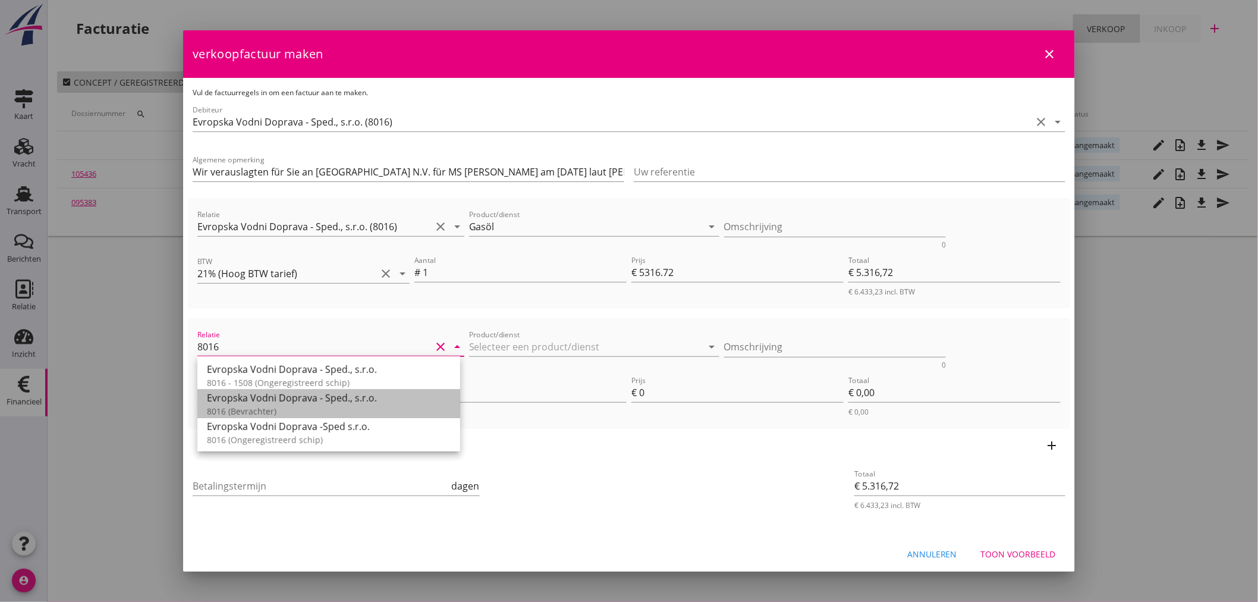
click at [287, 405] on div "8016 (Bevrachter)" at bounding box center [329, 411] width 244 height 12
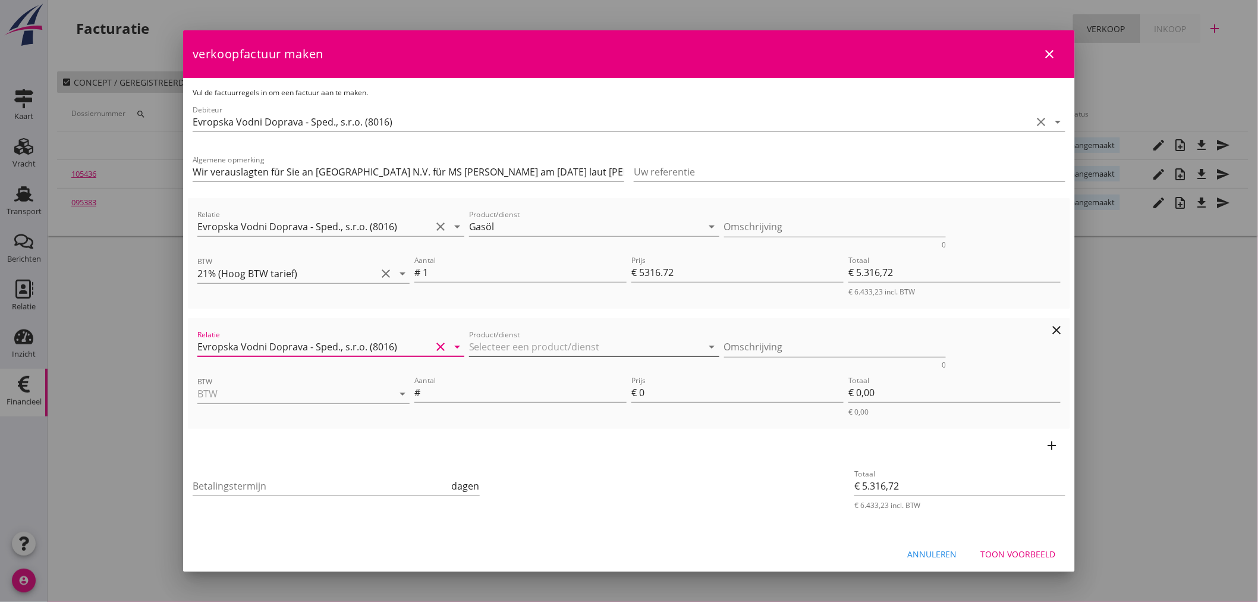
type input "Evropska Vodni Doprava - Sped., s.r.o. (8016)"
click at [512, 348] on input "Product/dienst" at bounding box center [586, 346] width 234 height 19
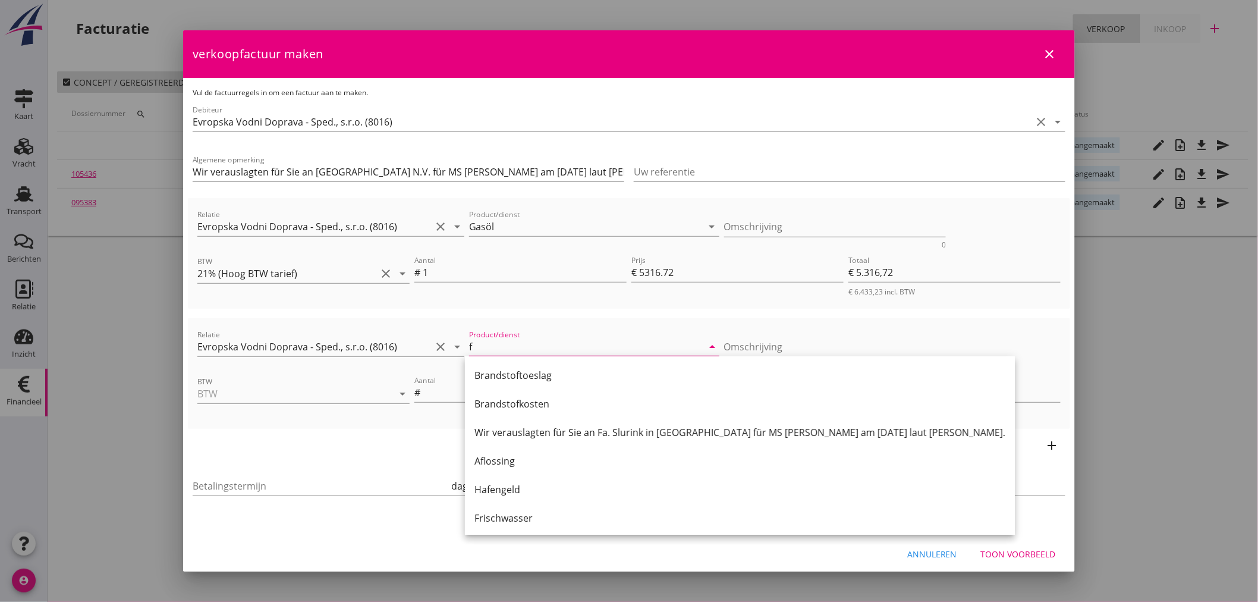
drag, startPoint x: 493, startPoint y: 517, endPoint x: 503, endPoint y: 501, distance: 19.5
click at [496, 515] on div "Frischwasser" at bounding box center [739, 518] width 531 height 14
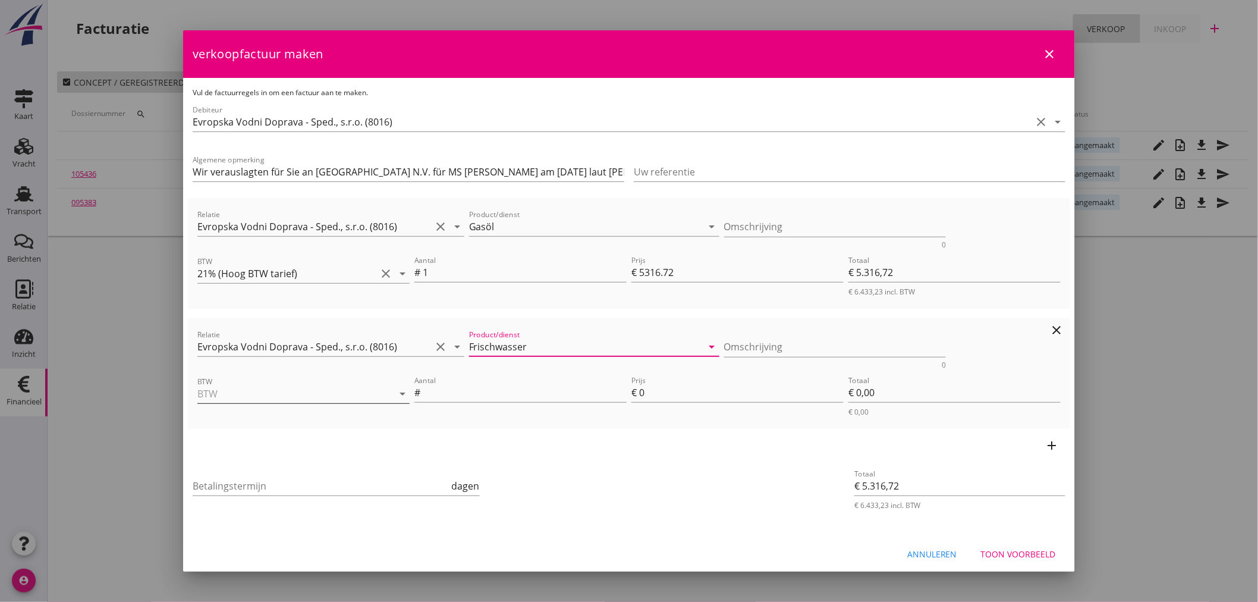
type input "Frischwasser"
click at [322, 390] on input "BTW" at bounding box center [286, 393] width 179 height 19
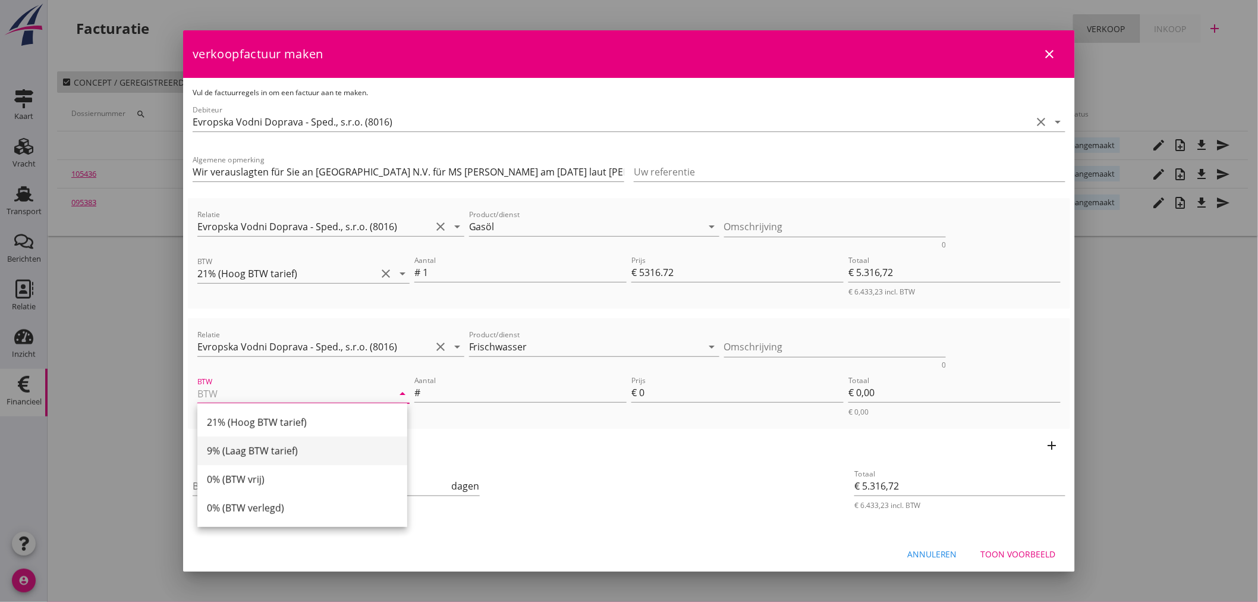
click at [244, 454] on div "9% (Laag BTW tarief)" at bounding box center [302, 450] width 191 height 14
type input "9% (Laag BTW tarief)"
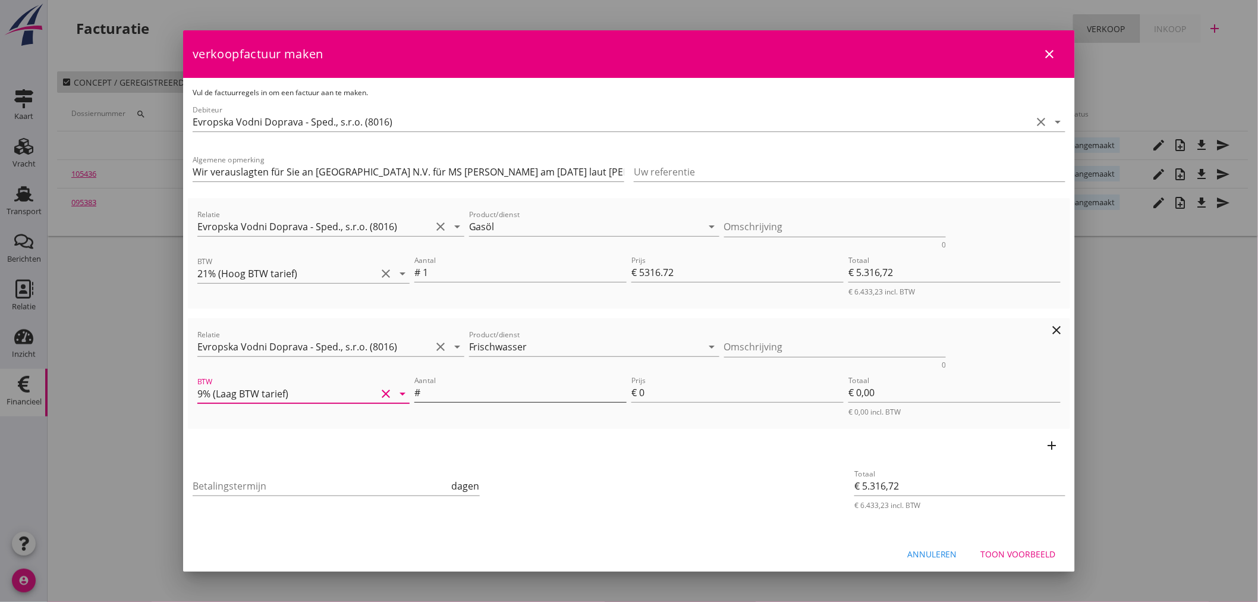
click at [548, 385] on input "Aantal" at bounding box center [525, 392] width 204 height 19
type input "1"
type input "€ 5.318,72"
type input "2"
type input "€ 2,00"
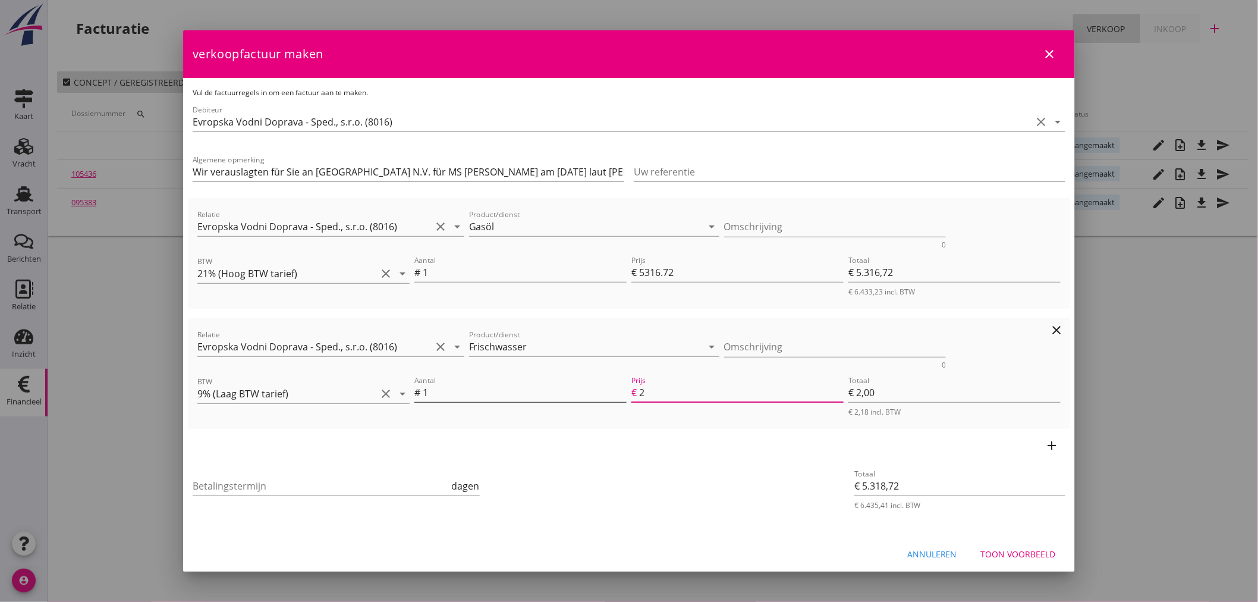
type input "€ 5.344,72"
type input "28"
type input "€ 28,00"
type input "€ 5.316,72"
type input "€ 0,00"
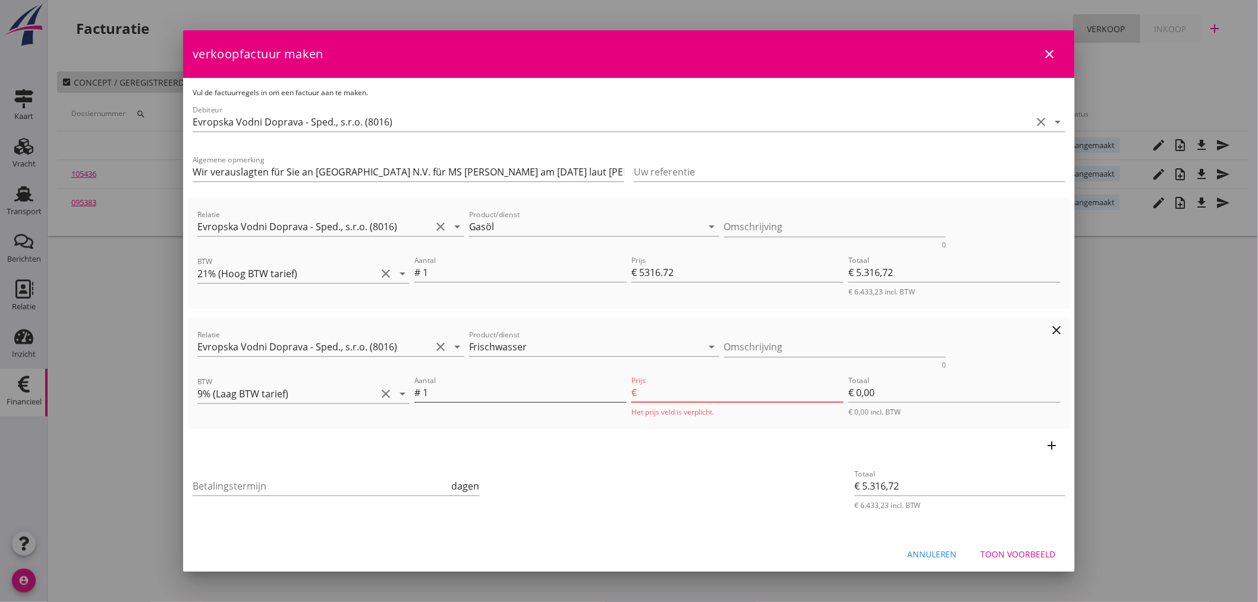
type input "28.7"
type input "€ 5.345,42"
type input "€ 28,70"
type input "€ 5.345,47"
type input "28.75"
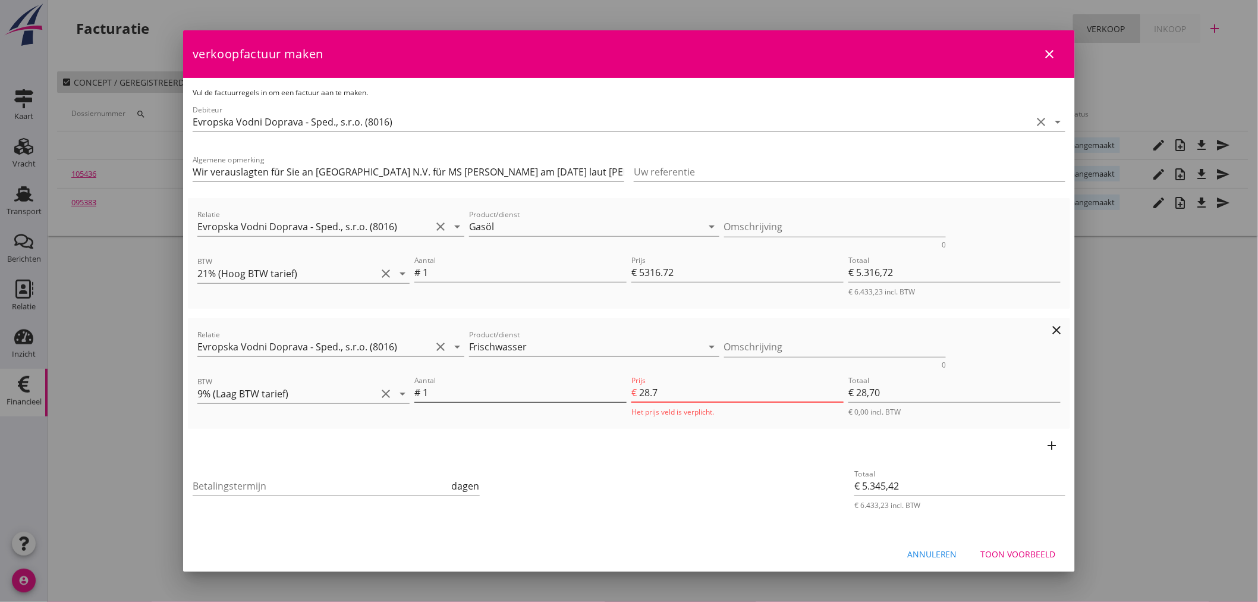
type input "€ 28,75"
type input "28.75"
drag, startPoint x: 323, startPoint y: 467, endPoint x: 317, endPoint y: 476, distance: 10.7
click at [321, 471] on div "Betalingstermijn dagen" at bounding box center [336, 488] width 287 height 38
click at [309, 490] on input "Betalingstermijn" at bounding box center [321, 485] width 257 height 19
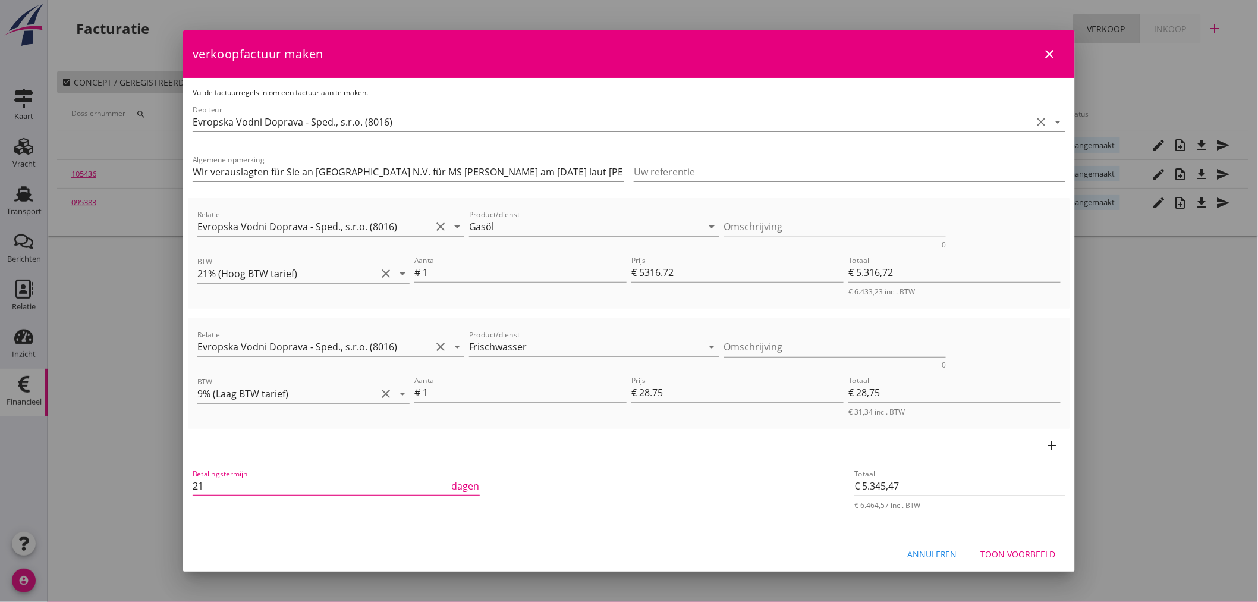
type input "21"
drag, startPoint x: 1006, startPoint y: 549, endPoint x: 1056, endPoint y: 543, distance: 50.9
click at [1008, 549] on div "Toon voorbeeld" at bounding box center [1018, 553] width 75 height 12
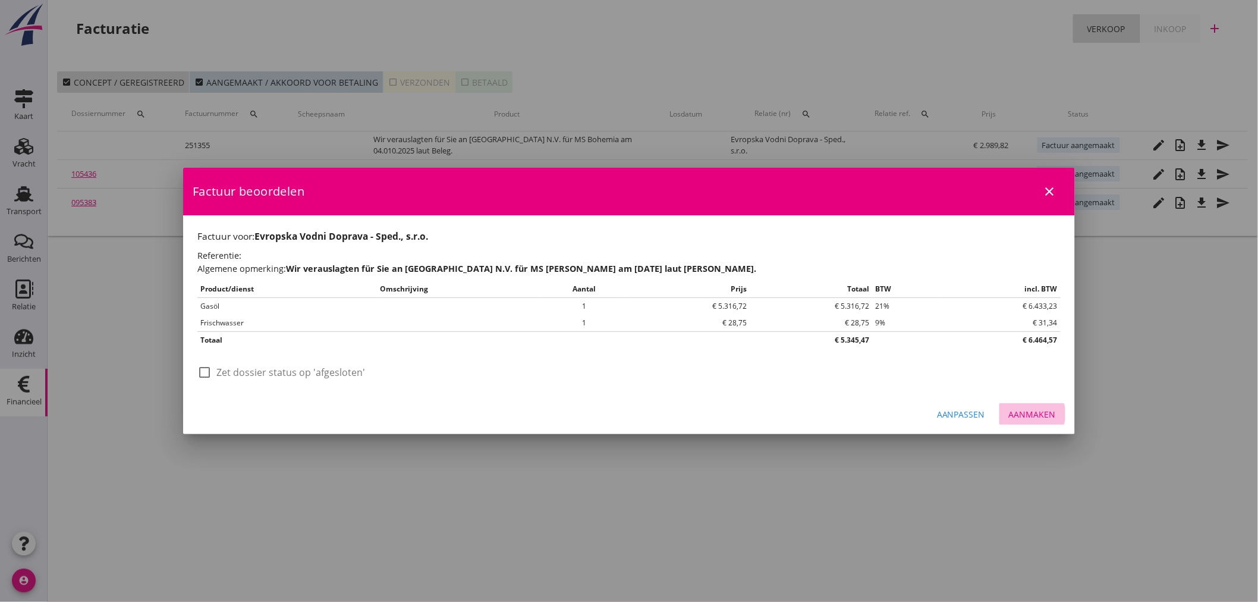
click at [1044, 417] on div "Aanmaken" at bounding box center [1032, 414] width 47 height 12
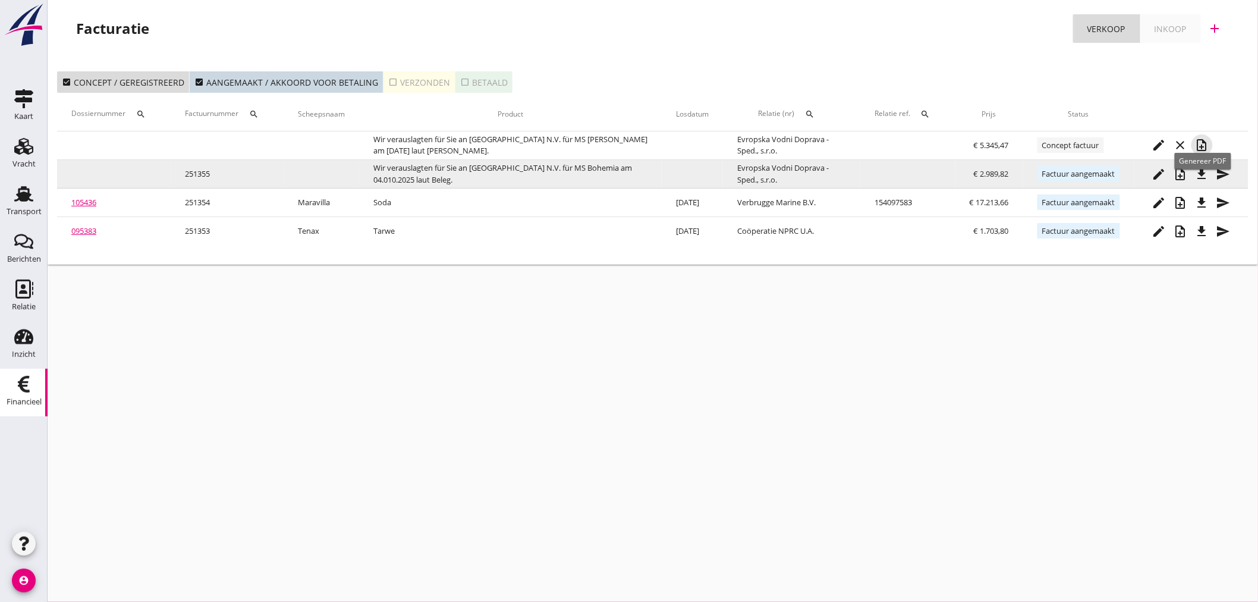
drag, startPoint x: 1201, startPoint y: 146, endPoint x: 1222, endPoint y: 159, distance: 24.6
click at [1204, 146] on icon "note_add" at bounding box center [1202, 145] width 14 height 14
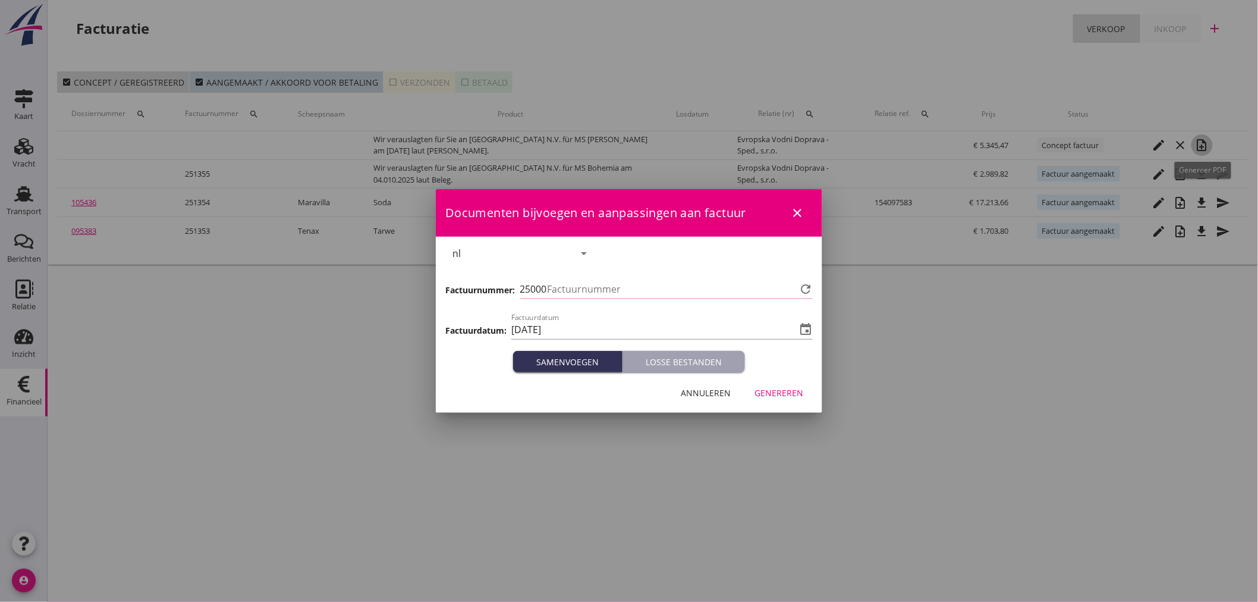
type input "1356"
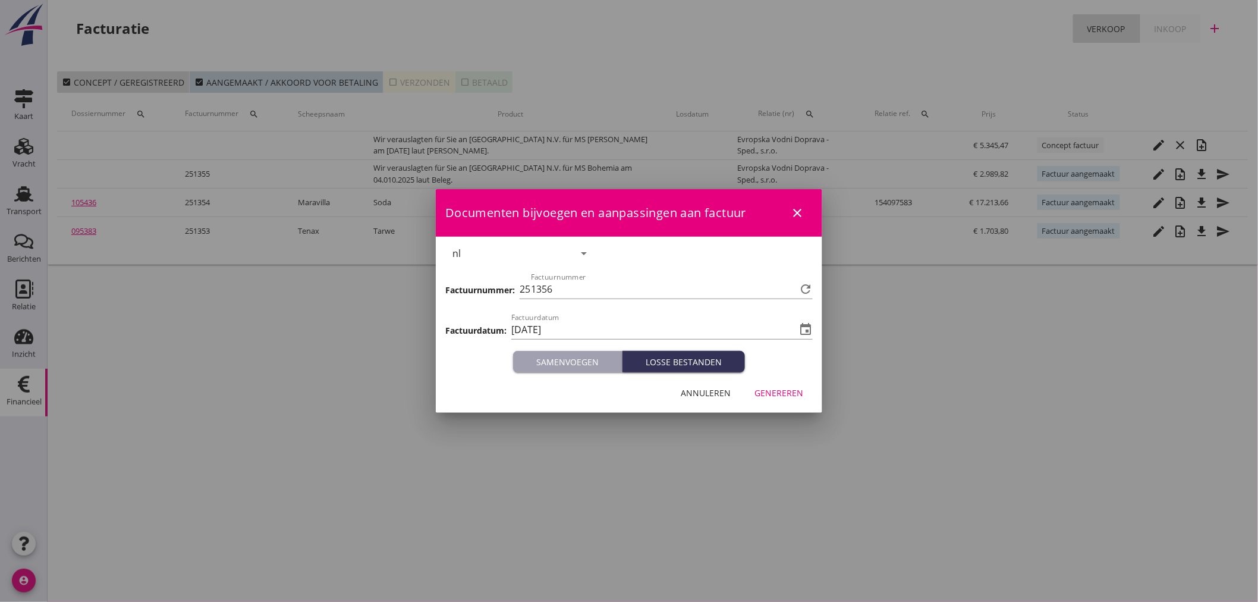
click at [788, 389] on div "Genereren" at bounding box center [778, 392] width 49 height 12
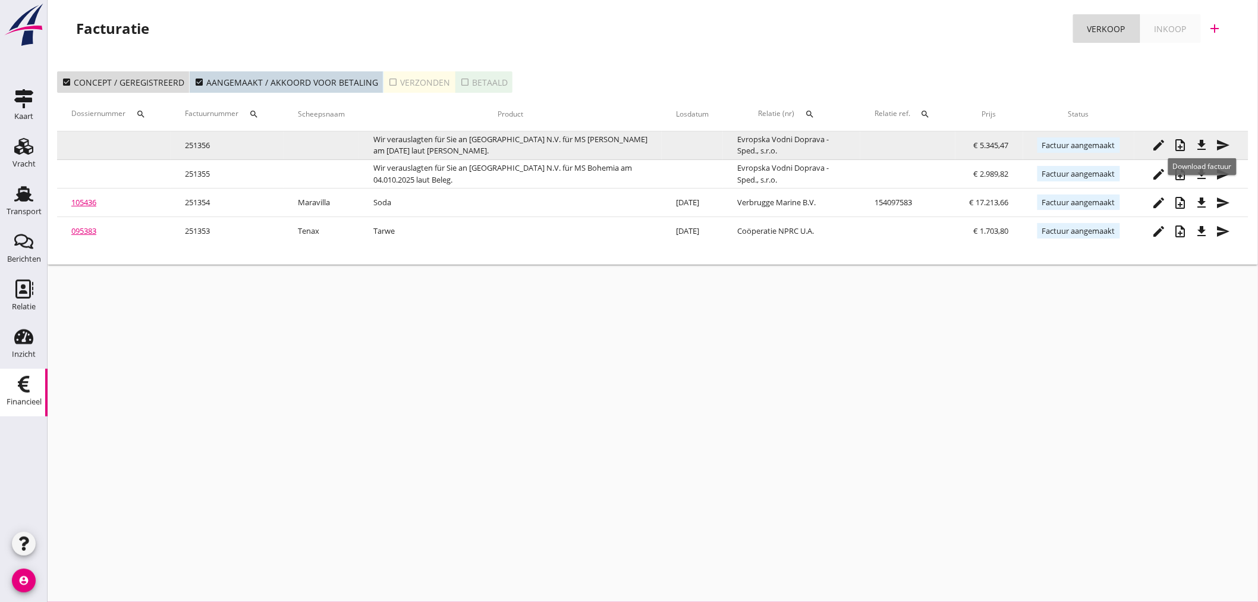
click at [1207, 149] on icon "file_download" at bounding box center [1202, 145] width 14 height 14
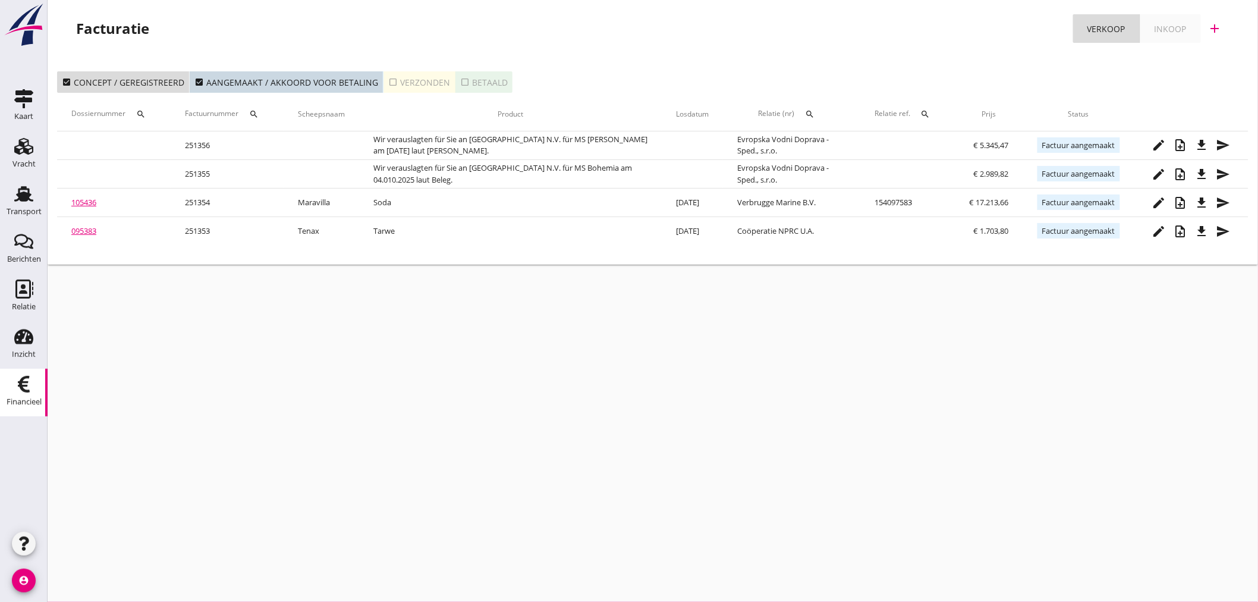
click at [1222, 29] on icon "add" at bounding box center [1215, 28] width 14 height 14
drag, startPoint x: 1210, startPoint y: 59, endPoint x: 1217, endPoint y: 62, distance: 7.0
click at [1216, 61] on div "Verkoopfactuur" at bounding box center [1207, 58] width 71 height 14
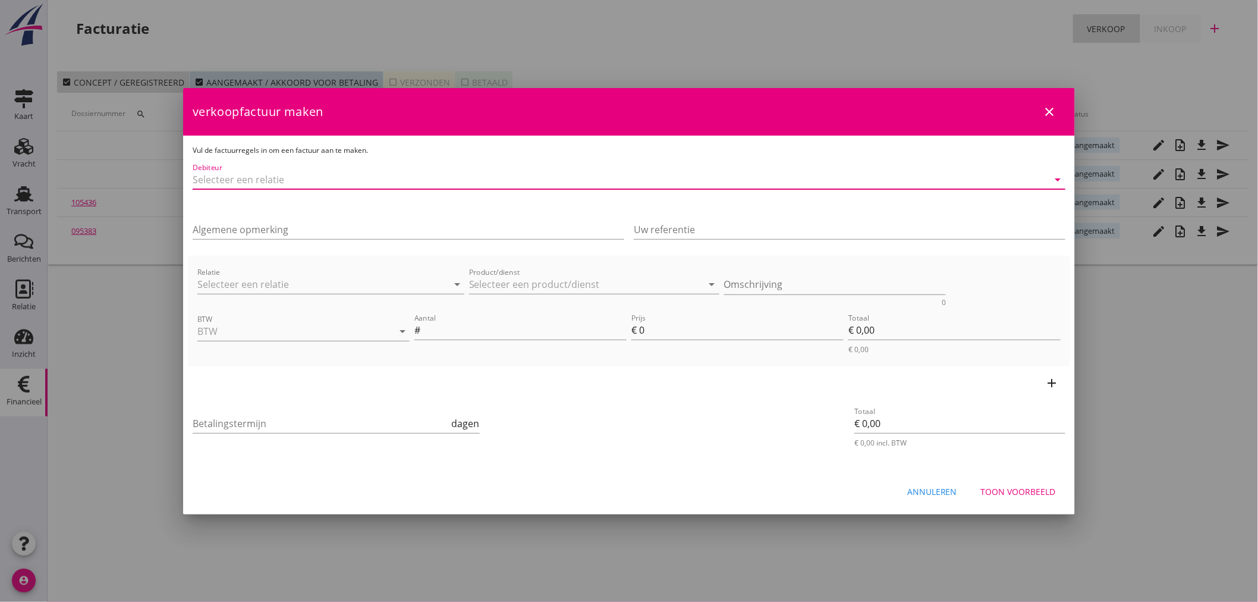
click at [235, 177] on input "Debiteur" at bounding box center [612, 179] width 839 height 19
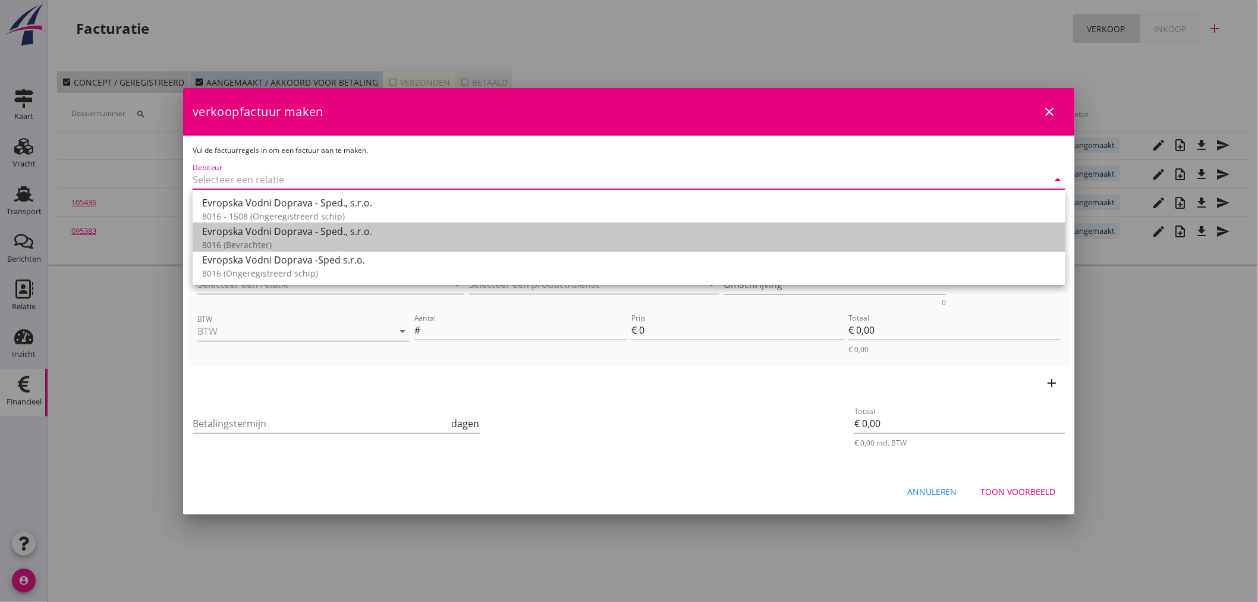
drag, startPoint x: 275, startPoint y: 229, endPoint x: 292, endPoint y: 252, distance: 28.1
click at [276, 229] on div "Evropska Vodni Doprava - Sped., s.r.o." at bounding box center [629, 231] width 854 height 14
type input "Evropska Vodni Doprava - Sped., s.r.o. (8016)"
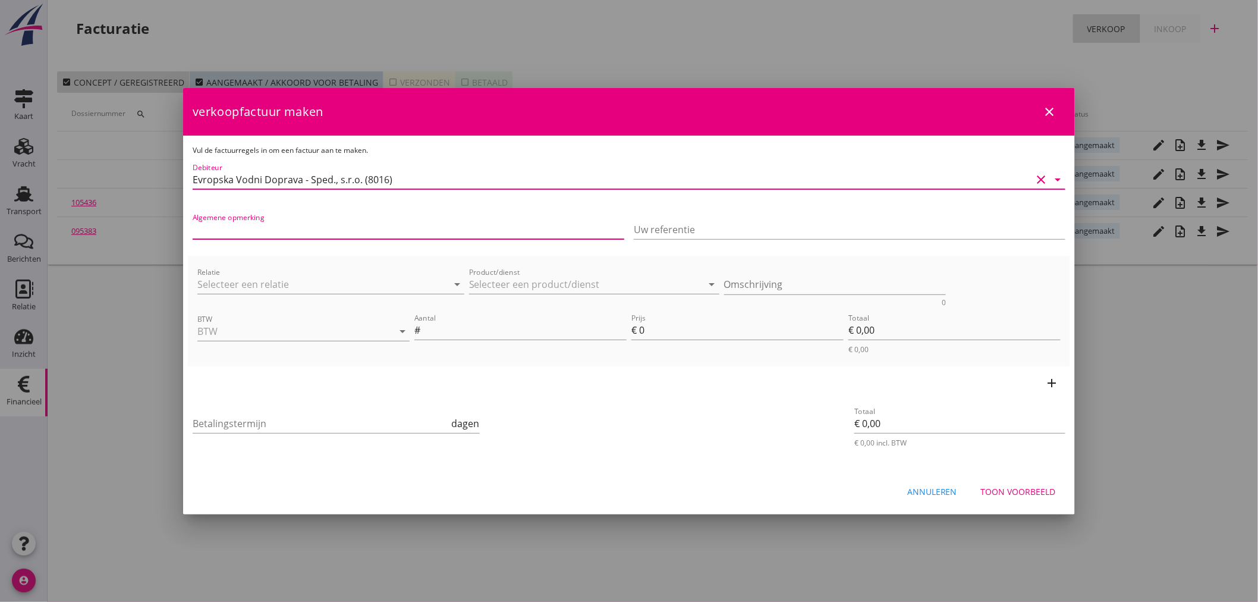
click at [298, 231] on input "Algemene opmerking" at bounding box center [409, 229] width 432 height 19
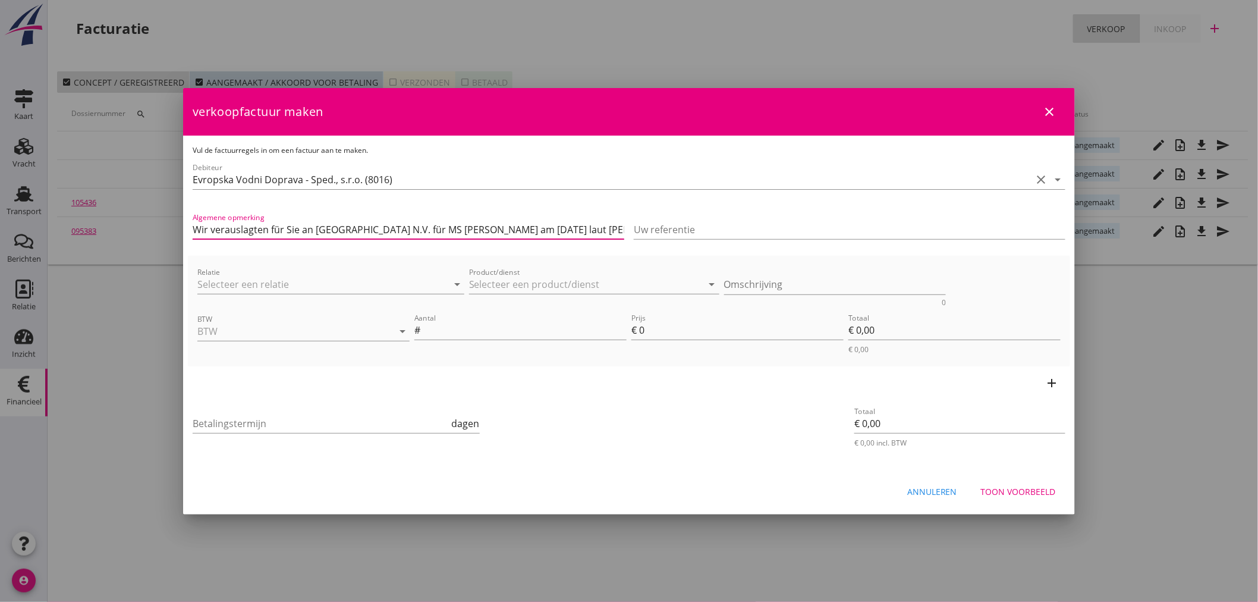
click at [481, 229] on input "Wir verauslagten für Sie an [GEOGRAPHIC_DATA] N.V. für MS [PERSON_NAME] am [DAT…" at bounding box center [409, 229] width 432 height 19
click at [505, 229] on input "Wir verauslagten für Sie an [GEOGRAPHIC_DATA] N.V. für MS [PERSON_NAME] 3 am [D…" at bounding box center [409, 229] width 432 height 19
type input "Wir verauslagten für Sie an [GEOGRAPHIC_DATA] N.V. für MS [PERSON_NAME] 3 am [D…"
click at [303, 282] on input "Relatie" at bounding box center [314, 284] width 234 height 19
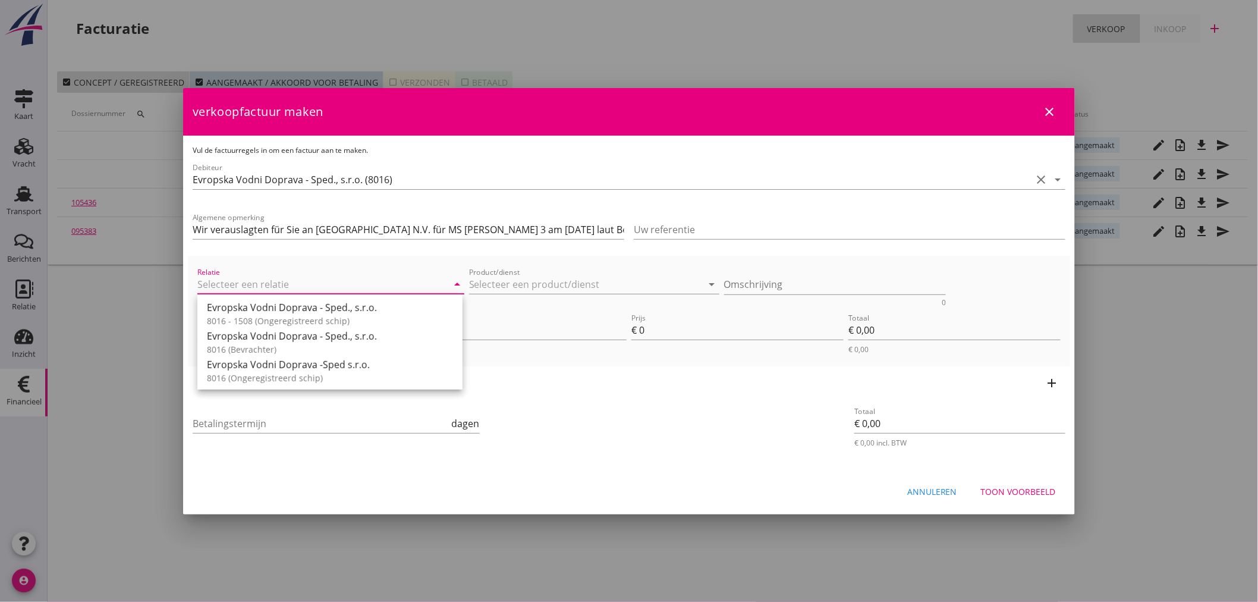
drag, startPoint x: 295, startPoint y: 339, endPoint x: 309, endPoint y: 339, distance: 13.7
click at [298, 338] on div "Evropska Vodni Doprava - Sped., s.r.o." at bounding box center [330, 336] width 246 height 14
type input "Evropska Vodni Doprava - Sped., s.r.o. (8016)"
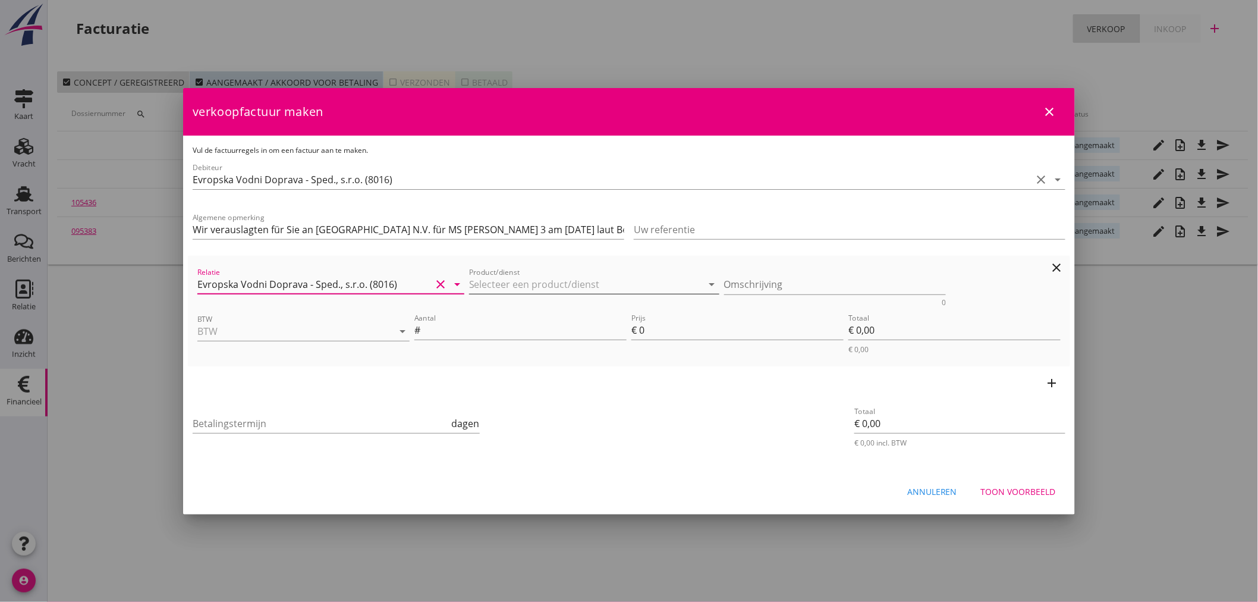
click at [513, 280] on input "Product/dienst" at bounding box center [586, 284] width 234 height 19
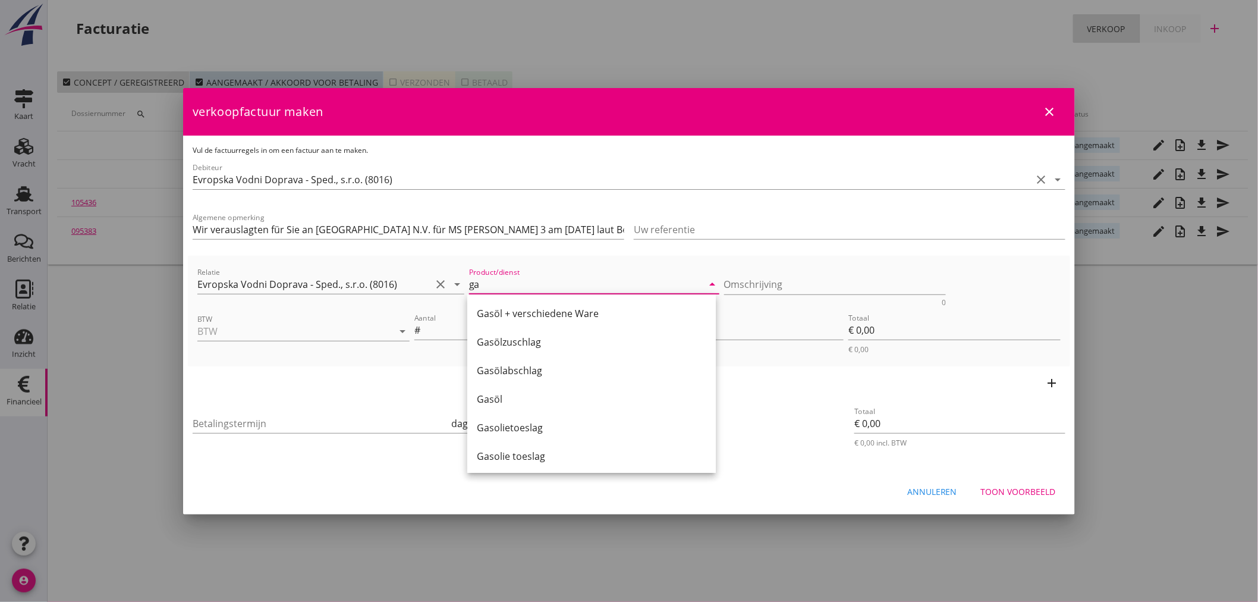
drag, startPoint x: 526, startPoint y: 316, endPoint x: 496, endPoint y: 316, distance: 29.7
click at [527, 316] on div "Gasöl + verschiedene Ware" at bounding box center [591, 313] width 229 height 14
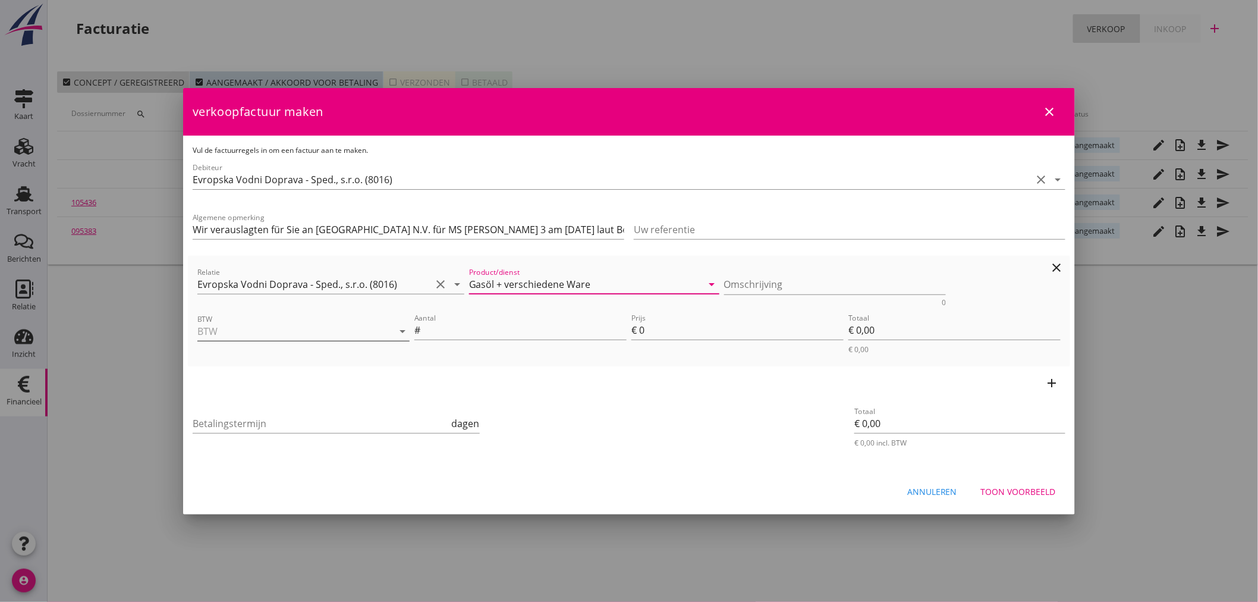
type input "Gasöl + verschiedene Ware"
drag, startPoint x: 319, startPoint y: 339, endPoint x: 320, endPoint y: 346, distance: 6.6
click at [322, 339] on input "BTW" at bounding box center [286, 331] width 179 height 19
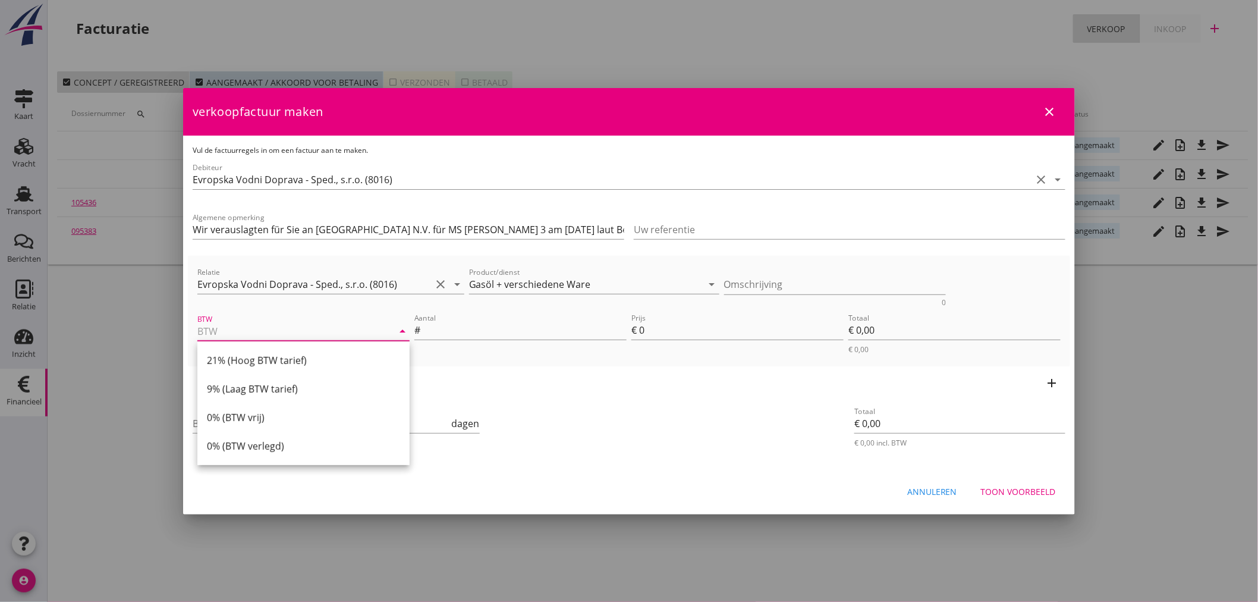
drag, startPoint x: 289, startPoint y: 360, endPoint x: 310, endPoint y: 353, distance: 22.6
click at [295, 358] on div "21% (Hoog BTW tarief)" at bounding box center [303, 360] width 193 height 14
type input "21% (Hoog BTW tarief)"
click at [449, 331] on input "Aantal" at bounding box center [525, 329] width 204 height 19
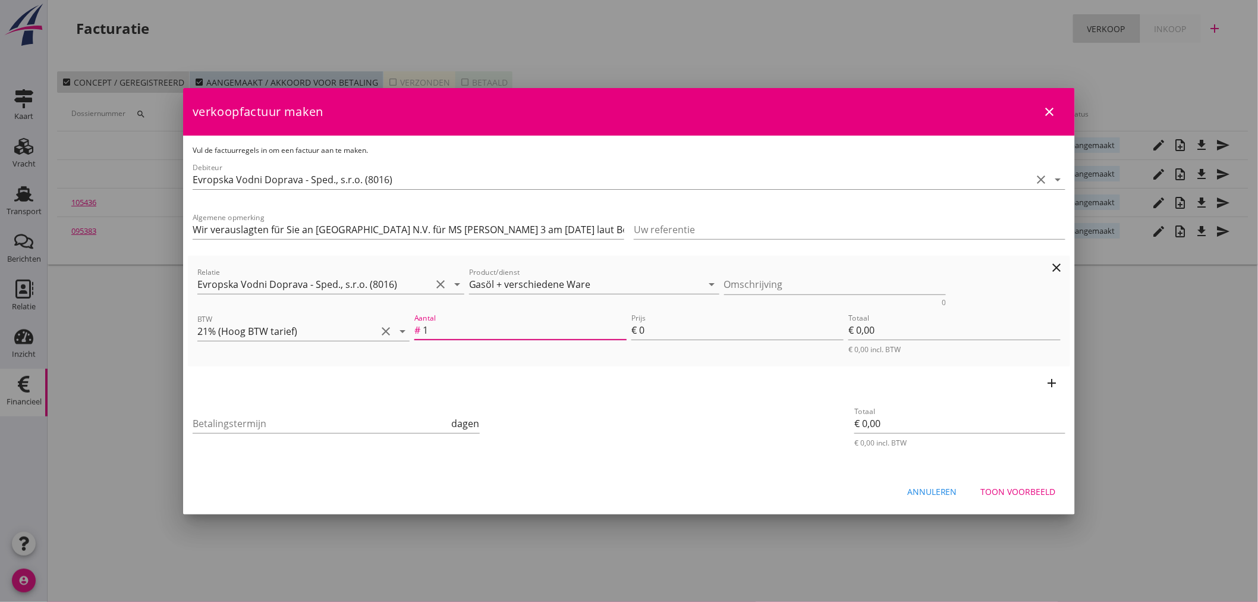
type input "1"
type input "2"
type input "€ 2,00"
type input "26"
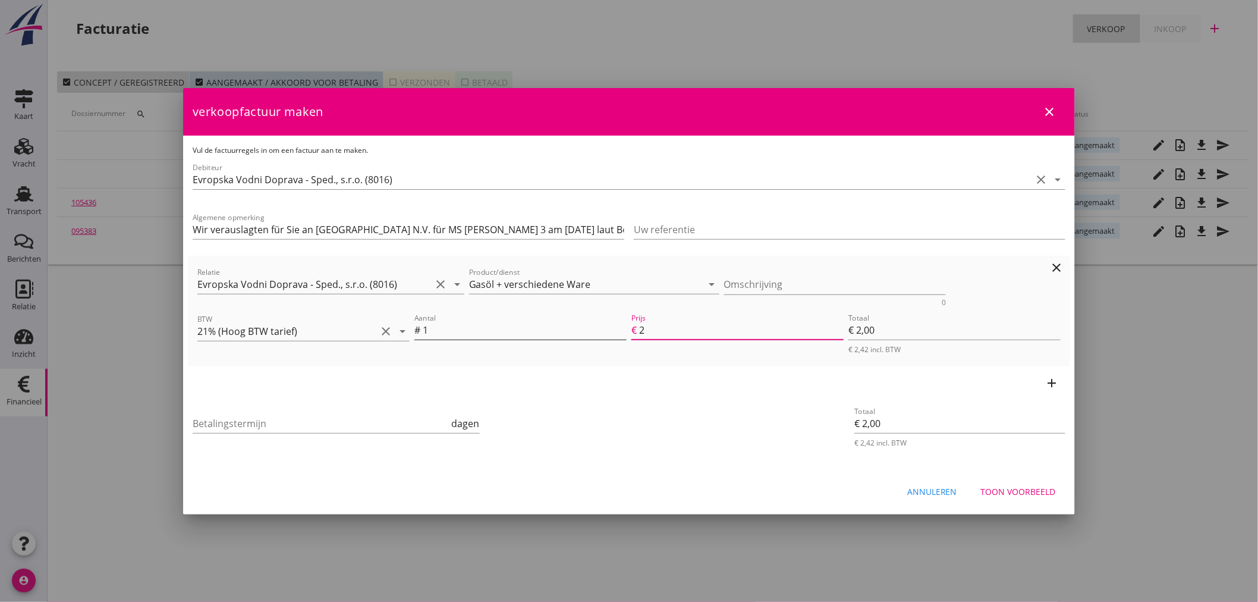
type input "€ 26,00"
type input "269"
type input "€ 269,00"
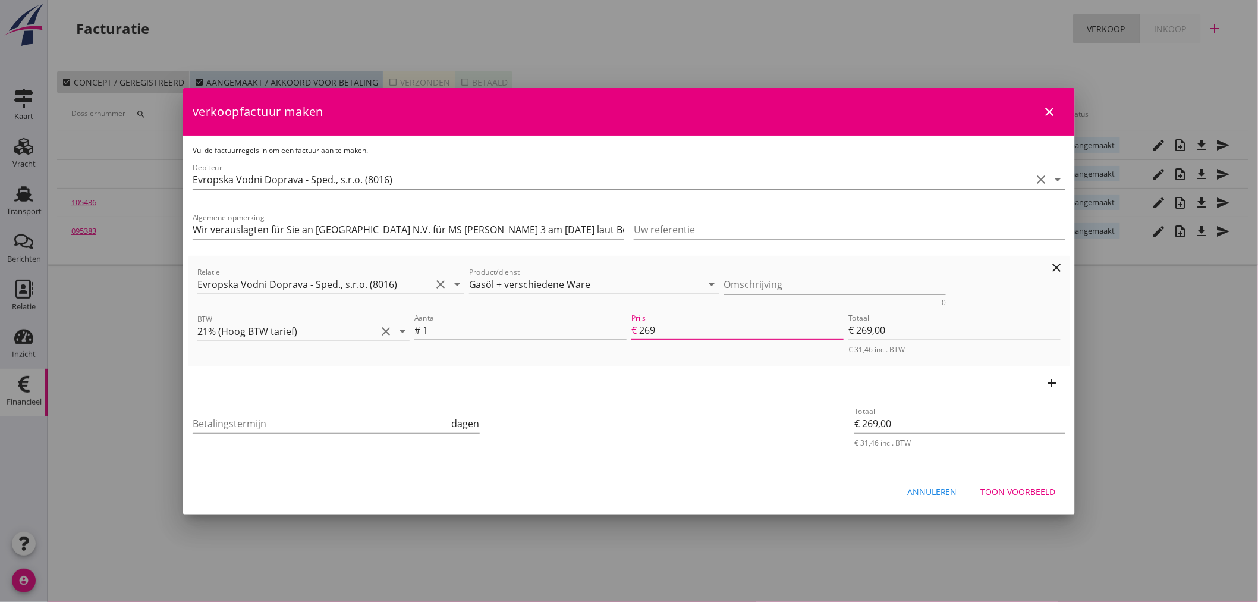
type input "2698"
type input "€ 2.698,00"
type input "€ 0,00"
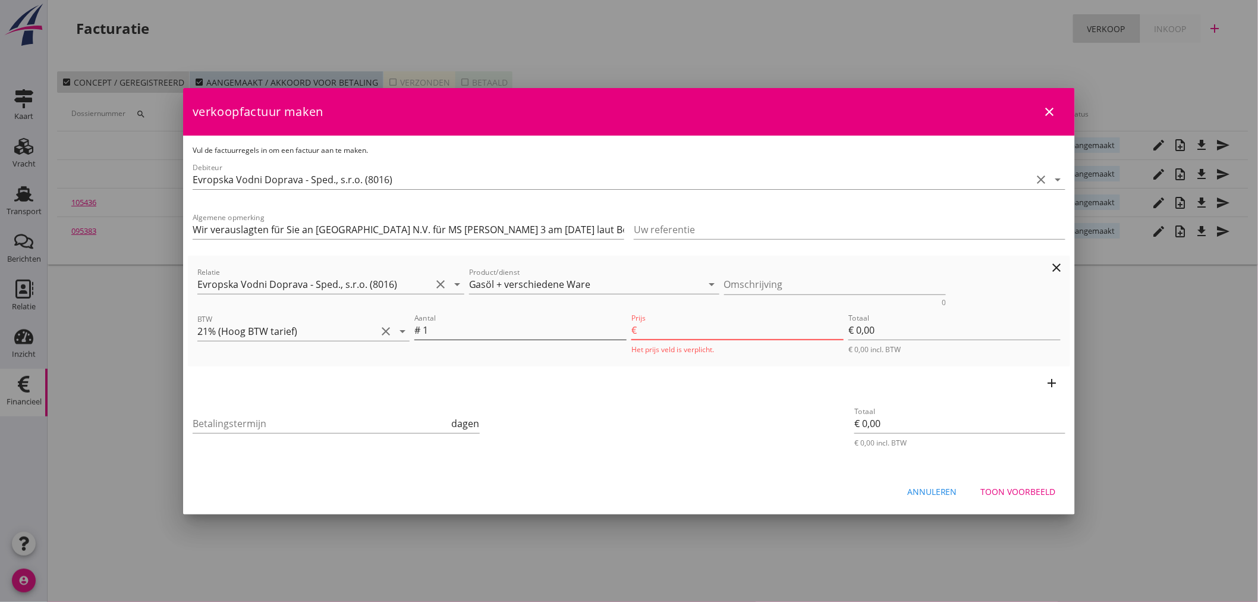
type input "2698.6"
type input "€ 2.698,60"
type input "2698.69"
type input "€ 2.698,69"
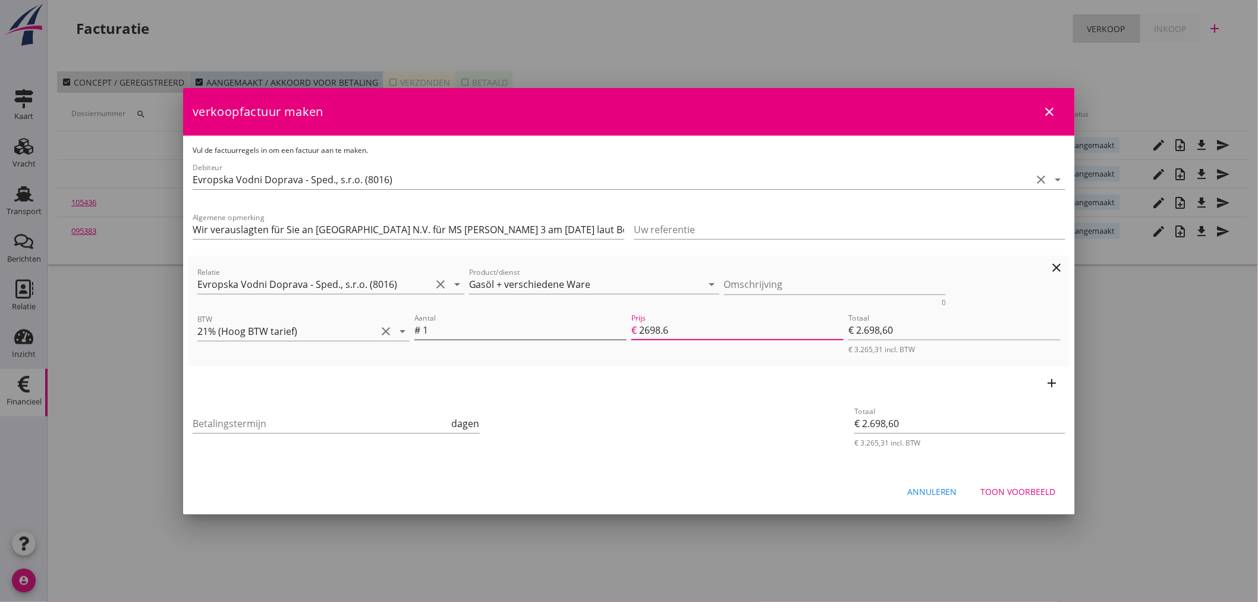
type input "€ 2.698,69"
type input "2698.69"
click at [252, 414] on input "Betalingstermijn" at bounding box center [321, 423] width 257 height 19
type input "21"
drag, startPoint x: 1050, startPoint y: 382, endPoint x: 1059, endPoint y: 431, distance: 50.2
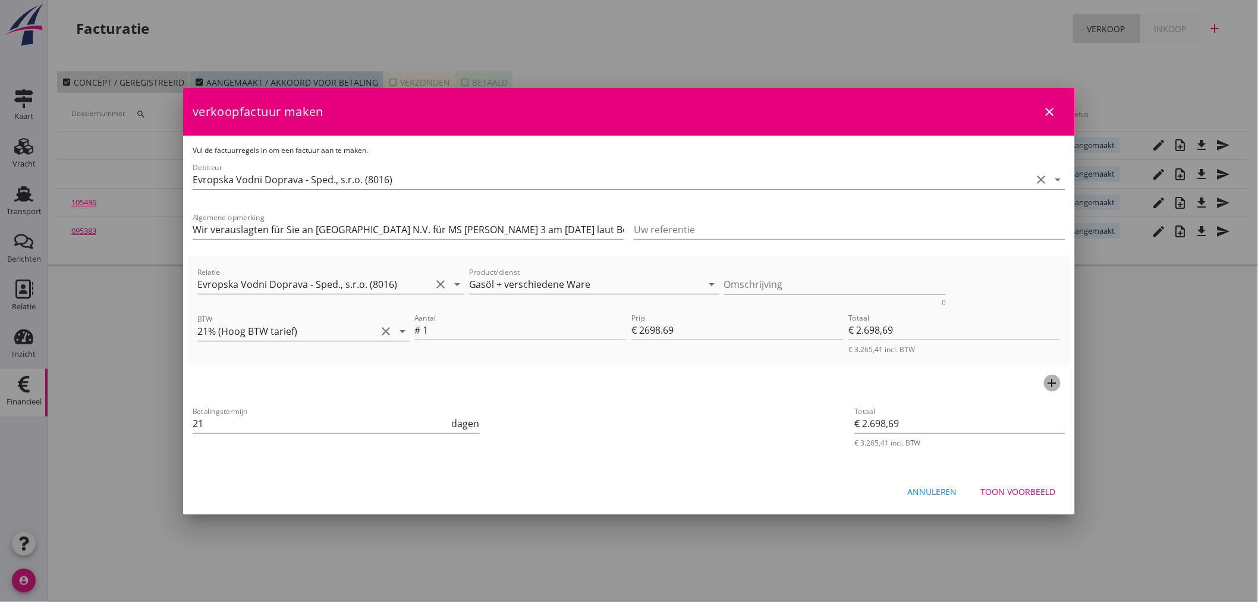
click at [1052, 382] on icon "add" at bounding box center [1052, 383] width 14 height 14
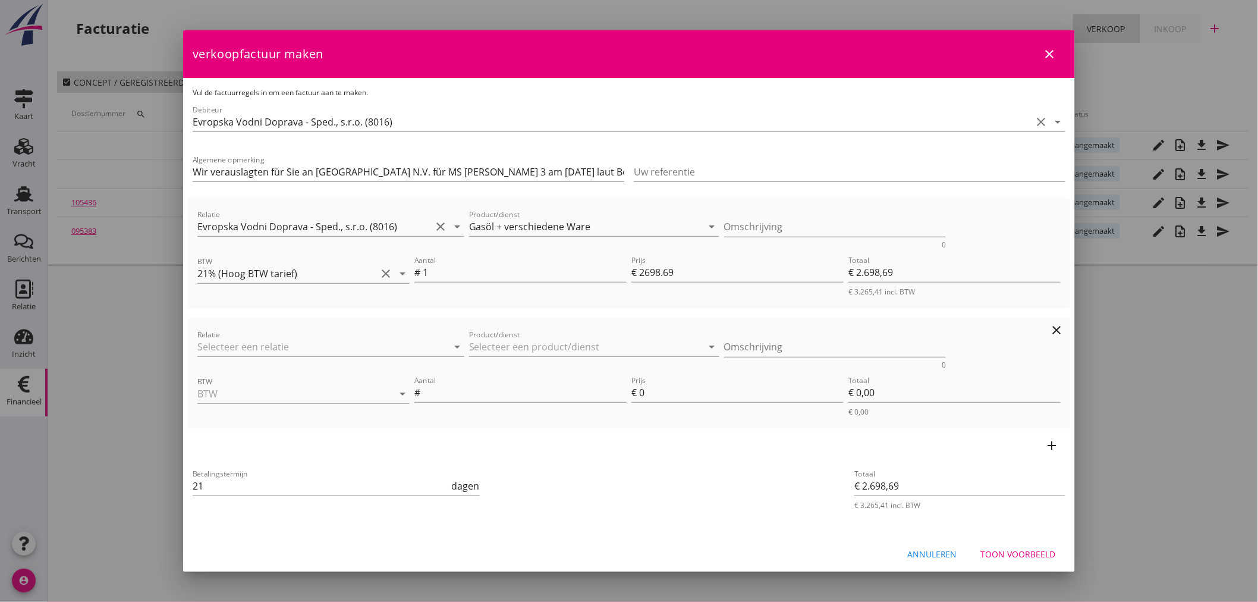
click at [1050, 327] on icon "clear" at bounding box center [1057, 330] width 14 height 14
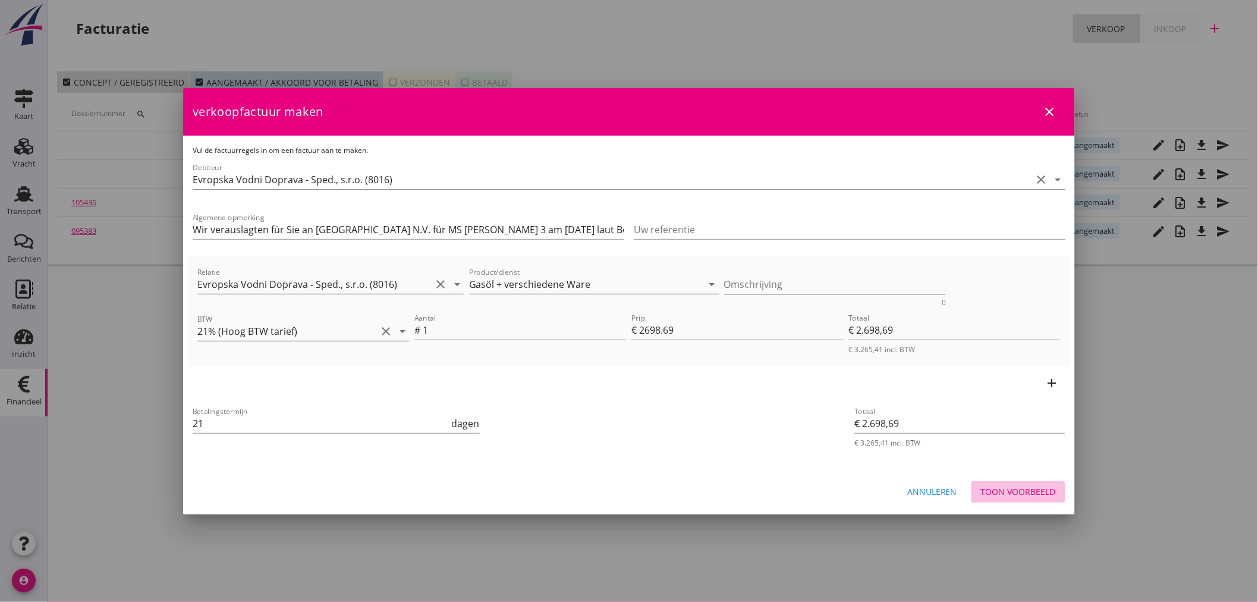
click at [1024, 491] on div "Toon voorbeeld" at bounding box center [1018, 491] width 75 height 12
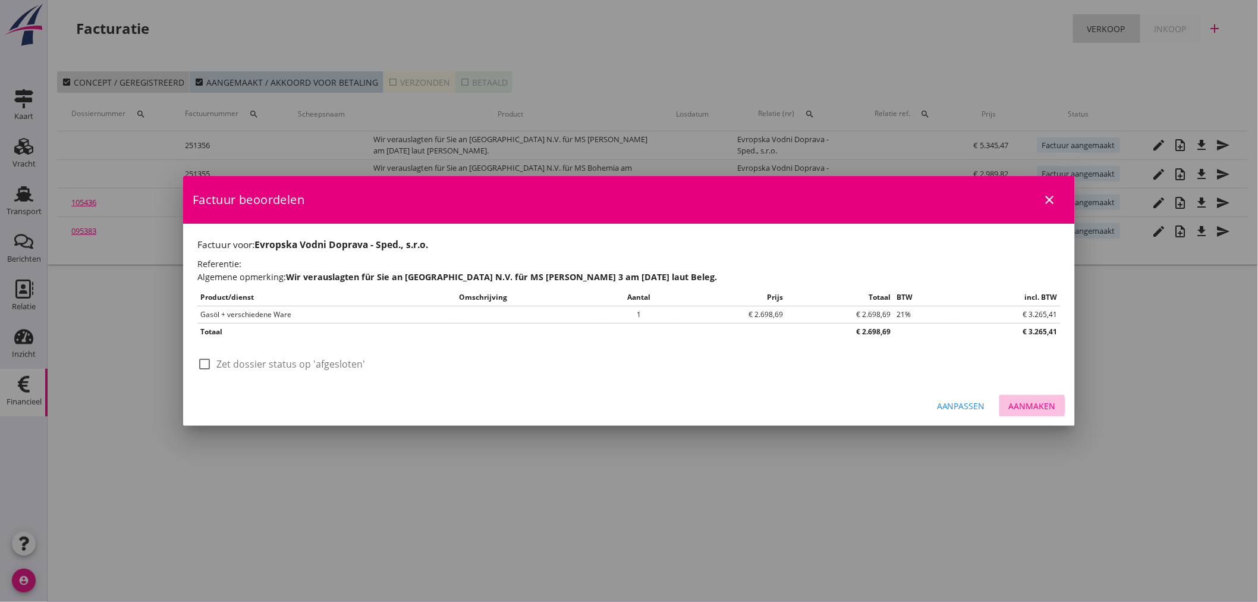
click at [1028, 402] on div "Aanmaken" at bounding box center [1032, 405] width 47 height 12
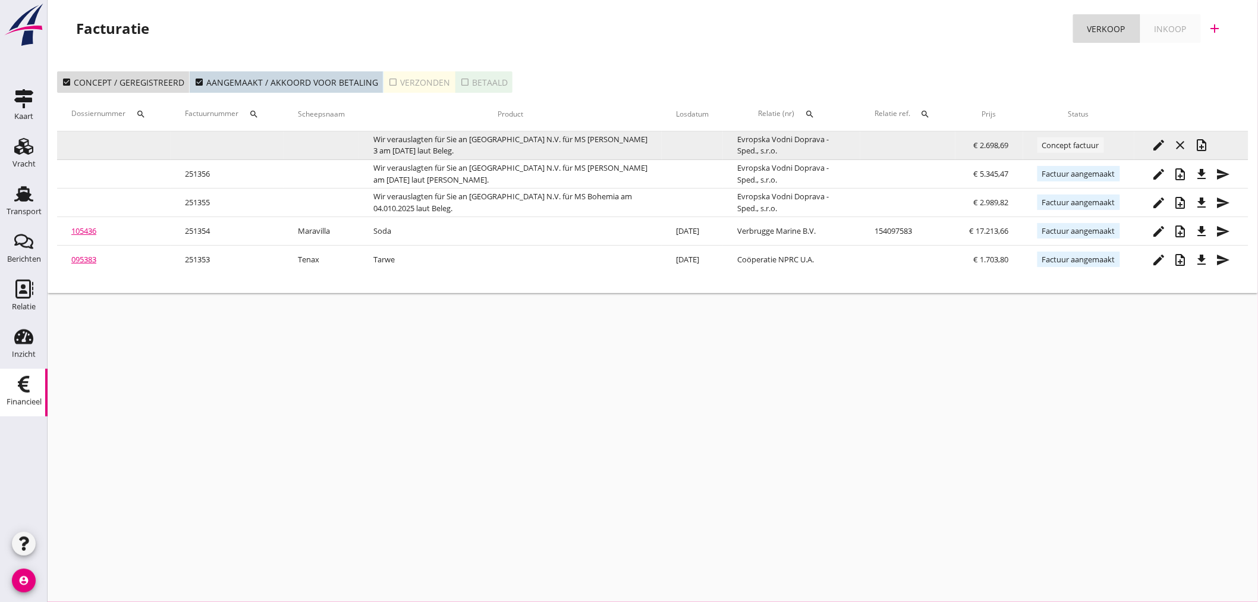
drag, startPoint x: 1216, startPoint y: 140, endPoint x: 1213, endPoint y: 146, distance: 6.9
click at [1216, 141] on td "edit close note_add" at bounding box center [1191, 145] width 114 height 29
drag, startPoint x: 1210, startPoint y: 149, endPoint x: 1204, endPoint y: 149, distance: 6.0
click at [1208, 149] on div "note_add" at bounding box center [1201, 145] width 21 height 14
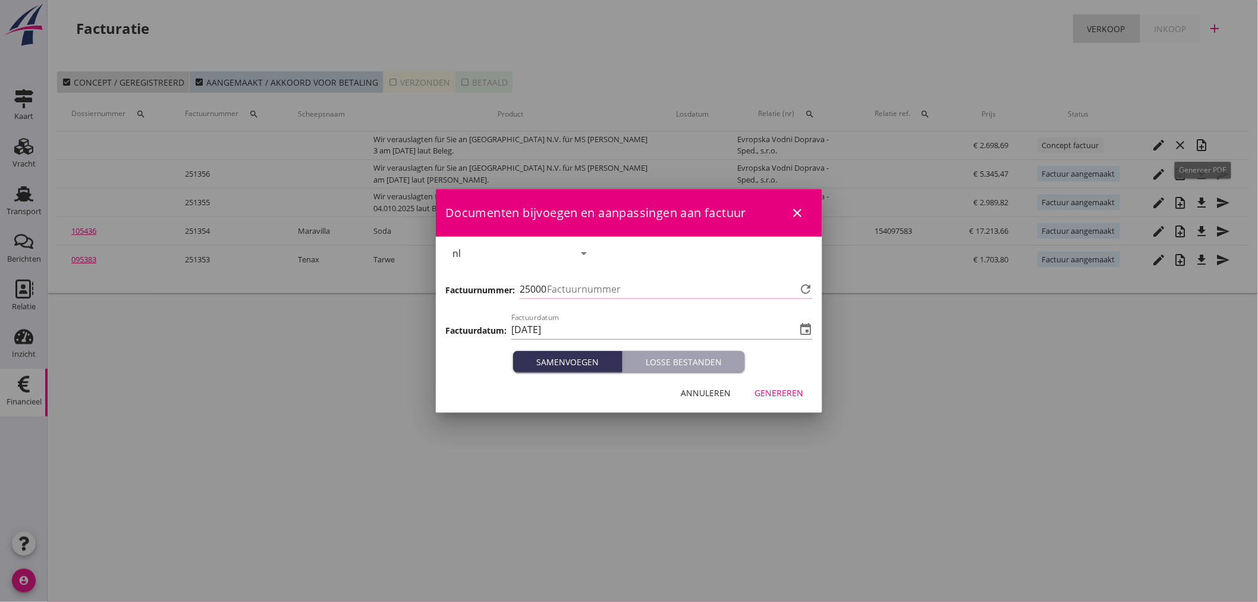
type input "1357"
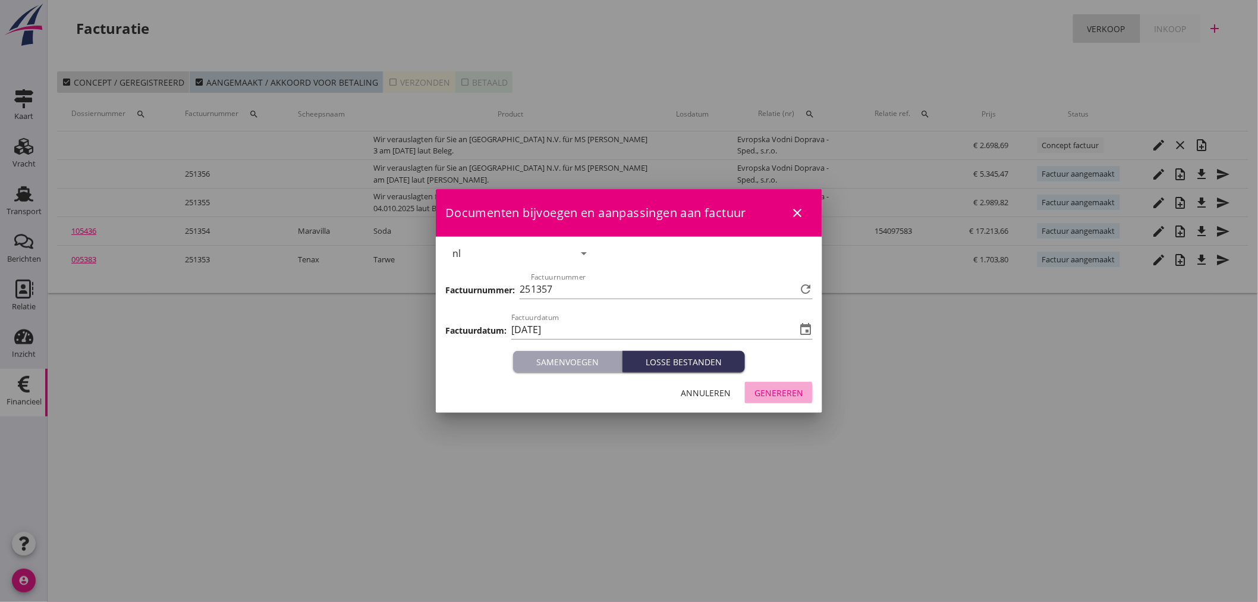
drag, startPoint x: 773, startPoint y: 384, endPoint x: 800, endPoint y: 397, distance: 29.8
click at [775, 387] on button "Genereren" at bounding box center [779, 392] width 68 height 21
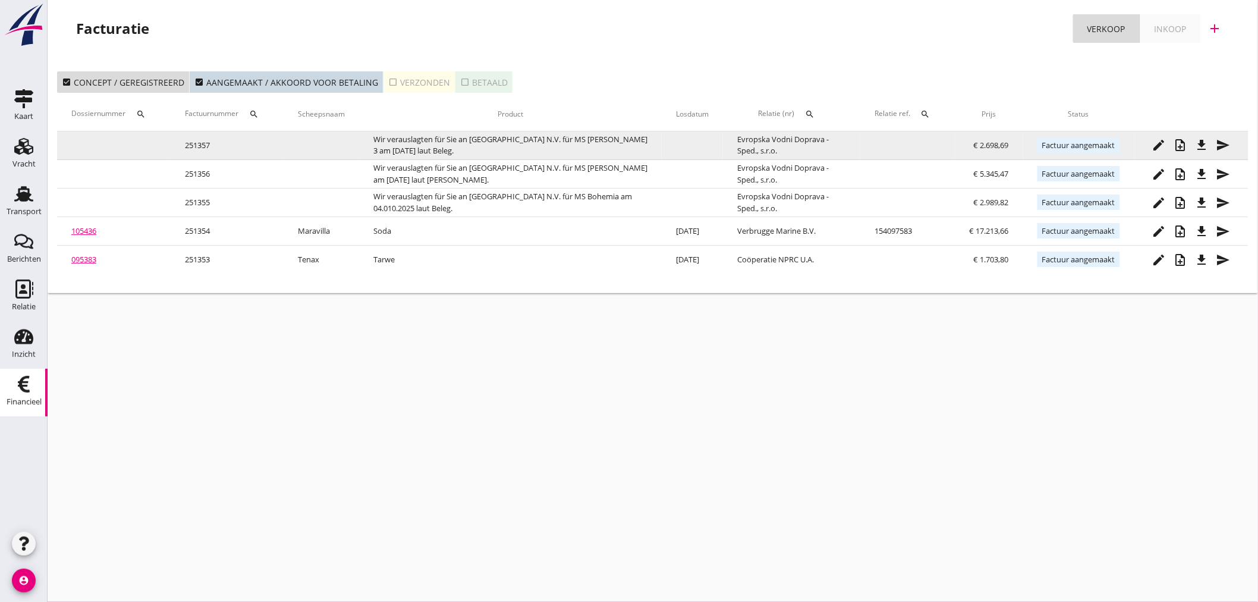
click at [1206, 146] on icon "file_download" at bounding box center [1202, 145] width 14 height 14
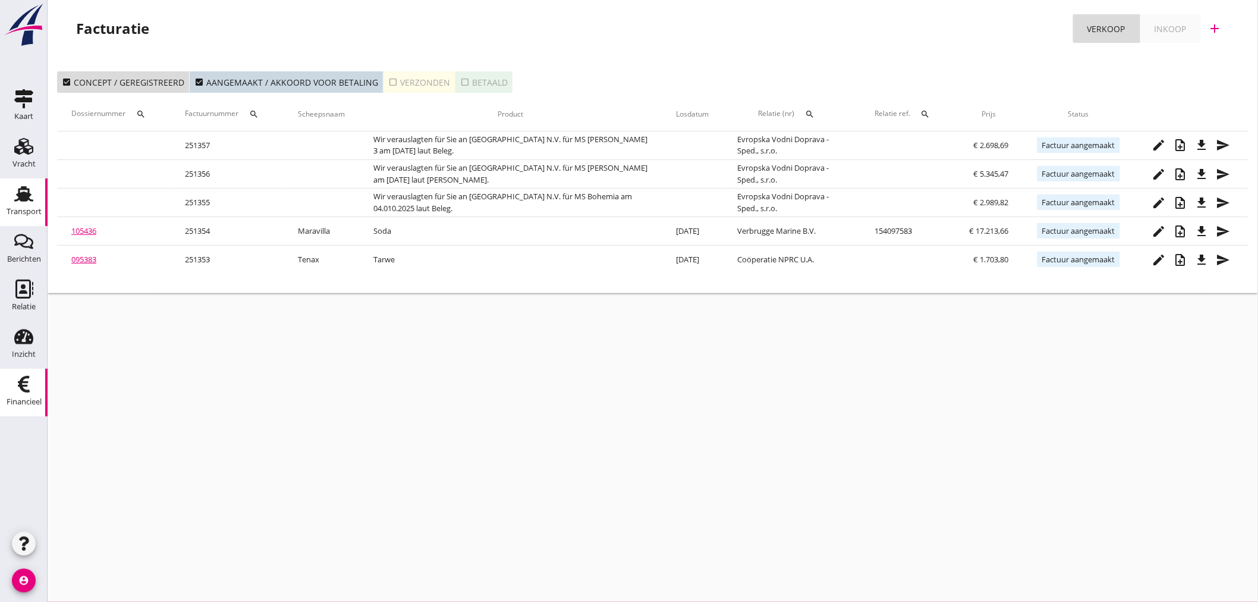
click at [20, 212] on div "Transport" at bounding box center [24, 211] width 35 height 8
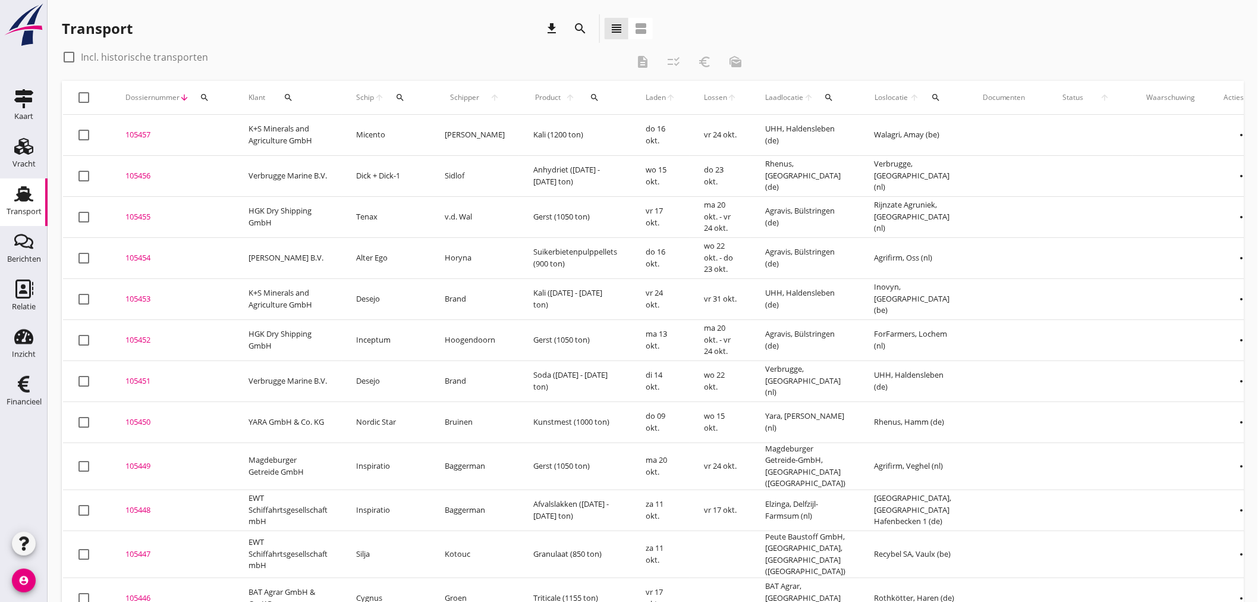
click at [27, 205] on div "Transport" at bounding box center [24, 211] width 35 height 17
drag, startPoint x: 203, startPoint y: 96, endPoint x: 226, endPoint y: 122, distance: 35.0
click at [204, 96] on icon "search" at bounding box center [205, 98] width 10 height 10
click at [227, 124] on input "Zoeken op dossiernummer..." at bounding box center [260, 131] width 124 height 19
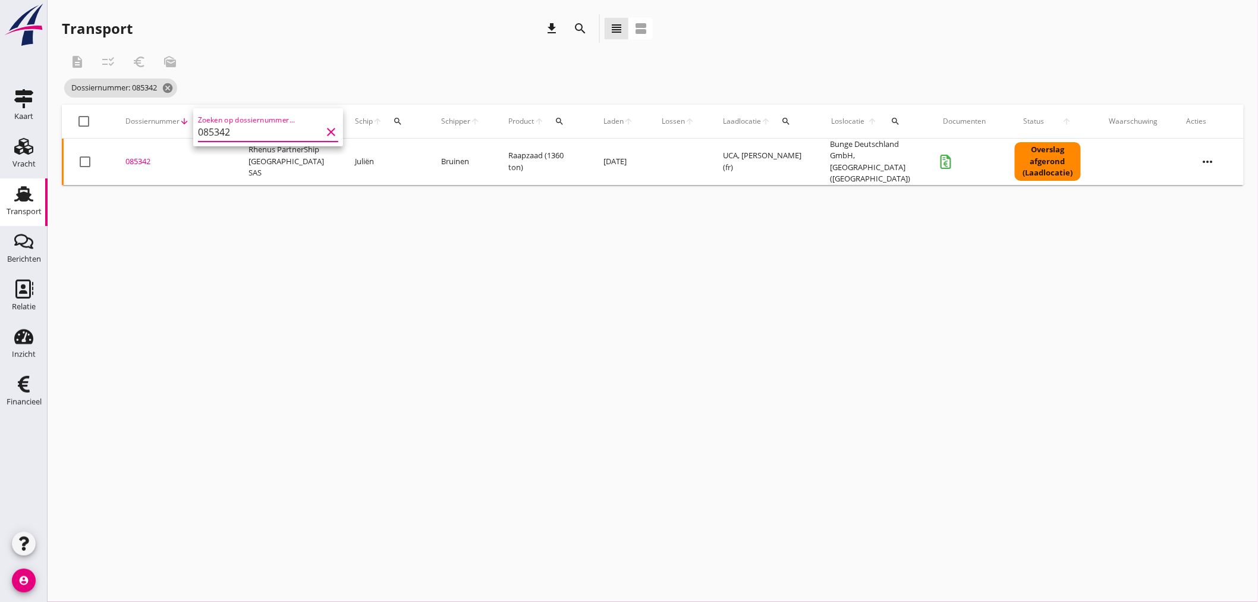
type input "085342"
click at [147, 162] on div "085342" at bounding box center [172, 162] width 95 height 12
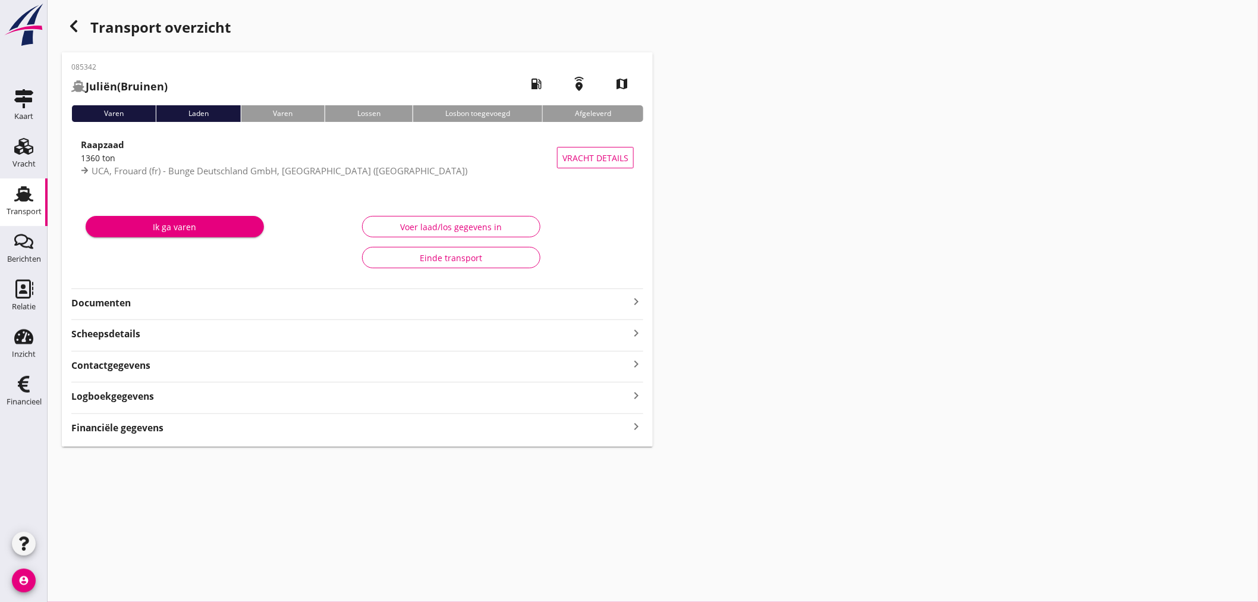
click at [131, 424] on strong "Financiële gegevens" at bounding box center [117, 428] width 92 height 14
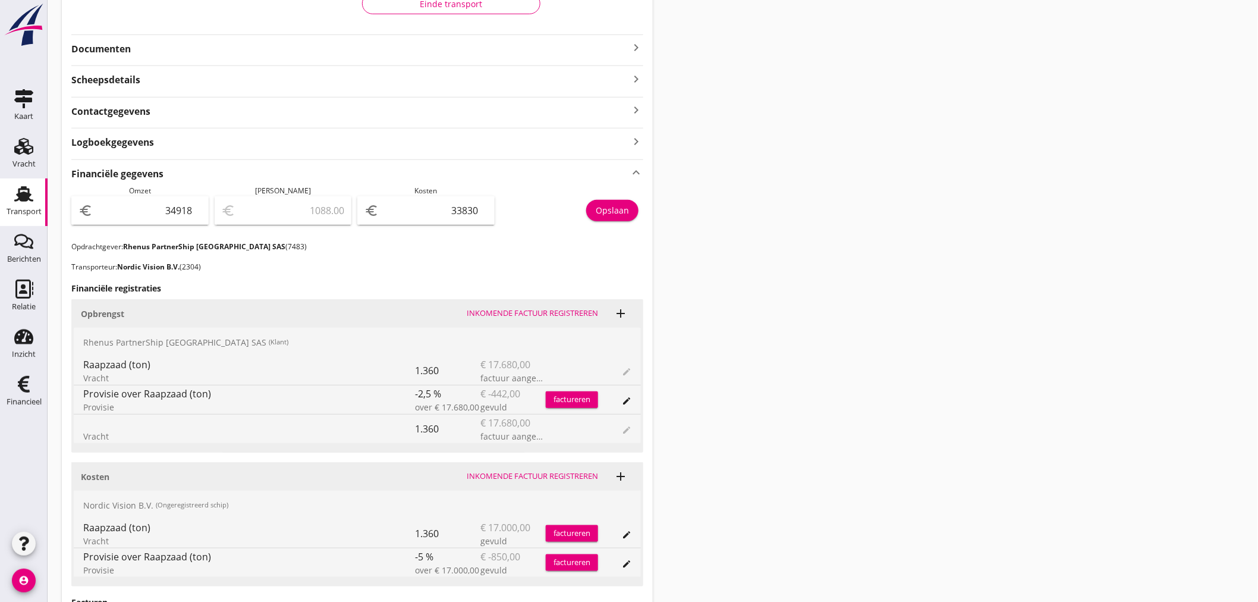
scroll to position [330, 0]
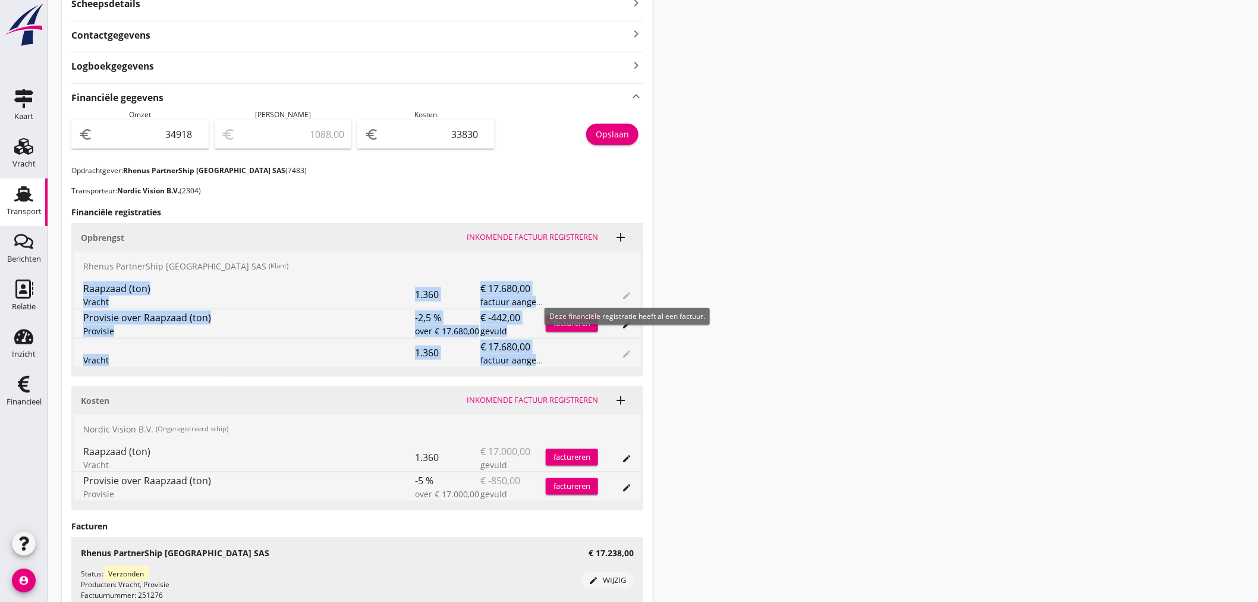
drag, startPoint x: 619, startPoint y: 348, endPoint x: 611, endPoint y: 376, distance: 29.2
click at [615, 364] on div "Rhenus PartnerShip France SAS (Klant) Raapzaad (ton) Vracht 1.360 € 17.680,00 f…" at bounding box center [357, 308] width 567 height 115
click at [751, 359] on div "Transport overzicht 085342 Juliën (Bruinen) local_gas_station emergency_share m…" at bounding box center [653, 273] width 1210 height 1207
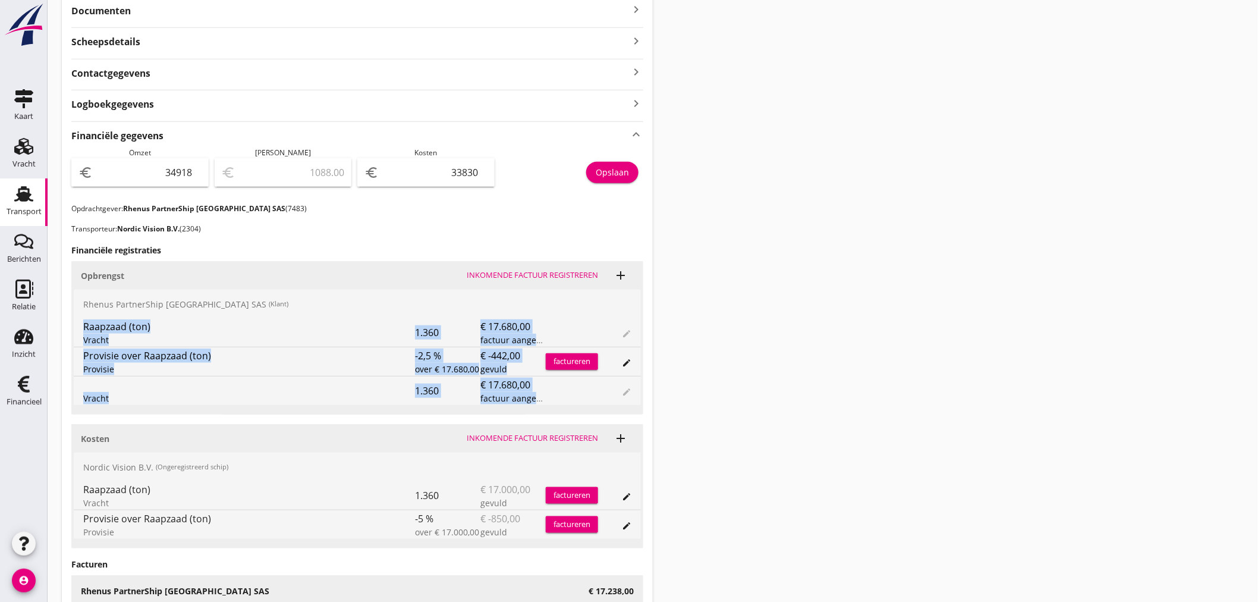
scroll to position [238, 0]
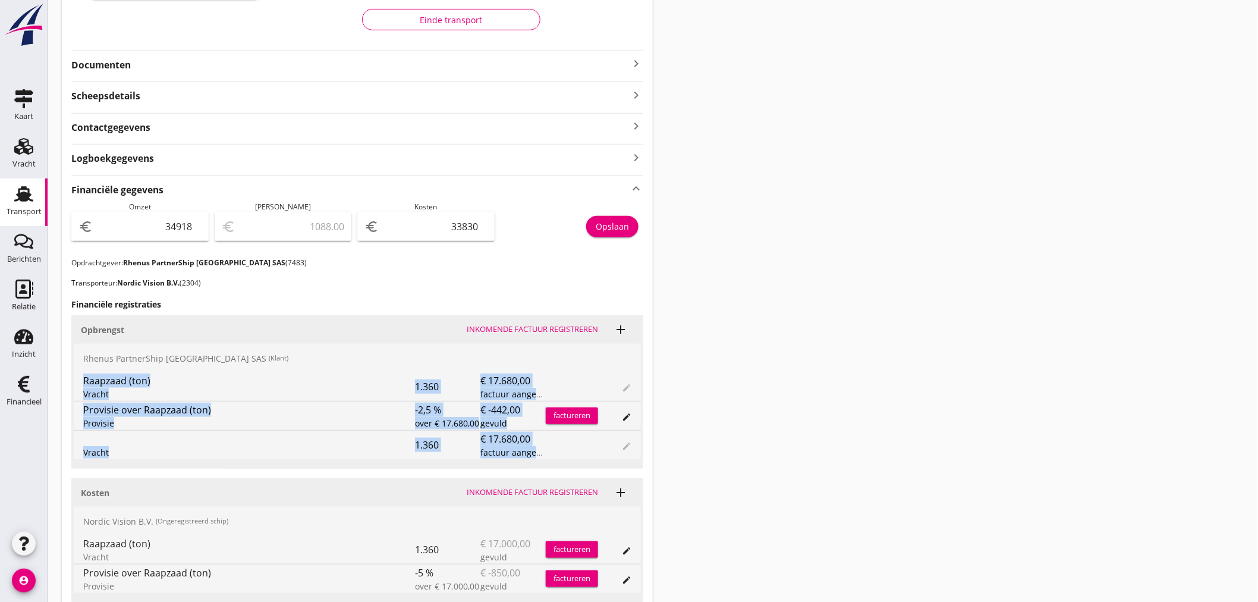
click at [621, 322] on icon "add" at bounding box center [620, 329] width 14 height 14
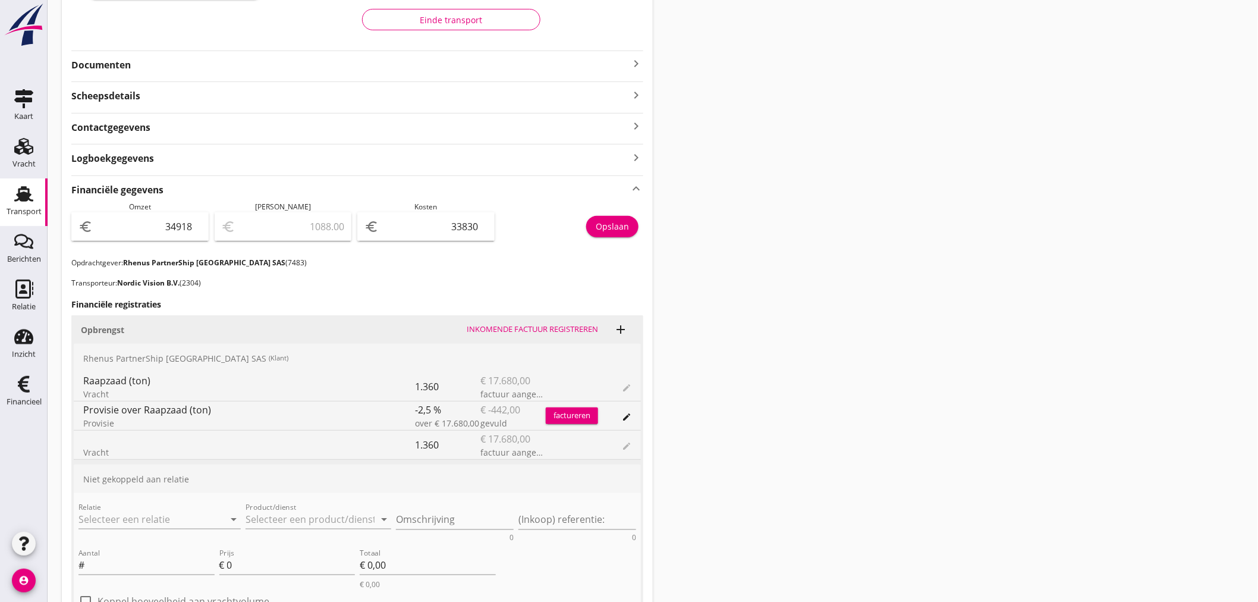
click at [914, 353] on div "Transport overzicht 085342 Juliën (Bruinen) local_gas_station emergency_share m…" at bounding box center [653, 450] width 1210 height 1376
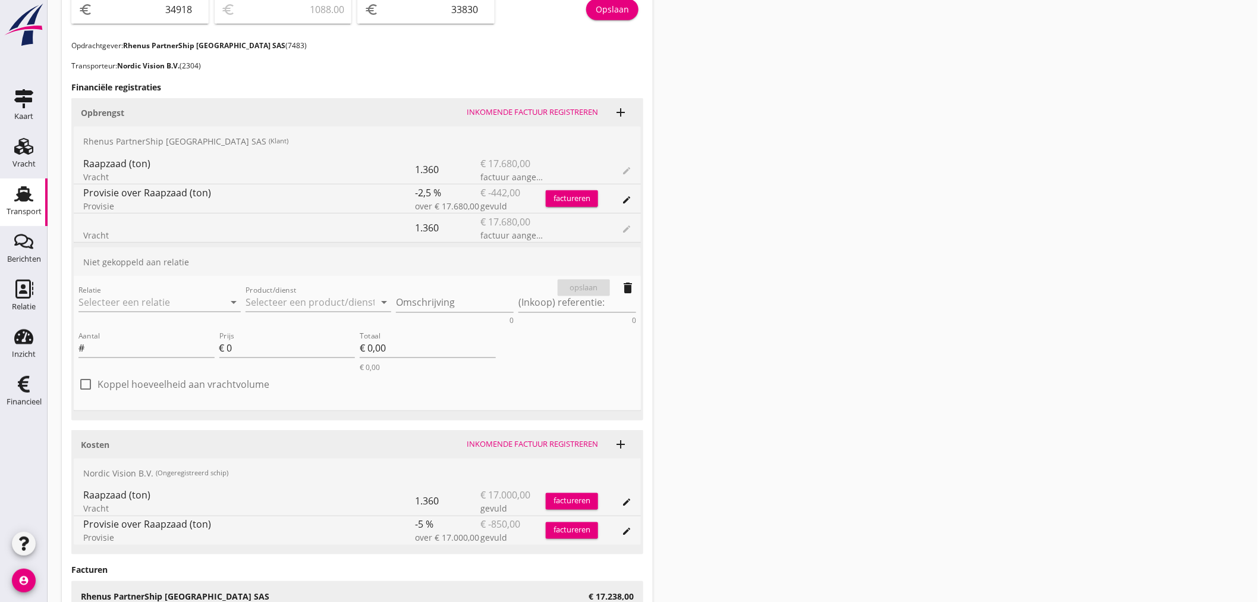
scroll to position [436, 0]
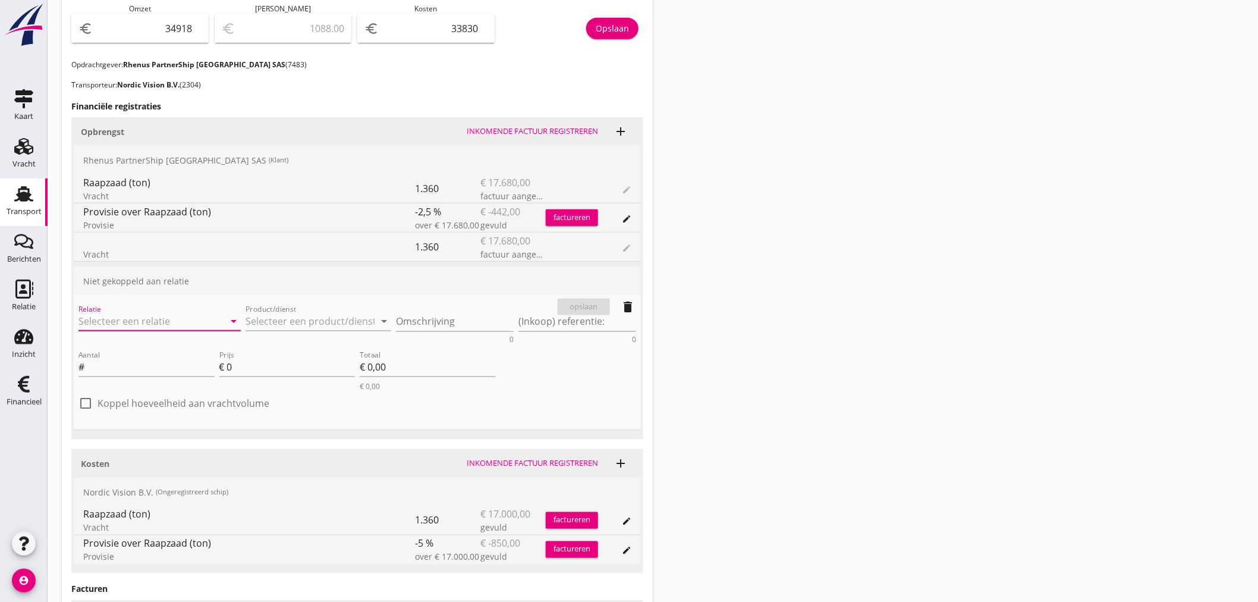
click at [116, 312] on input "Relatie" at bounding box center [142, 320] width 129 height 19
drag, startPoint x: 119, startPoint y: 355, endPoint x: 125, endPoint y: 354, distance: 6.8
click at [122, 355] on div "7483 (Klant)" at bounding box center [191, 357] width 206 height 12
type input "Rhenus PartnerShip [GEOGRAPHIC_DATA] SAS (7483)"
click at [290, 317] on input "Product/dienst" at bounding box center [310, 320] width 129 height 19
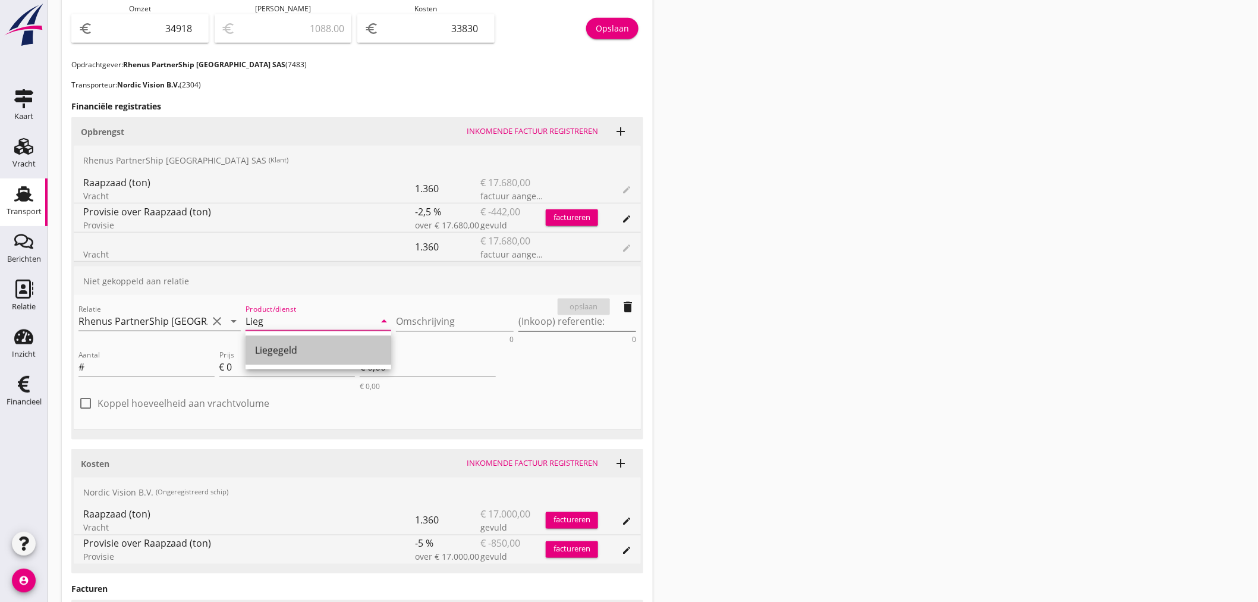
drag, startPoint x: 289, startPoint y: 353, endPoint x: 520, endPoint y: 322, distance: 232.2
click at [288, 353] on div "Liegegeld" at bounding box center [318, 350] width 127 height 14
type input "Liegegeld"
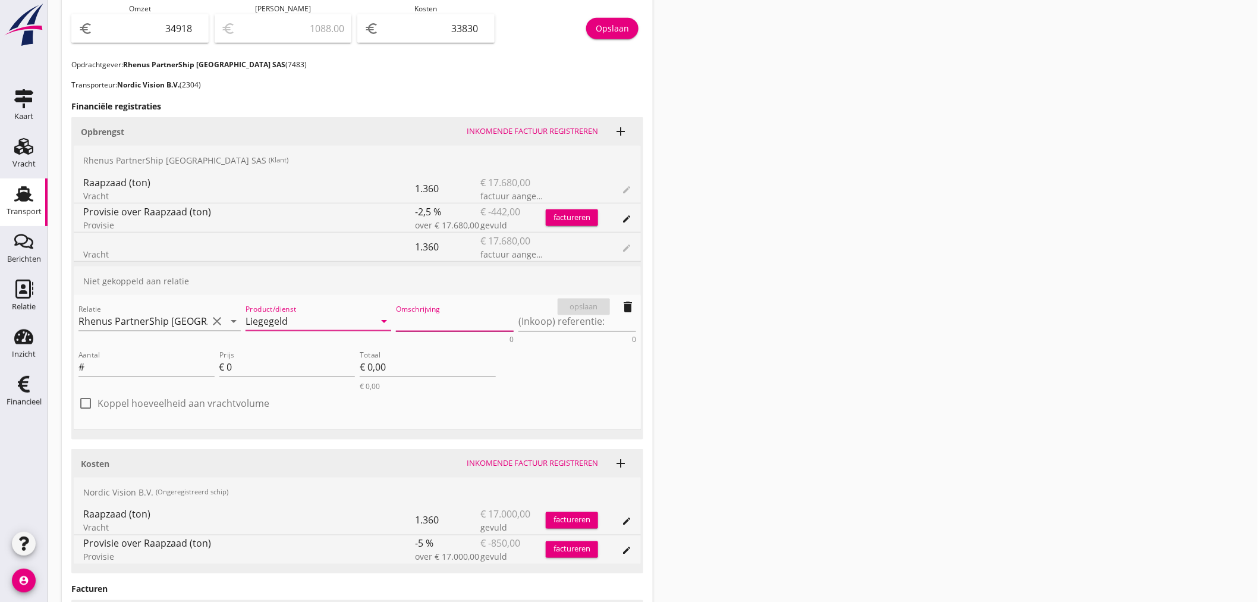
click at [474, 319] on textarea "Omschrijving" at bounding box center [455, 321] width 118 height 20
type textarea "L"
type textarea "A"
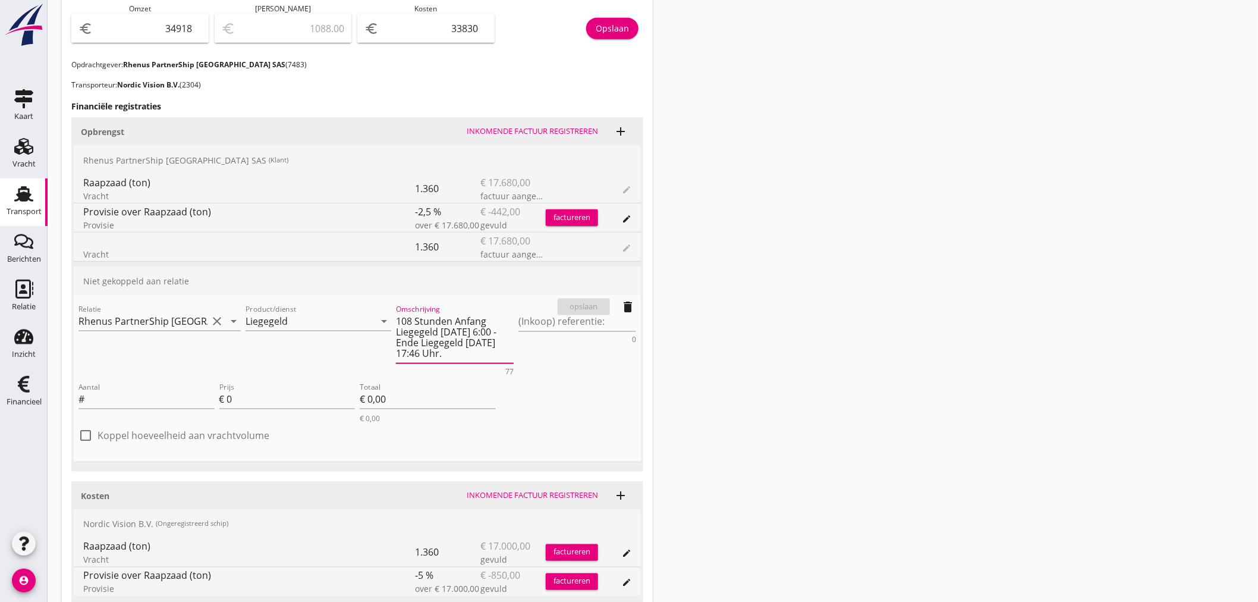
click at [493, 329] on textarea "108 Stunden Anfang Liegegeld [DATE] 6:00 - Ende Liegegeld [DATE] 17:46 Uhr." at bounding box center [455, 337] width 118 height 52
type textarea "108 Stunden Anfang Liegegeld [DATE] 6:00 Uhr - Ende Liegegeld [DATE] 17:46 Uhr."
click at [159, 396] on input "Aantal" at bounding box center [151, 398] width 128 height 19
type input "108"
type input "8"
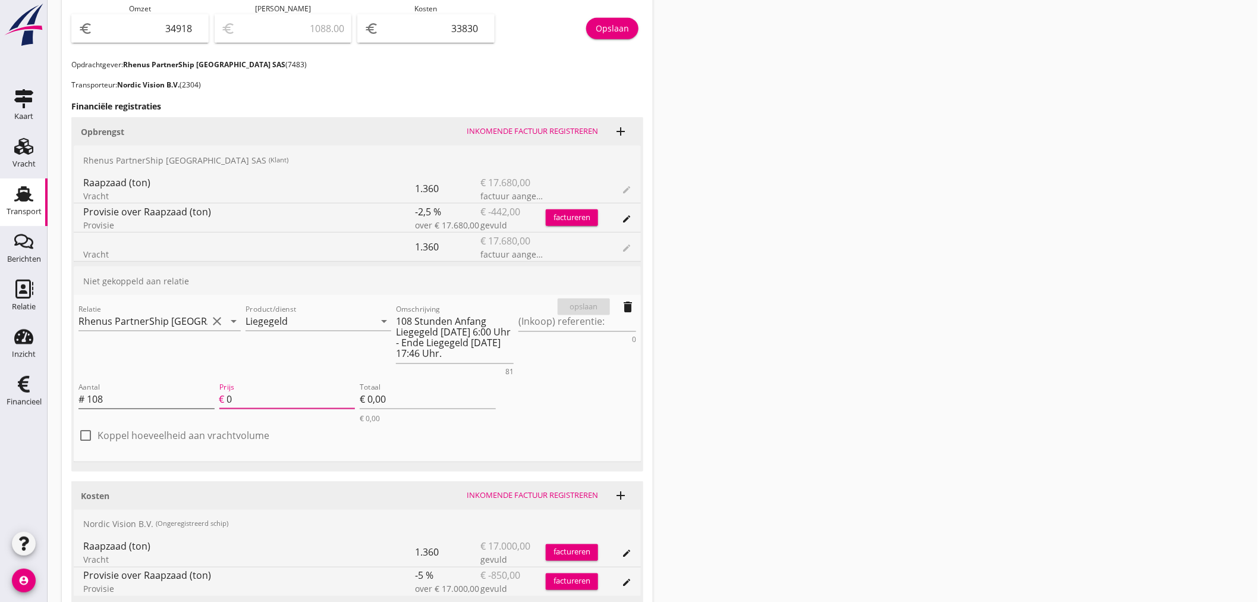
type input "€ 864,00"
type input "81"
type input "€ 8.748,00"
type input "€ 0,00"
type input "81.9"
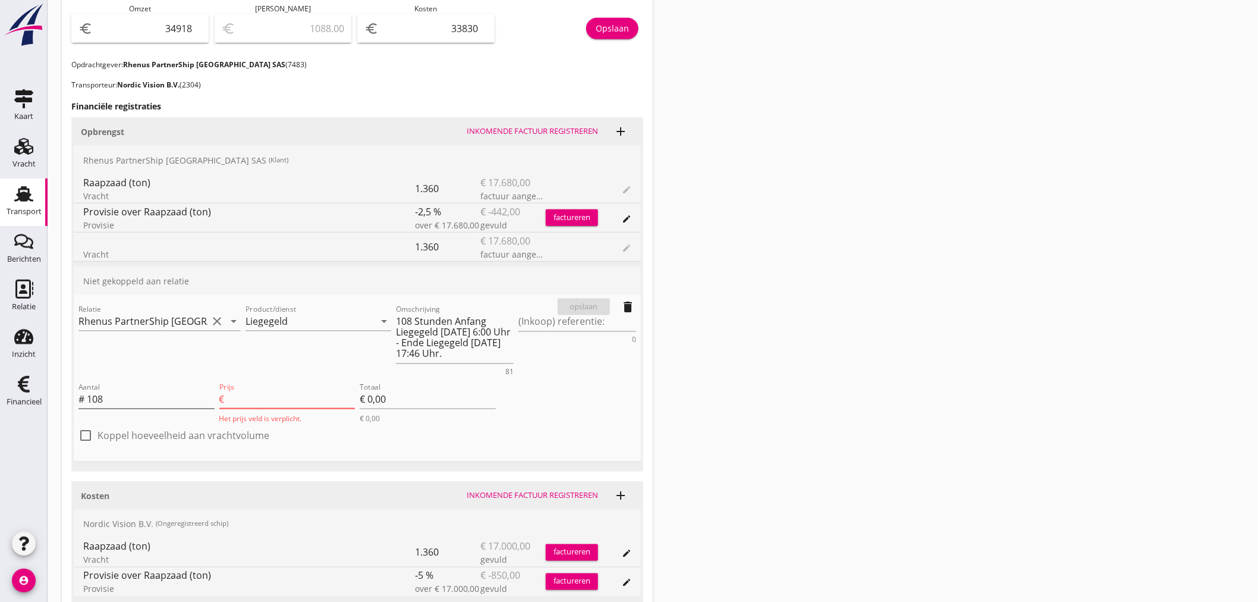
type input "€ 8.845,20"
type input "81.94"
type input "€ 8.849,52"
type input "81.94"
click at [590, 301] on div "opslaan" at bounding box center [583, 307] width 43 height 12
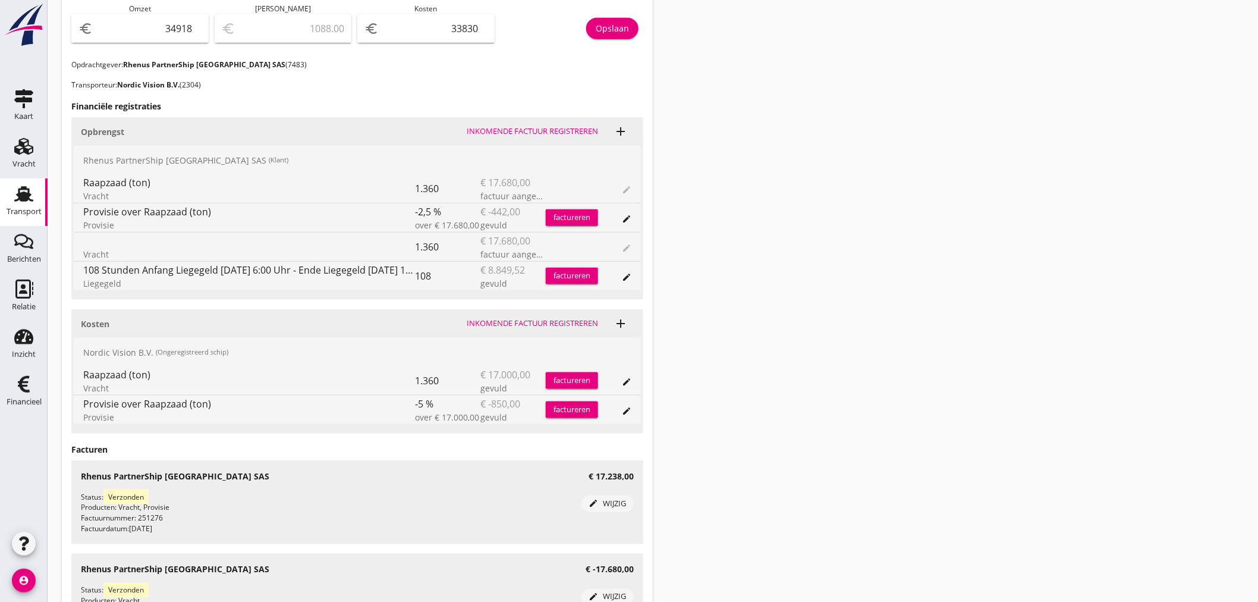
click at [569, 278] on div "factureren" at bounding box center [572, 276] width 52 height 12
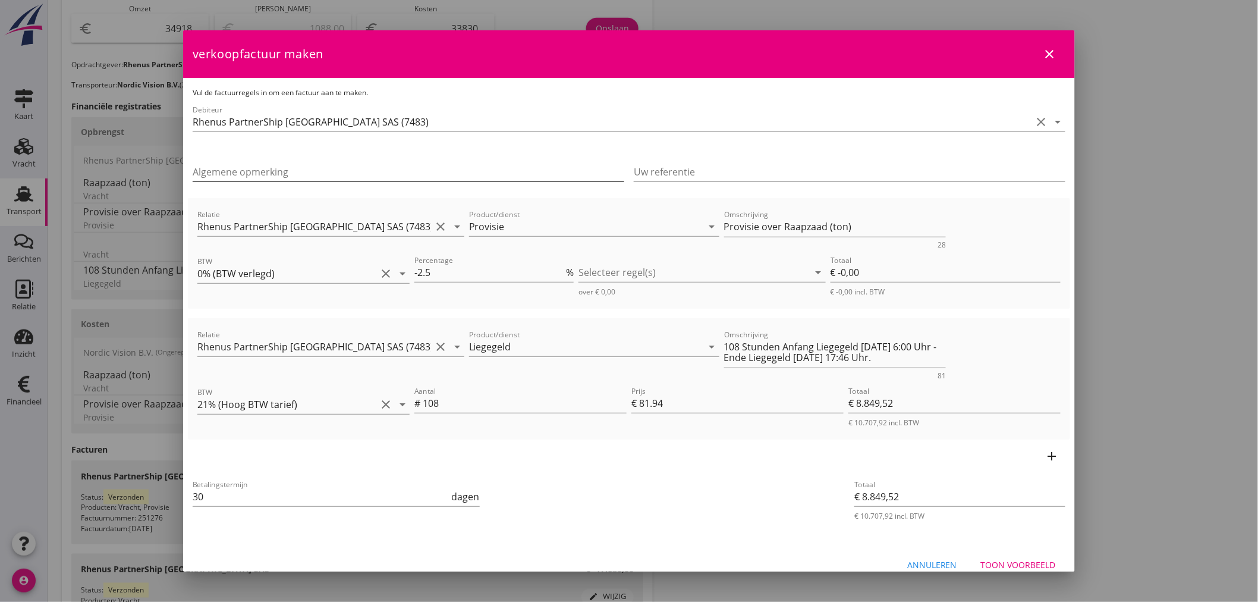
click at [214, 171] on input "Algemene opmerking" at bounding box center [409, 171] width 432 height 19
type input "A"
type input "L"
type input "l"
click at [324, 164] on input "l" at bounding box center [409, 171] width 432 height 19
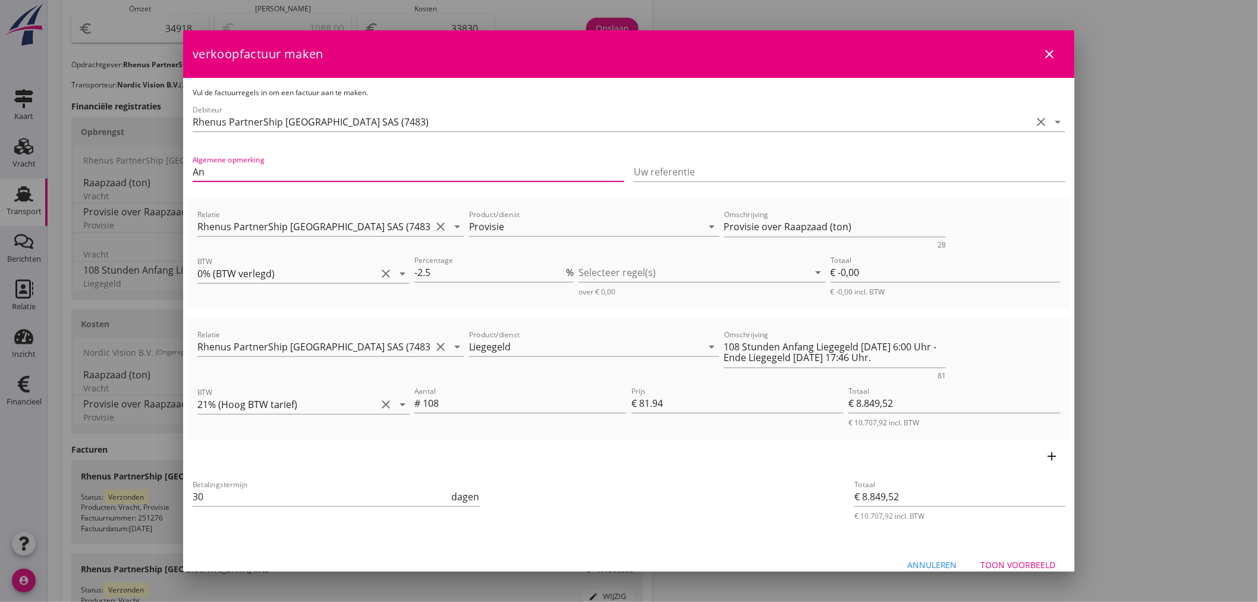
type input "A"
type input "G"
type input "Schiff gemeldet am [DATE] 11:30 Uhr mit 48 Stunden. Anfang Löschzeit [DATE] 06:…"
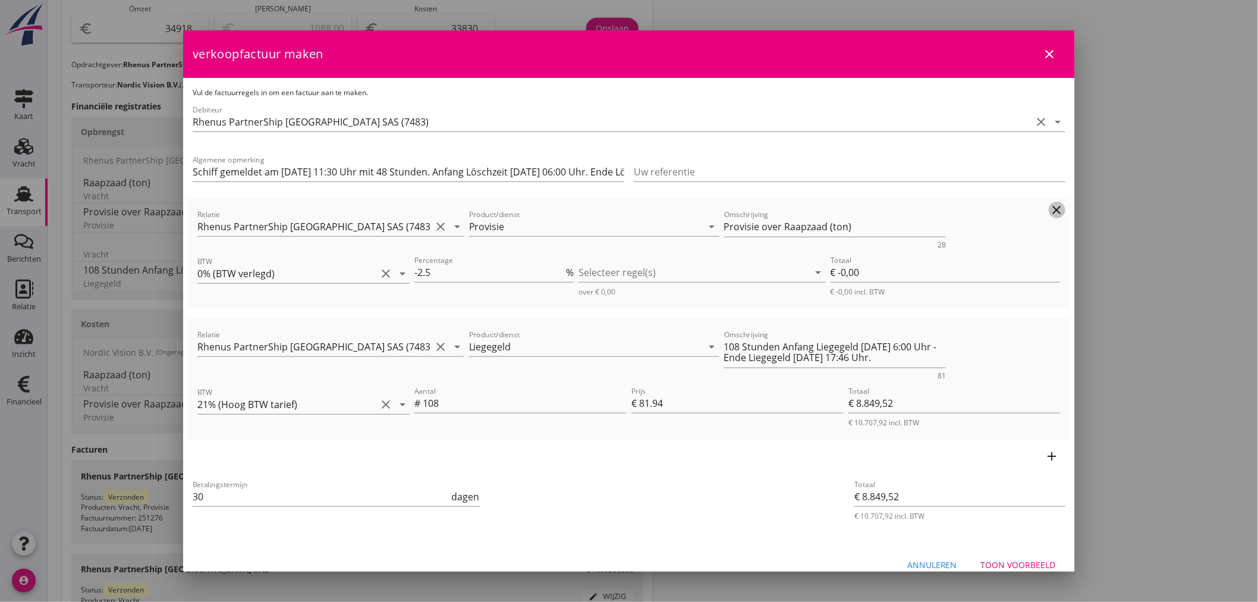
click at [1050, 210] on icon "clear" at bounding box center [1057, 210] width 14 height 14
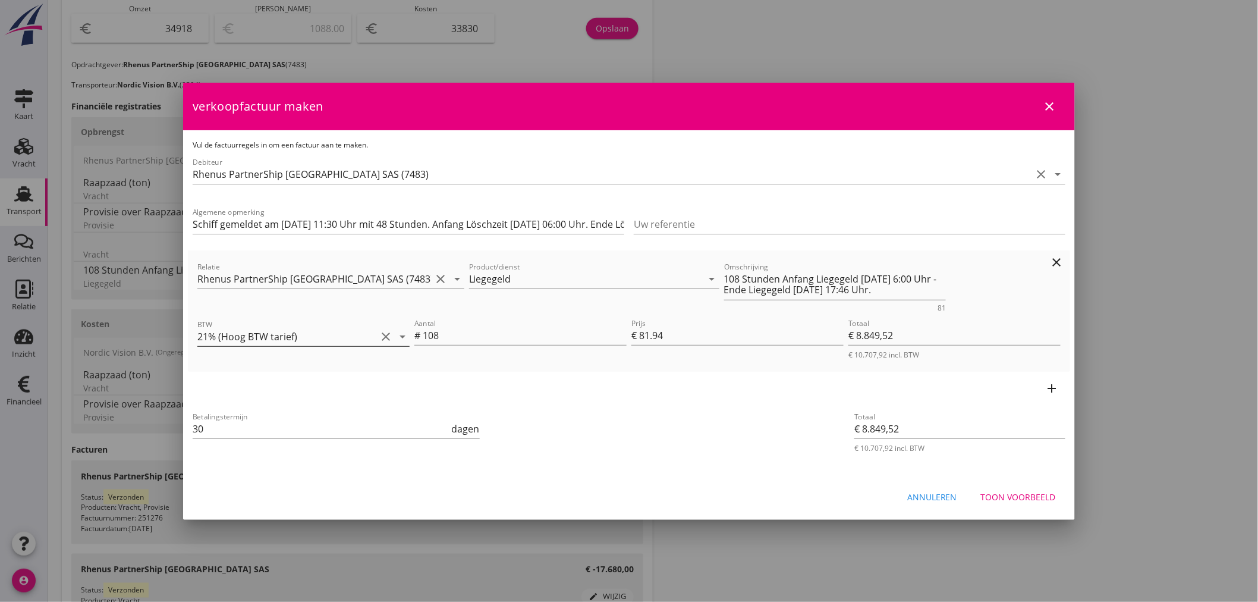
click at [404, 338] on icon "arrow_drop_down" at bounding box center [402, 336] width 14 height 14
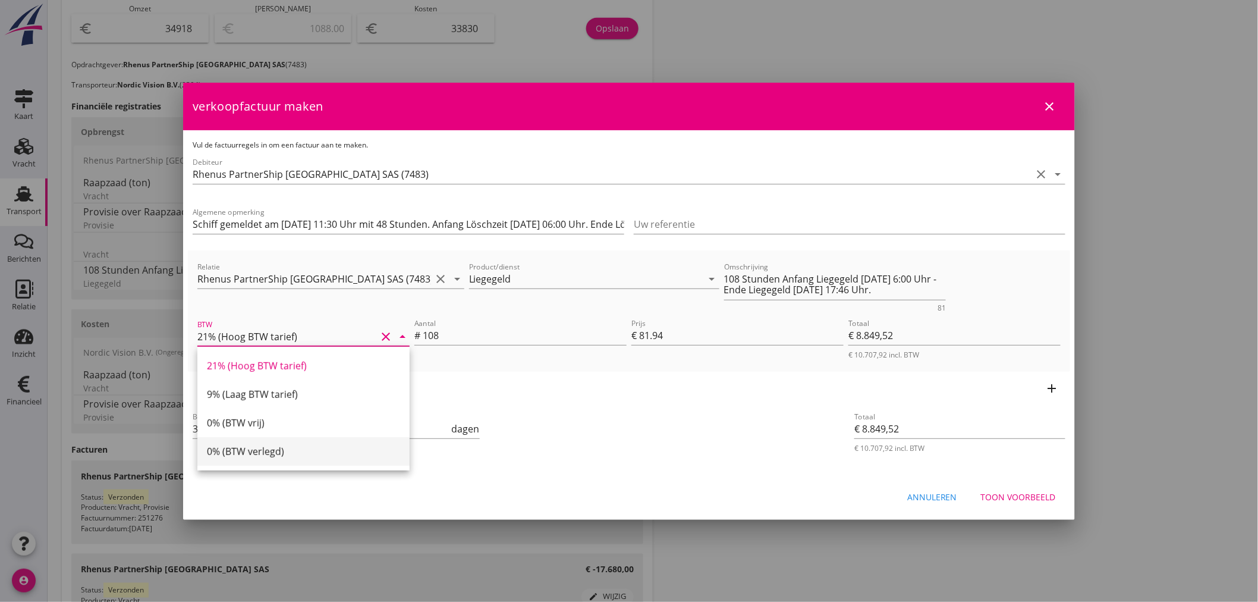
click at [268, 443] on div "0% (BTW verlegd)" at bounding box center [303, 451] width 193 height 29
type input "0% (BTW verlegd)"
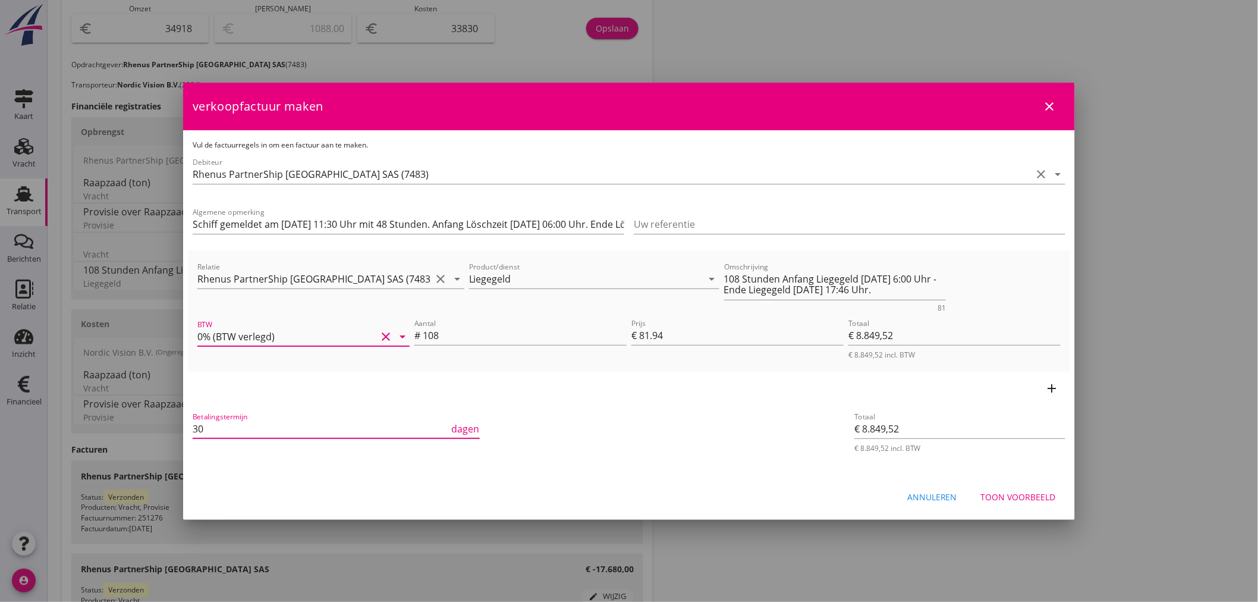
drag, startPoint x: 221, startPoint y: 429, endPoint x: 100, endPoint y: 427, distance: 121.3
click at [100, 427] on div "21% (Hoog BTW tarief) 9% (Laag BTW tarief) 0% (BTW vrij) 0% (BTW verlegd) Liege…" at bounding box center [629, 196] width 1258 height 1265
type input "21"
click at [1030, 495] on div "Toon voorbeeld" at bounding box center [1018, 496] width 75 height 12
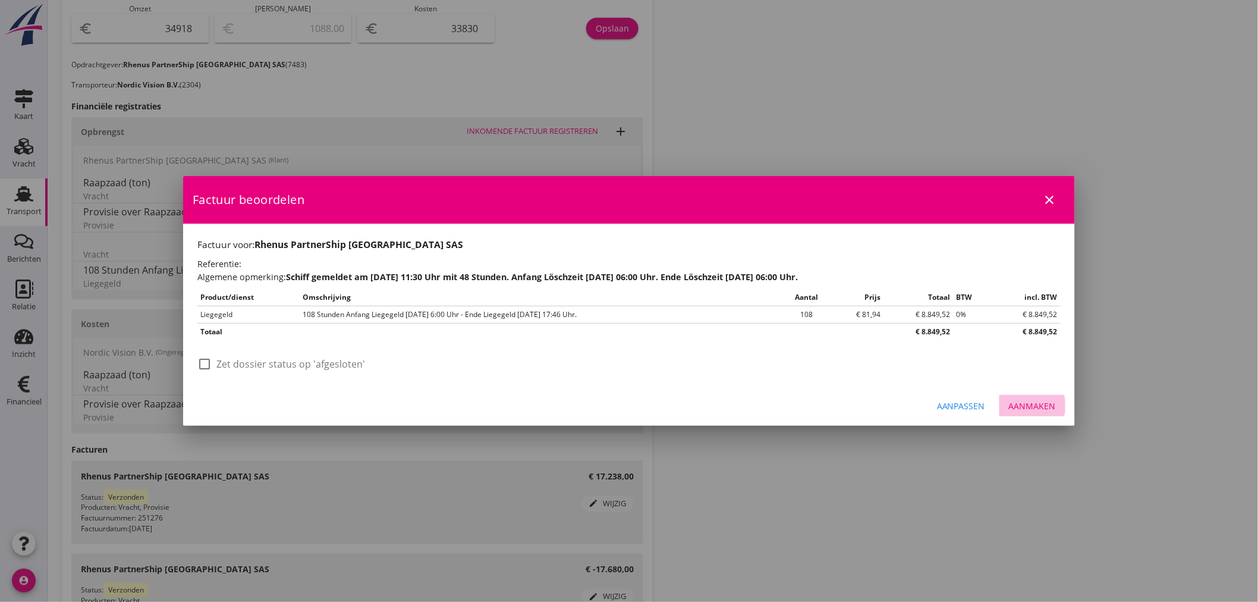
click at [1038, 406] on div "Aanmaken" at bounding box center [1032, 405] width 47 height 12
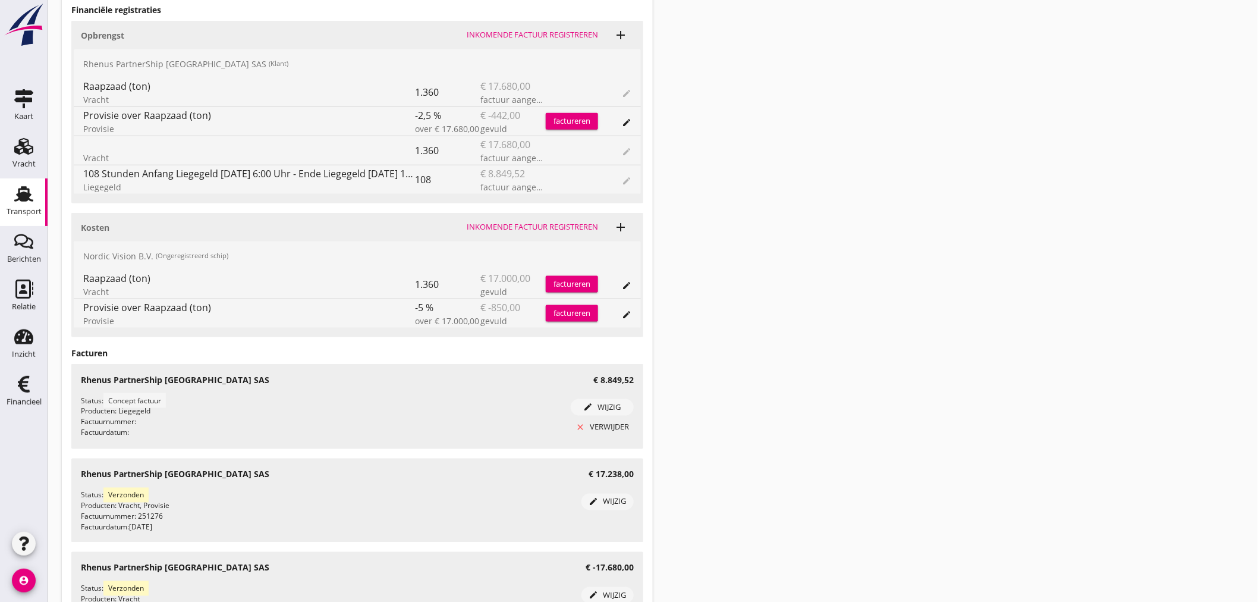
scroll to position [295, 0]
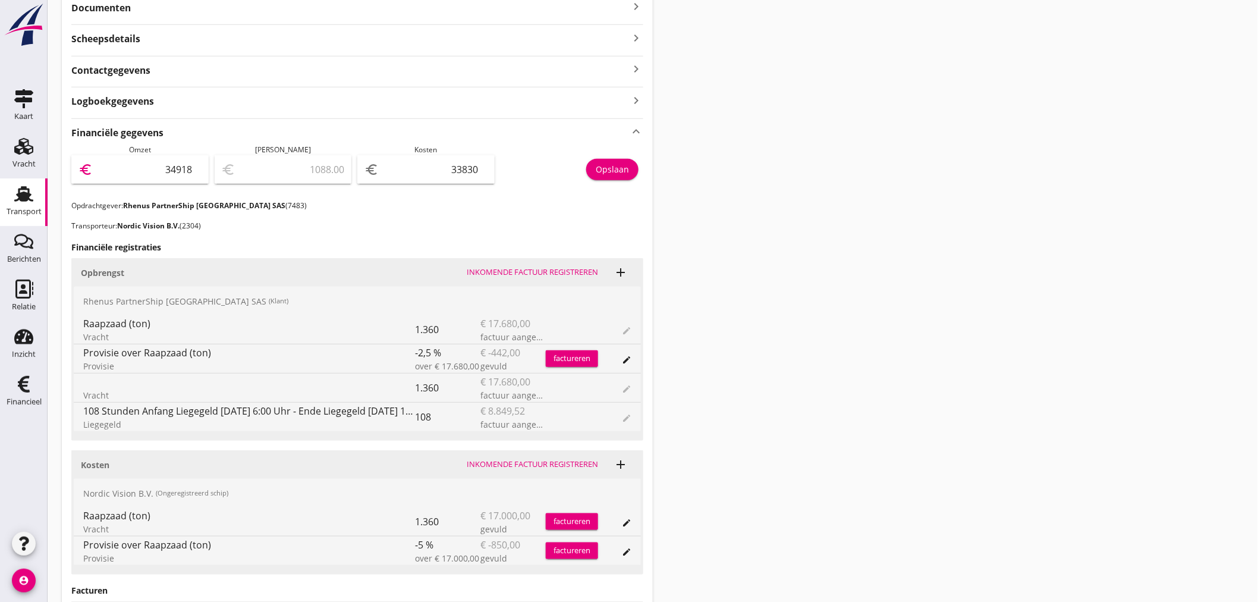
click at [152, 165] on input "34918" at bounding box center [148, 169] width 106 height 19
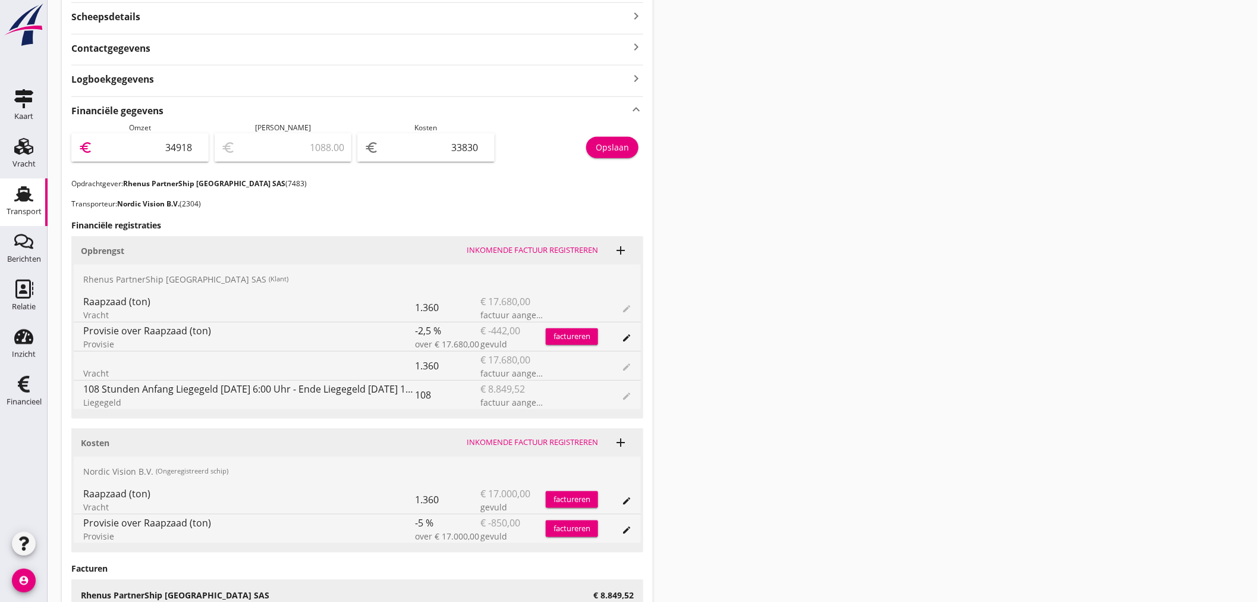
scroll to position [330, 0]
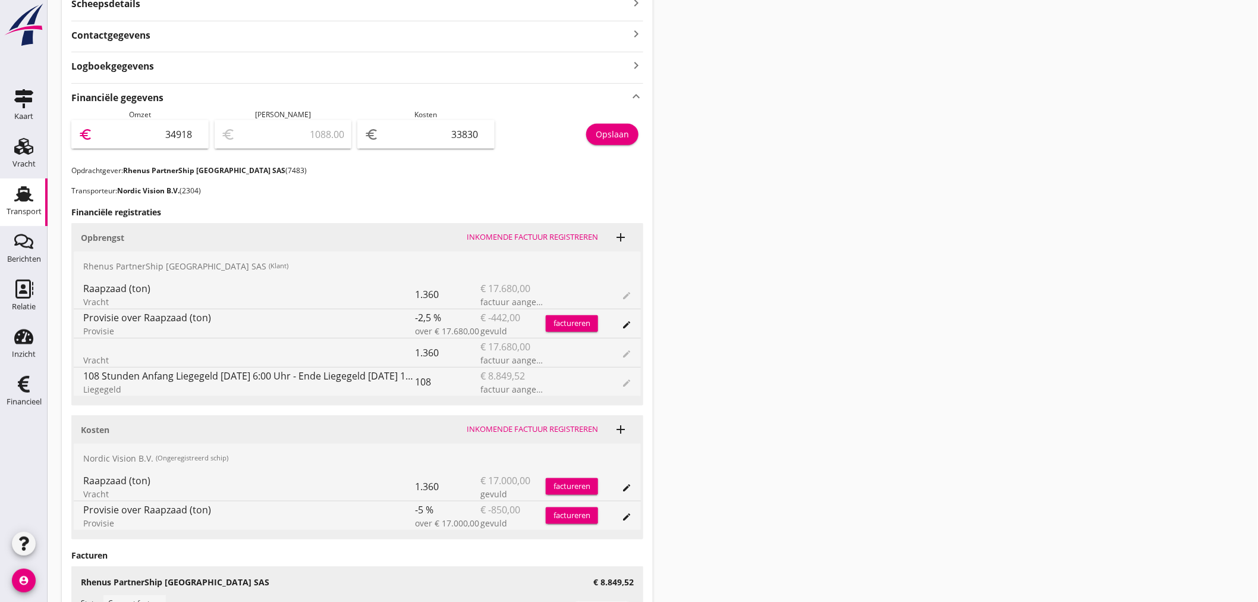
type input "834918"
type input "801088.00"
type input "8834918"
type input "8801088.00"
type input "834918"
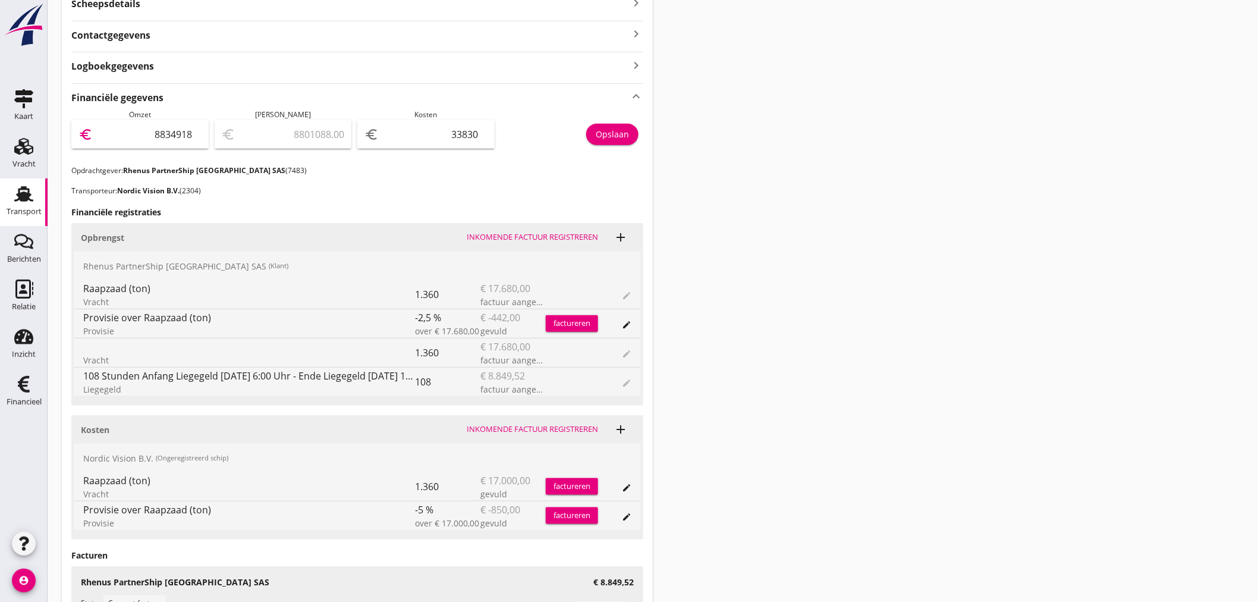
type input "801088.00"
type input "34918"
type input "1088.00"
type input "434918"
type input "401088.00"
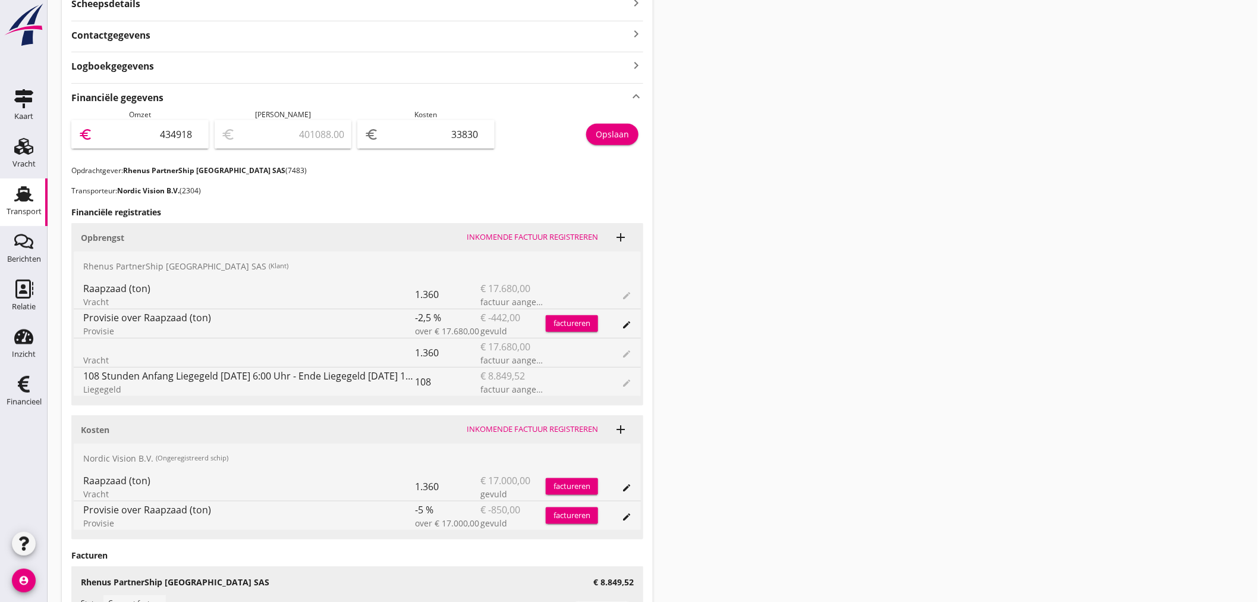
type input "4334918"
type input "4301088.00"
type input "43734918"
type input "43701088.00"
type input "437634918"
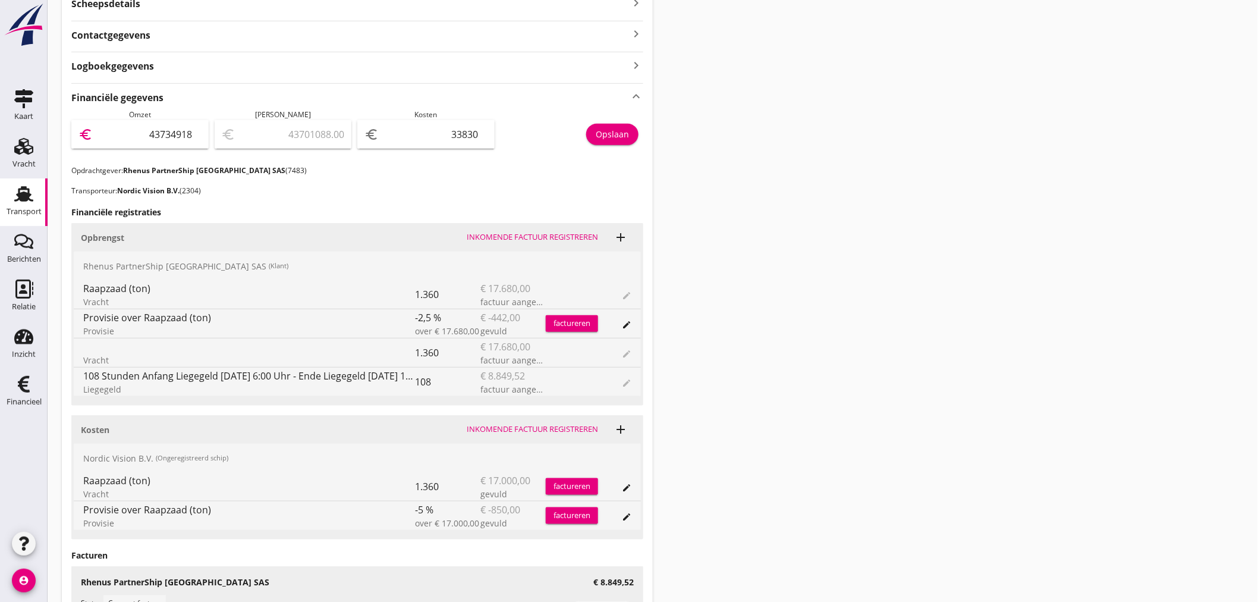
type input "437601088.00"
type input "4376734918"
type input "4376701088.00"
type input "43767.34918"
type input "9937.35"
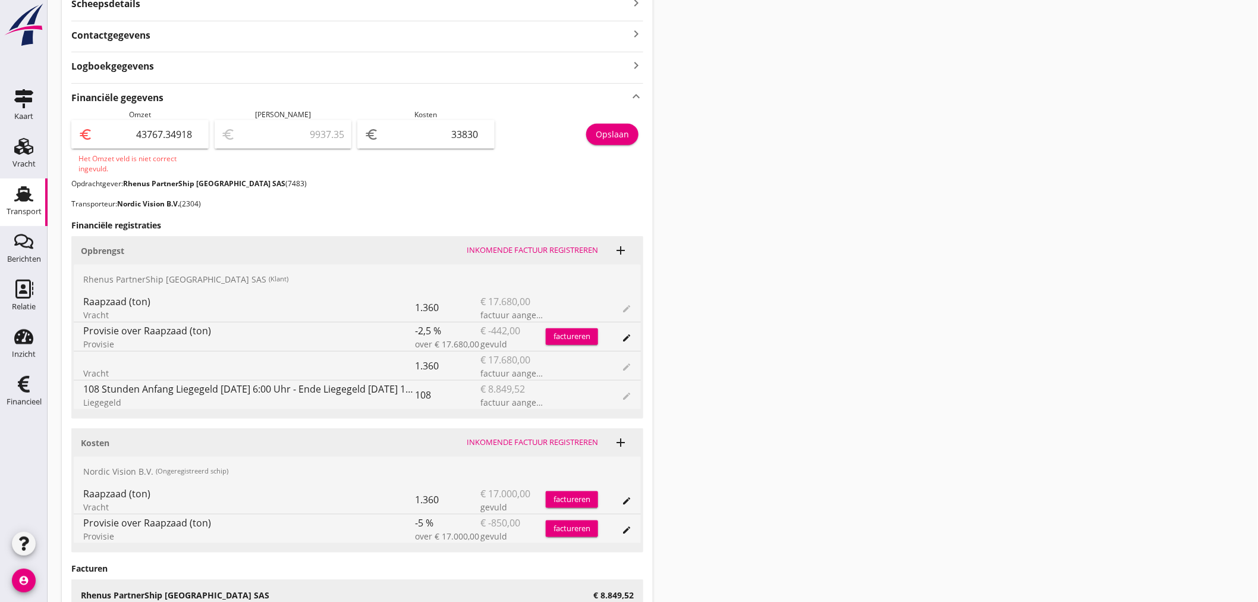
type input "43767.534918"
type input "9937.53"
type input "43767.5234918"
type input "9937.52"
type input "43767.52918"
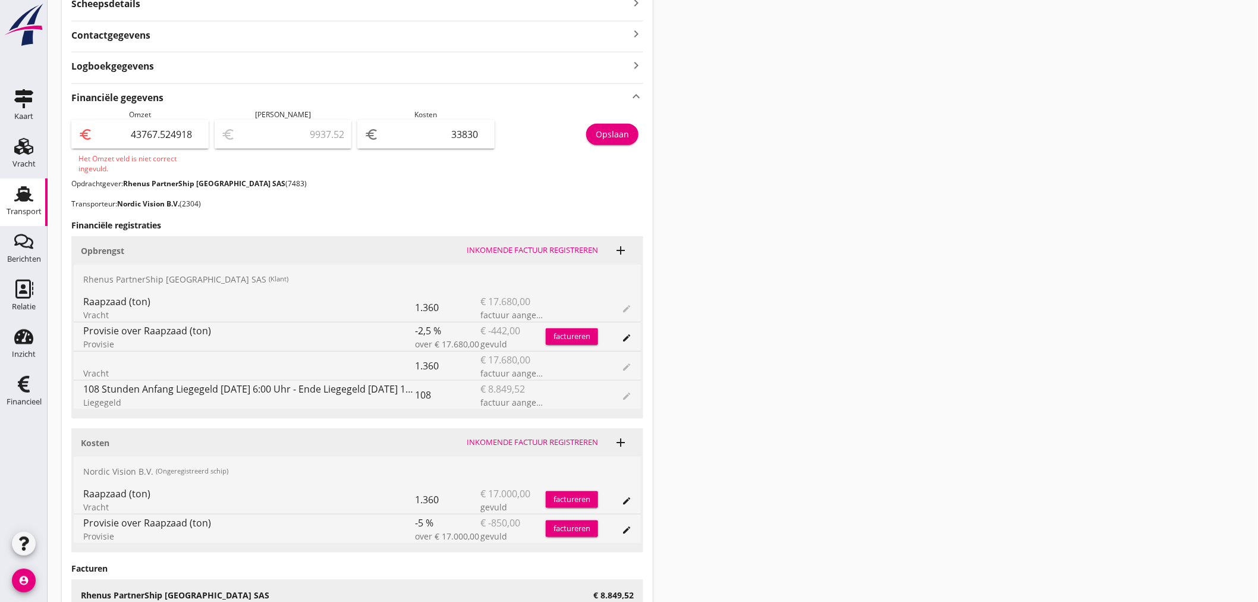
type input "9937.53"
type input "43767.5218"
type input "9937.52"
type input "43767.528"
type input "9937.53"
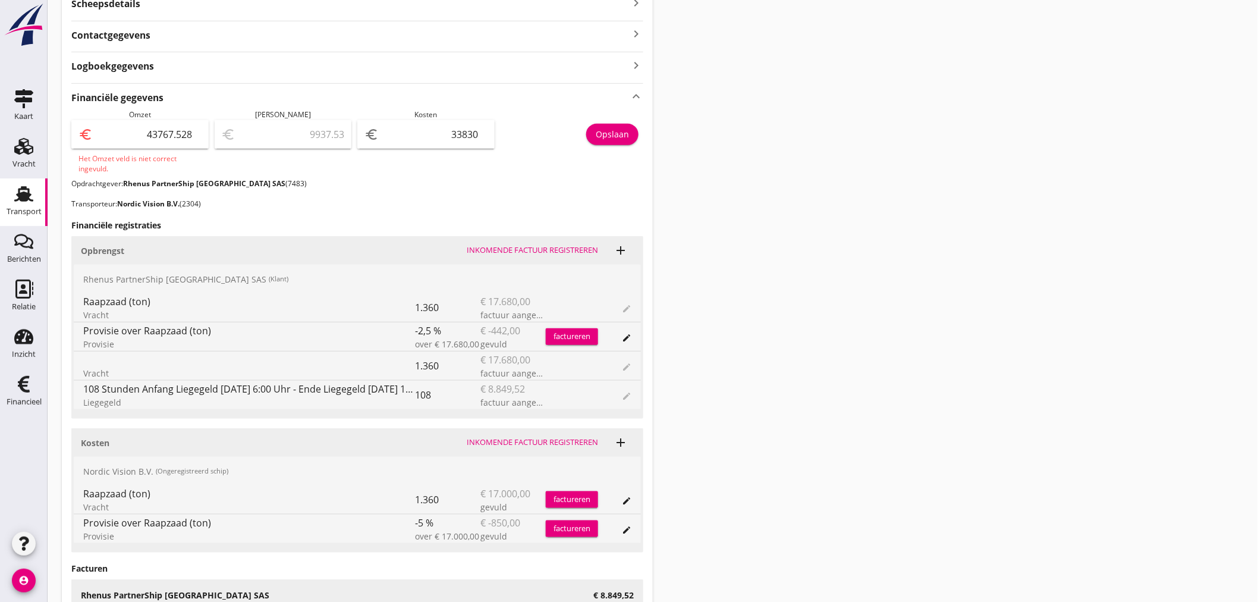
type input "43767.52"
type input "9937.52"
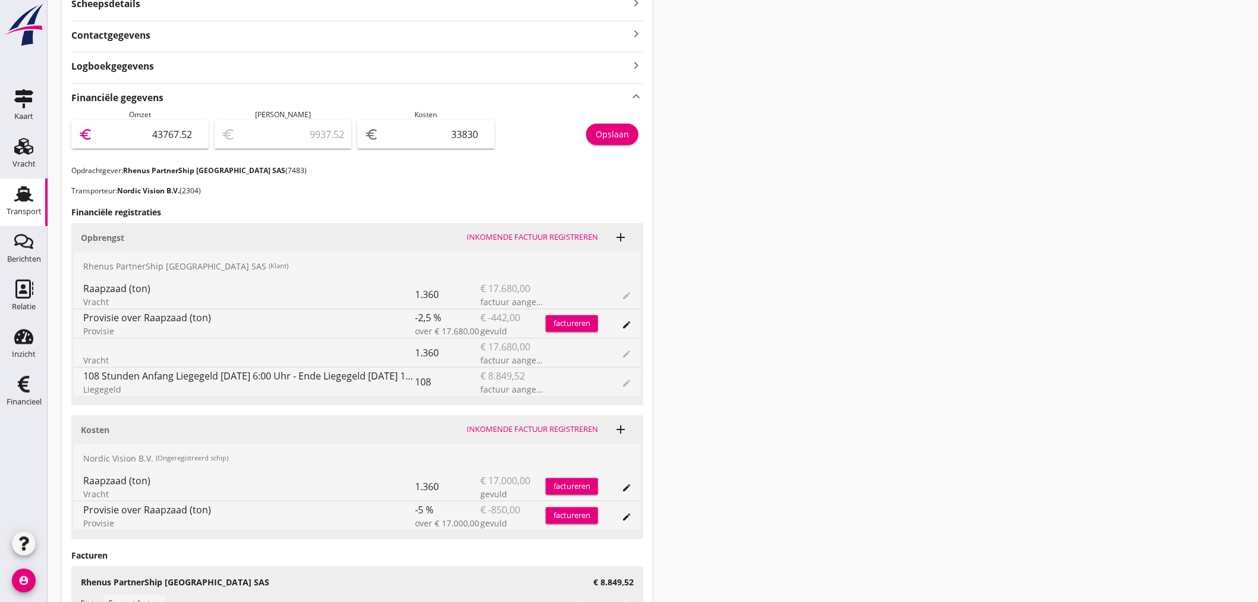
type input "43767.52"
click at [605, 137] on div "Opslaan" at bounding box center [612, 134] width 33 height 12
drag, startPoint x: 25, startPoint y: 397, endPoint x: 316, endPoint y: 307, distance: 304.2
click at [25, 398] on div "Financieel" at bounding box center [24, 402] width 35 height 8
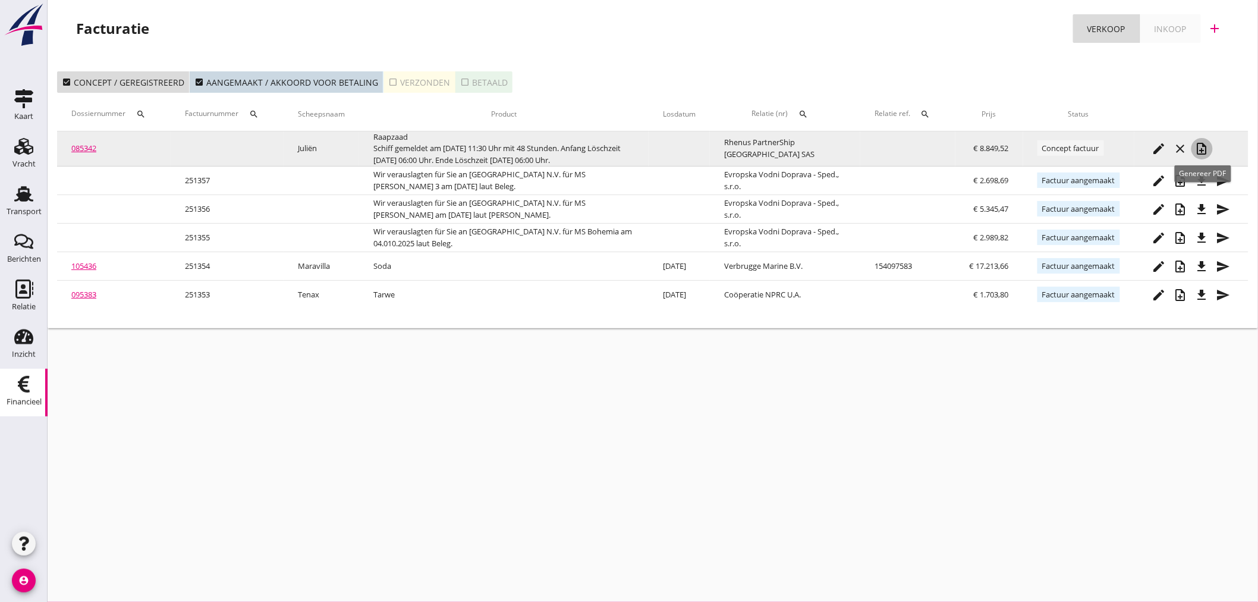
click at [1208, 147] on icon "note_add" at bounding box center [1202, 148] width 14 height 14
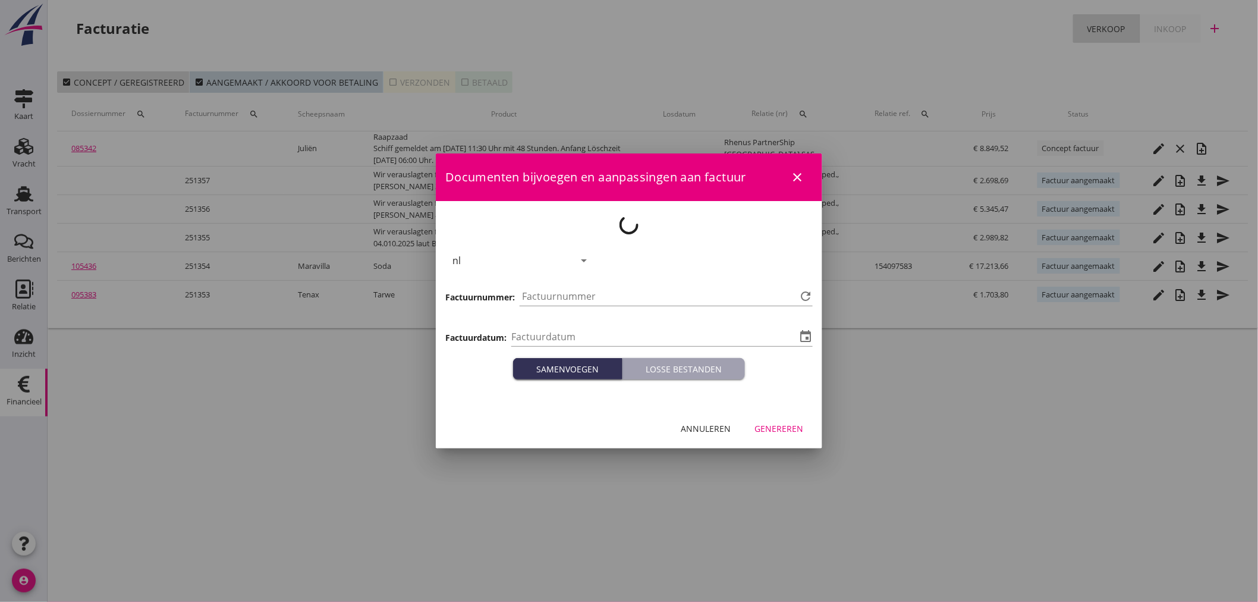
type input "[DATE]"
type input "1358"
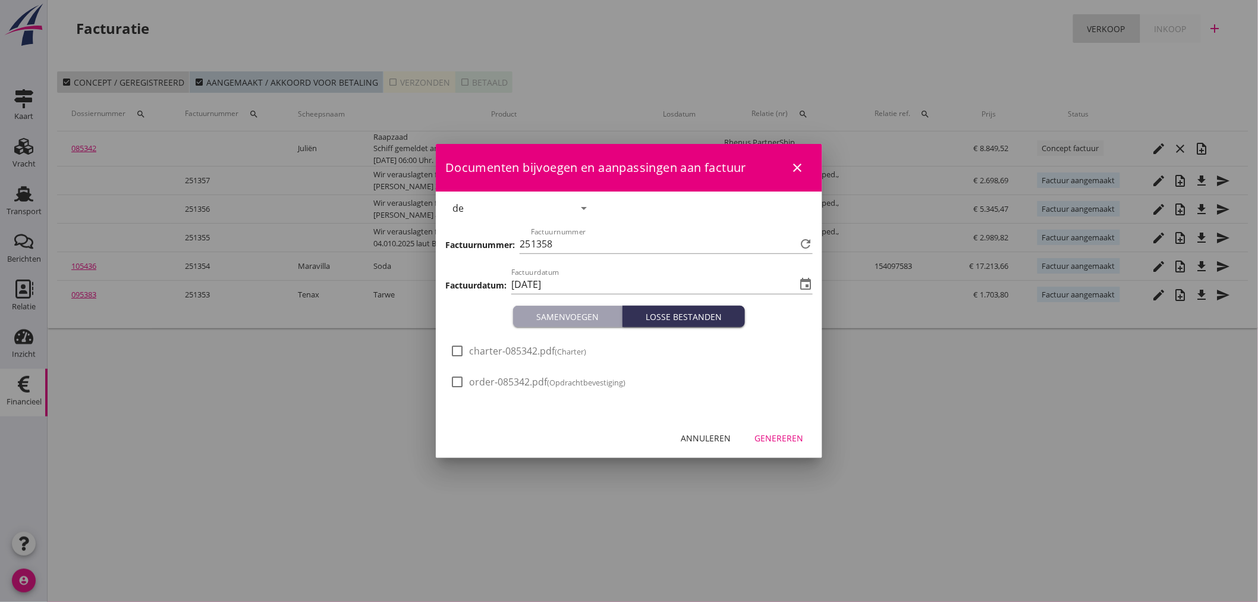
click at [769, 433] on div "Genereren" at bounding box center [778, 438] width 49 height 12
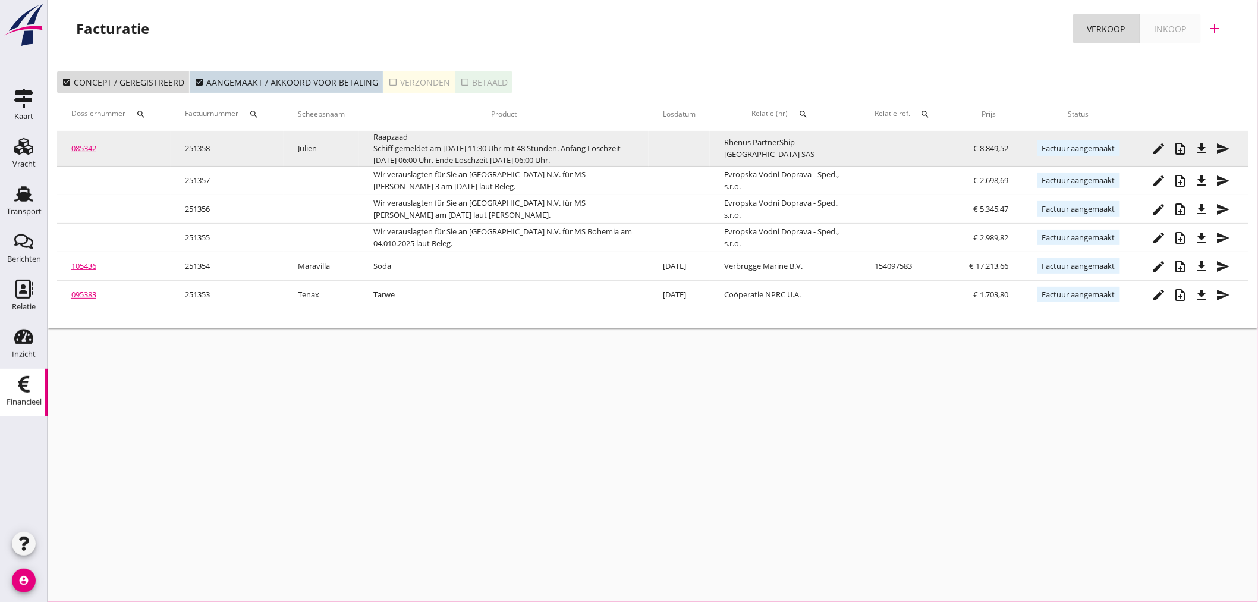
click at [1206, 153] on icon "file_download" at bounding box center [1202, 148] width 14 height 14
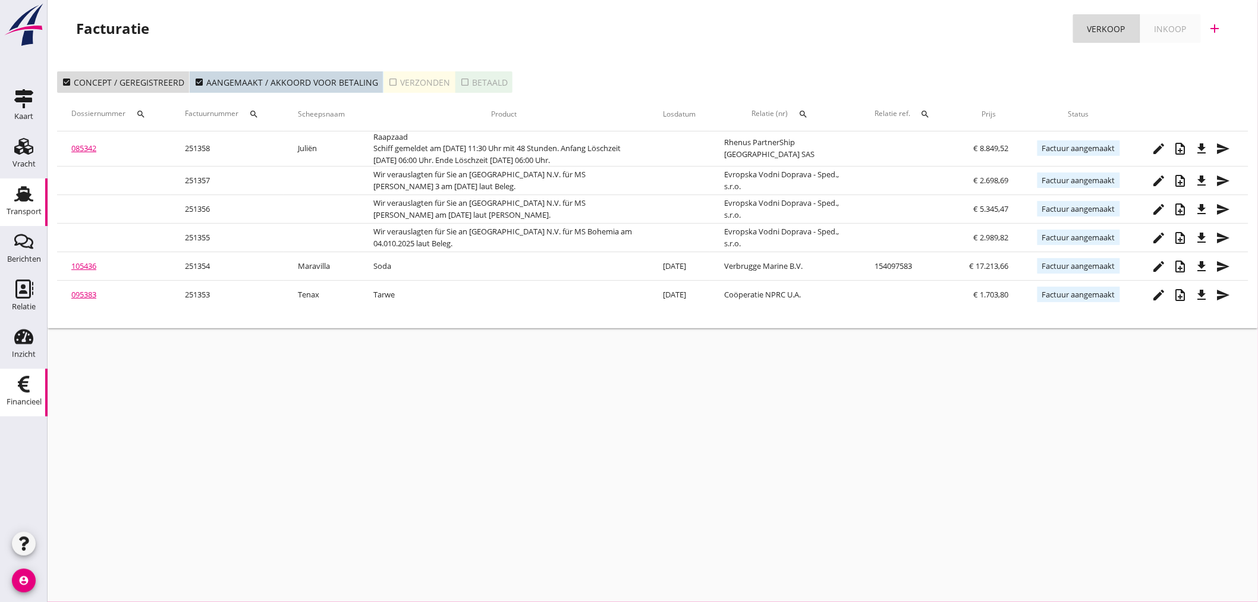
click at [18, 204] on div "Transport" at bounding box center [24, 211] width 35 height 17
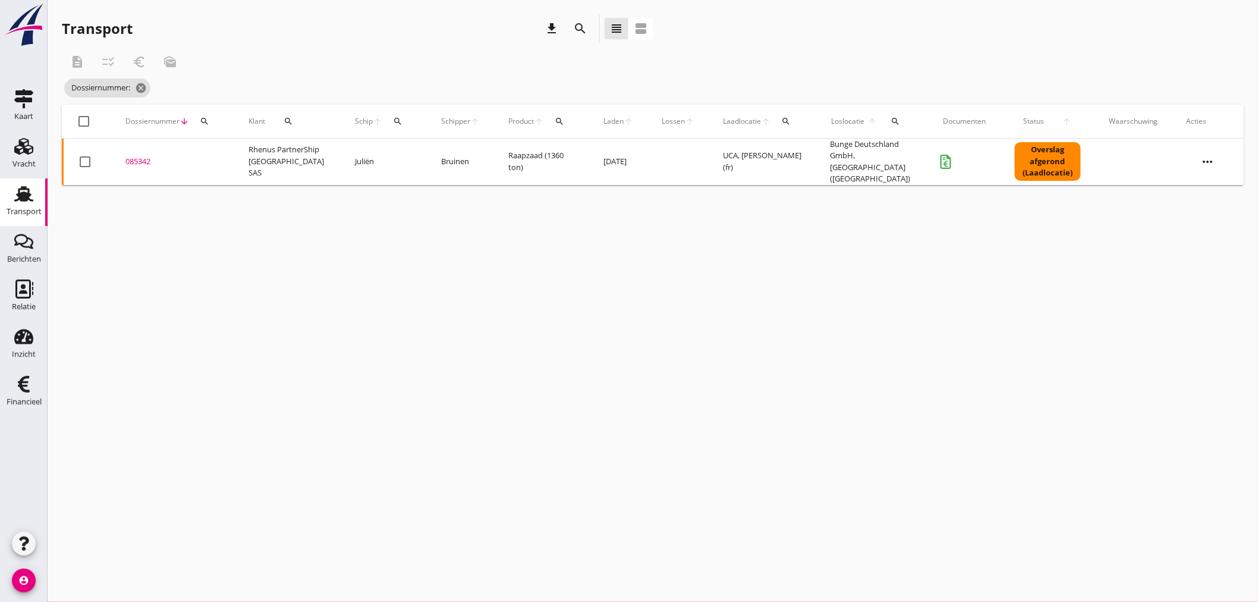
click at [211, 119] on div "search" at bounding box center [204, 122] width 21 height 10
click at [212, 155] on input "Zoeken op dossiernummer..." at bounding box center [260, 155] width 124 height 19
type input "0"
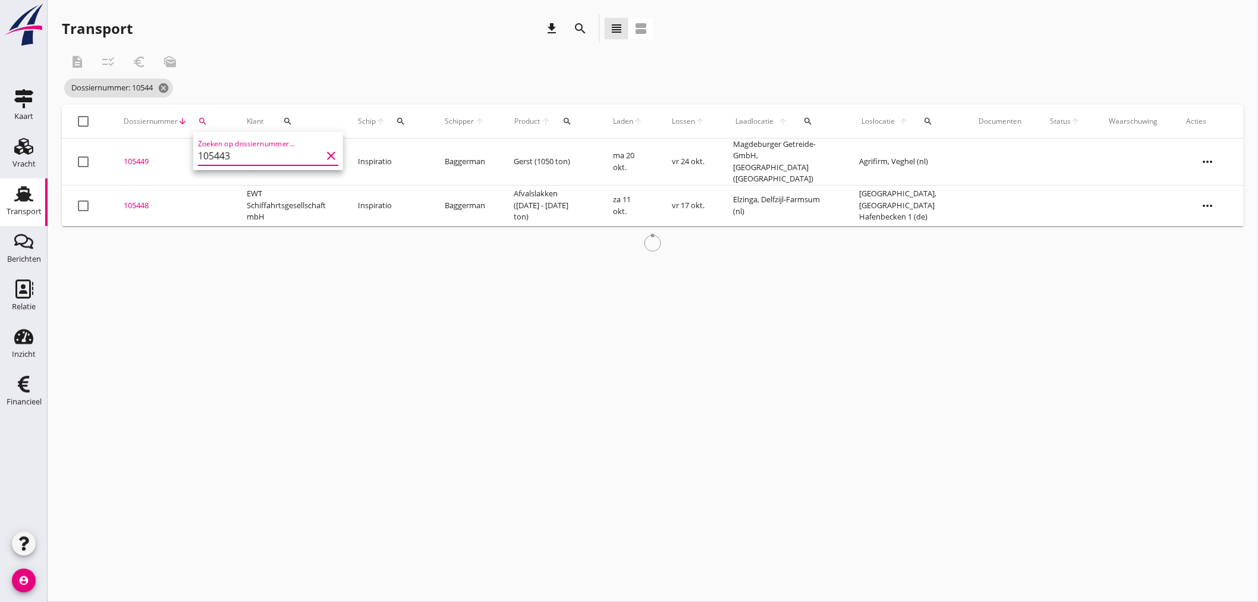
type input "105443"
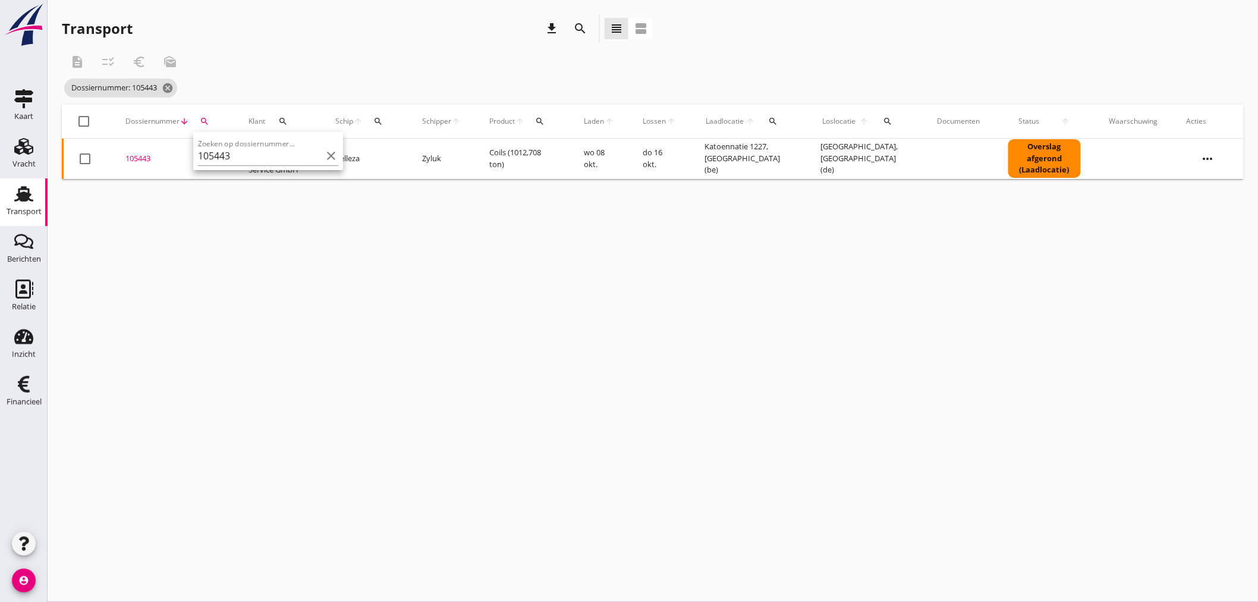
click at [152, 159] on div "105443" at bounding box center [172, 159] width 95 height 12
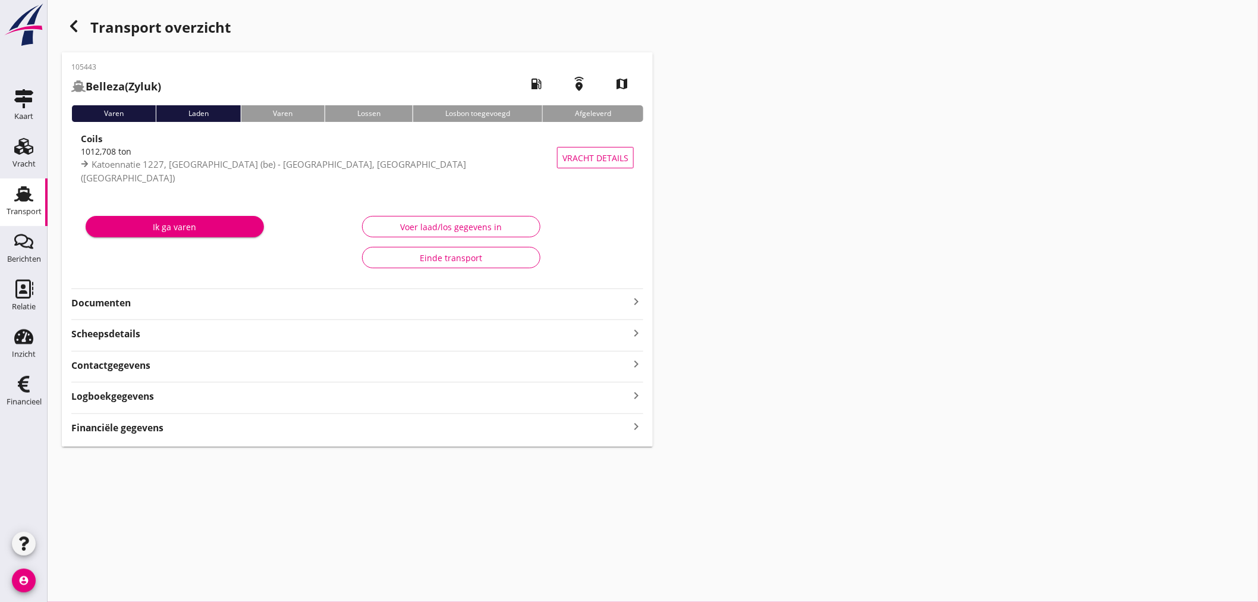
click at [633, 430] on icon "keyboard_arrow_right" at bounding box center [636, 426] width 14 height 16
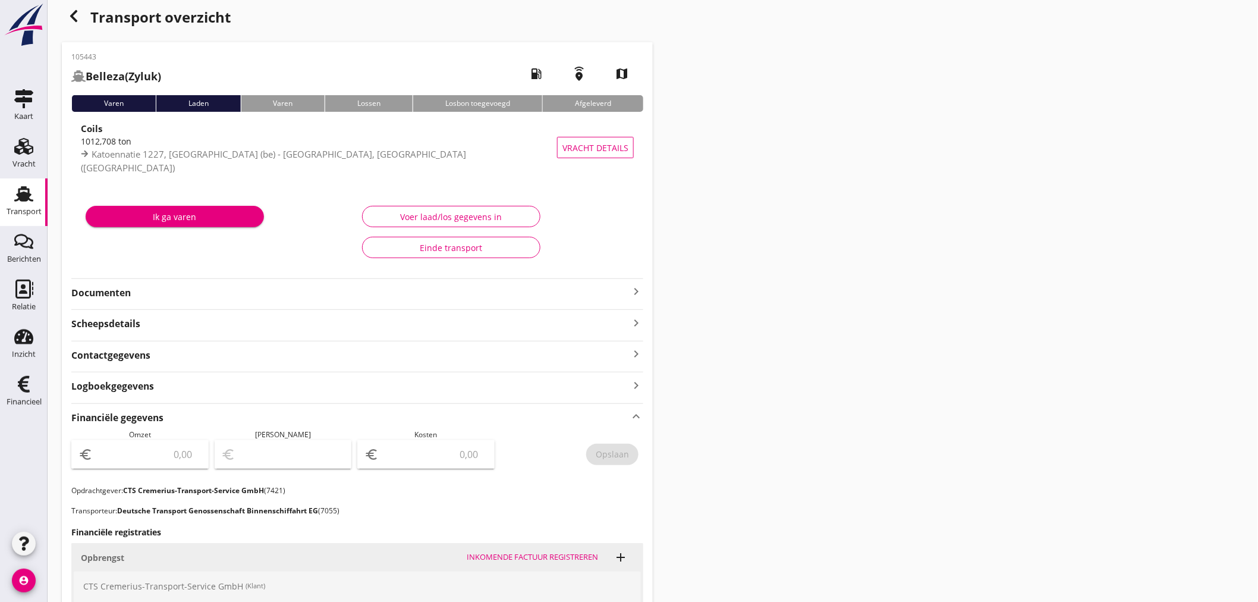
scroll to position [278, 0]
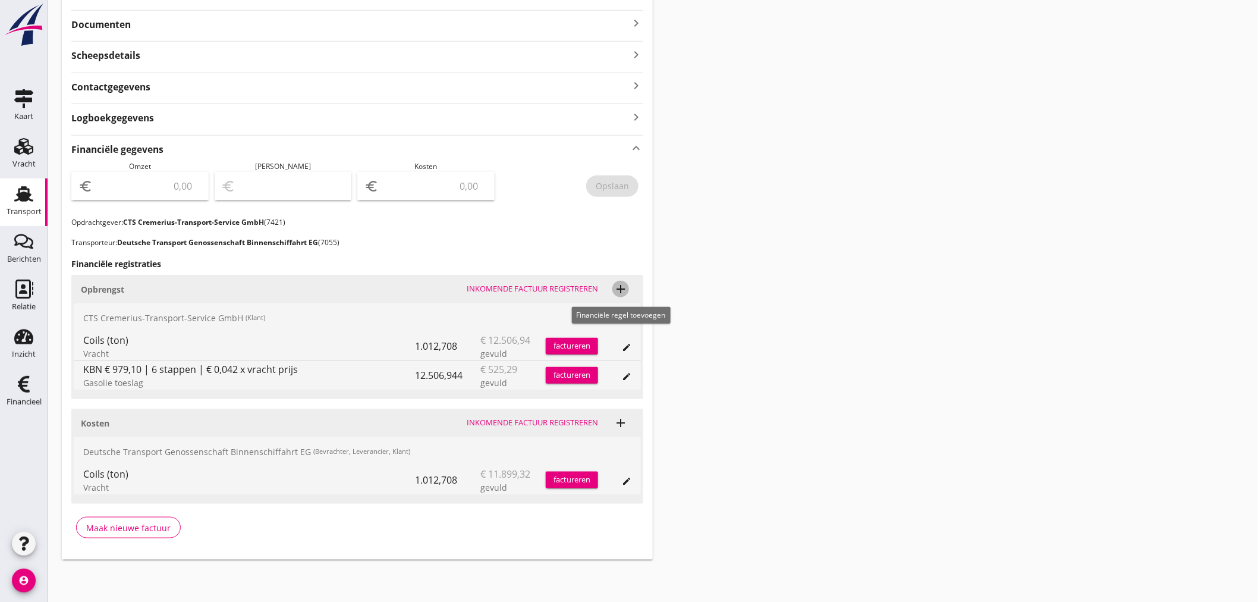
click at [621, 287] on icon "add" at bounding box center [620, 289] width 14 height 14
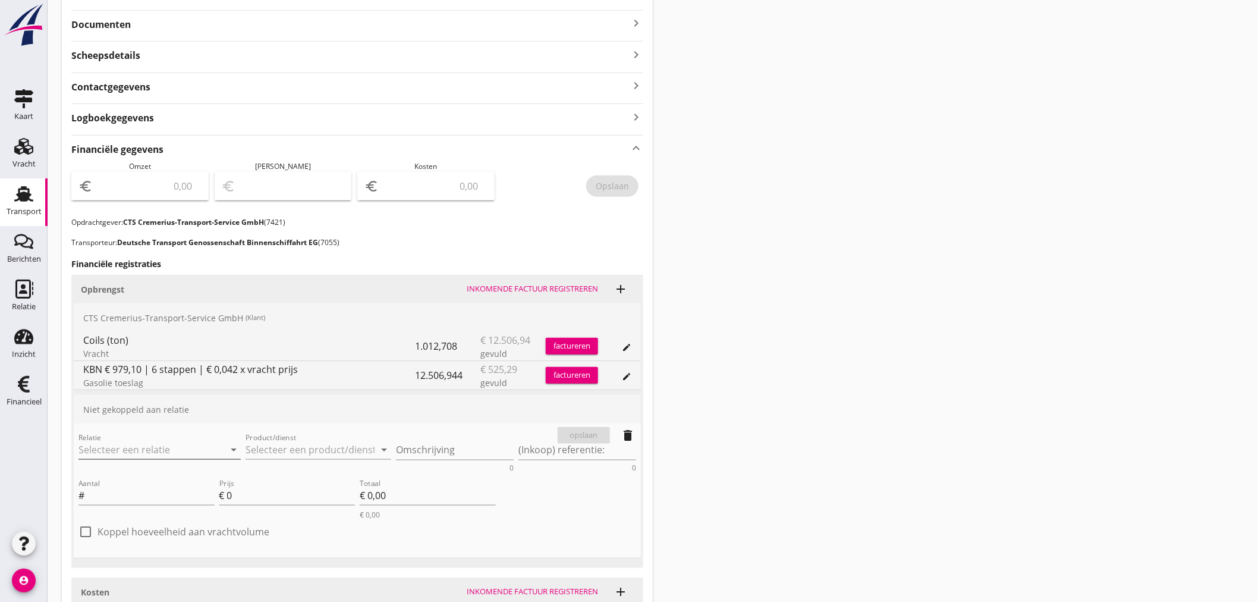
click at [149, 450] on input "Relatie" at bounding box center [142, 449] width 129 height 19
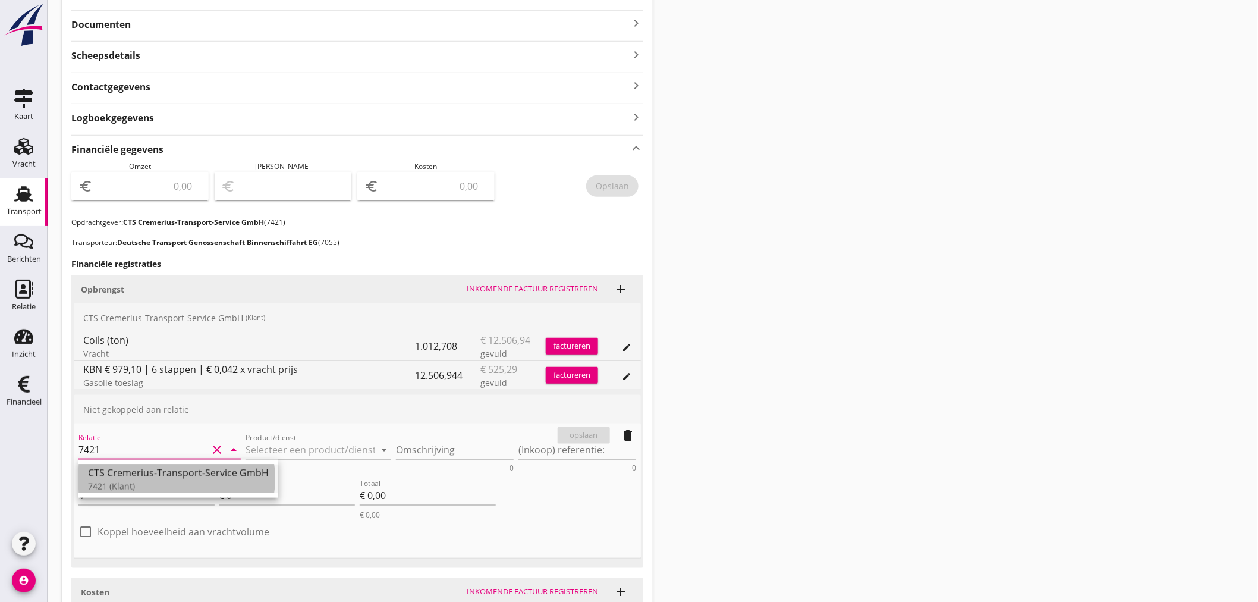
drag, startPoint x: 143, startPoint y: 477, endPoint x: 319, endPoint y: 424, distance: 183.9
click at [143, 477] on div "CTS Cremerius-Transport-Service GmbH" at bounding box center [178, 472] width 181 height 14
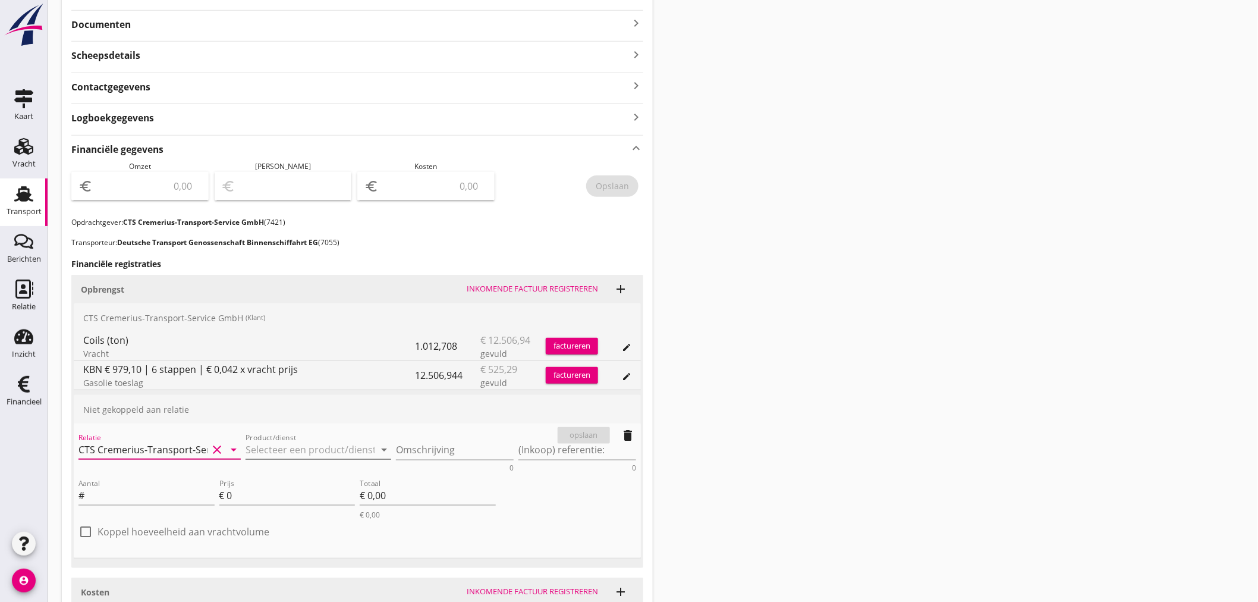
type input "CTS Cremerius-Transport-Service GmbH (7421)"
click at [316, 443] on input "Product/dienst" at bounding box center [310, 449] width 129 height 19
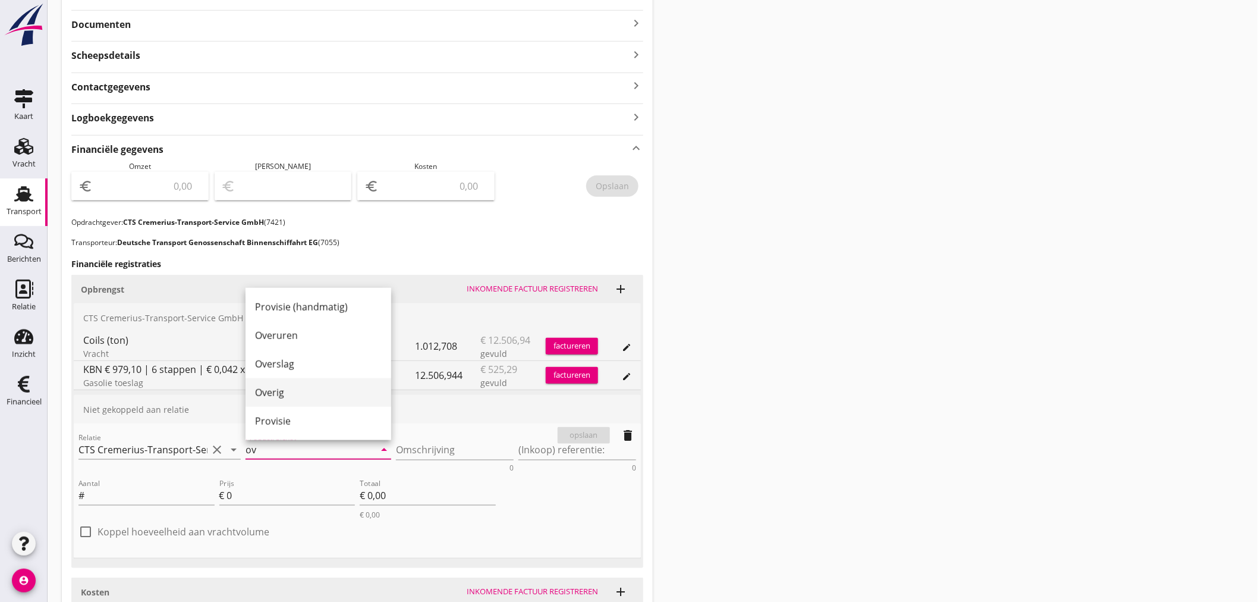
click at [289, 390] on div "Overig" at bounding box center [318, 392] width 127 height 14
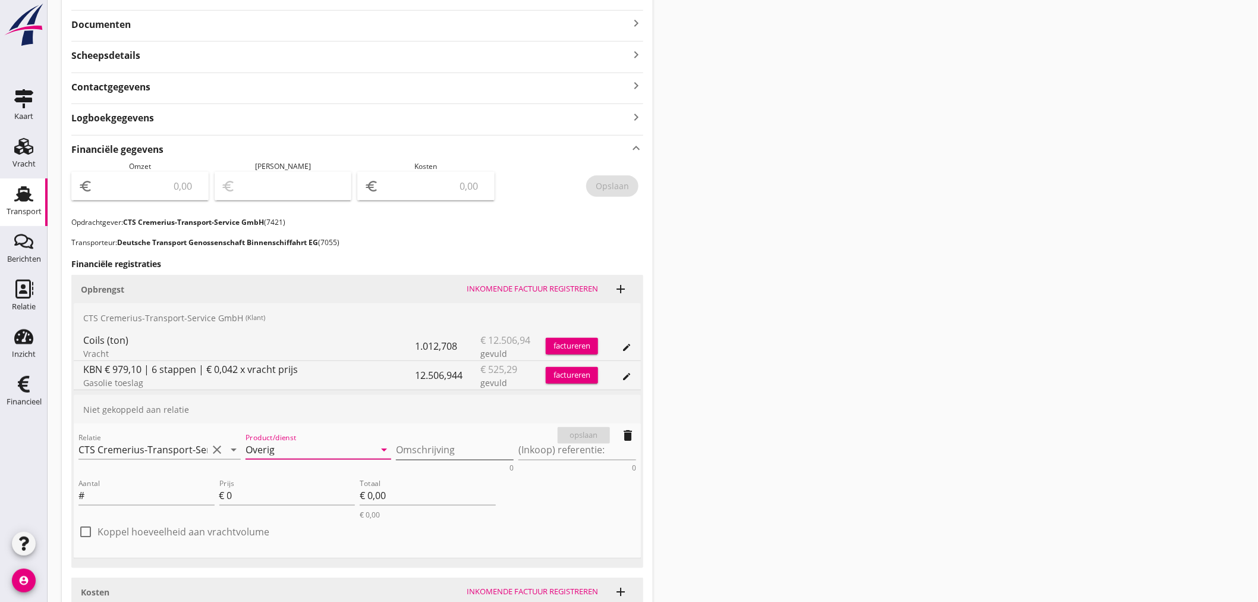
type input "Overig"
drag, startPoint x: 433, startPoint y: 451, endPoint x: 435, endPoint y: 459, distance: 9.2
click at [434, 452] on textarea "Omschrijving" at bounding box center [455, 450] width 118 height 20
paste textarea "Kosten für den Terminalzugang"
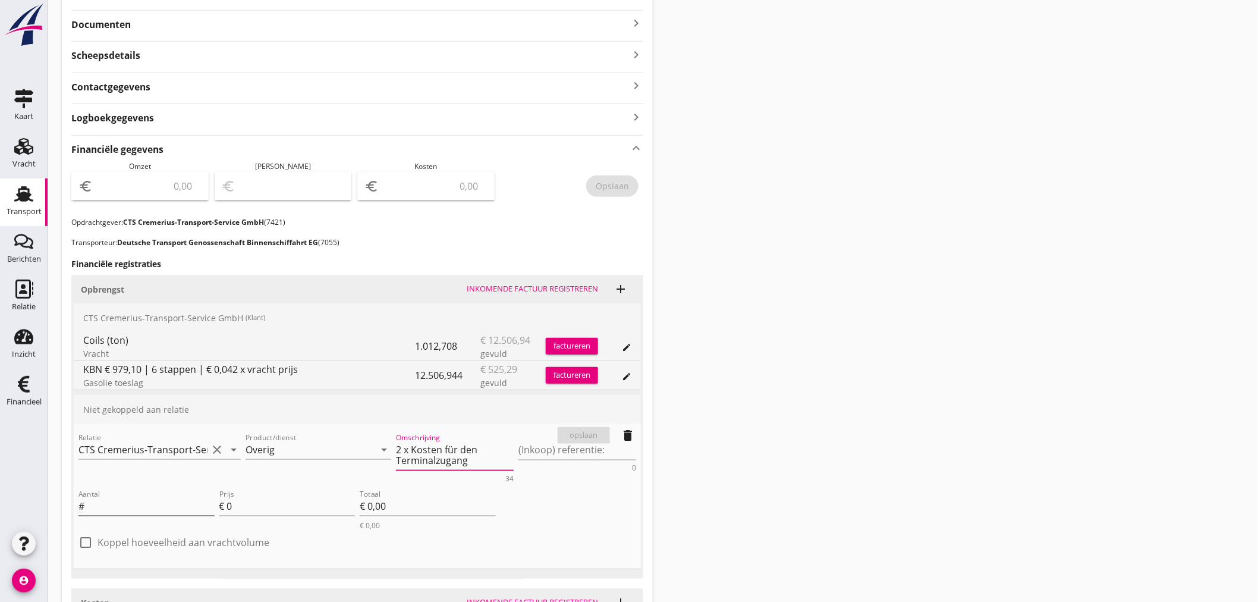
type textarea "2 x Kosten für den Terminalzugang"
click at [143, 503] on input "Aantal" at bounding box center [151, 505] width 128 height 19
type input "1"
click at [476, 458] on textarea "2 x Kosten für den Terminalzugang" at bounding box center [455, 455] width 118 height 30
type textarea "2 x Kosten für den Terminalzugang 1215"
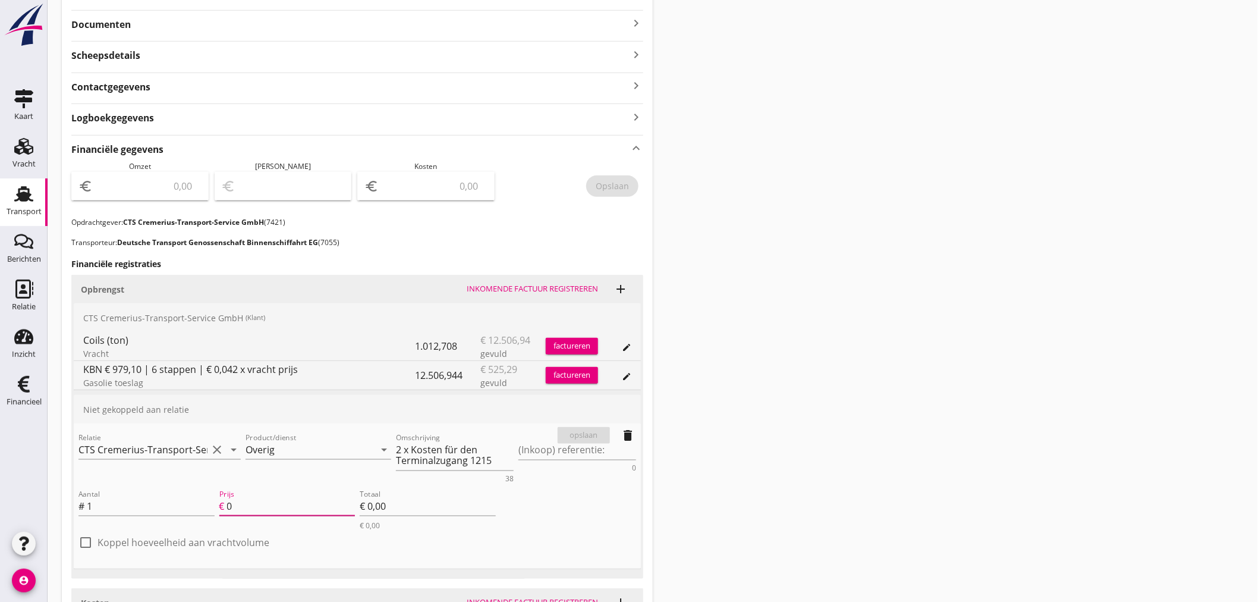
click at [263, 503] on input "0" at bounding box center [291, 505] width 128 height 19
type input "02"
type input "€ 2,00"
type input "020"
type input "€ 20,00"
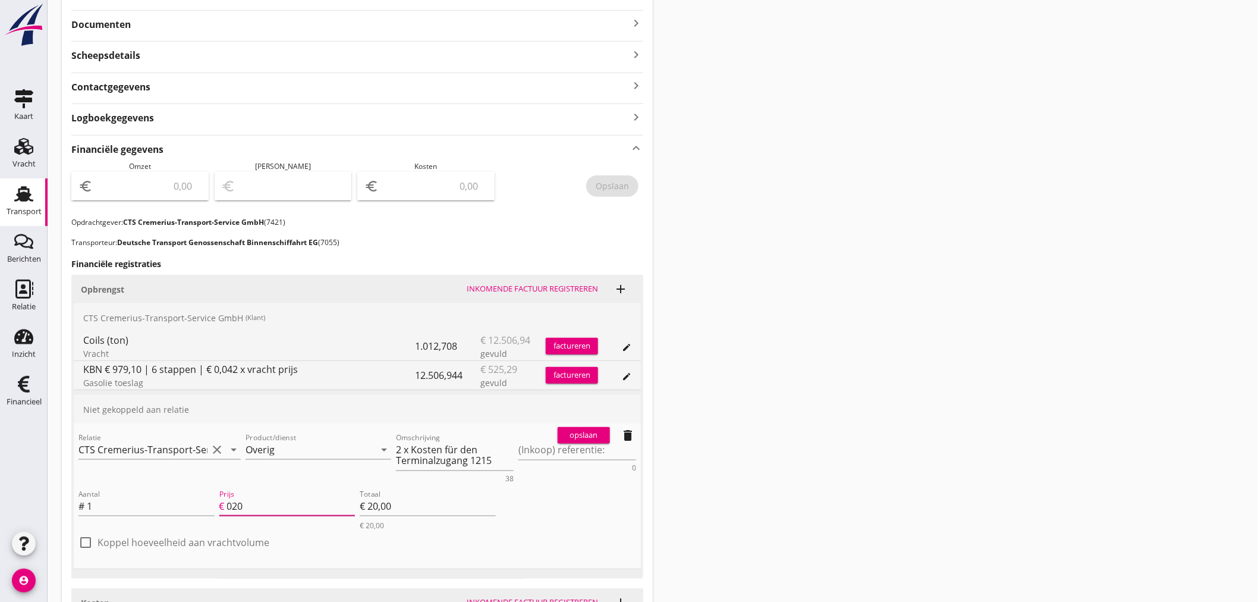
type input "0200"
type input "€ 200,00"
type input "020"
type input "€ 20,00"
type input "02"
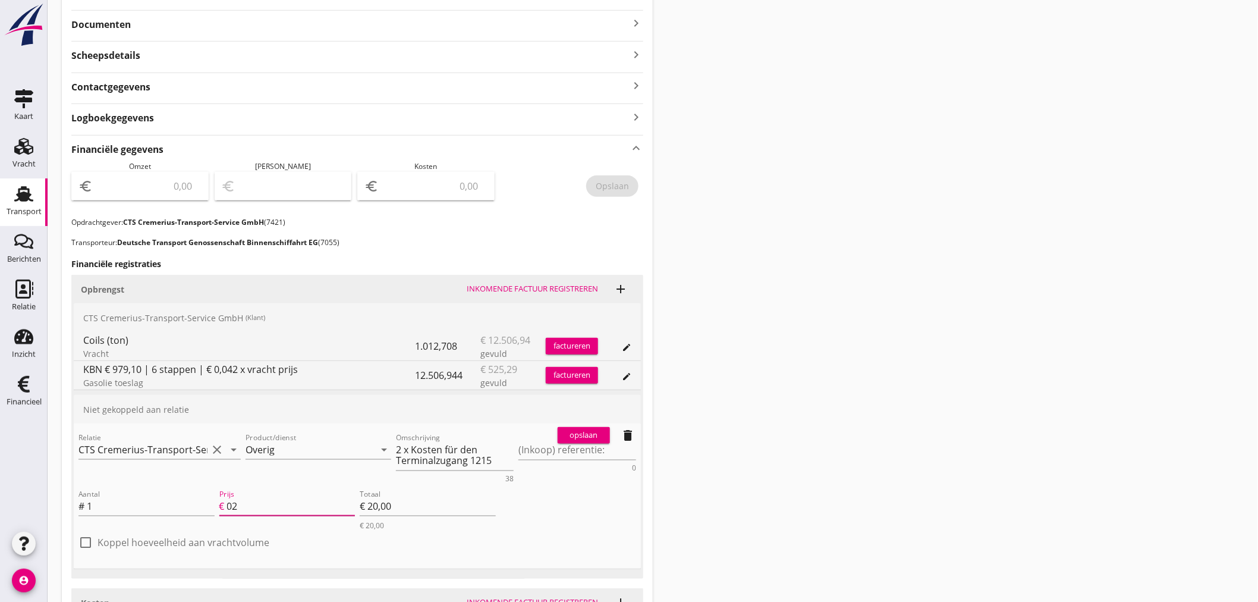
type input "€ 2,00"
click at [591, 434] on div "opslaan" at bounding box center [583, 435] width 43 height 12
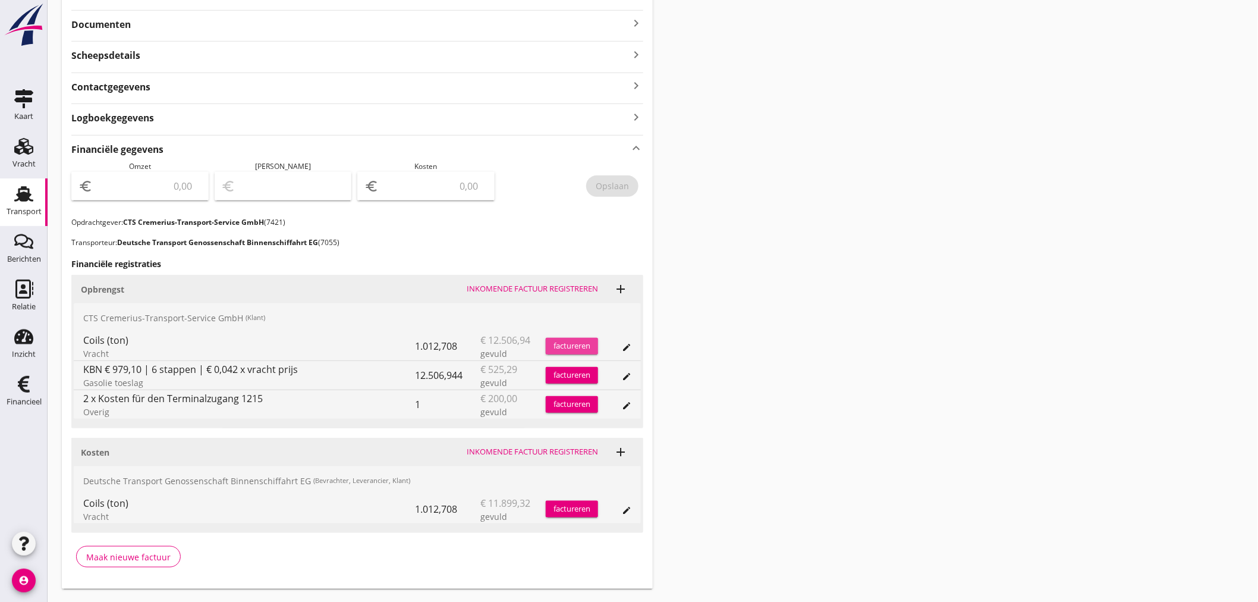
click at [589, 341] on div "factureren" at bounding box center [572, 346] width 52 height 12
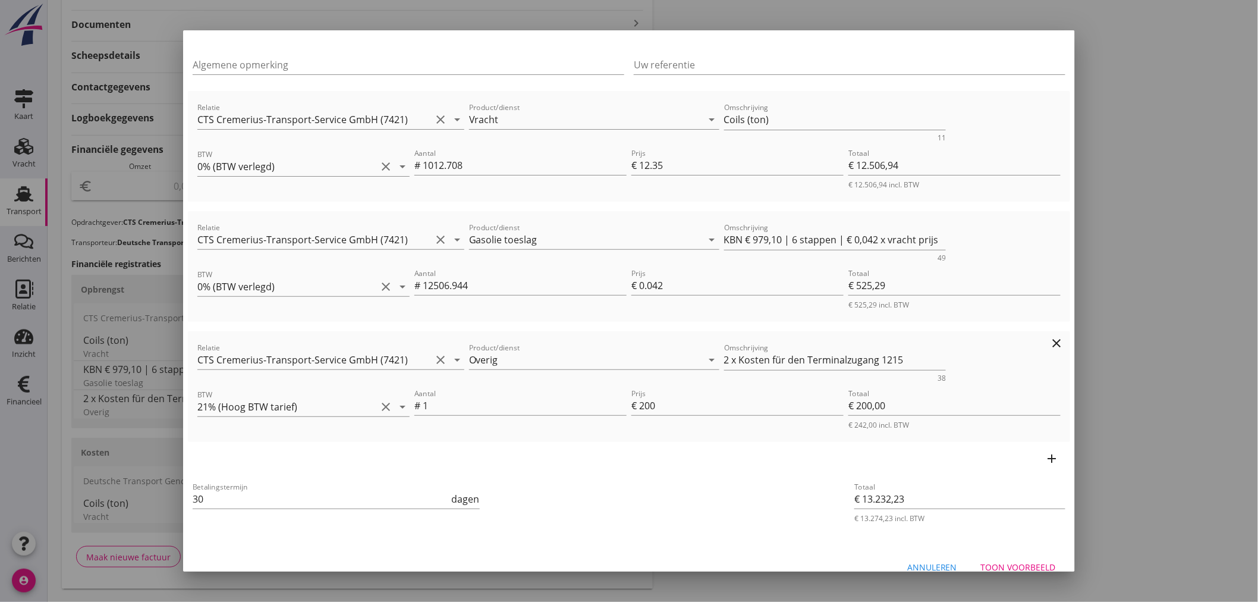
scroll to position [123, 0]
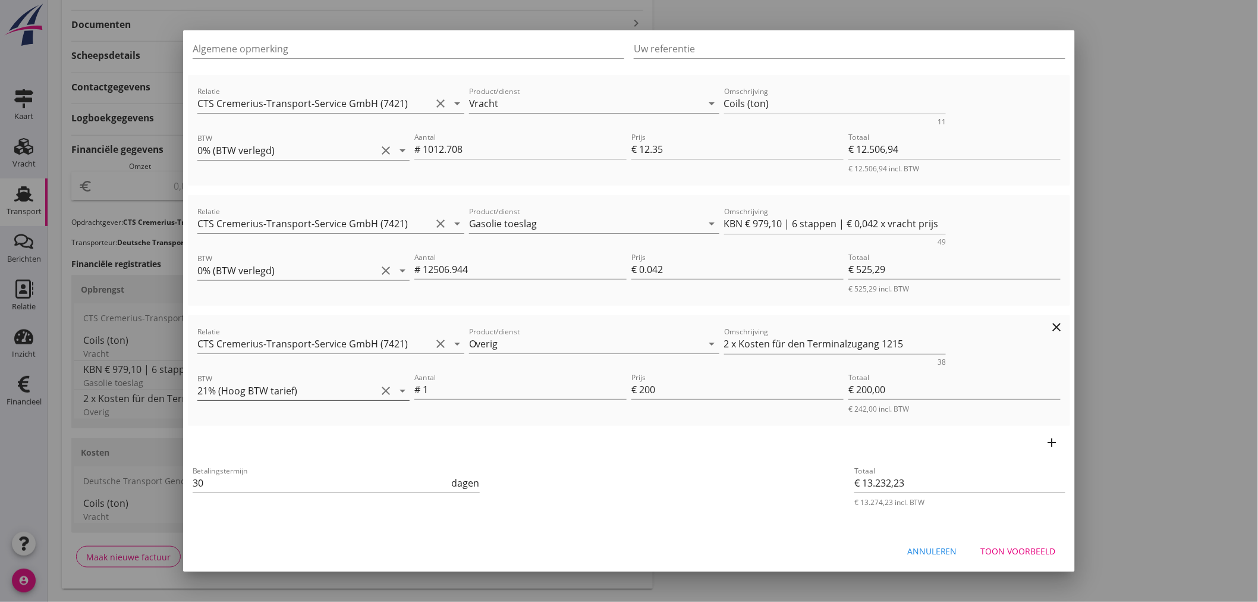
click at [400, 388] on icon "arrow_drop_down" at bounding box center [402, 390] width 14 height 14
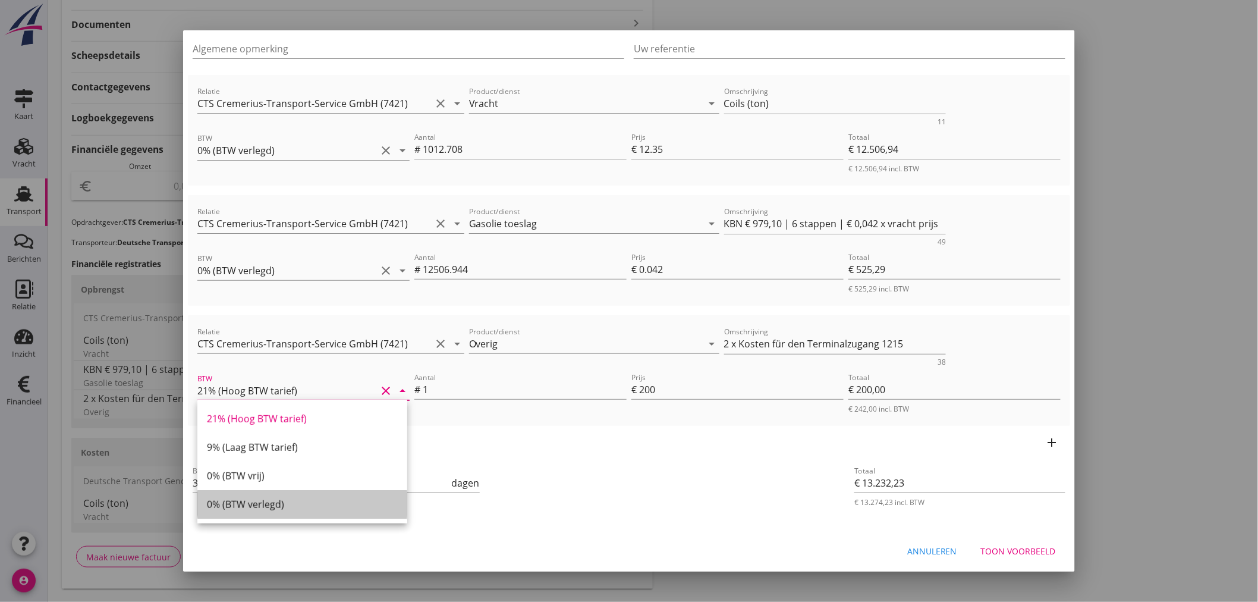
drag, startPoint x: 257, startPoint y: 501, endPoint x: 284, endPoint y: 498, distance: 27.5
click at [264, 501] on div "0% (BTW verlegd)" at bounding box center [302, 504] width 191 height 14
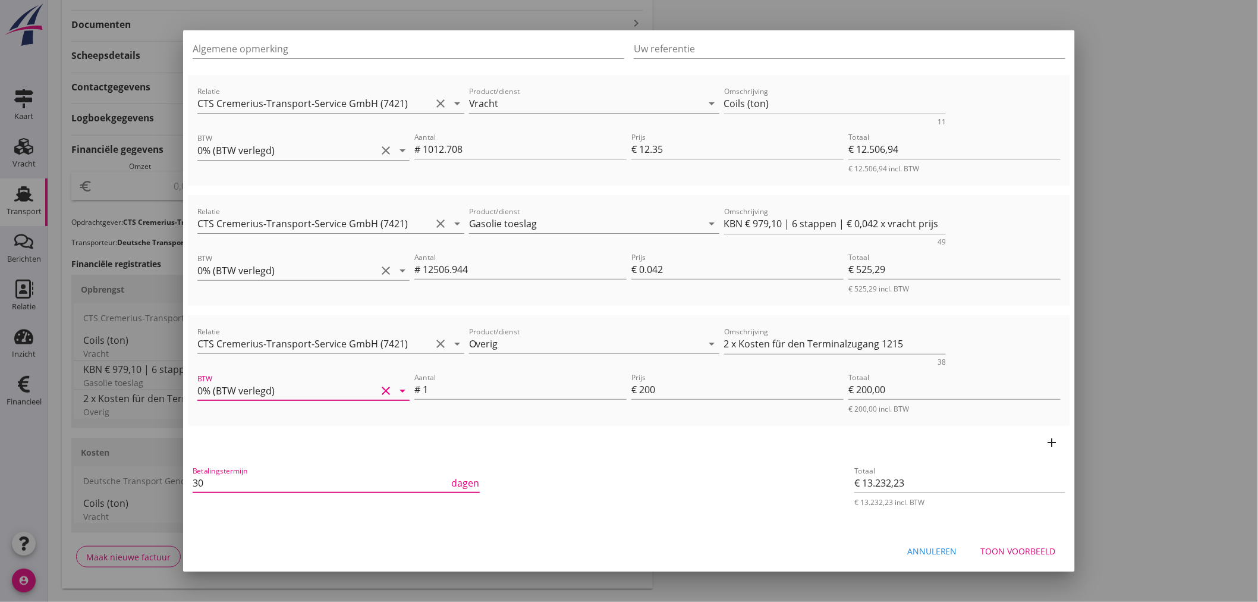
drag, startPoint x: 209, startPoint y: 483, endPoint x: 143, endPoint y: 473, distance: 67.3
click at [144, 474] on div "21% (Hoog BTW tarief) 9% (Laag BTW tarief) 0% (BTW vrij) 0% (BTW verlegd) Overi…" at bounding box center [629, 176] width 1258 height 909
click at [732, 342] on textarea "2 x Kosten für den Terminalzugang 1215" at bounding box center [835, 344] width 222 height 20
drag, startPoint x: 868, startPoint y: 342, endPoint x: 662, endPoint y: 342, distance: 206.3
click at [662, 342] on div "Relatie CTS [PERSON_NAME]-Transport-Service GmbH (7421) clear arrow_drop_down P…" at bounding box center [629, 345] width 868 height 46
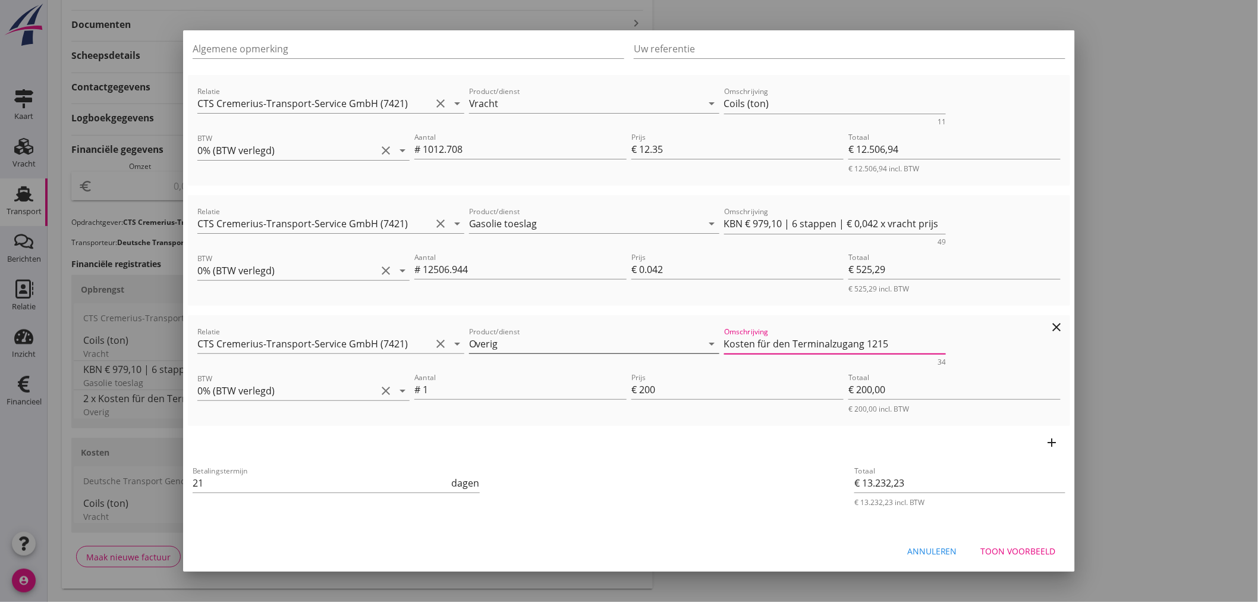
paste textarea "Anrufe am Terminal 1215 zweimal"
click at [1015, 550] on div "Toon voorbeeld" at bounding box center [1018, 551] width 75 height 12
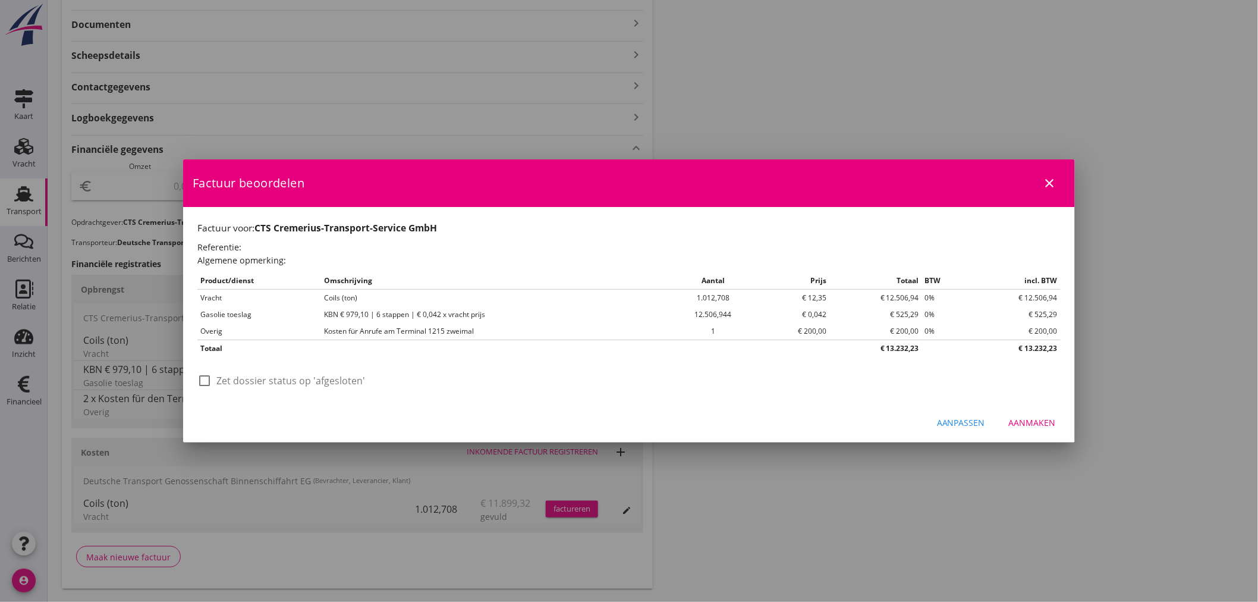
scroll to position [0, 0]
click at [1042, 422] on div "Aanmaken" at bounding box center [1032, 422] width 47 height 12
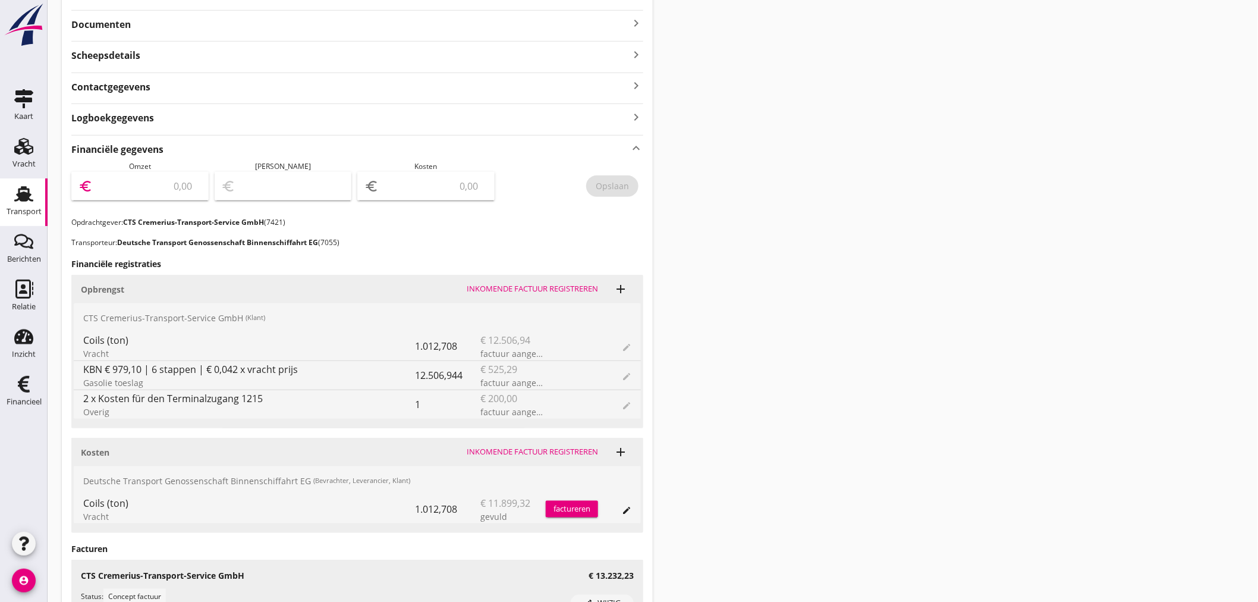
click at [140, 188] on input "number" at bounding box center [148, 186] width 106 height 19
click at [613, 193] on button "Opslaan" at bounding box center [612, 185] width 52 height 21
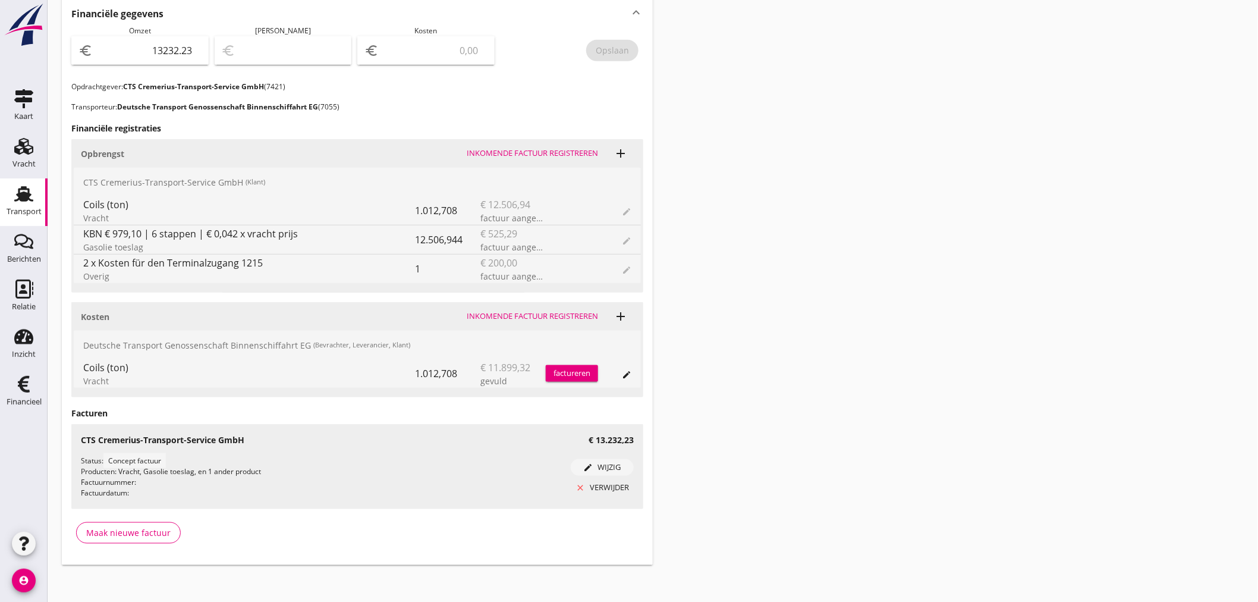
scroll to position [419, 0]
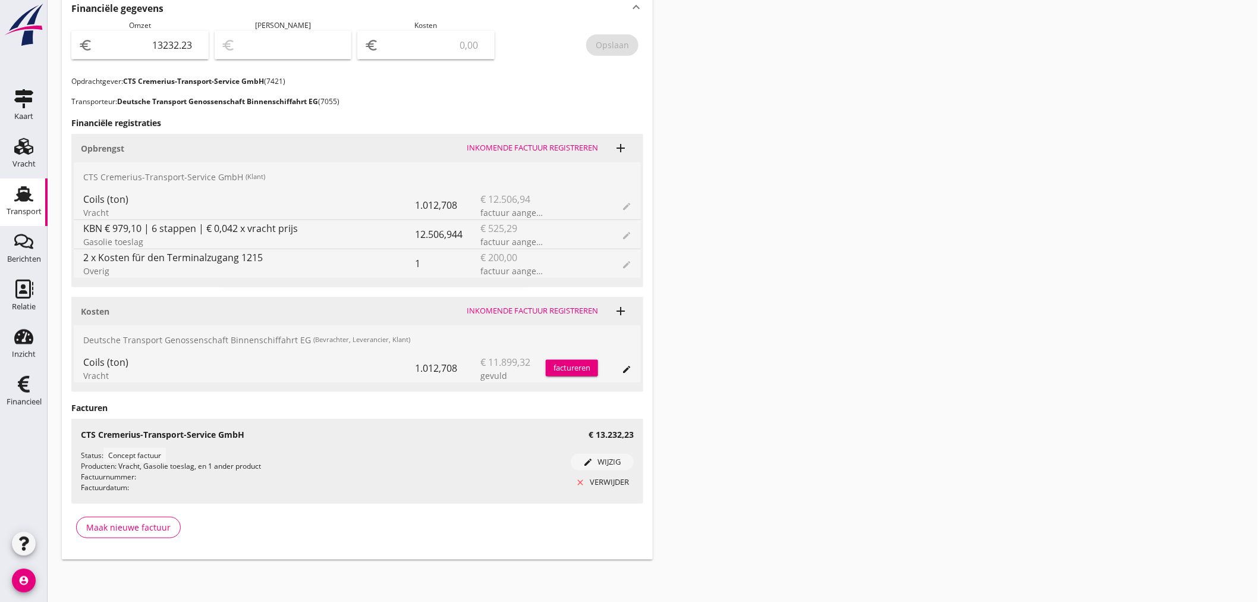
drag, startPoint x: 13, startPoint y: 382, endPoint x: 520, endPoint y: 446, distance: 510.5
click at [15, 381] on div "Financieel" at bounding box center [24, 383] width 29 height 19
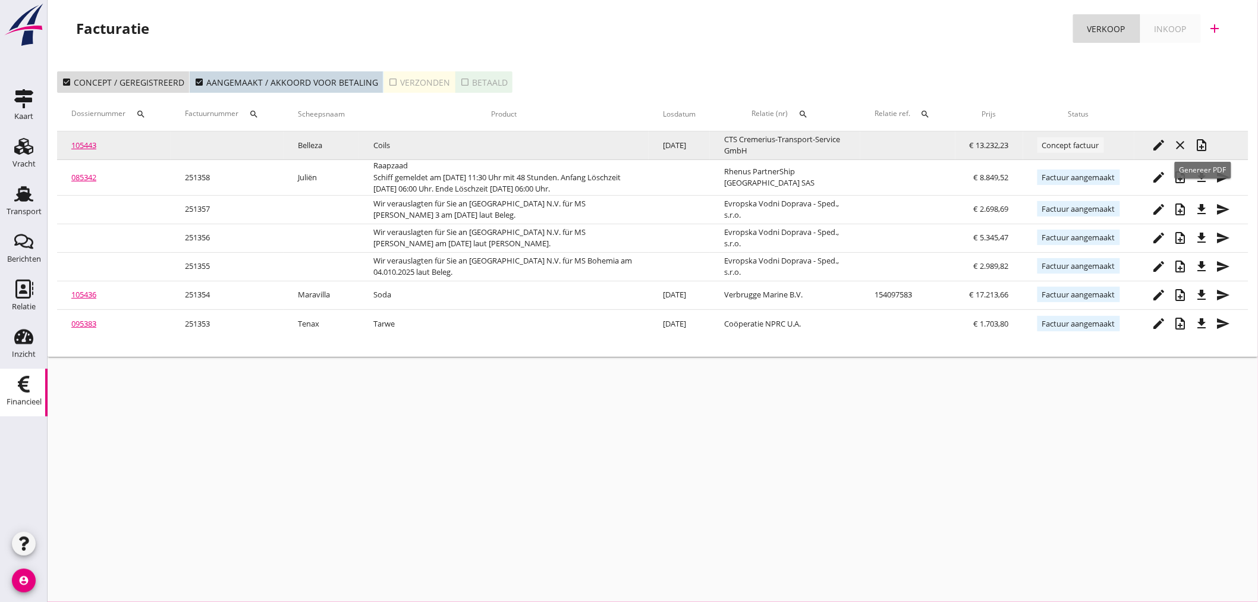
click at [1203, 144] on icon "note_add" at bounding box center [1202, 145] width 14 height 14
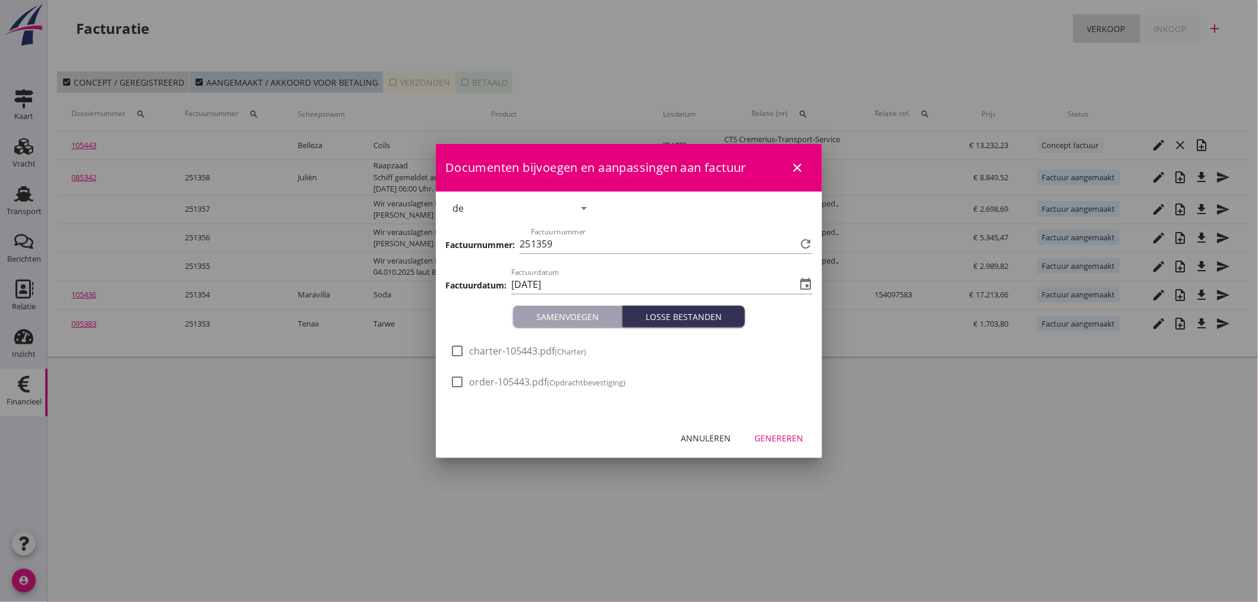
click at [770, 438] on div "Genereren" at bounding box center [778, 438] width 49 height 12
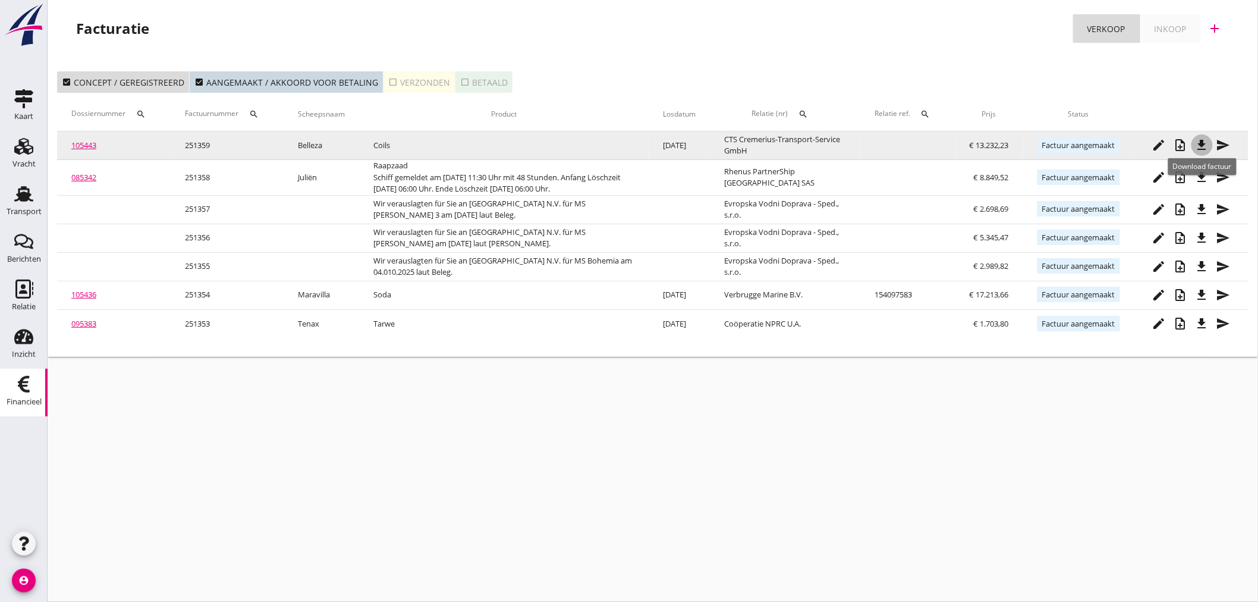
click at [1199, 150] on icon "file_download" at bounding box center [1202, 145] width 14 height 14
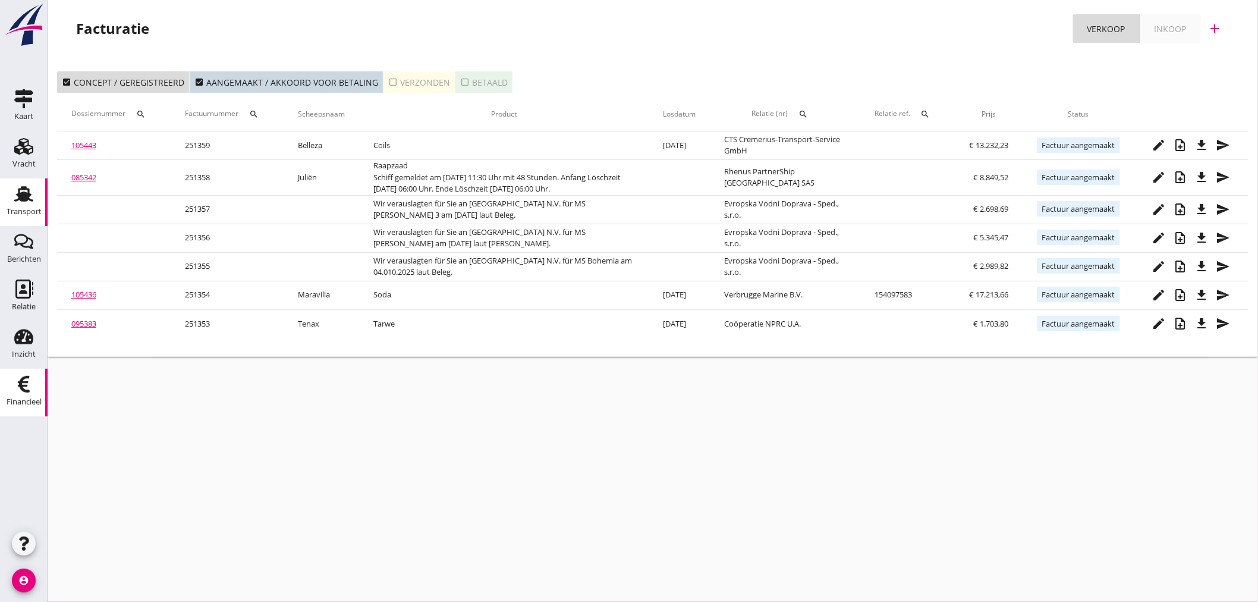
click at [27, 194] on use at bounding box center [23, 193] width 19 height 15
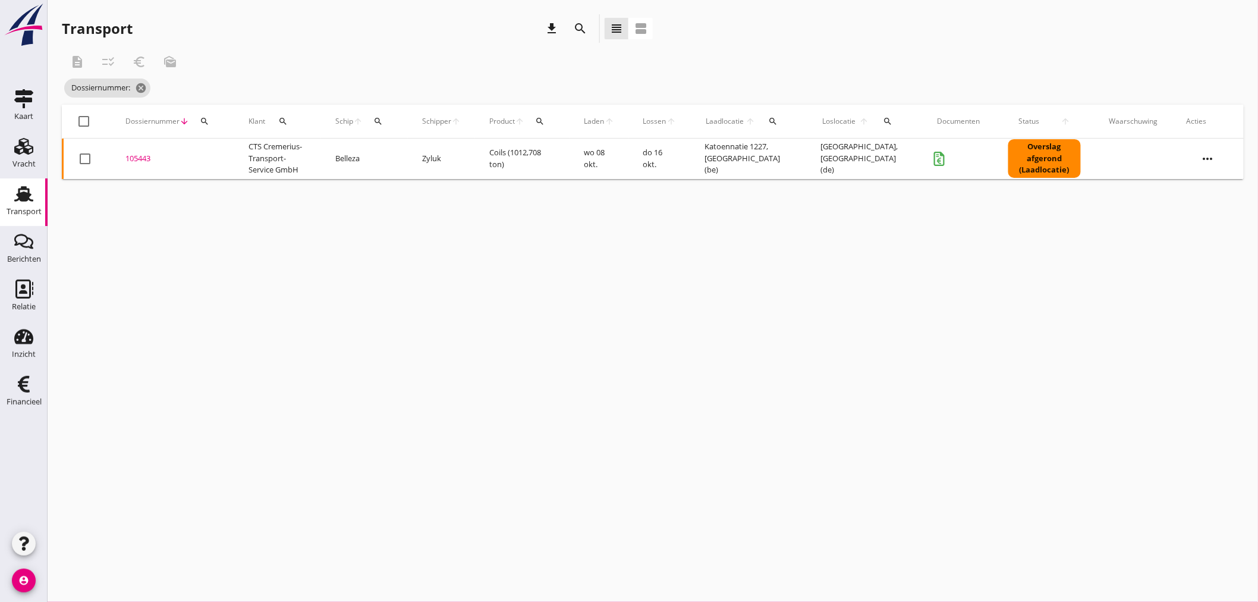
drag, startPoint x: 215, startPoint y: 117, endPoint x: 219, endPoint y: 143, distance: 26.5
click at [215, 117] on div "Dossiernummer arrow_downward search" at bounding box center [172, 121] width 95 height 29
drag, startPoint x: 201, startPoint y: 117, endPoint x: 218, endPoint y: 158, distance: 44.3
click at [202, 125] on icon "search" at bounding box center [205, 122] width 10 height 10
click at [218, 159] on input "Zoeken op dossiernummer..." at bounding box center [260, 155] width 124 height 19
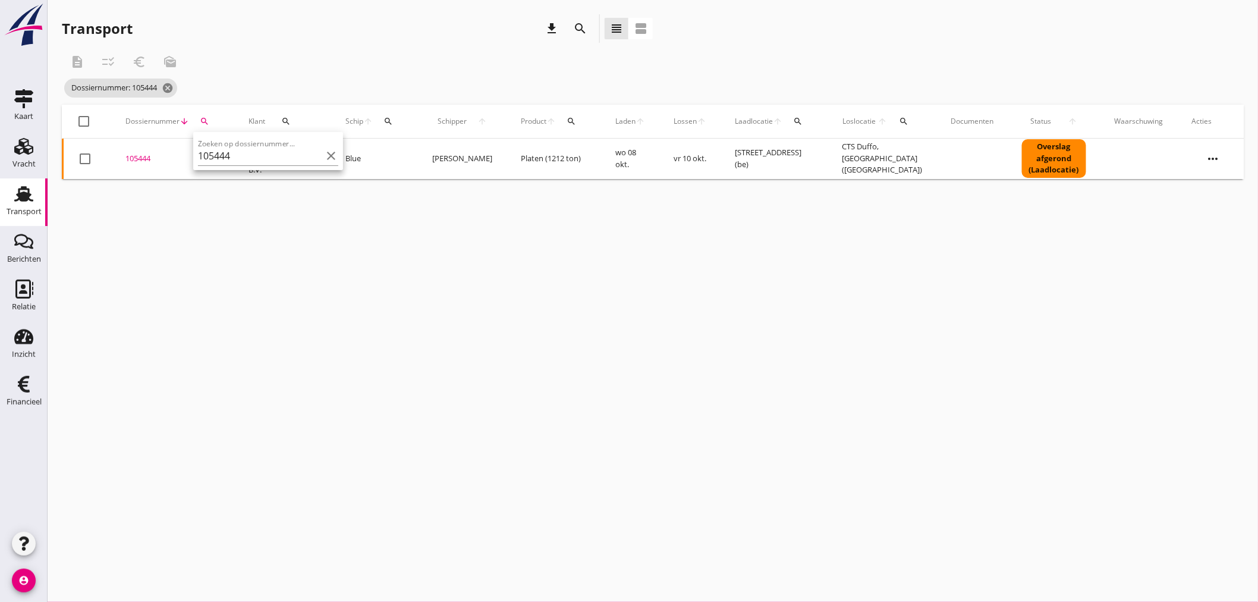
click at [141, 156] on div "105444" at bounding box center [172, 159] width 95 height 12
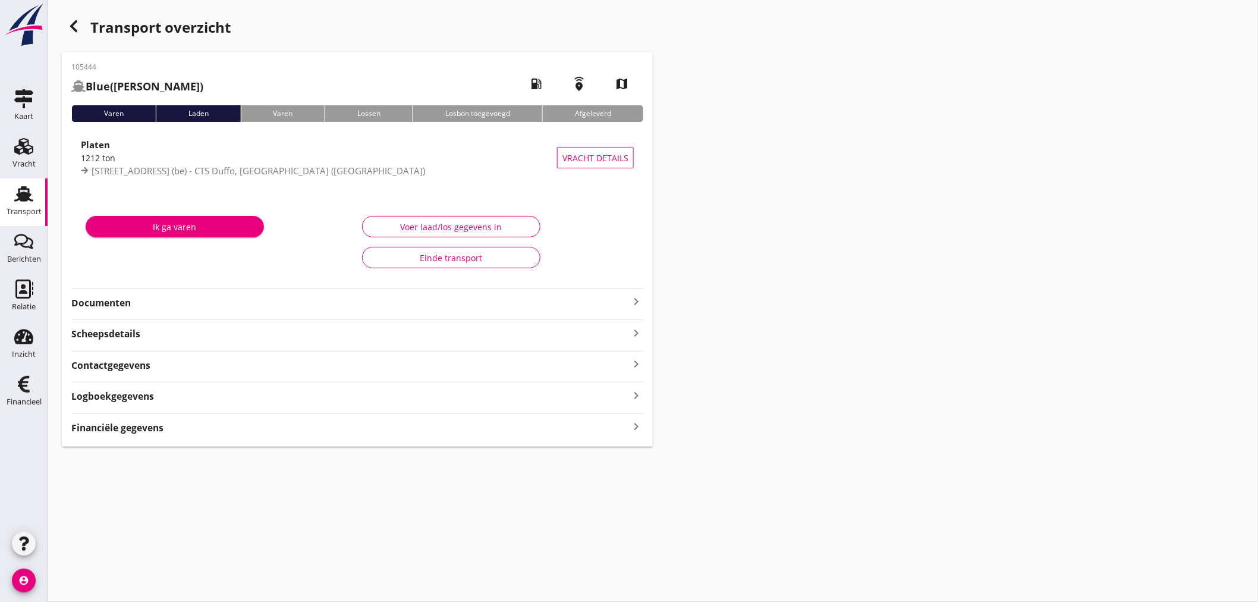
drag, startPoint x: 632, startPoint y: 427, endPoint x: 639, endPoint y: 427, distance: 6.5
click at [635, 427] on icon "keyboard_arrow_right" at bounding box center [636, 426] width 14 height 16
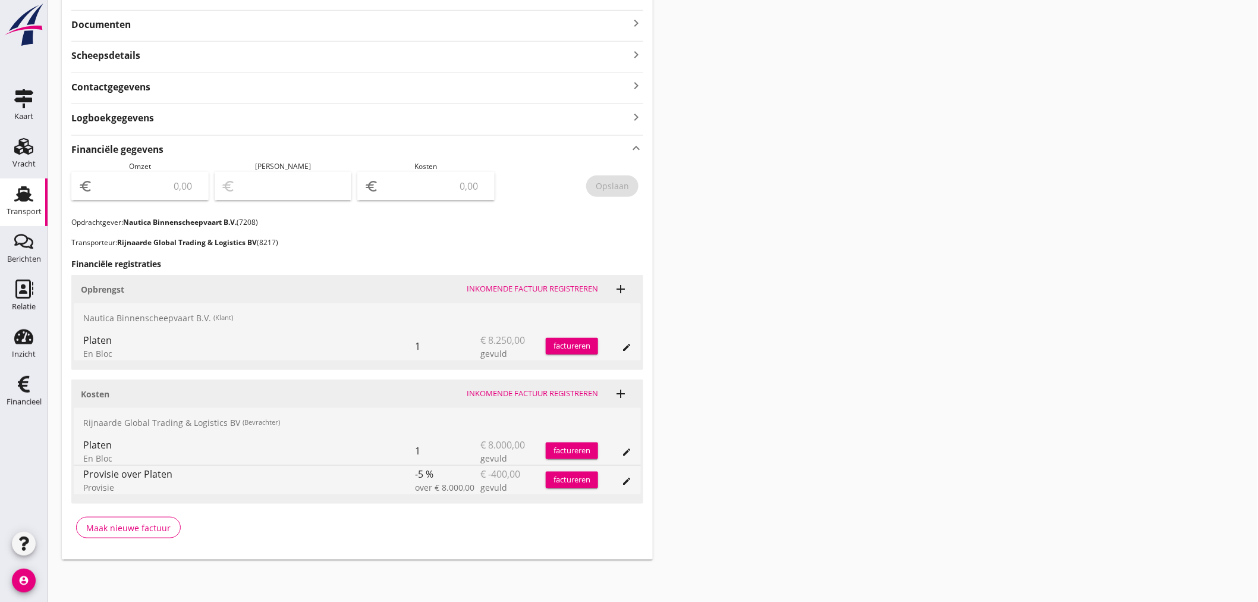
scroll to position [212, 0]
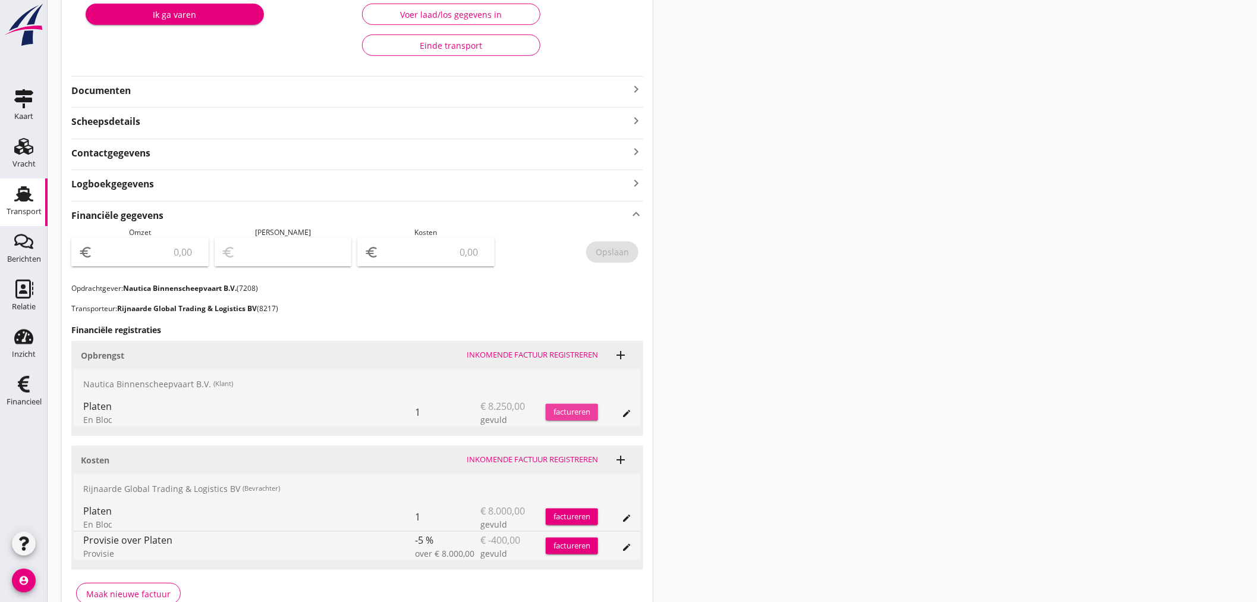
click at [581, 414] on div "factureren" at bounding box center [572, 412] width 52 height 12
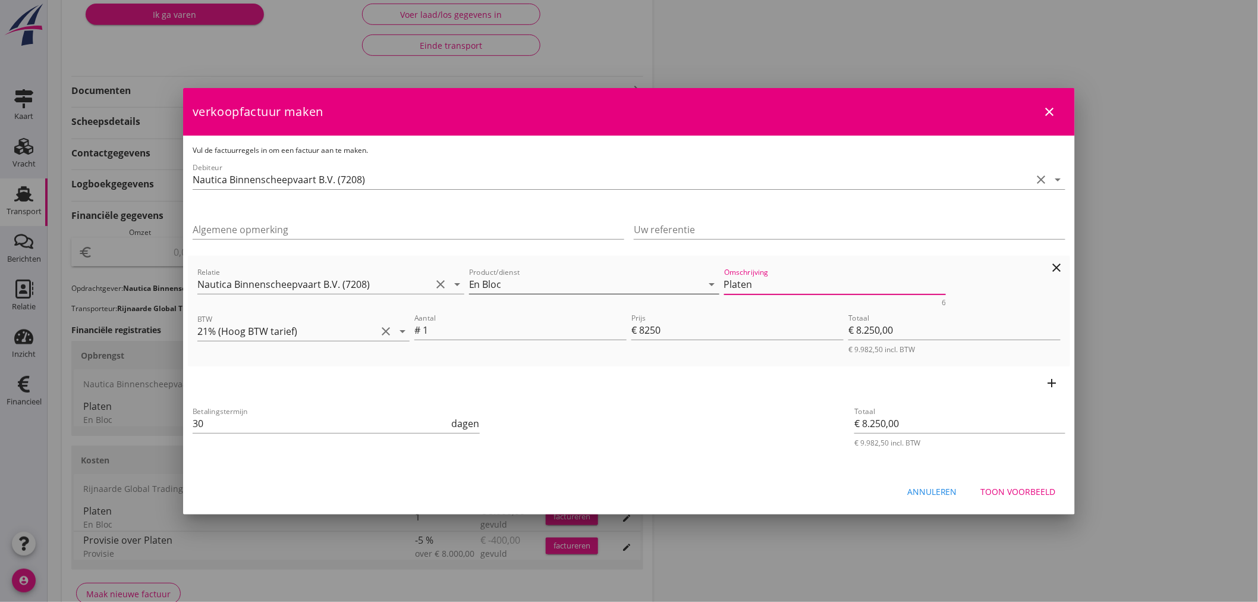
drag, startPoint x: 765, startPoint y: 284, endPoint x: 489, endPoint y: 284, distance: 276.4
click at [489, 284] on div "Relatie Nautica Binnenscheepvaart B.V. (7208) clear arrow_drop_down Product/die…" at bounding box center [629, 286] width 868 height 46
drag, startPoint x: 214, startPoint y: 426, endPoint x: 151, endPoint y: 418, distance: 63.5
click at [151, 418] on div "21% (Hoog BTW tarief) 9% (Laag BTW tarief) 0% (BTW vrij) 0% (BTW verlegd) En Bl…" at bounding box center [629, 228] width 1258 height 880
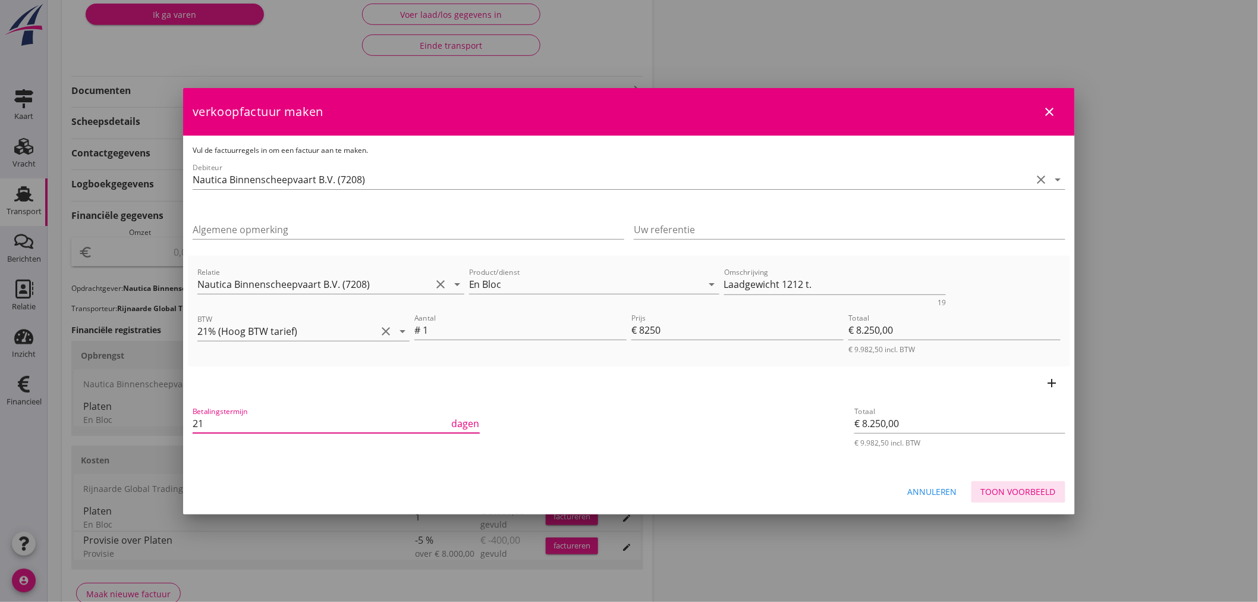
drag, startPoint x: 1041, startPoint y: 491, endPoint x: 1049, endPoint y: 480, distance: 13.6
click at [1043, 489] on div "Toon voorbeeld" at bounding box center [1018, 491] width 75 height 12
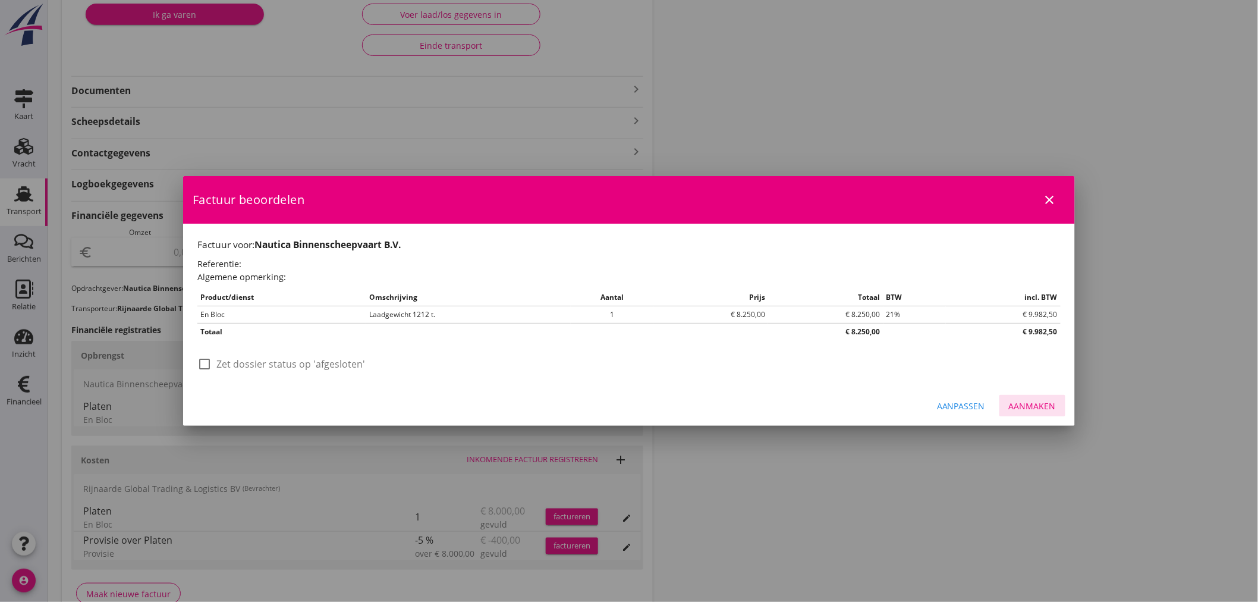
drag, startPoint x: 1047, startPoint y: 403, endPoint x: 1051, endPoint y: 408, distance: 6.8
click at [1047, 404] on div "Aanmaken" at bounding box center [1032, 405] width 47 height 12
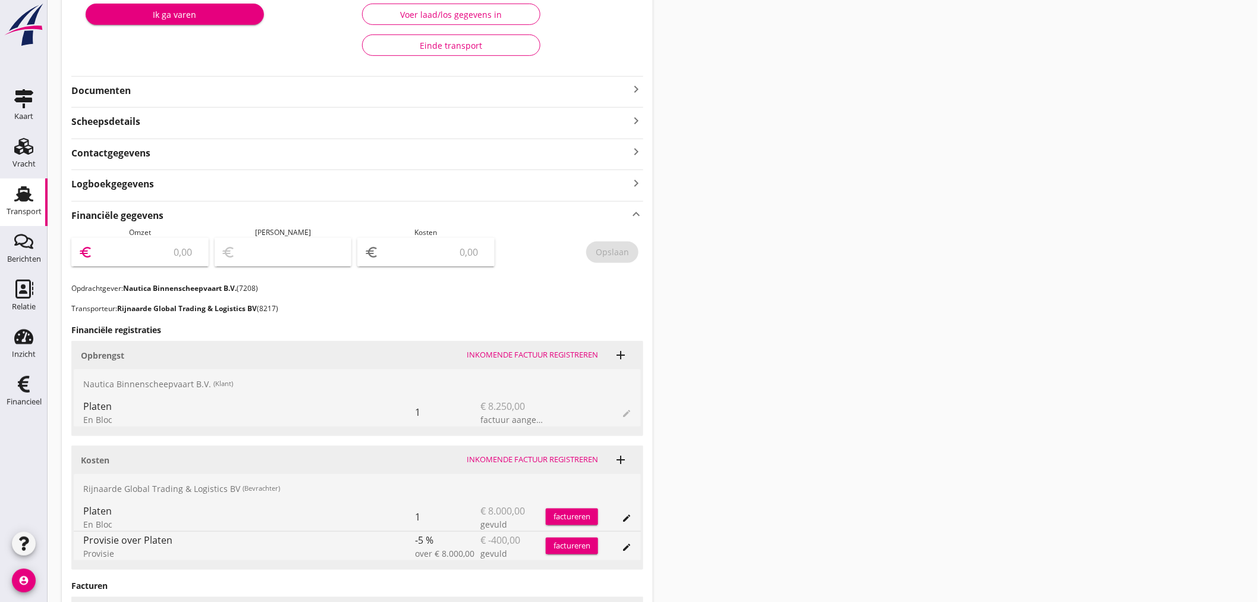
click at [151, 257] on input "number" at bounding box center [148, 252] width 106 height 19
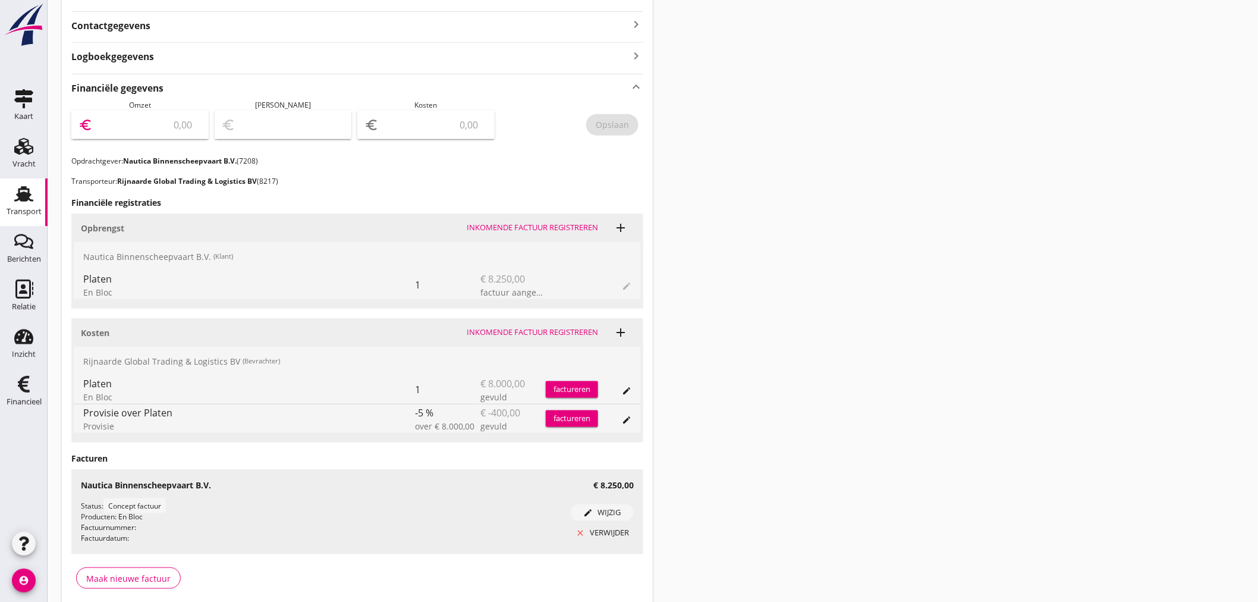
scroll to position [345, 0]
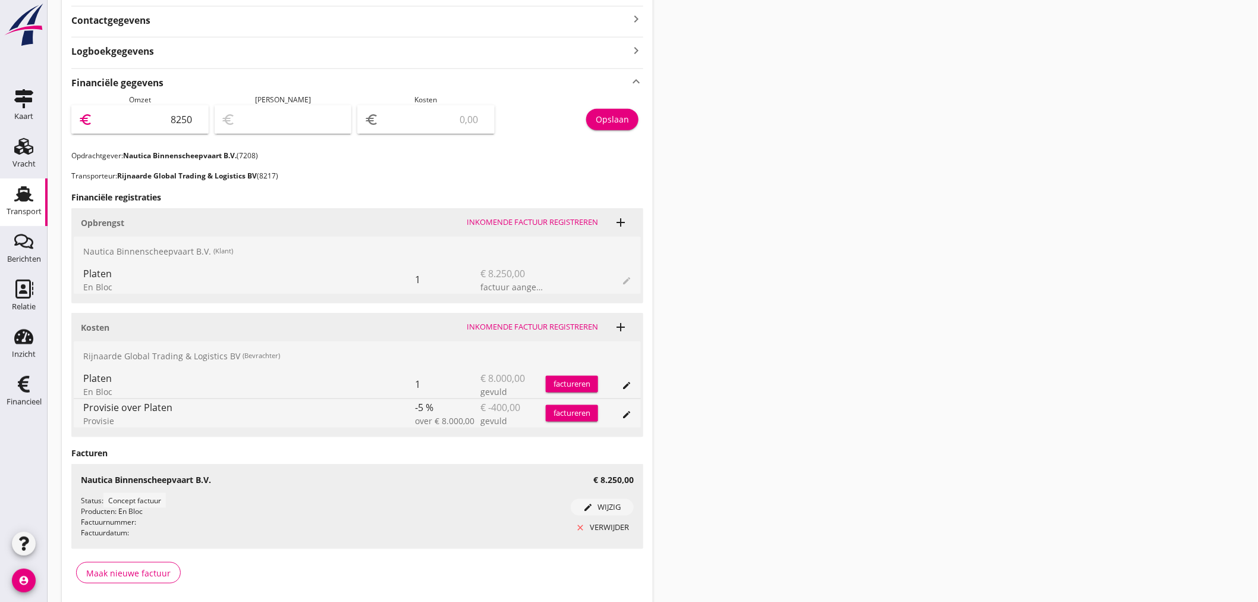
click at [622, 113] on div "Opslaan" at bounding box center [612, 119] width 33 height 12
click at [32, 401] on div "Financieel" at bounding box center [24, 402] width 35 height 8
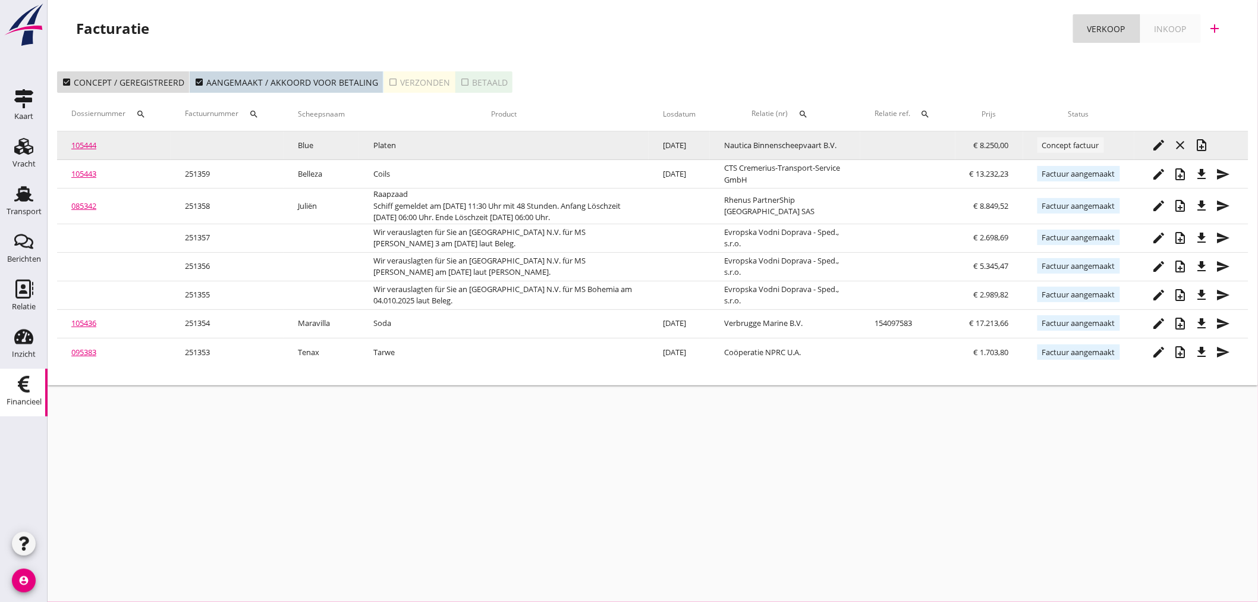
click at [1202, 143] on icon "note_add" at bounding box center [1202, 145] width 14 height 14
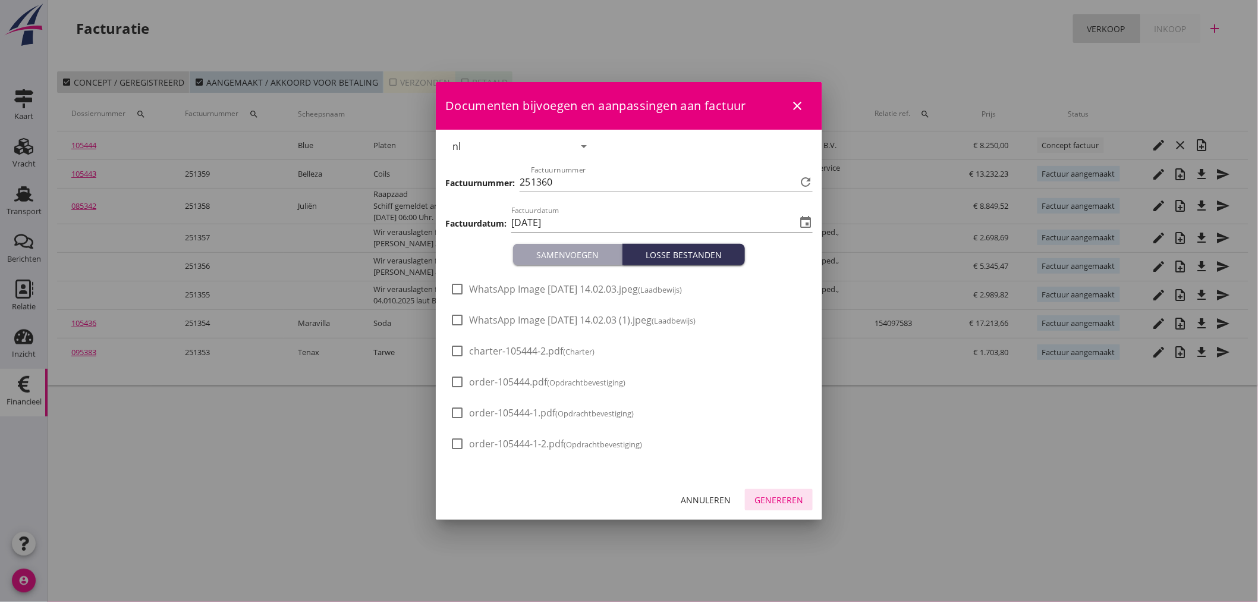
drag, startPoint x: 780, startPoint y: 498, endPoint x: 923, endPoint y: 520, distance: 144.3
click at [782, 499] on div "Genereren" at bounding box center [778, 499] width 49 height 12
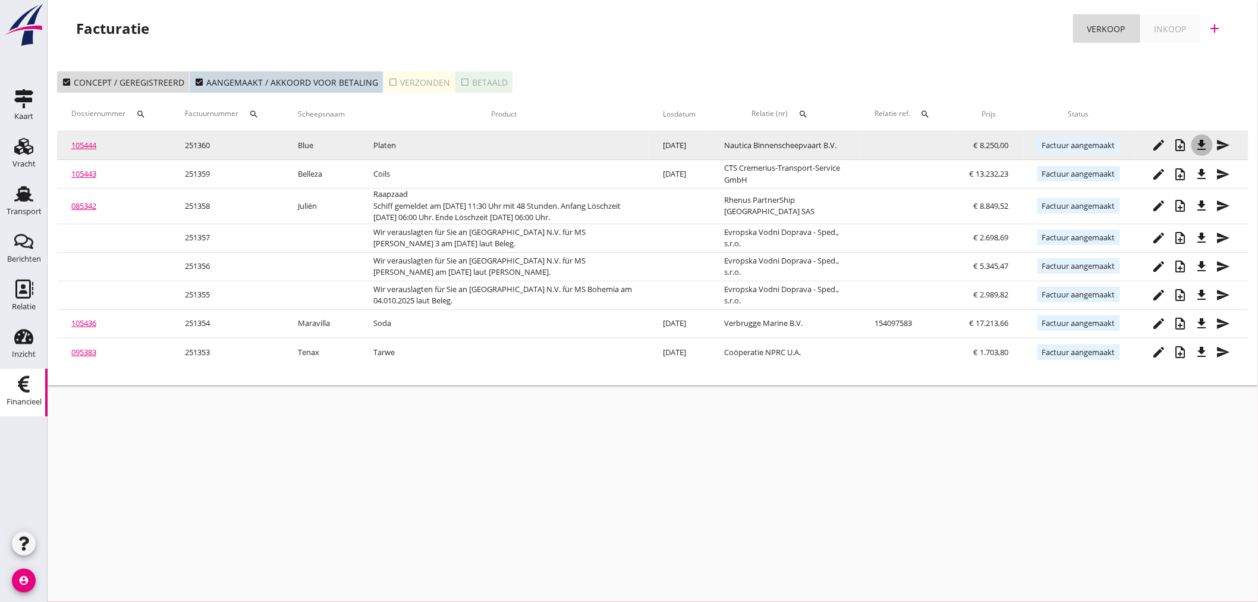
click at [1210, 139] on button "file_download" at bounding box center [1201, 144] width 21 height 21
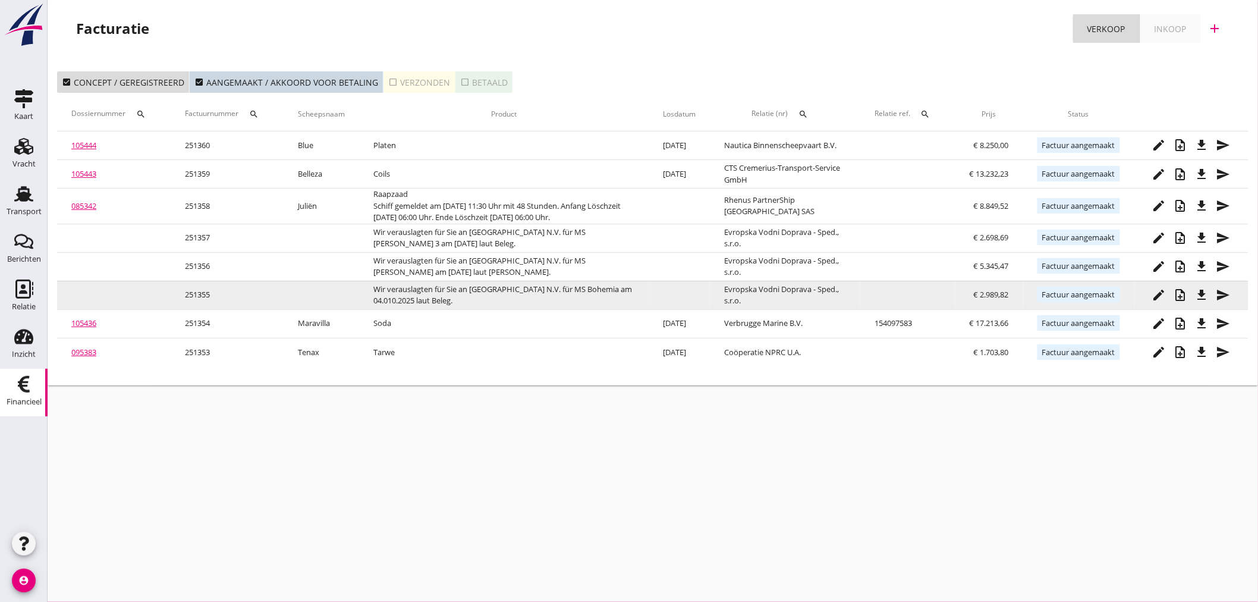
click at [395, 301] on td "Wir verauslagten für Sie an [GEOGRAPHIC_DATA] N.V. für MS Bohemia am 04.010.202…" at bounding box center [503, 295] width 289 height 29
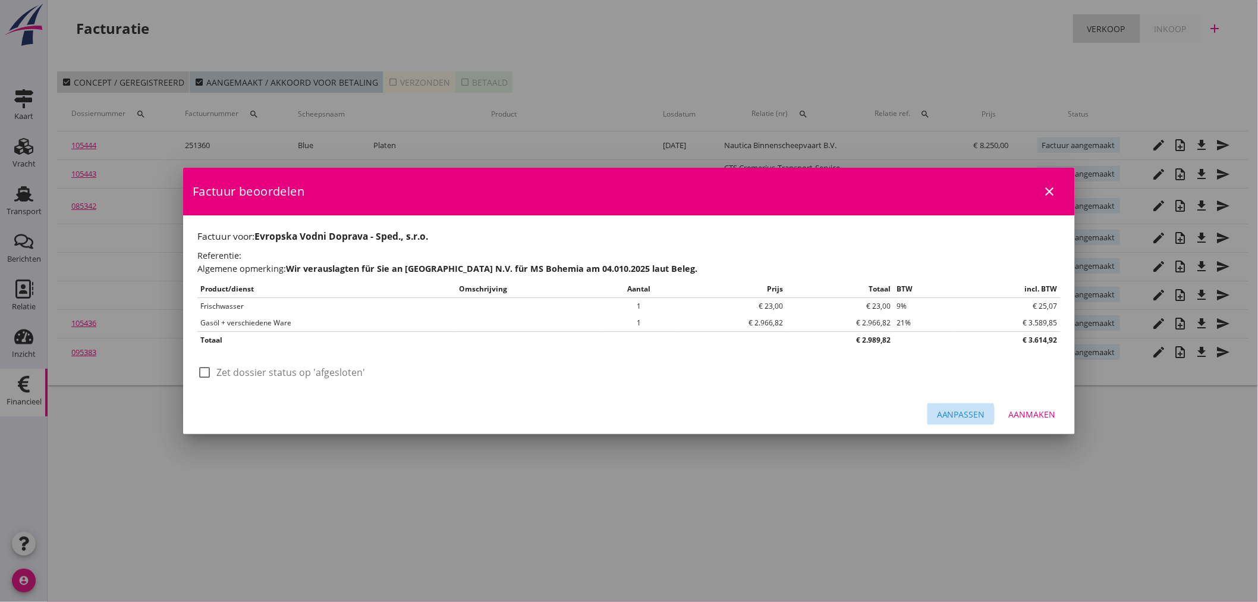
click at [951, 409] on div "Aanpassen" at bounding box center [961, 414] width 48 height 12
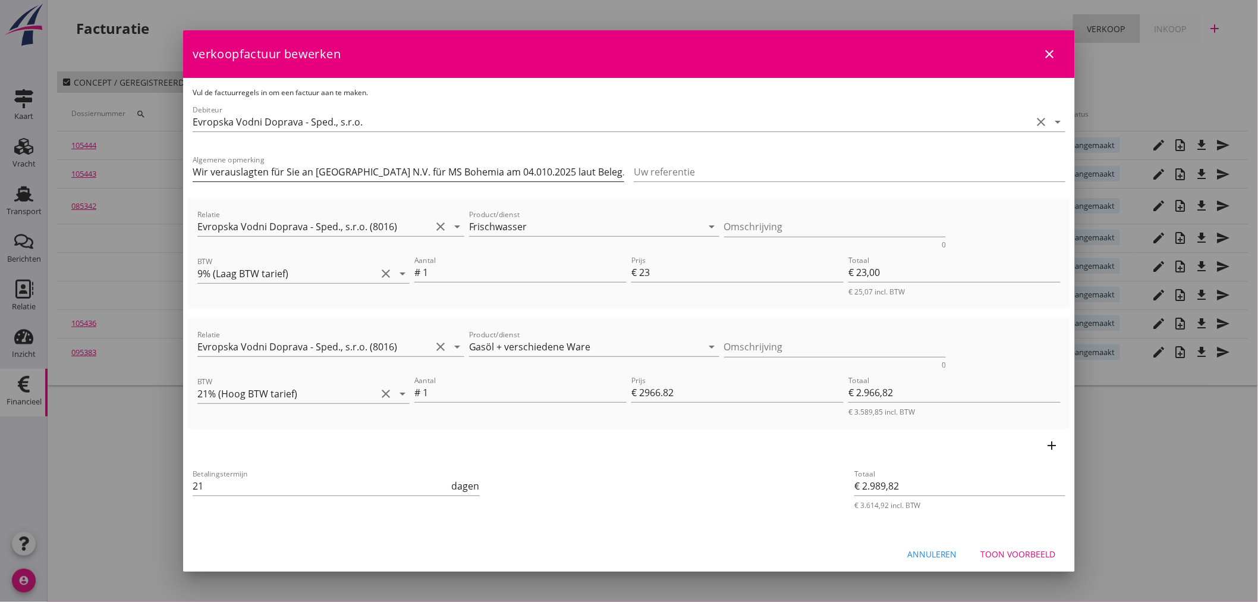
click at [528, 170] on input "Wir verauslagten für Sie an [GEOGRAPHIC_DATA] N.V. für MS Bohemia am 04.010.202…" at bounding box center [409, 171] width 432 height 19
click at [1020, 559] on div "Toon voorbeeld" at bounding box center [1018, 553] width 75 height 12
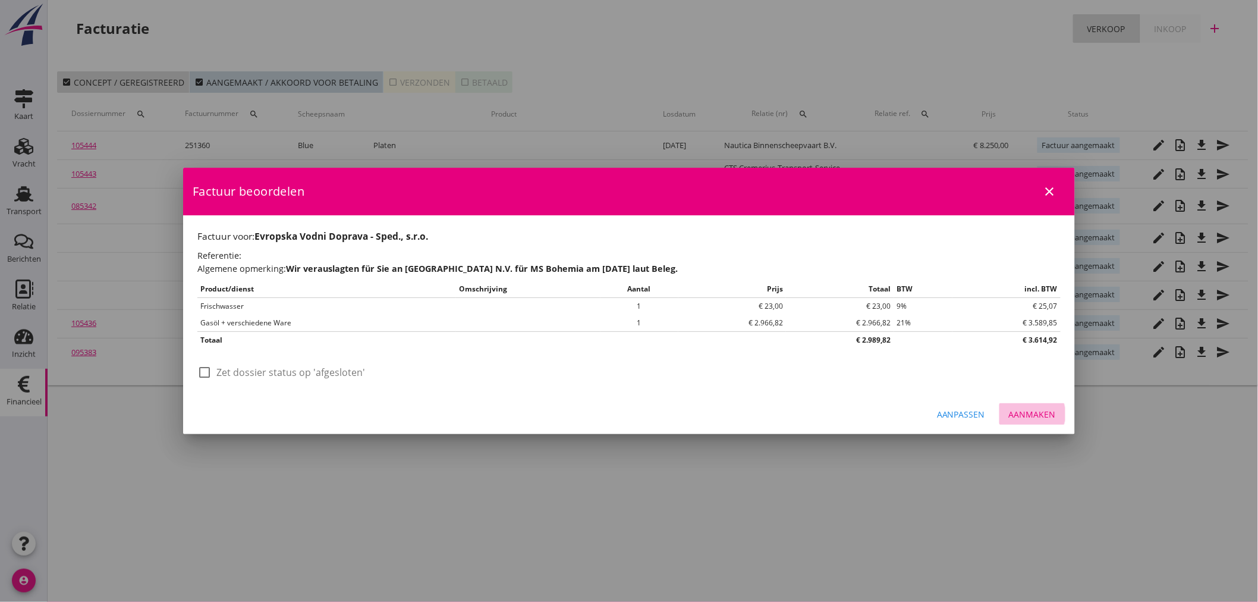
click at [1050, 411] on div "Aanmaken" at bounding box center [1032, 414] width 47 height 12
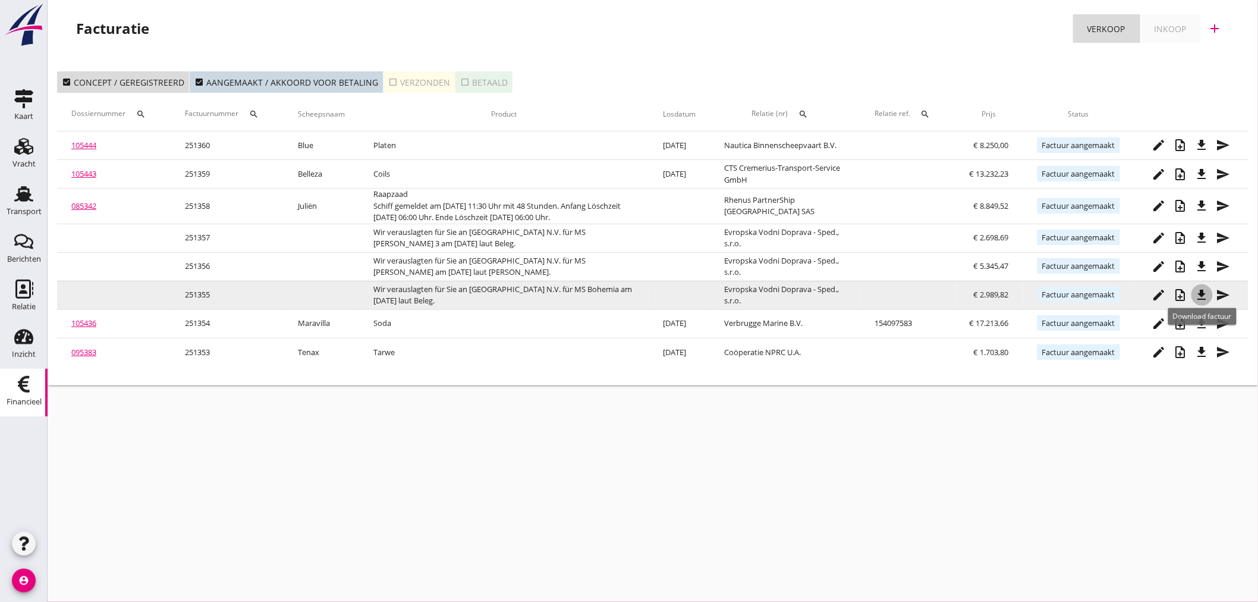
click at [1204, 298] on icon "file_download" at bounding box center [1202, 295] width 14 height 14
